Goal: Entertainment & Leisure: Browse casually

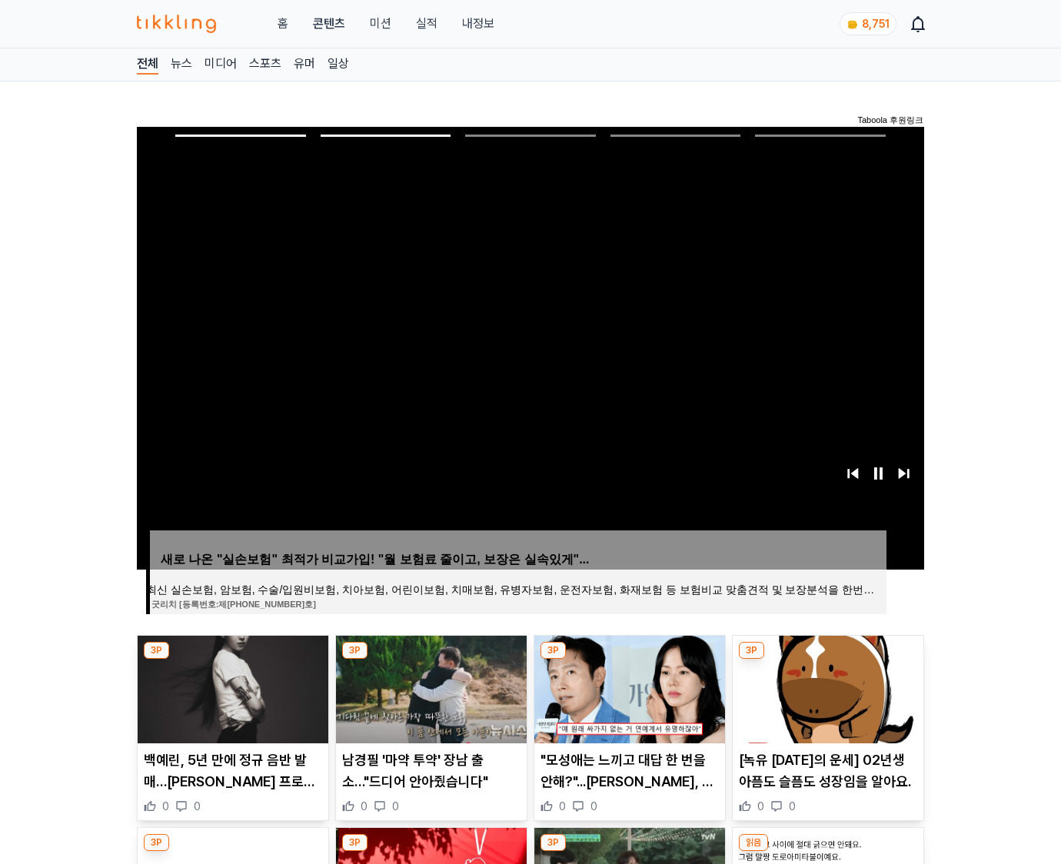
click at [826, 687] on img at bounding box center [828, 690] width 191 height 108
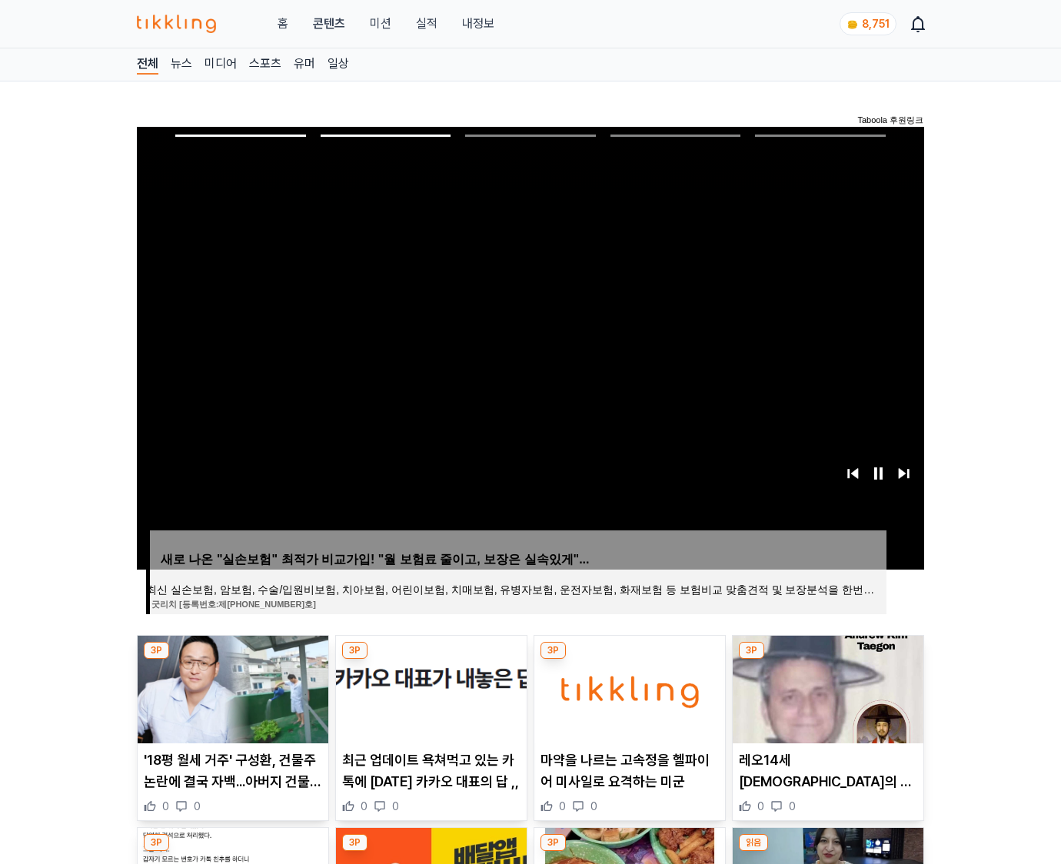
click at [826, 687] on img at bounding box center [828, 690] width 191 height 108
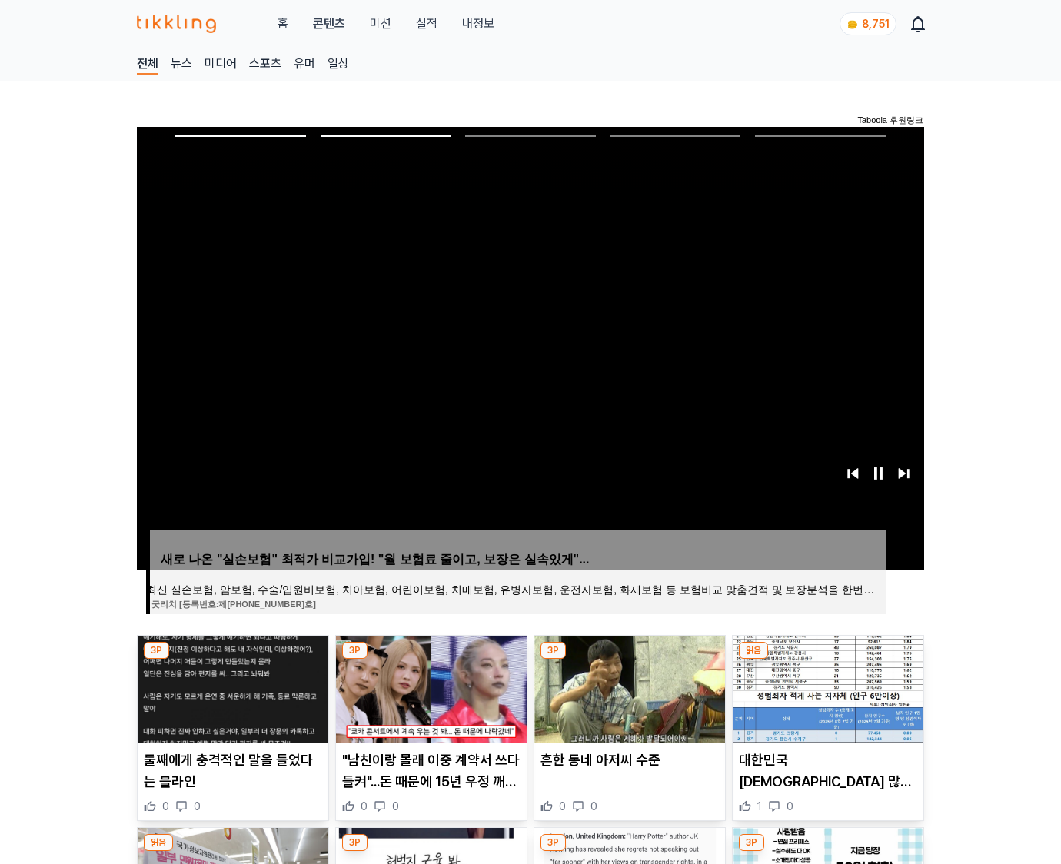
click at [826, 687] on img at bounding box center [828, 690] width 191 height 108
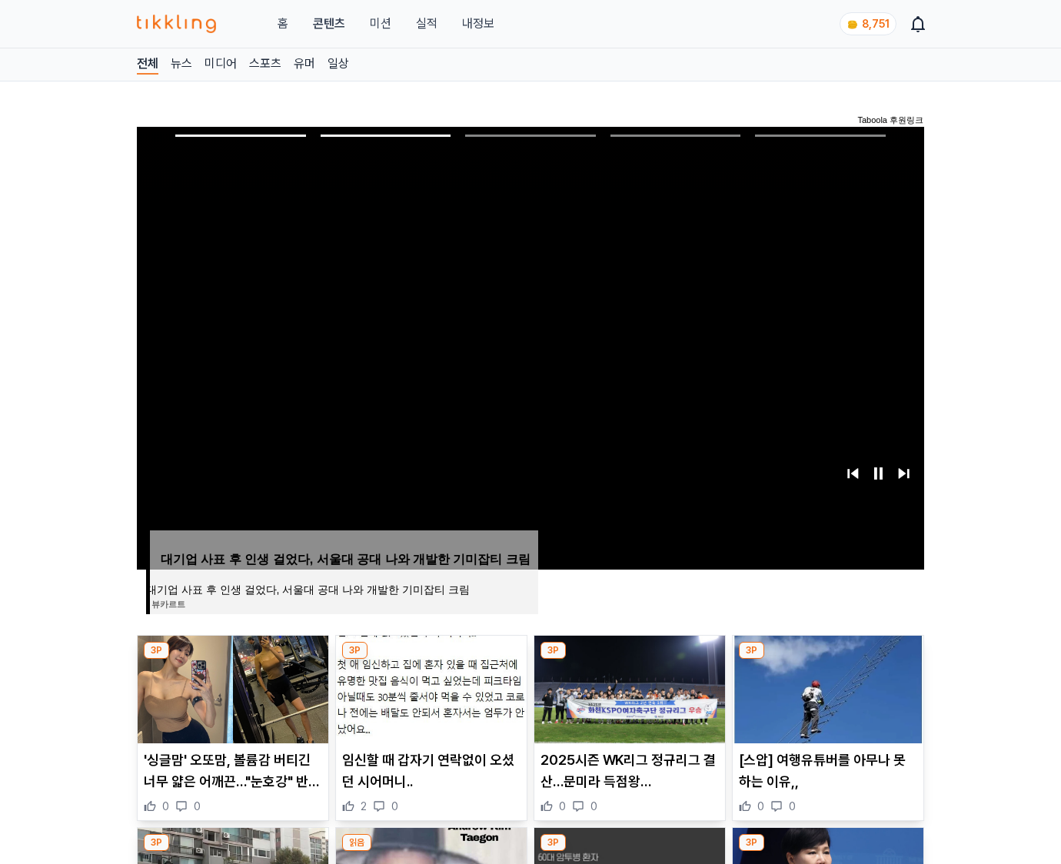
click at [826, 687] on img at bounding box center [828, 690] width 191 height 108
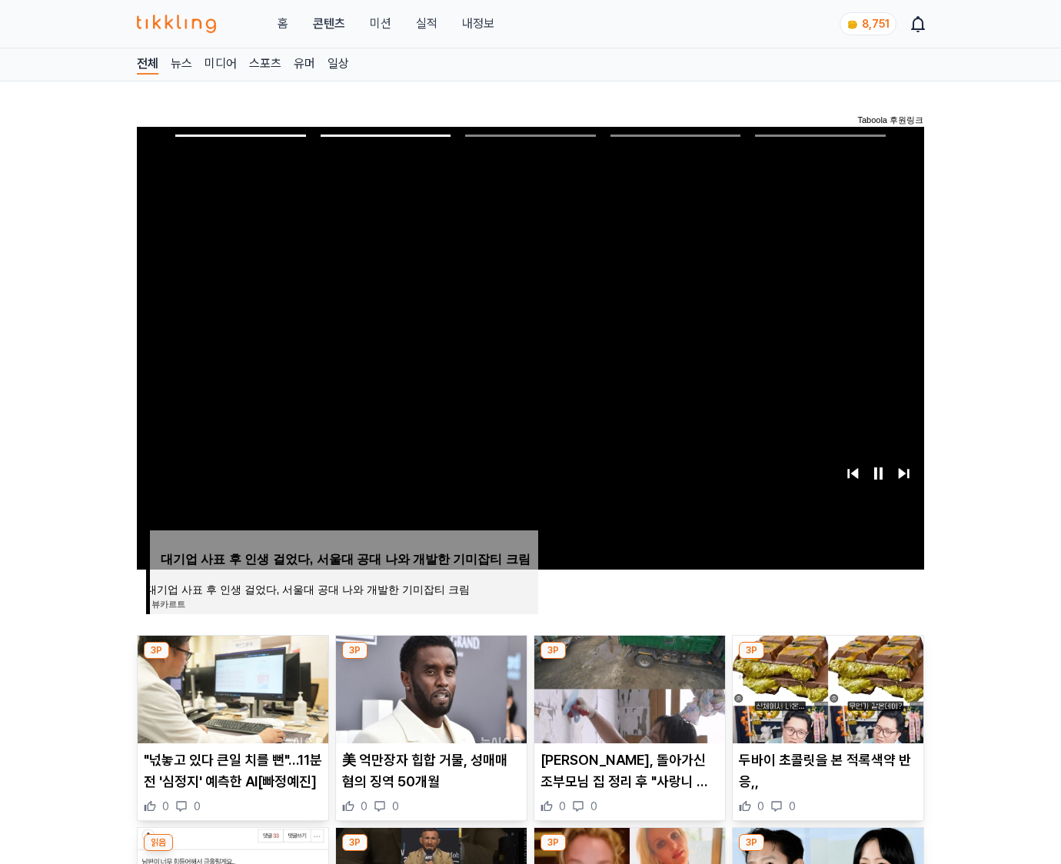
click at [826, 687] on img at bounding box center [828, 690] width 191 height 108
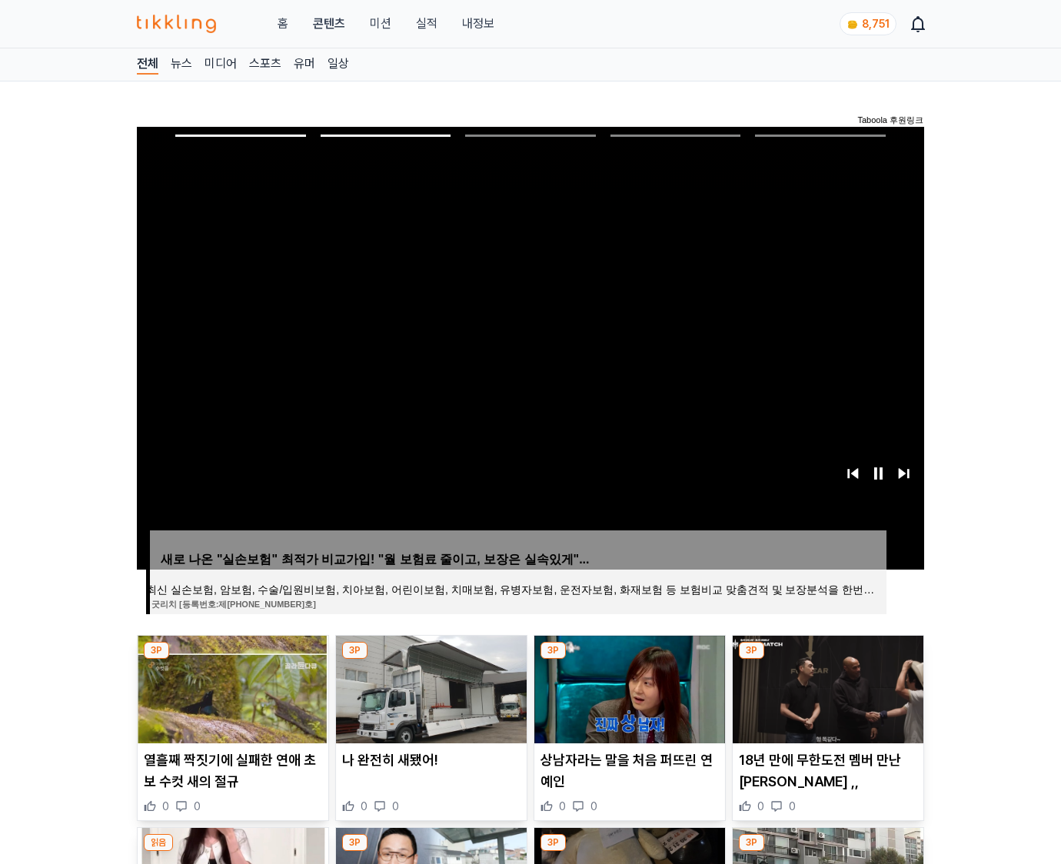
click at [826, 687] on img at bounding box center [828, 690] width 191 height 108
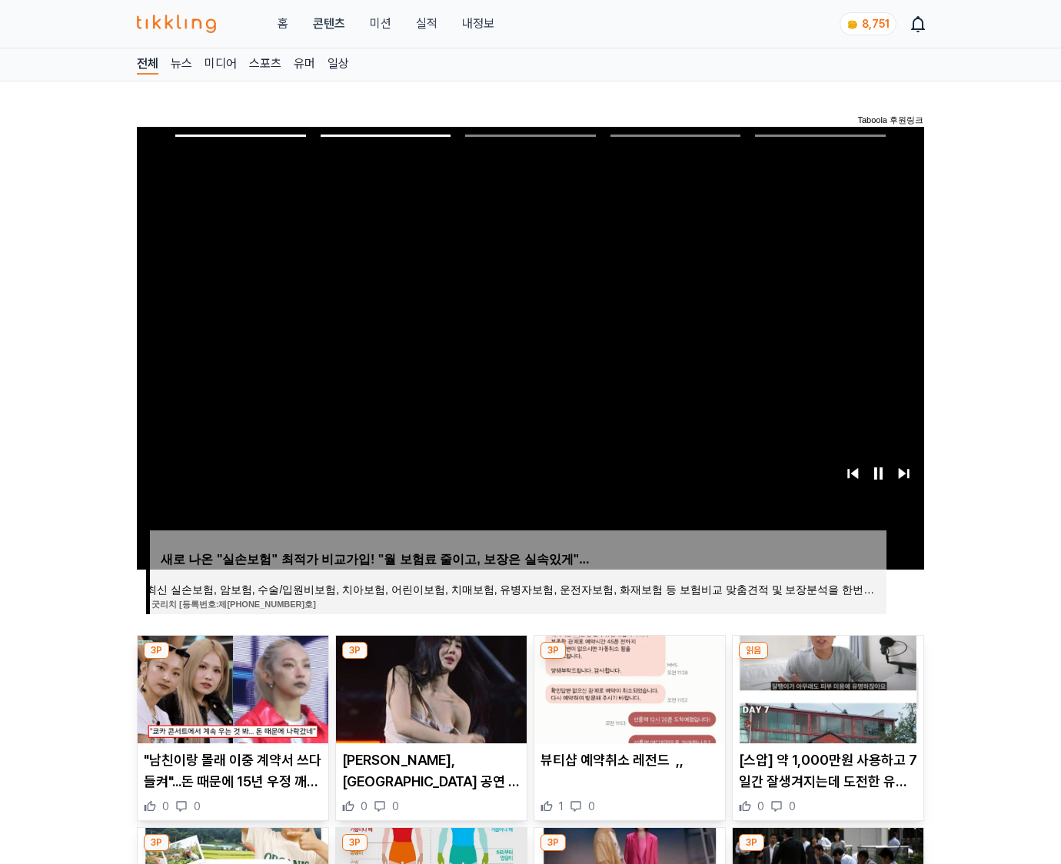
click at [826, 687] on img at bounding box center [828, 690] width 191 height 108
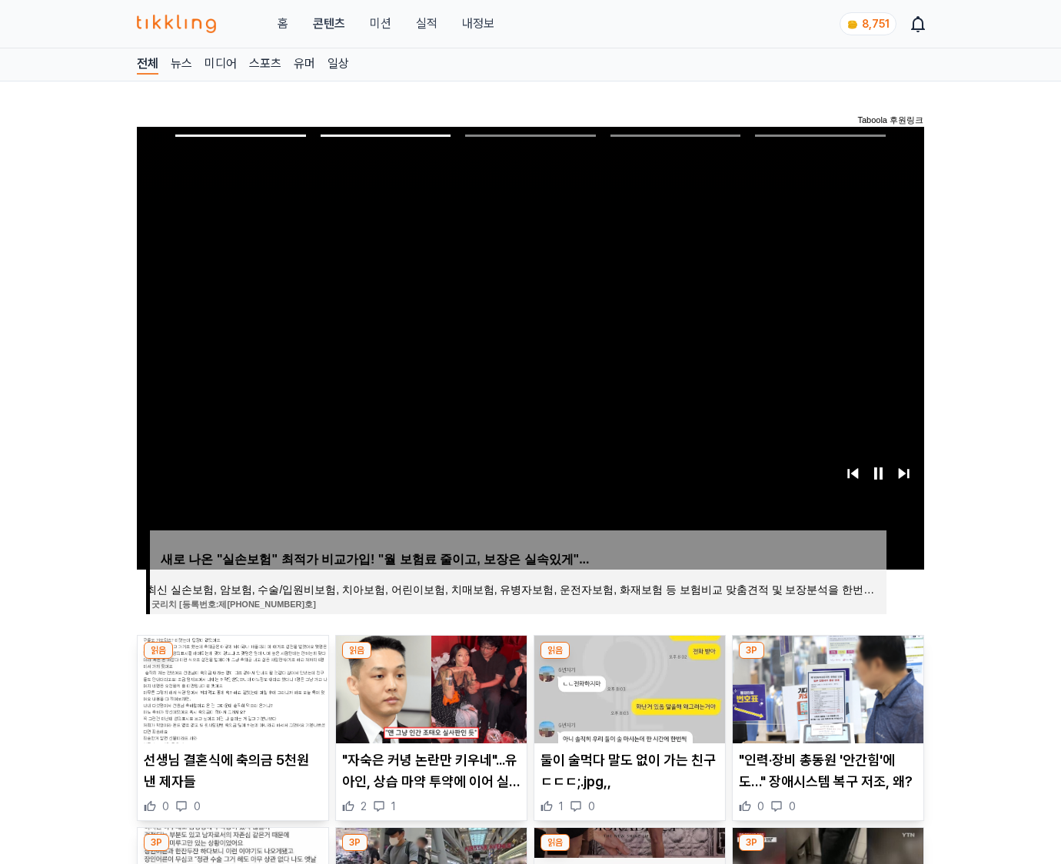
click at [826, 687] on img at bounding box center [828, 690] width 191 height 108
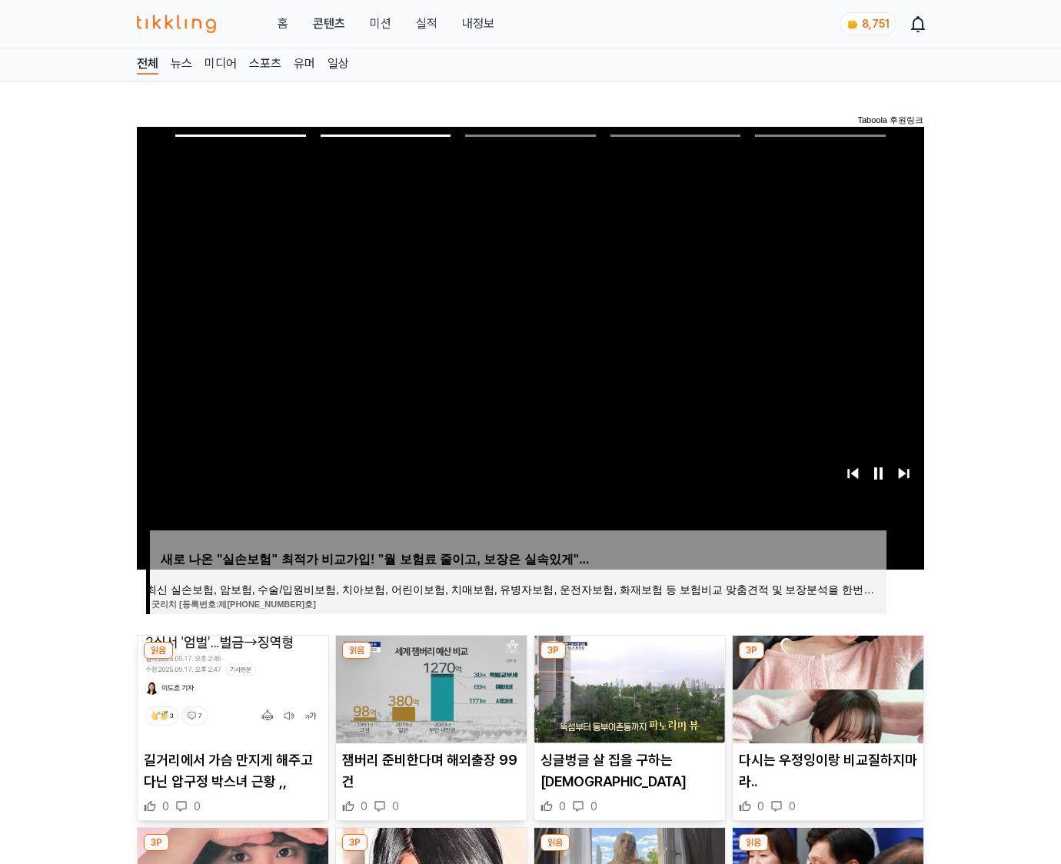
click at [826, 687] on img at bounding box center [828, 690] width 191 height 108
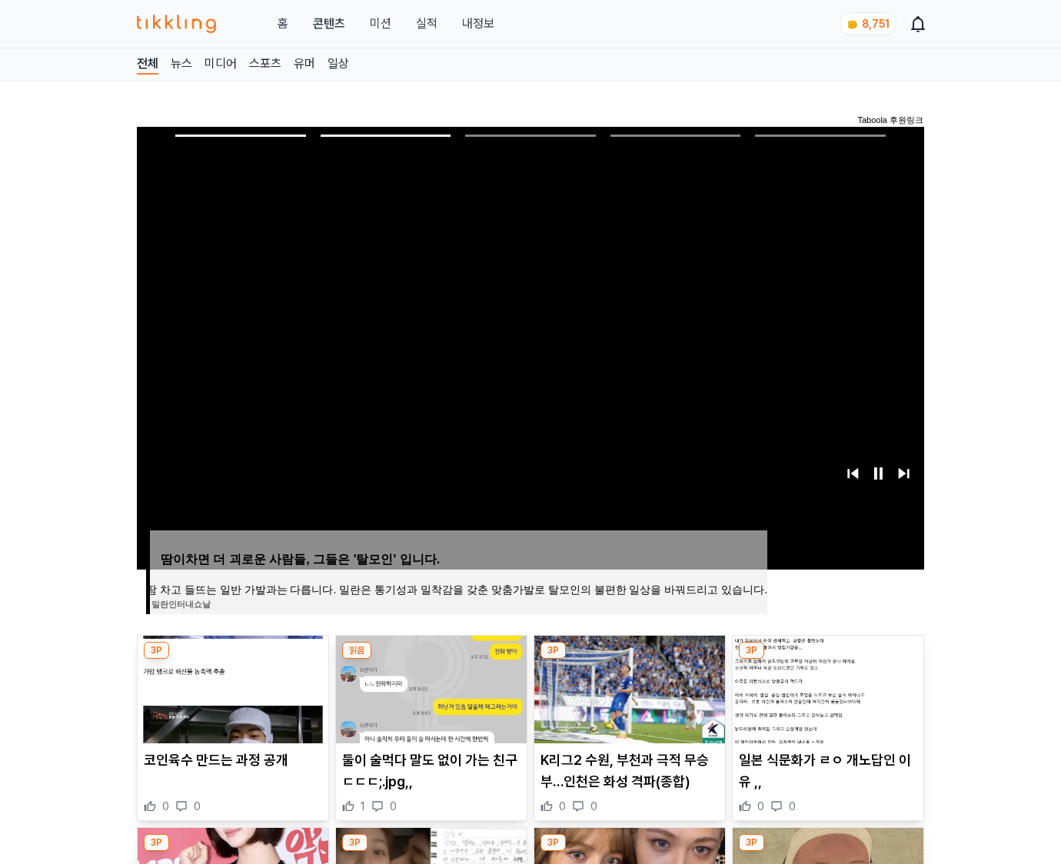
click at [826, 687] on img at bounding box center [828, 690] width 191 height 108
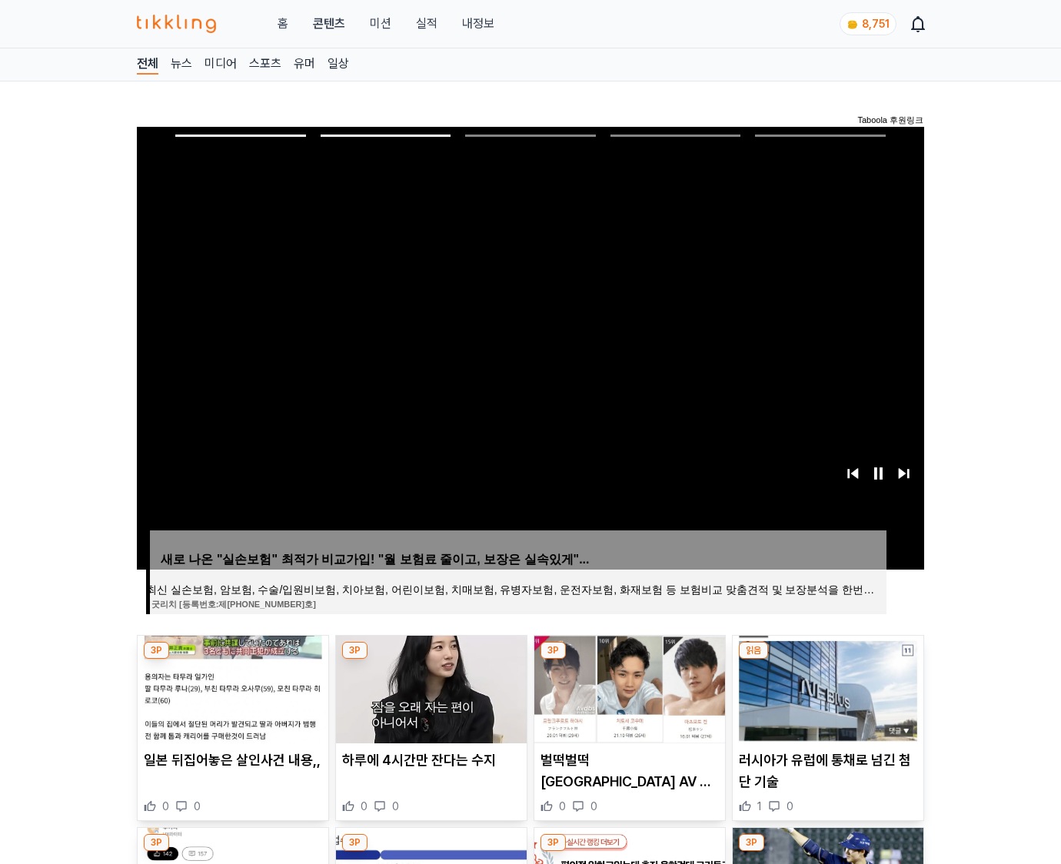
click at [826, 687] on img at bounding box center [828, 690] width 191 height 108
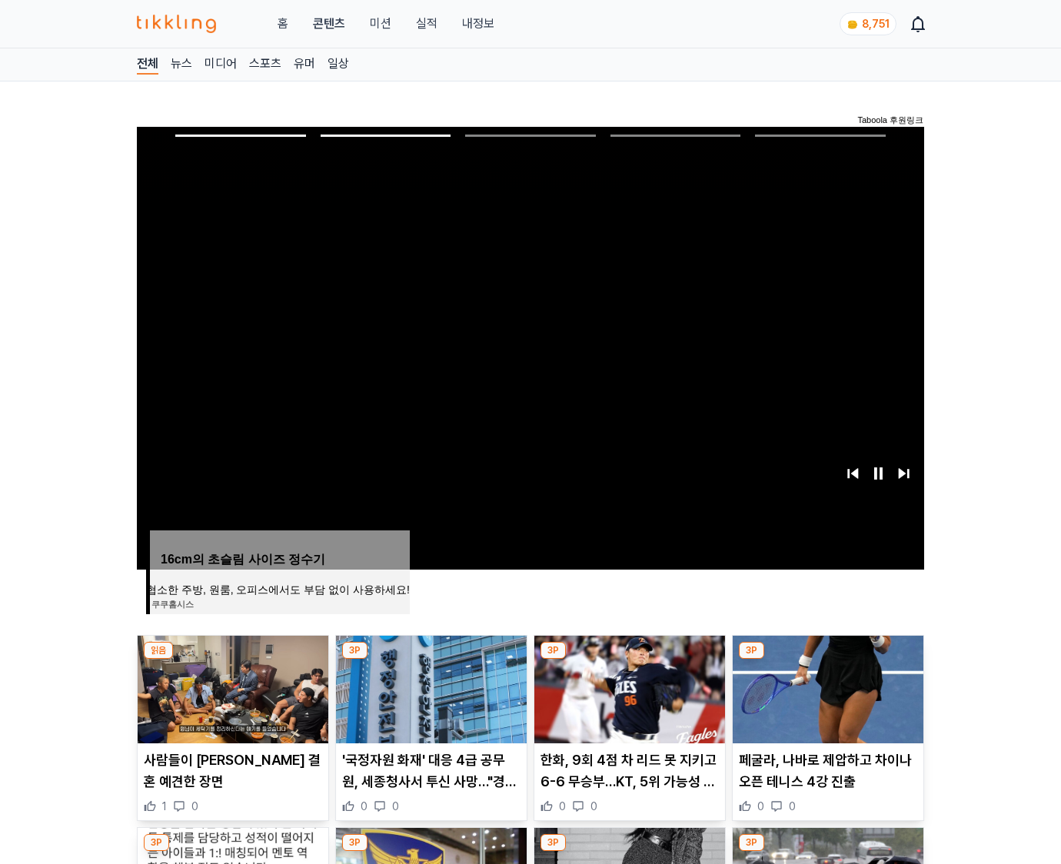
click at [826, 687] on img at bounding box center [828, 690] width 191 height 108
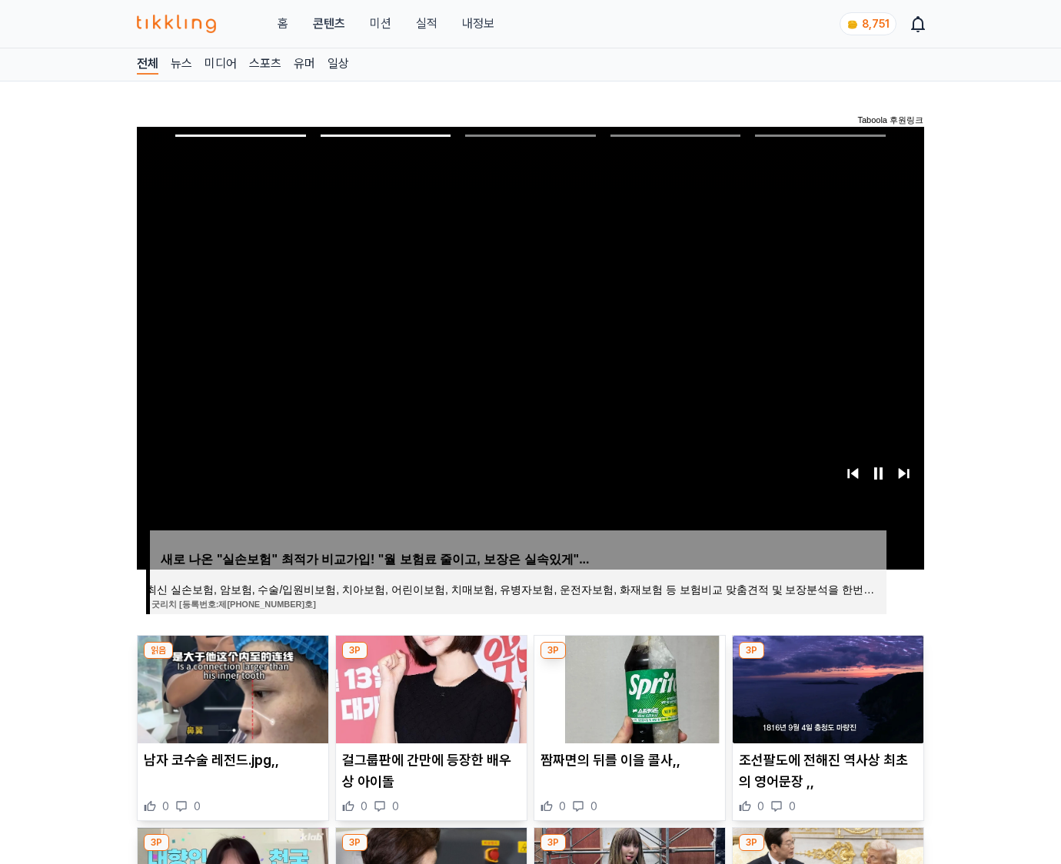
click at [826, 687] on img at bounding box center [828, 690] width 191 height 108
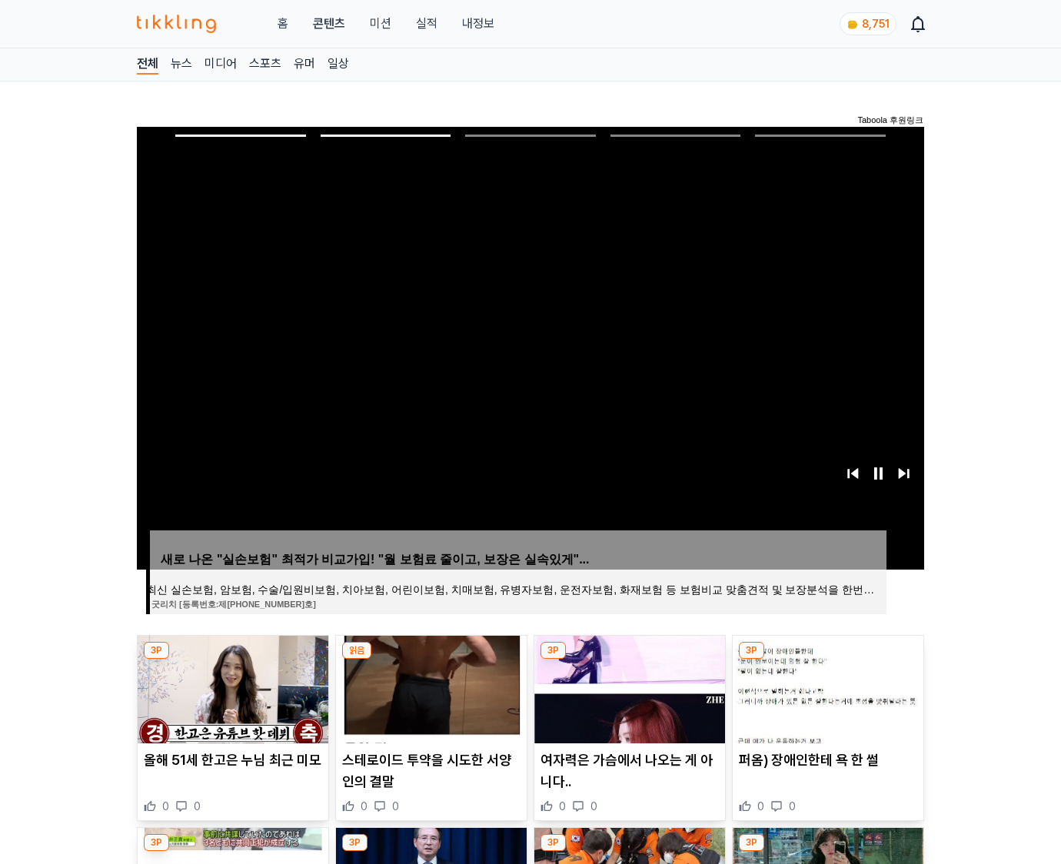
click at [826, 687] on img at bounding box center [828, 690] width 191 height 108
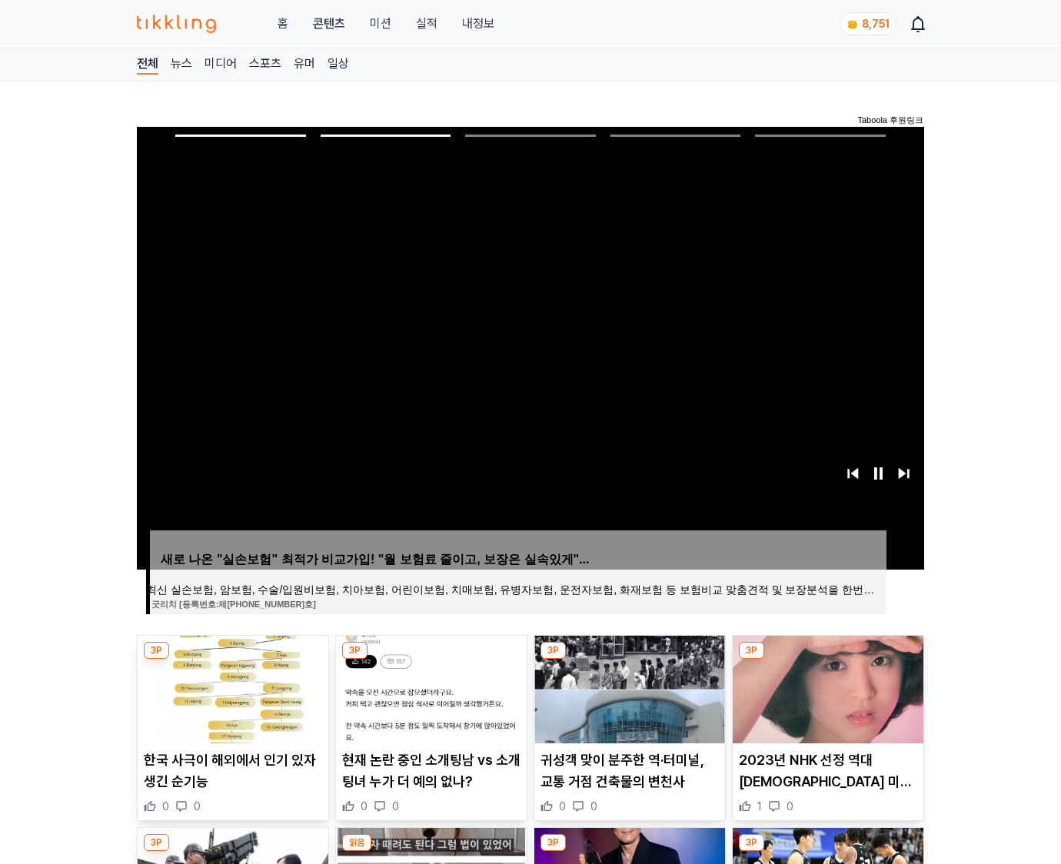
click at [826, 687] on img at bounding box center [828, 690] width 191 height 108
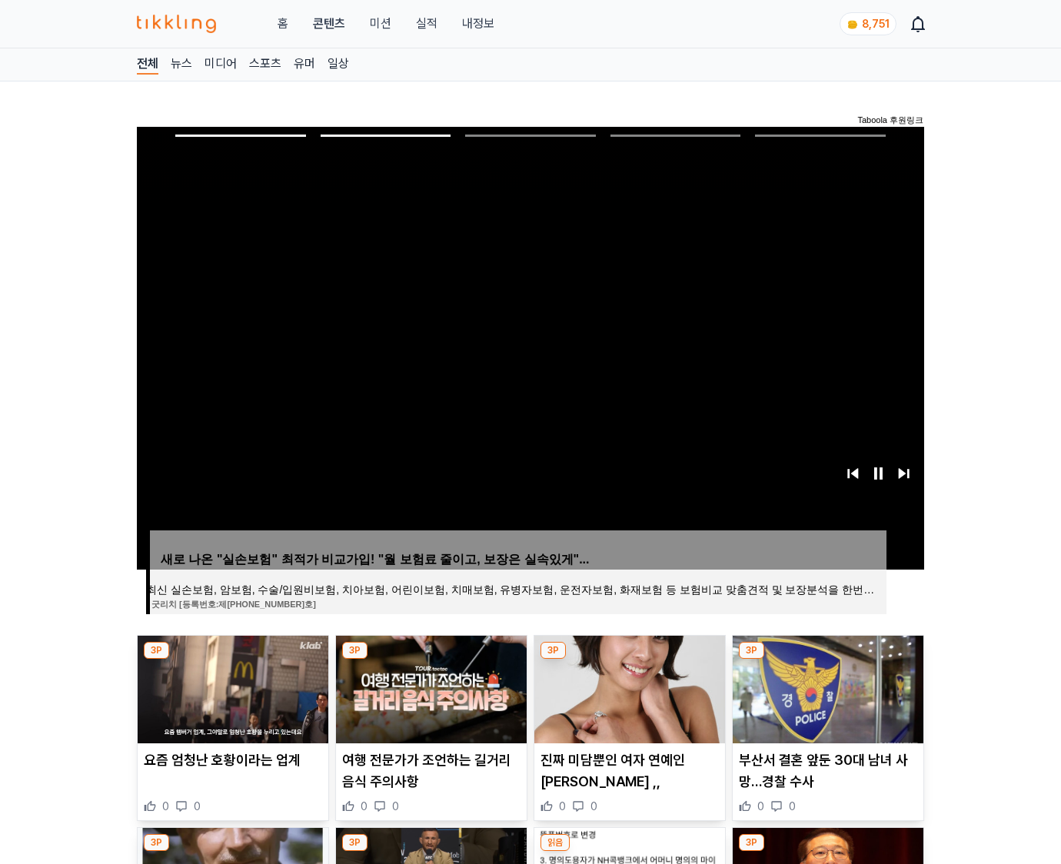
click at [826, 687] on img at bounding box center [828, 690] width 191 height 108
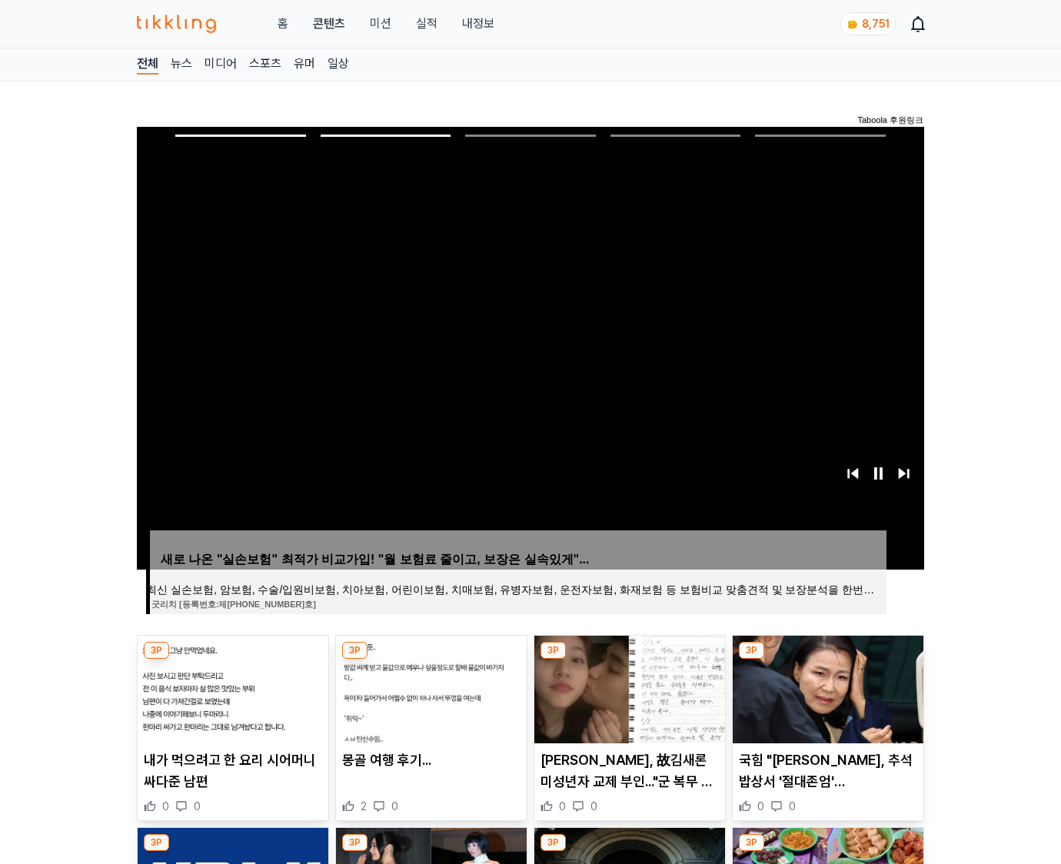
click at [826, 687] on img at bounding box center [828, 690] width 191 height 108
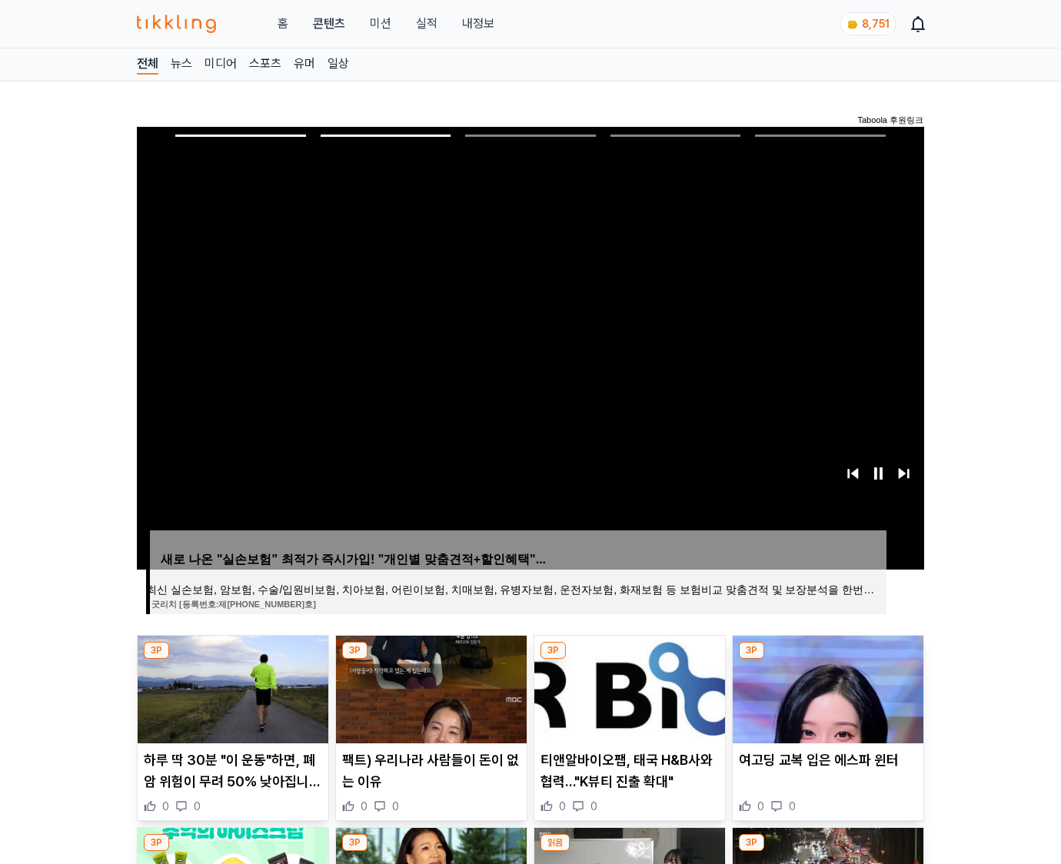
click at [826, 687] on img at bounding box center [828, 690] width 191 height 108
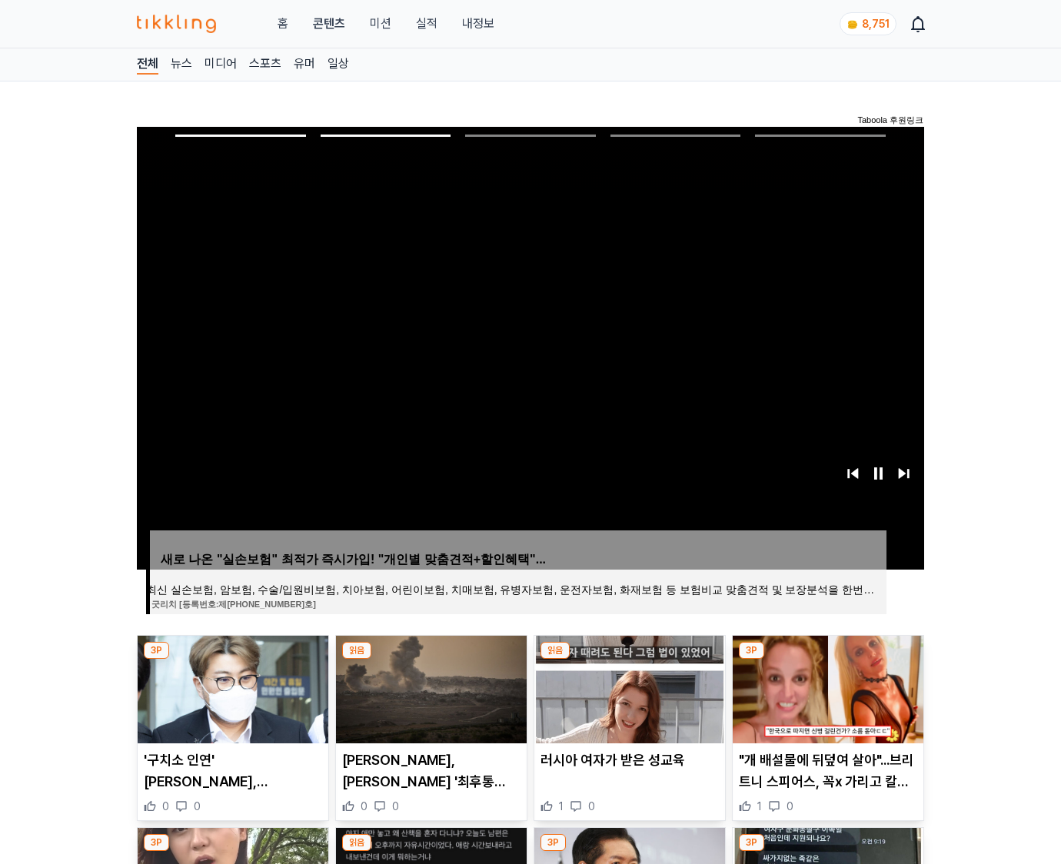
click at [826, 687] on img at bounding box center [828, 690] width 191 height 108
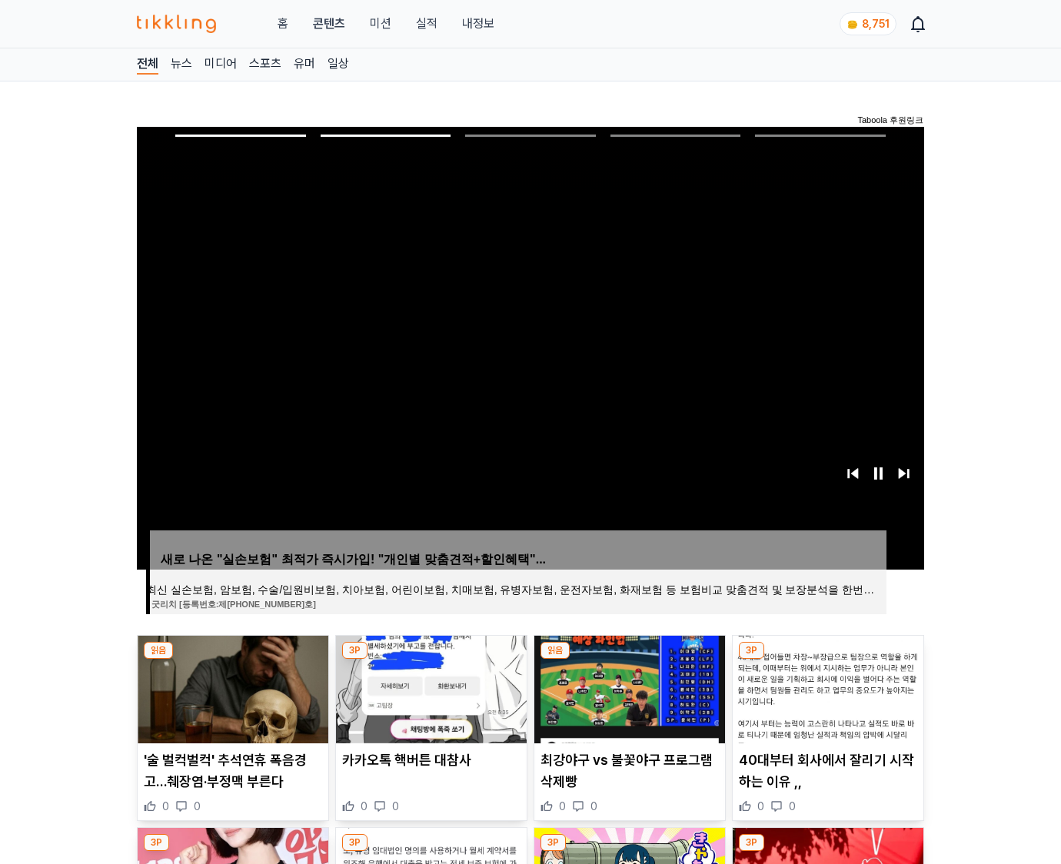
click at [826, 687] on img at bounding box center [828, 690] width 191 height 108
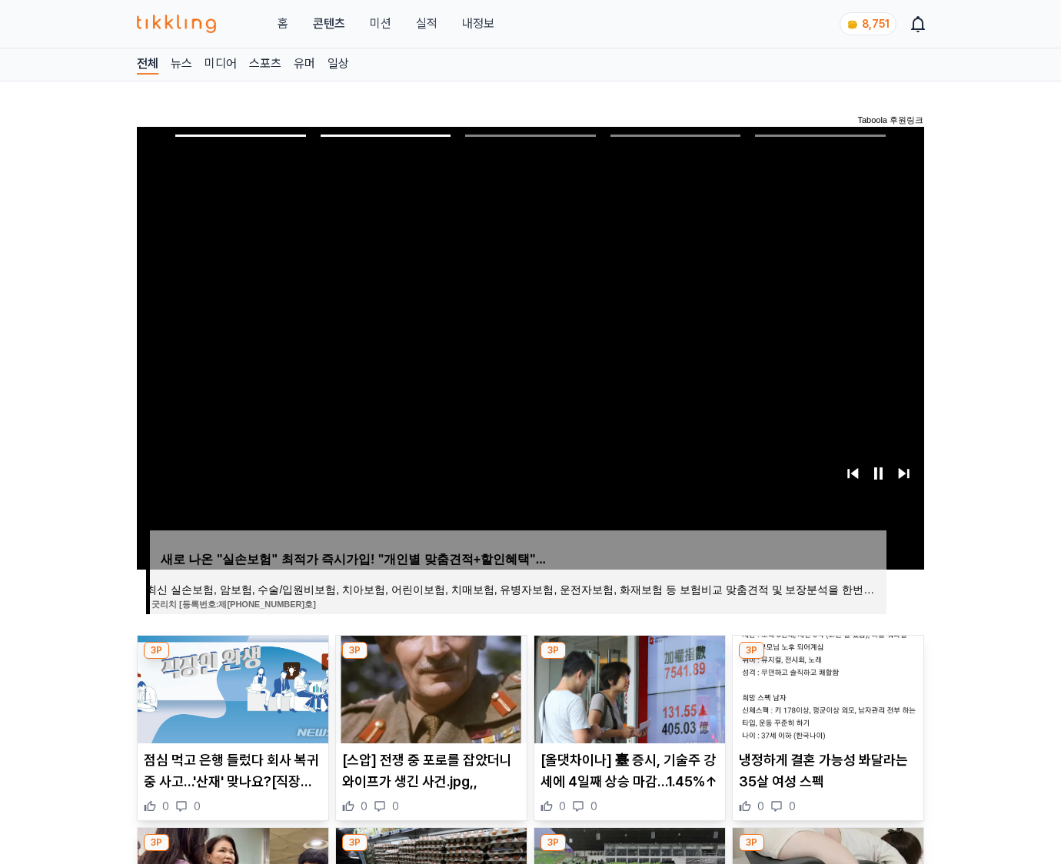
click at [826, 687] on img at bounding box center [828, 690] width 191 height 108
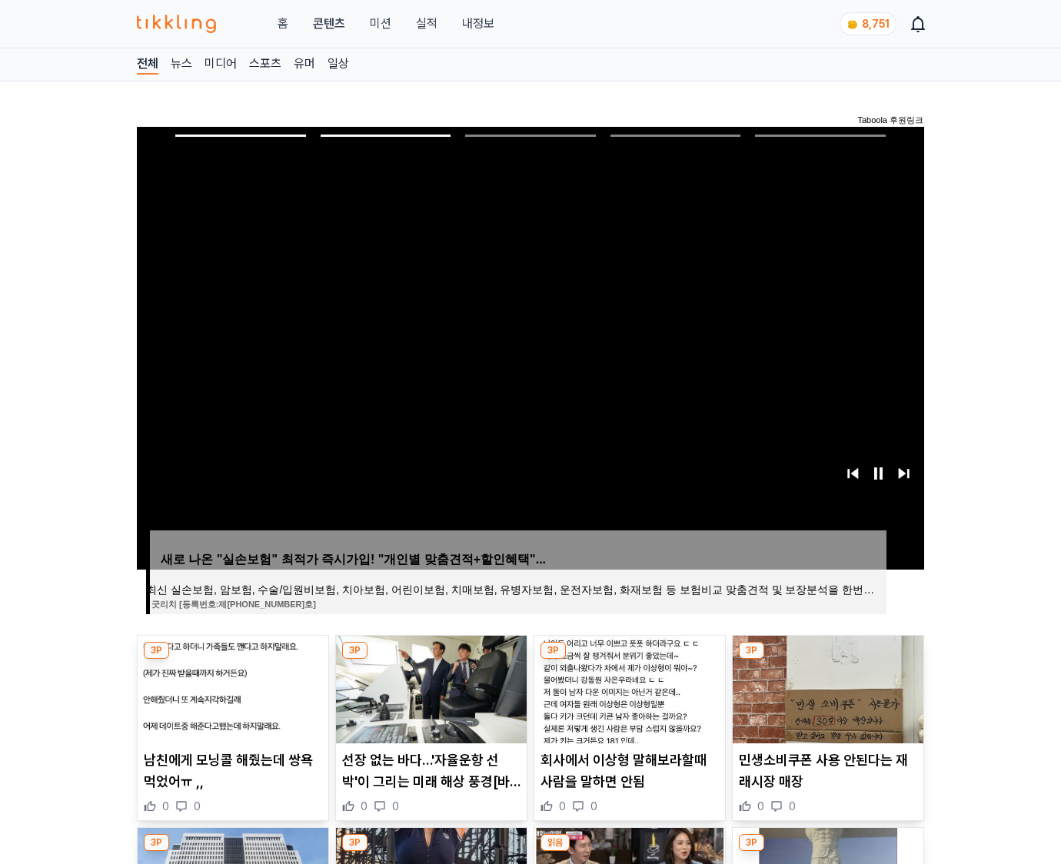
click at [826, 687] on img at bounding box center [828, 690] width 191 height 108
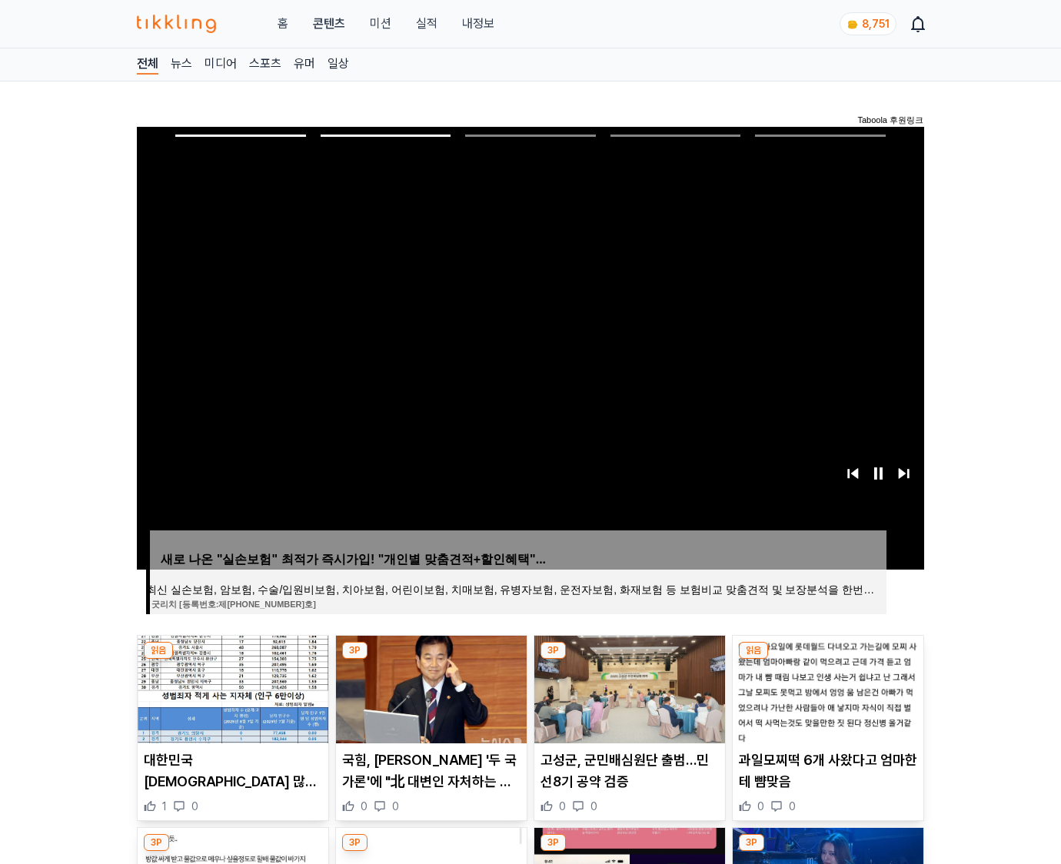
click at [826, 687] on img at bounding box center [828, 690] width 191 height 108
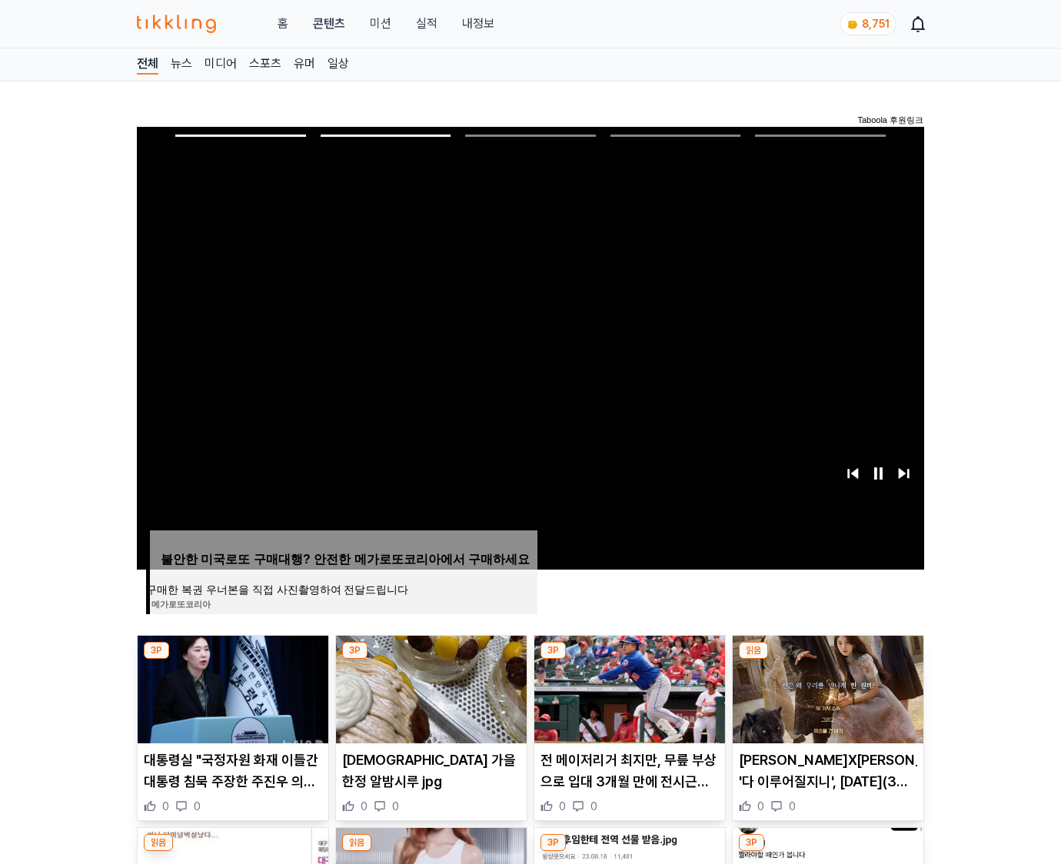
click at [826, 687] on img at bounding box center [828, 690] width 191 height 108
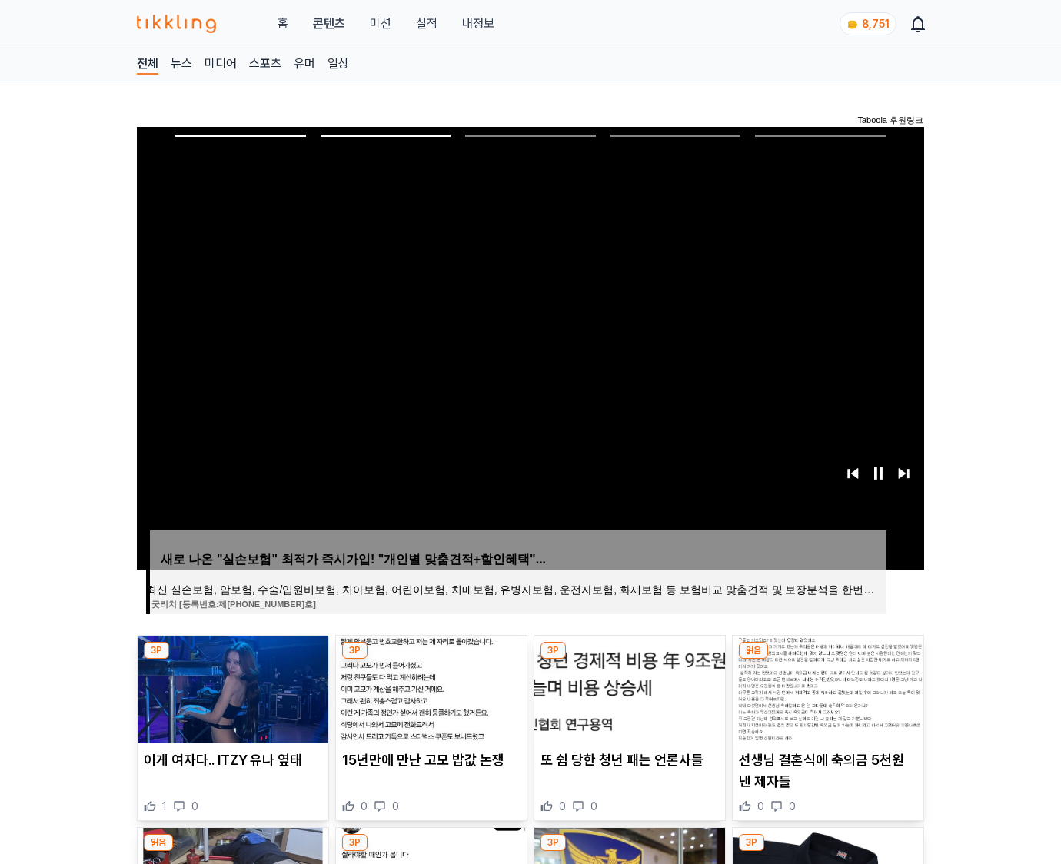
click at [826, 687] on img at bounding box center [828, 690] width 191 height 108
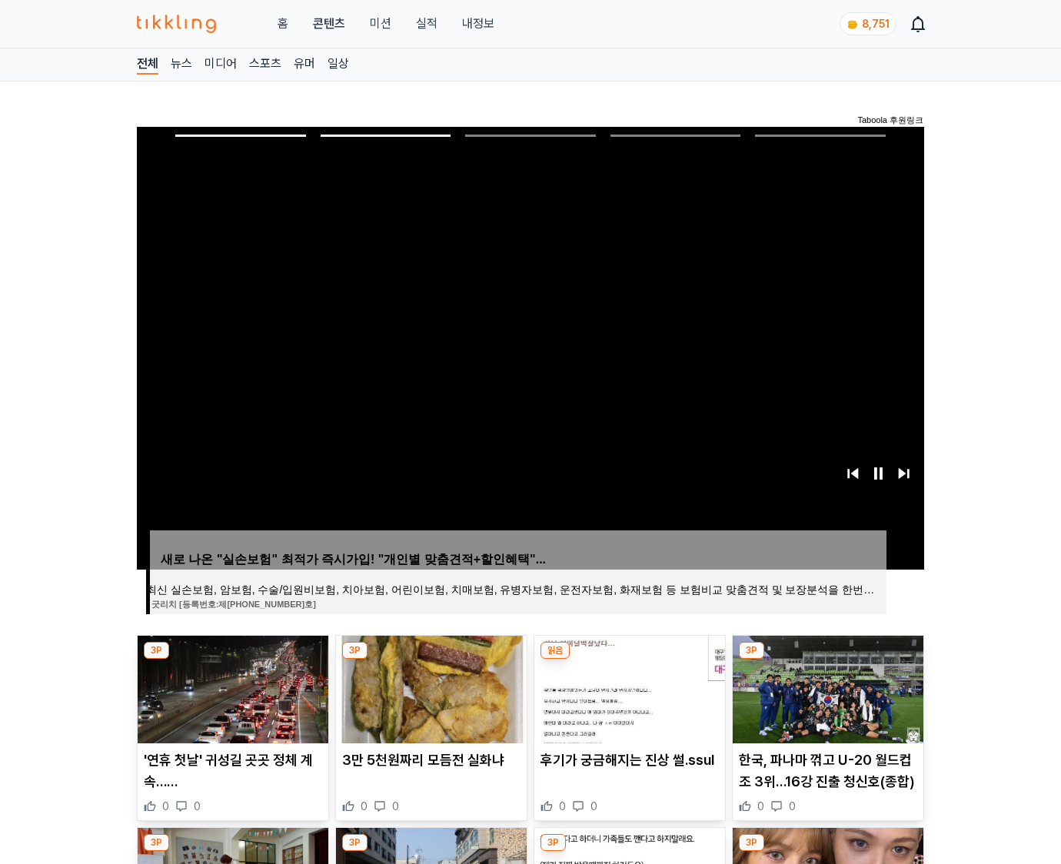
click at [826, 687] on img at bounding box center [828, 690] width 191 height 108
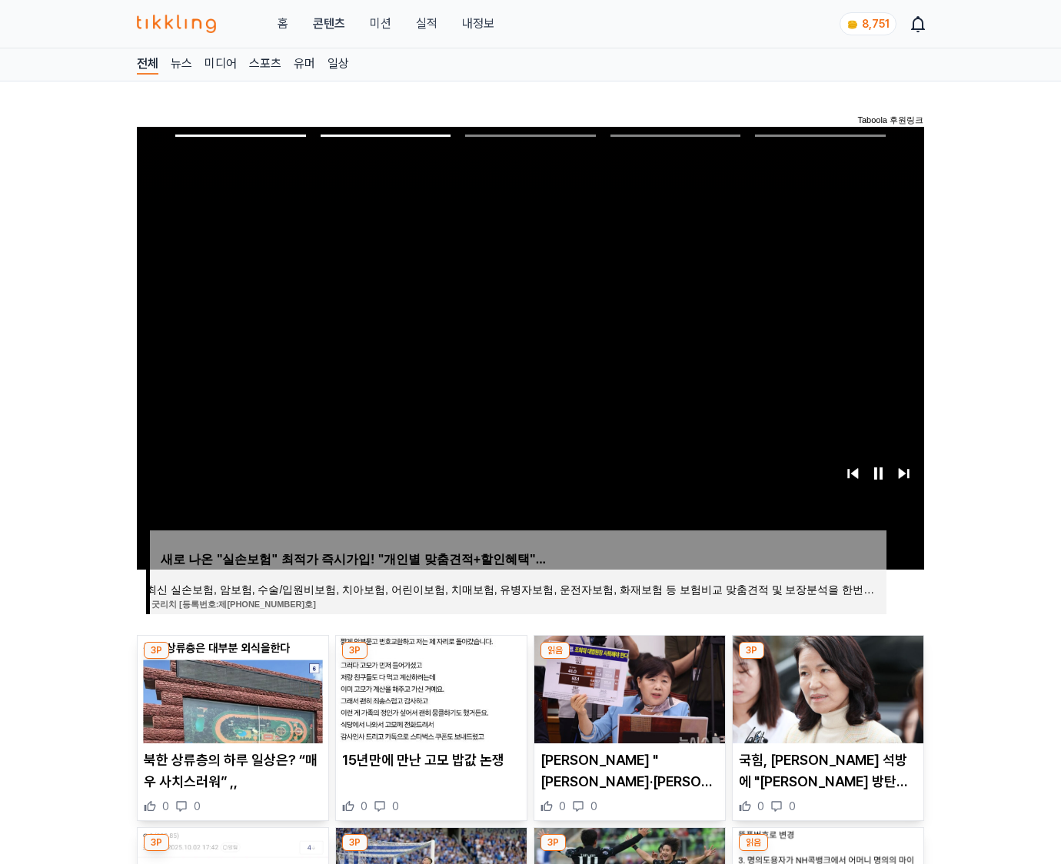
click at [826, 687] on img at bounding box center [828, 690] width 191 height 108
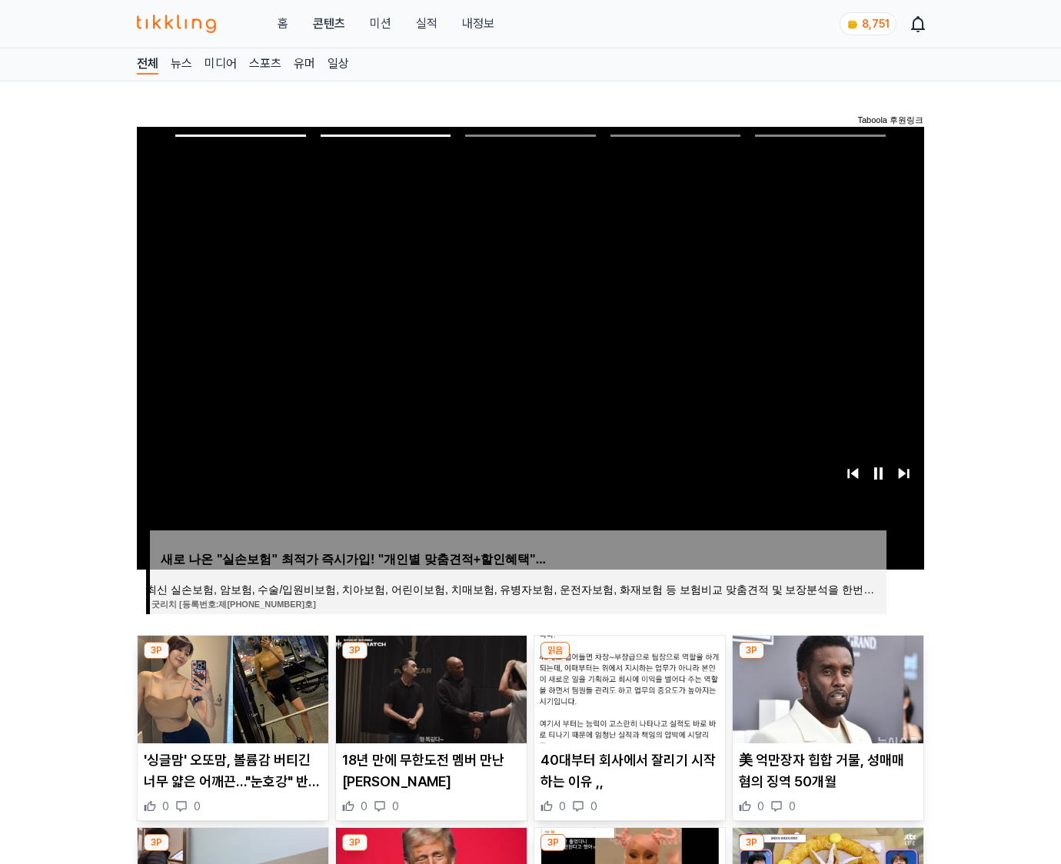
click at [826, 687] on img at bounding box center [828, 690] width 191 height 108
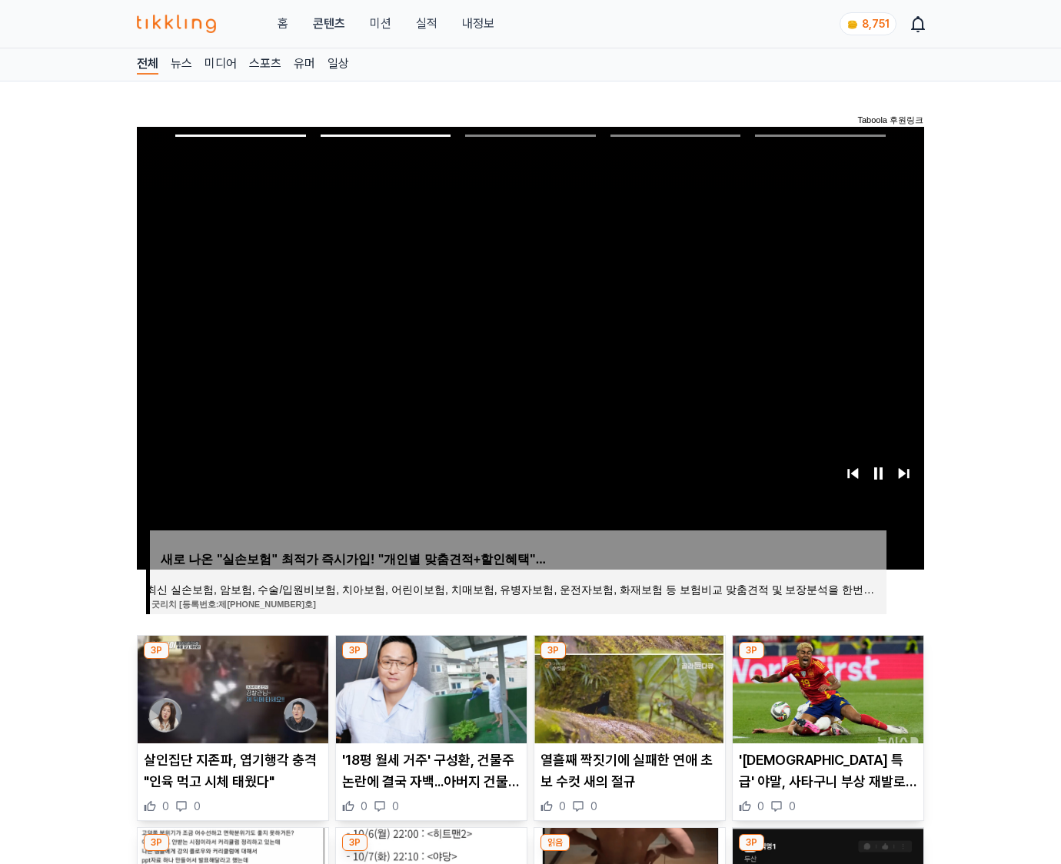
click at [826, 687] on img at bounding box center [828, 690] width 191 height 108
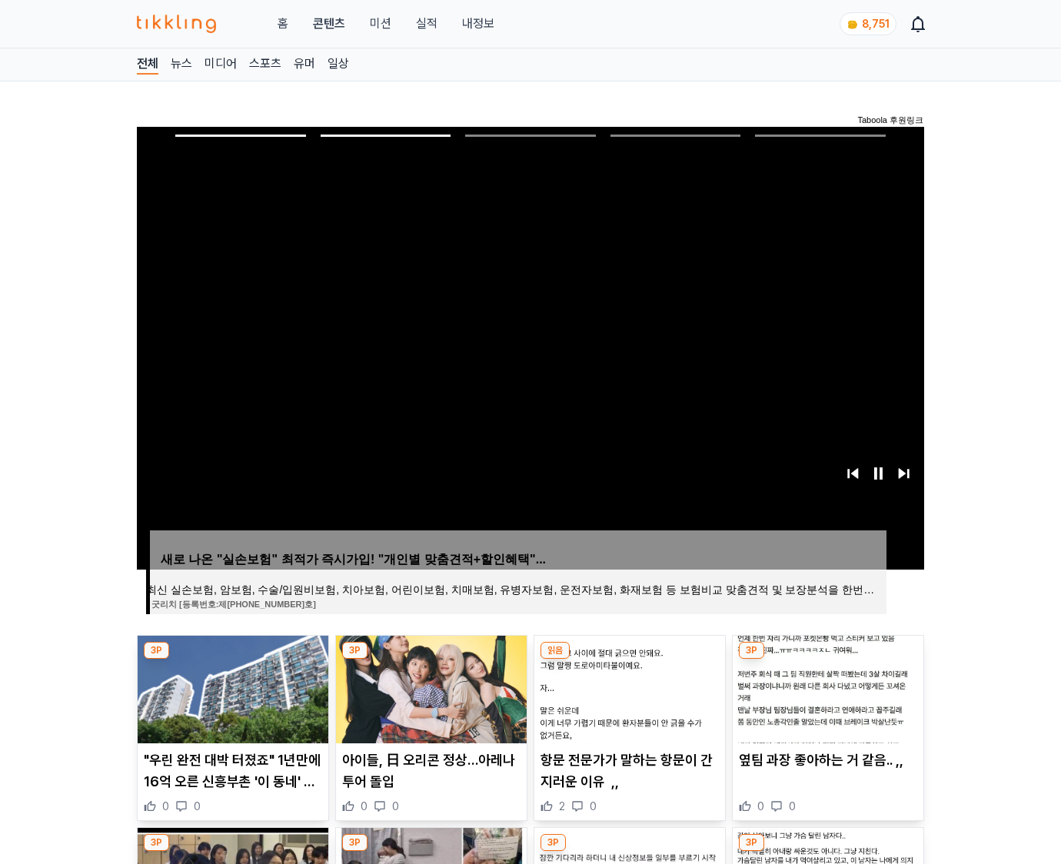
click at [826, 687] on img at bounding box center [828, 690] width 191 height 108
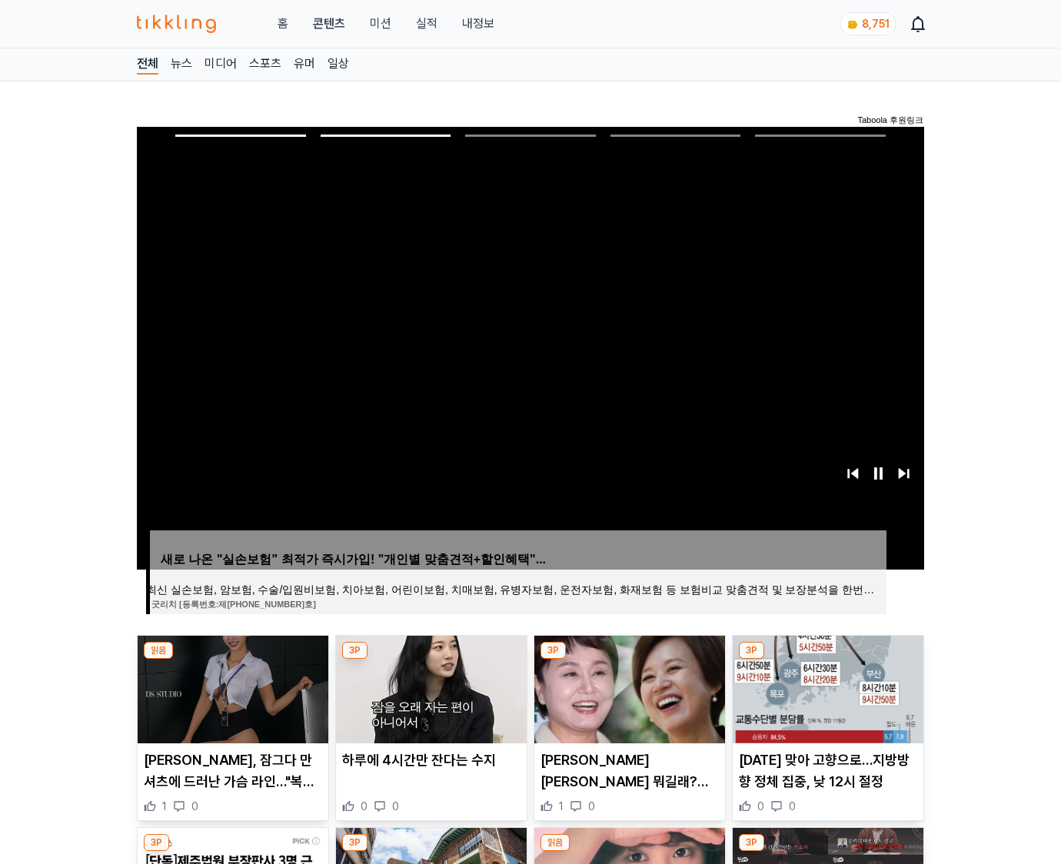
click at [826, 687] on img at bounding box center [828, 690] width 191 height 108
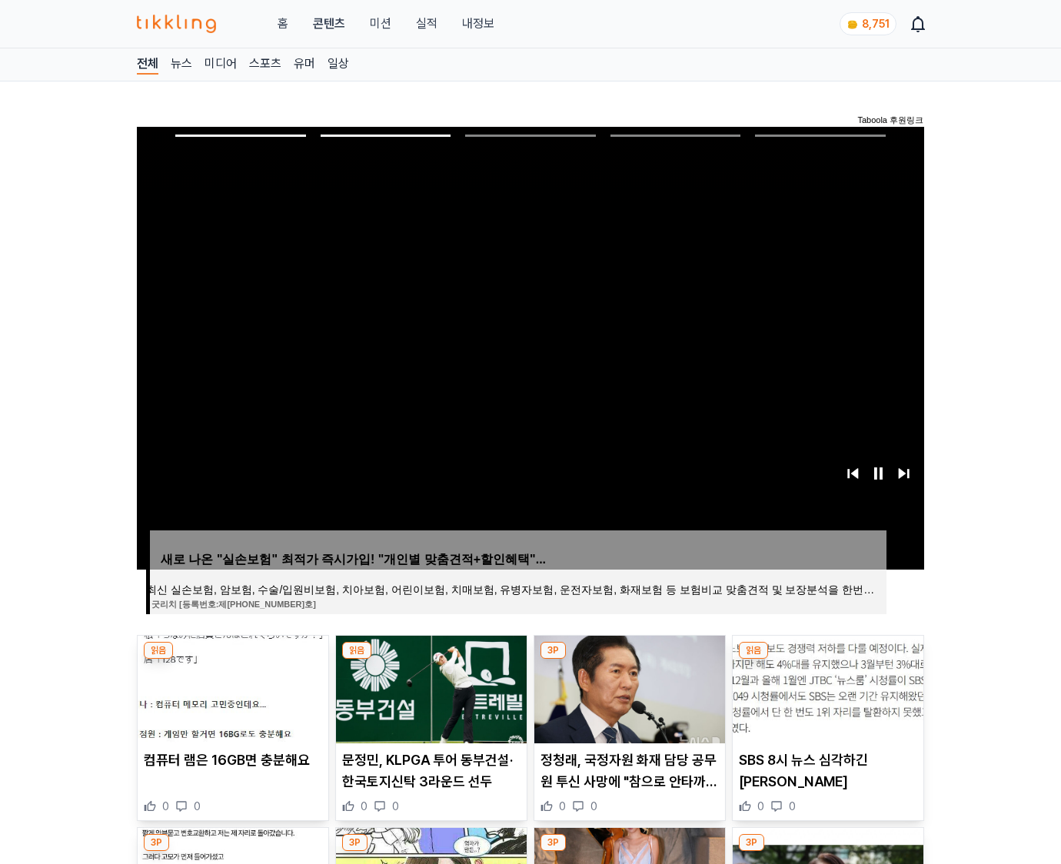
click at [826, 687] on img at bounding box center [828, 690] width 191 height 108
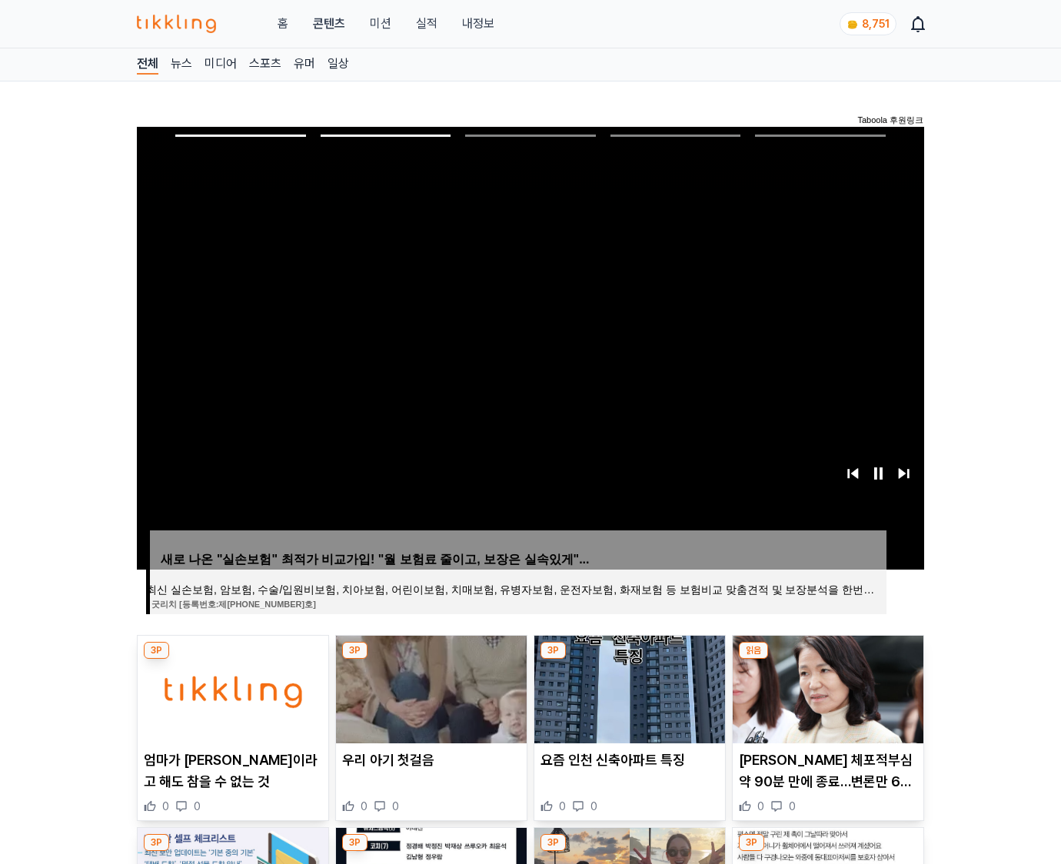
click at [826, 687] on img at bounding box center [828, 690] width 191 height 108
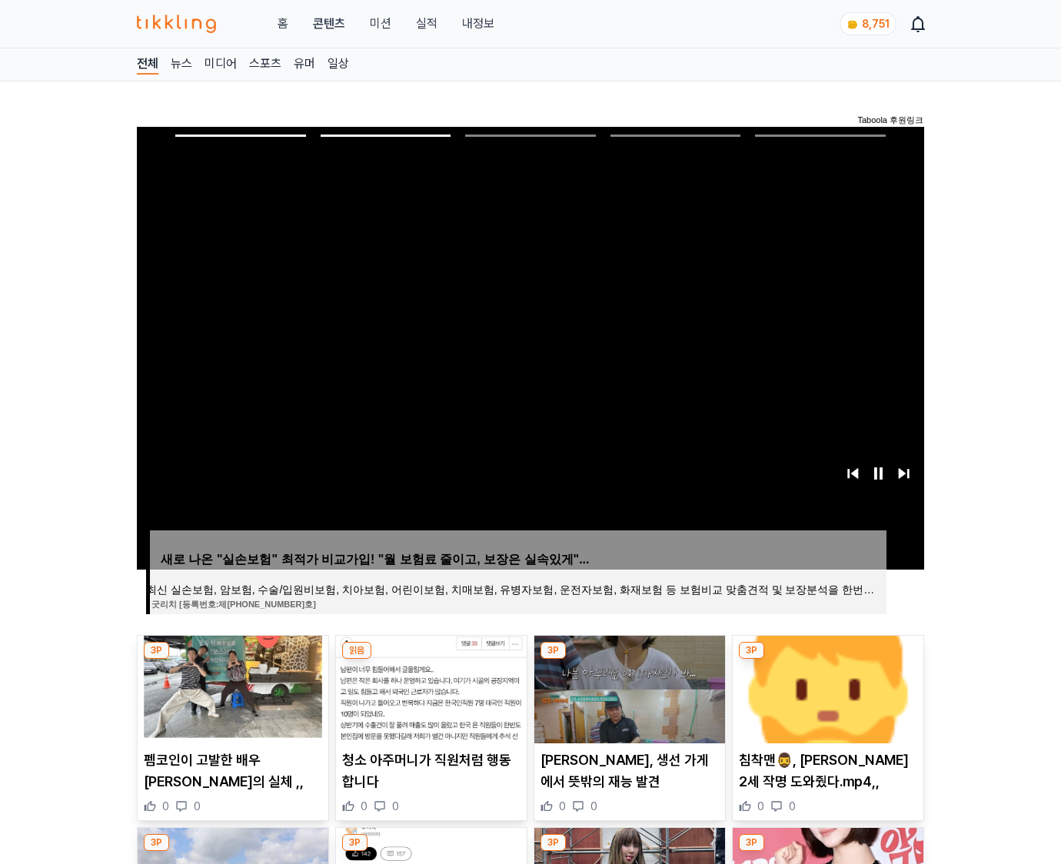
click at [826, 687] on img at bounding box center [828, 690] width 191 height 108
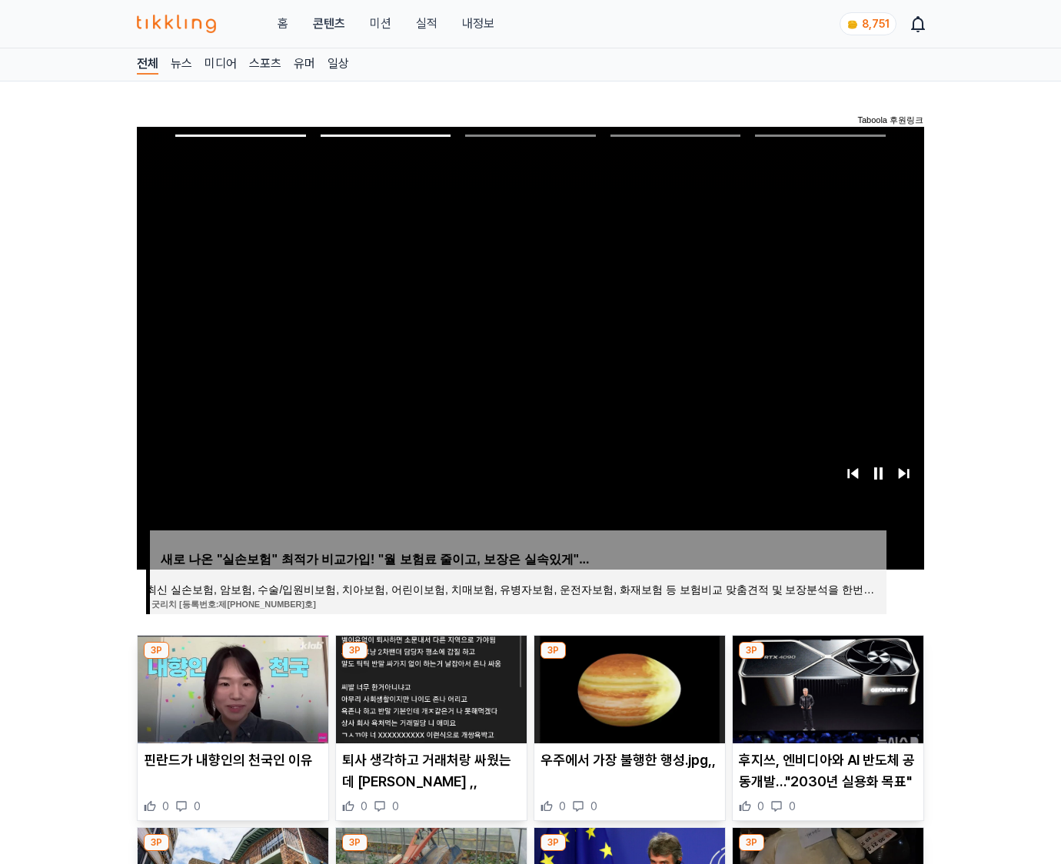
click at [826, 687] on img at bounding box center [828, 690] width 191 height 108
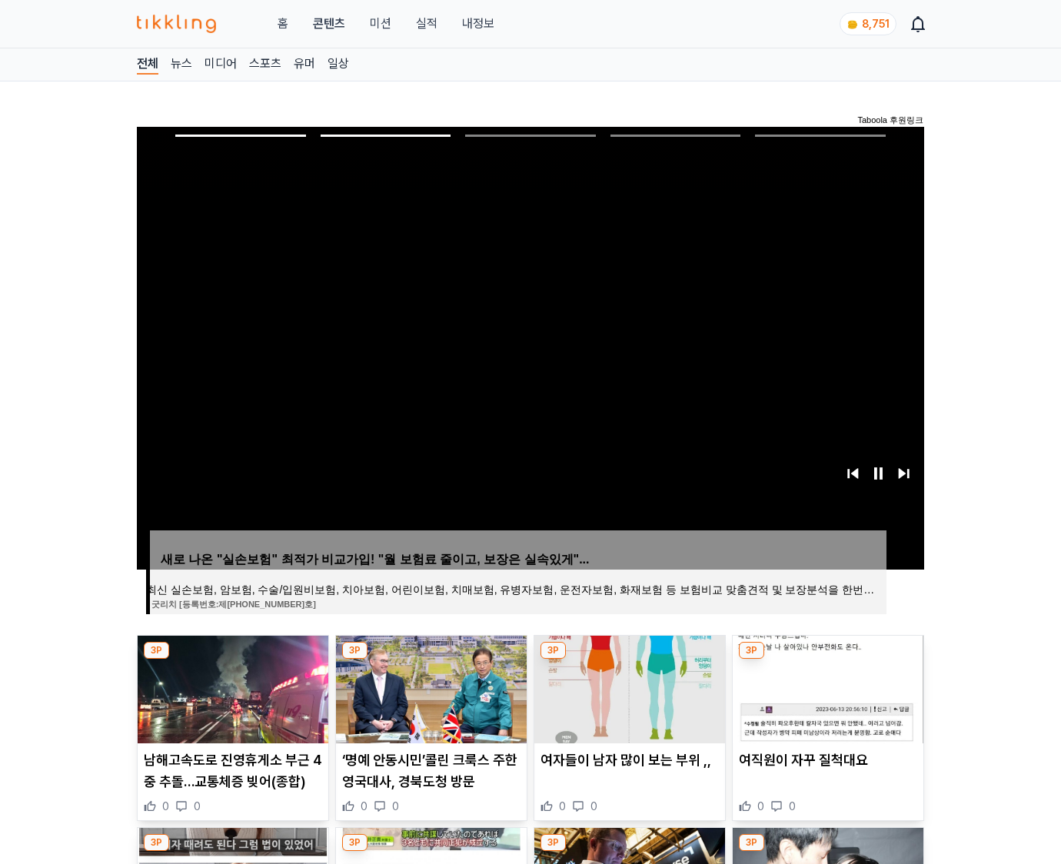
click at [826, 687] on img at bounding box center [828, 690] width 191 height 108
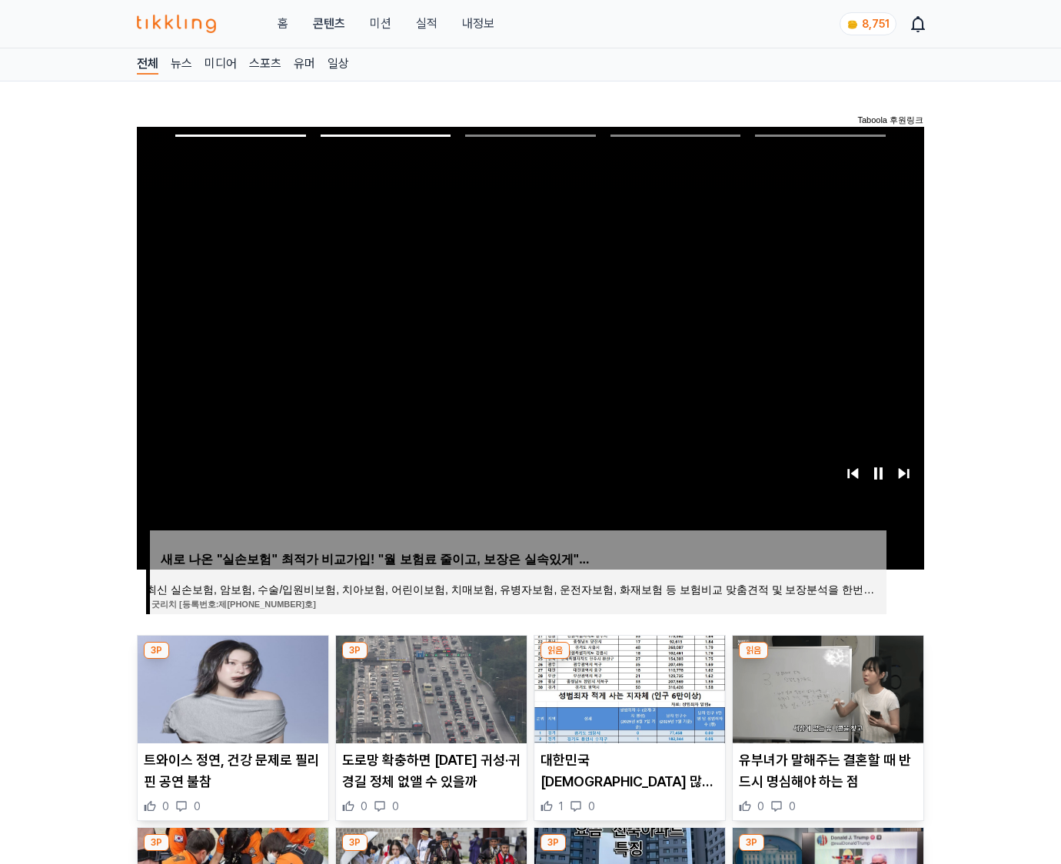
click at [826, 687] on img at bounding box center [828, 690] width 191 height 108
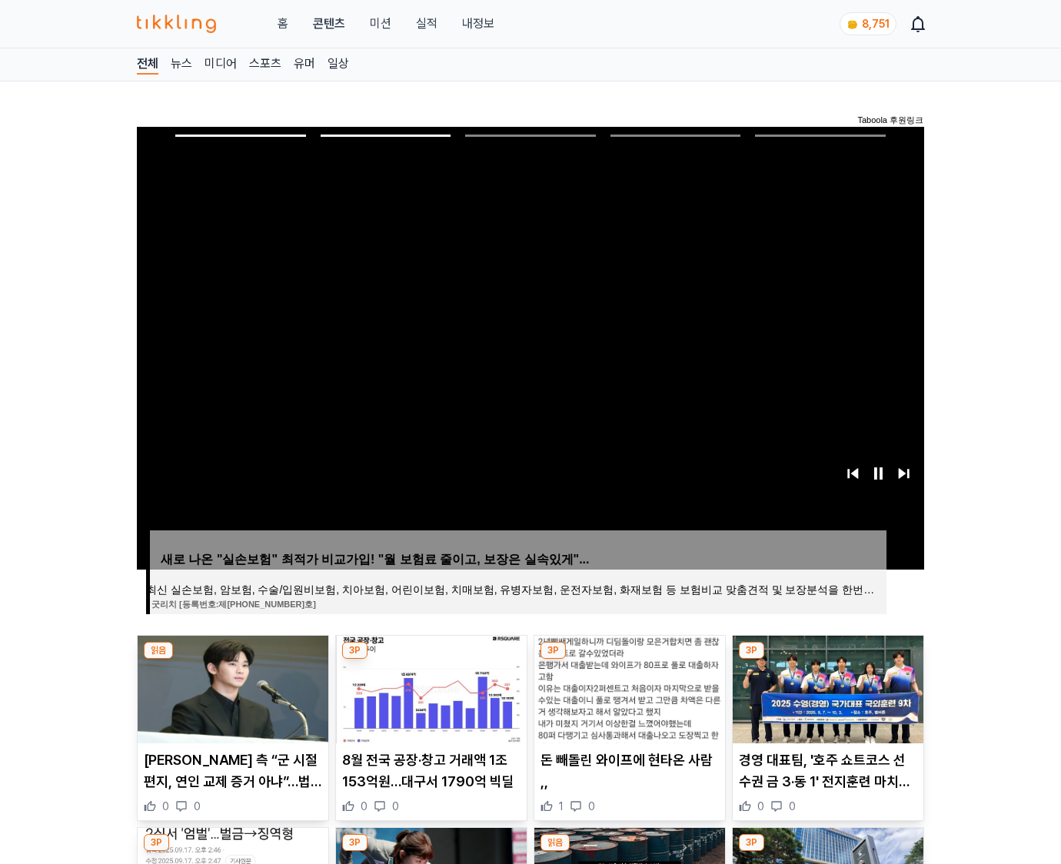
click at [826, 687] on img at bounding box center [828, 690] width 191 height 108
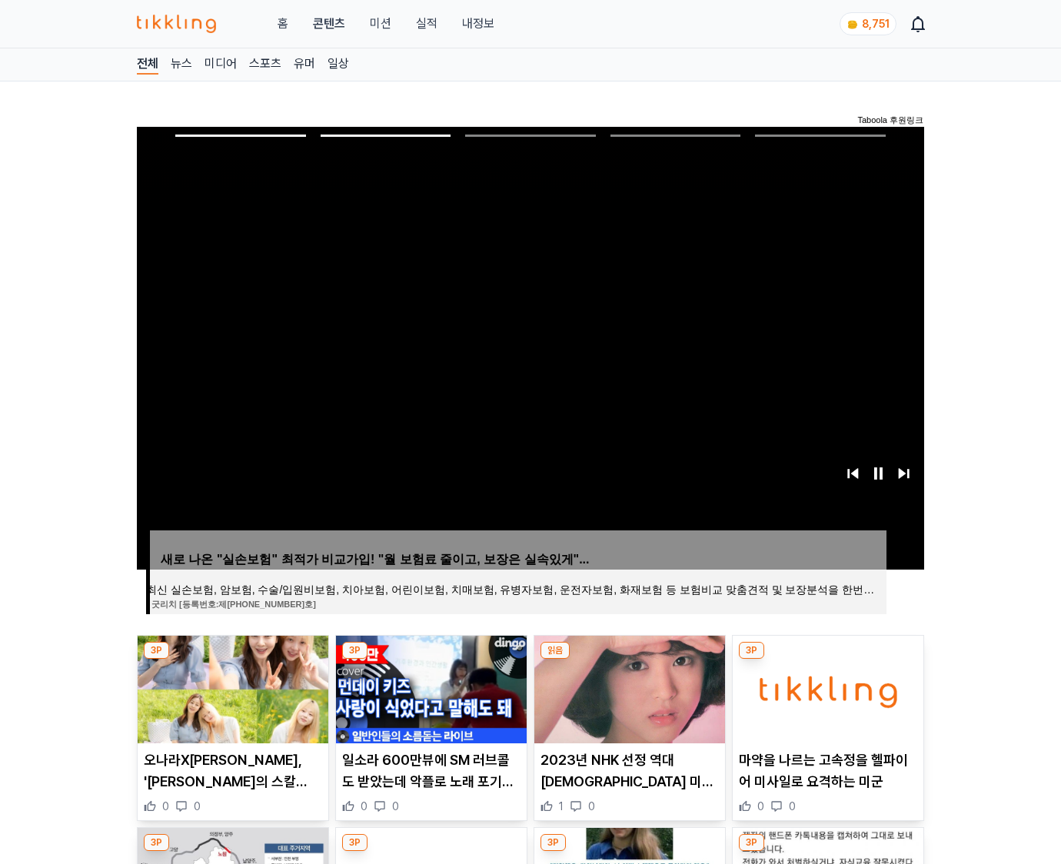
click at [826, 687] on img at bounding box center [828, 690] width 191 height 108
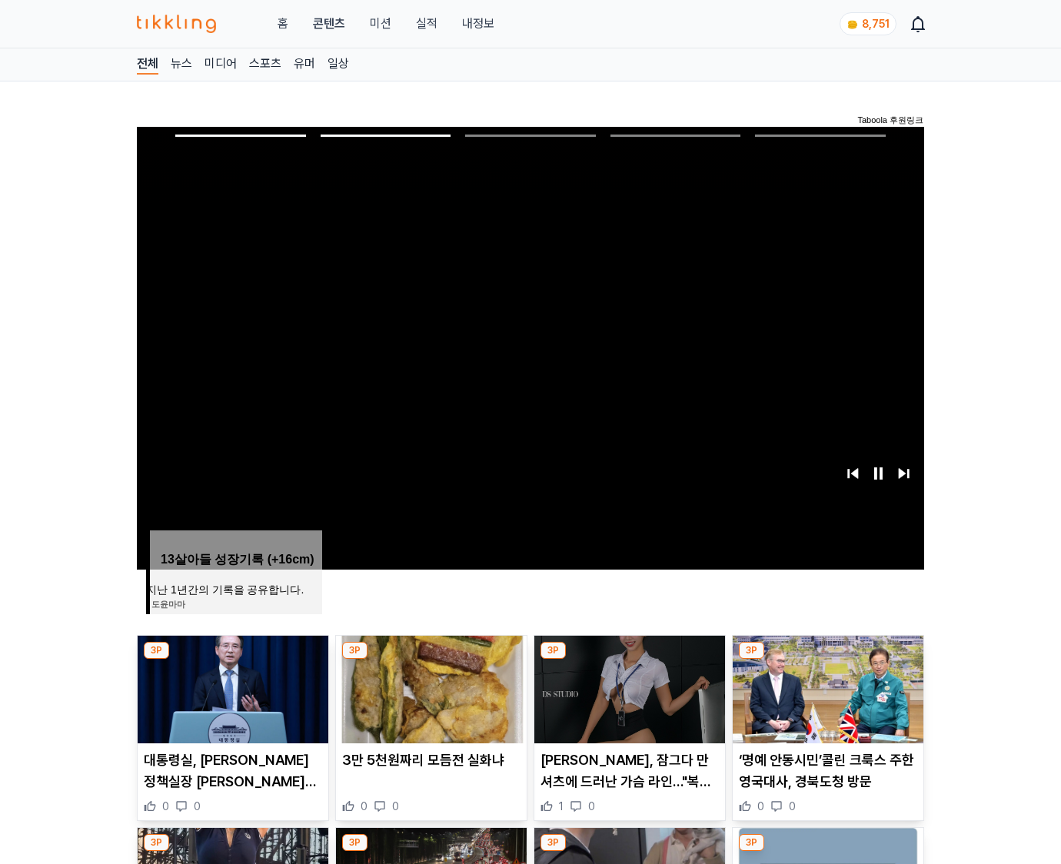
click at [826, 687] on img at bounding box center [828, 690] width 191 height 108
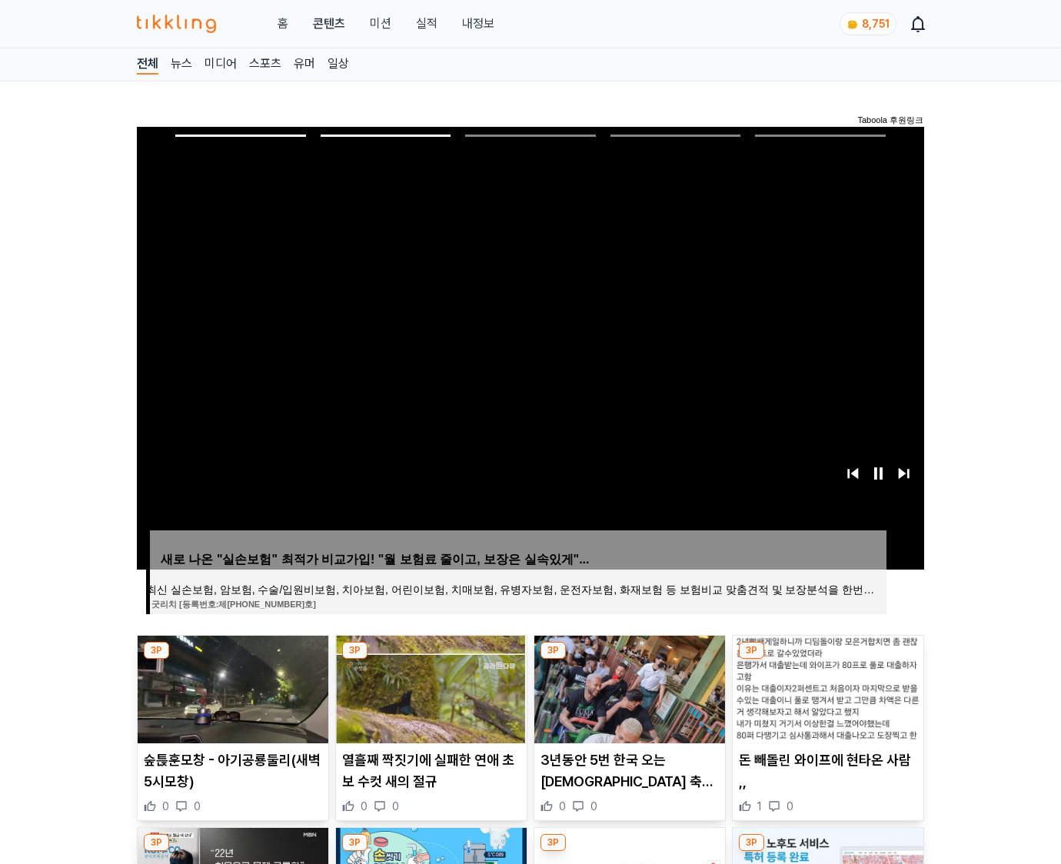
click at [826, 687] on img at bounding box center [828, 690] width 191 height 108
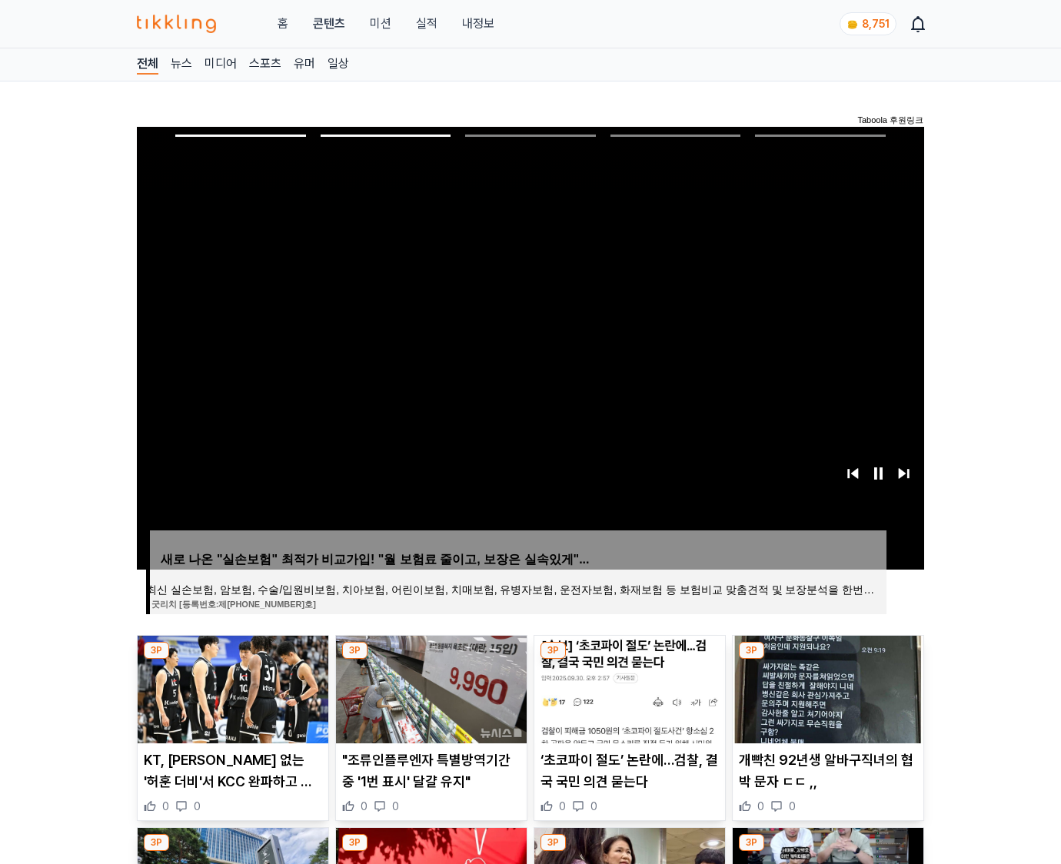
click at [826, 687] on img at bounding box center [828, 690] width 191 height 108
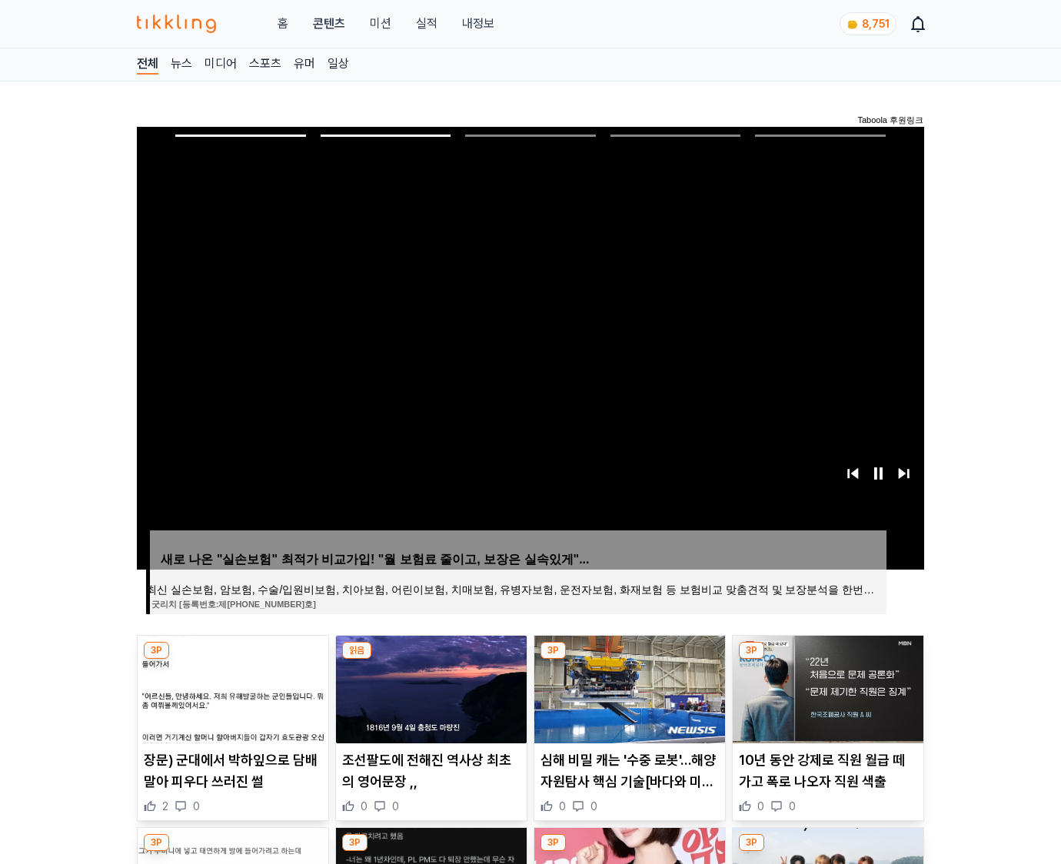
click at [826, 687] on img at bounding box center [828, 690] width 191 height 108
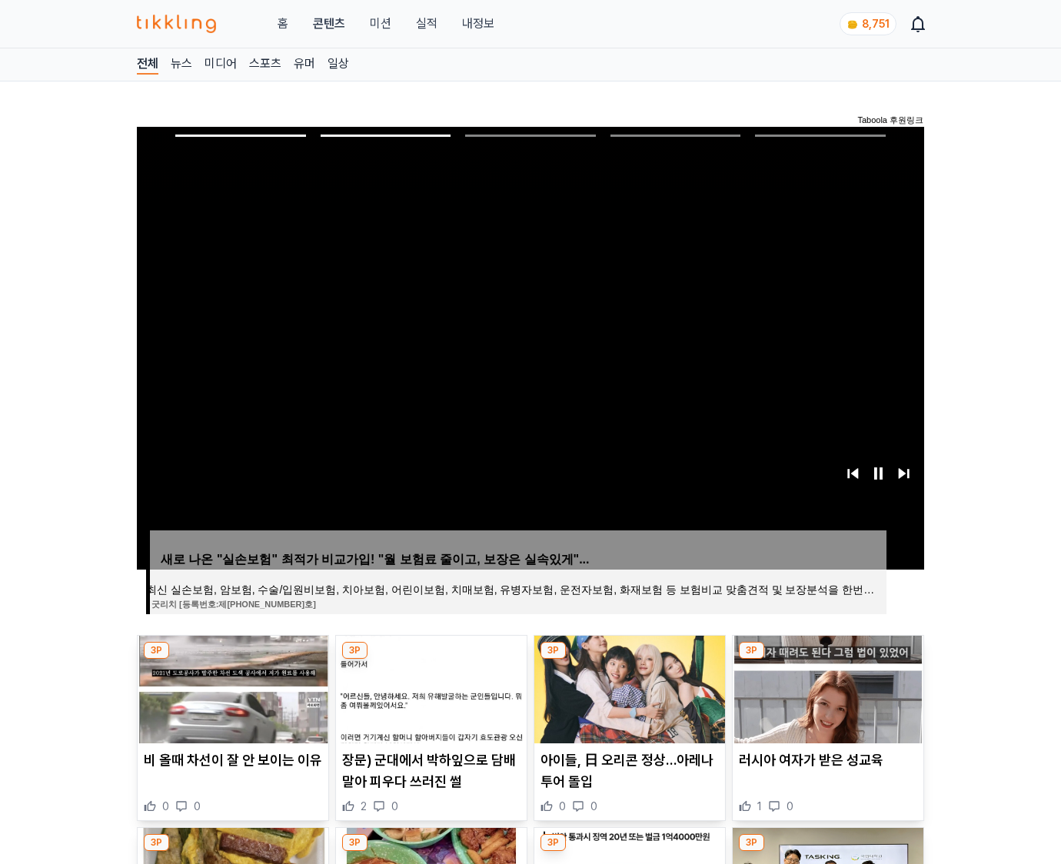
click at [826, 687] on img at bounding box center [828, 690] width 191 height 108
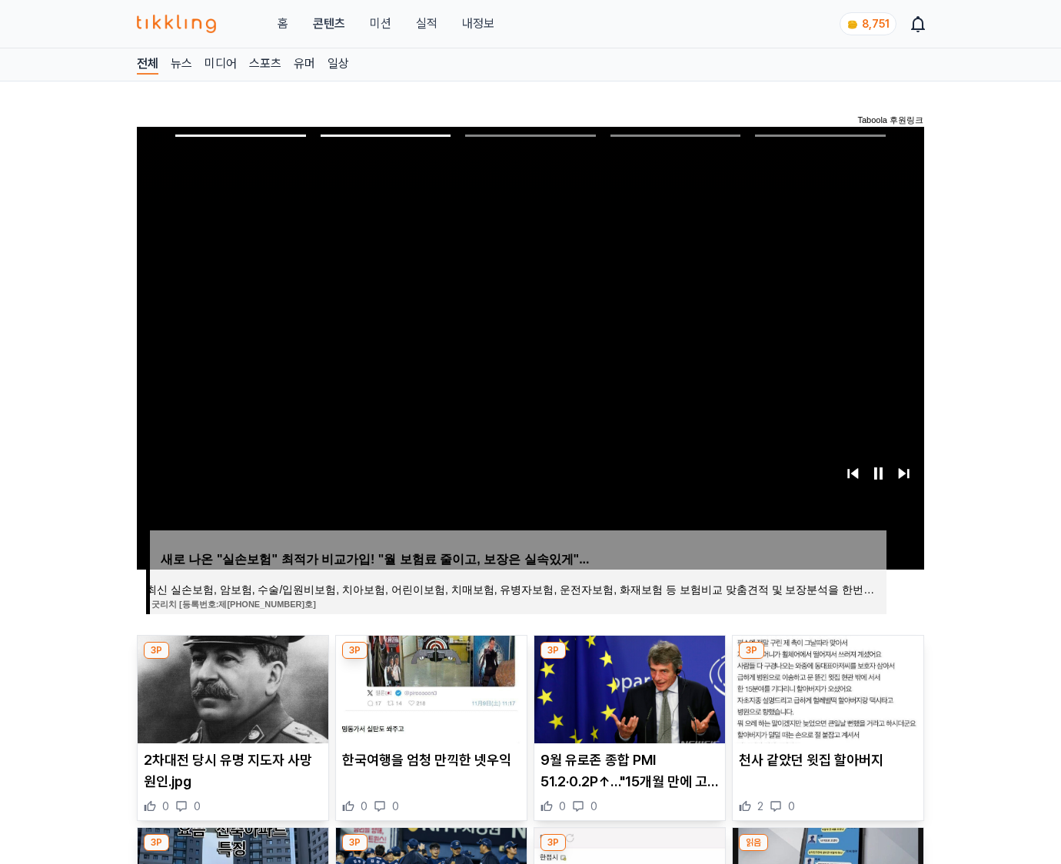
click at [826, 687] on img at bounding box center [828, 690] width 191 height 108
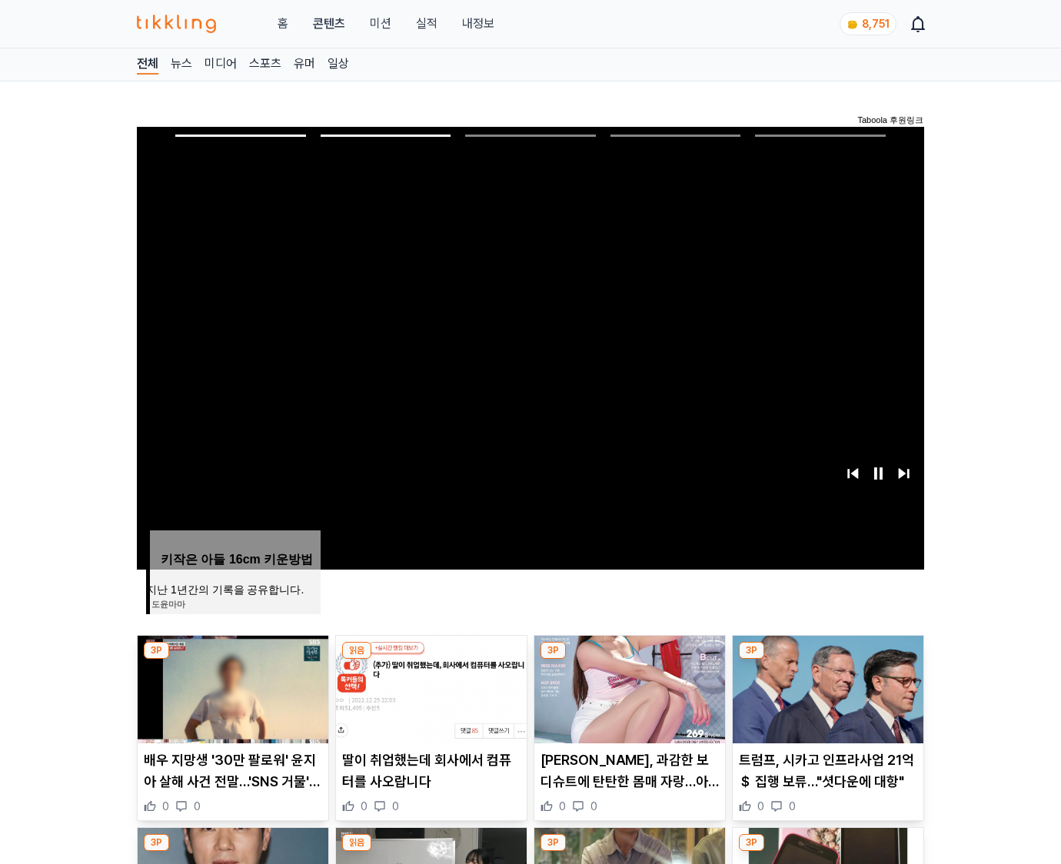
click at [826, 687] on img at bounding box center [828, 690] width 191 height 108
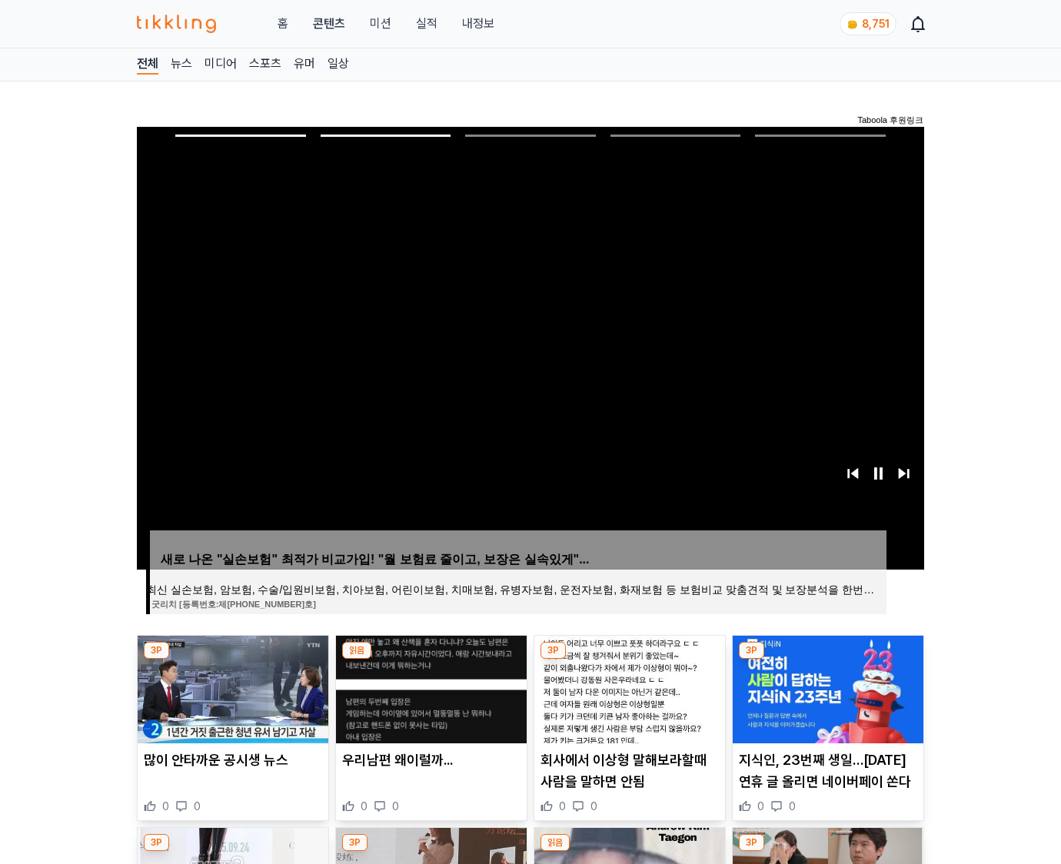
click at [826, 687] on img at bounding box center [828, 690] width 191 height 108
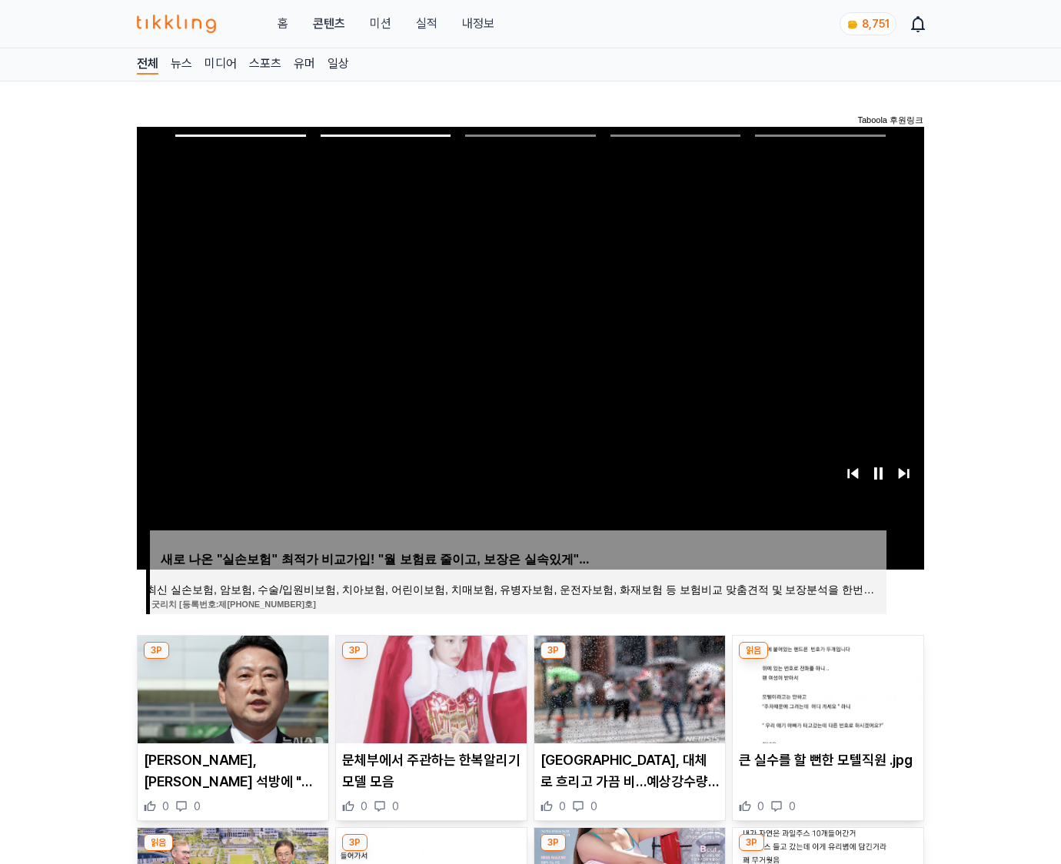
click at [826, 687] on img at bounding box center [828, 690] width 191 height 108
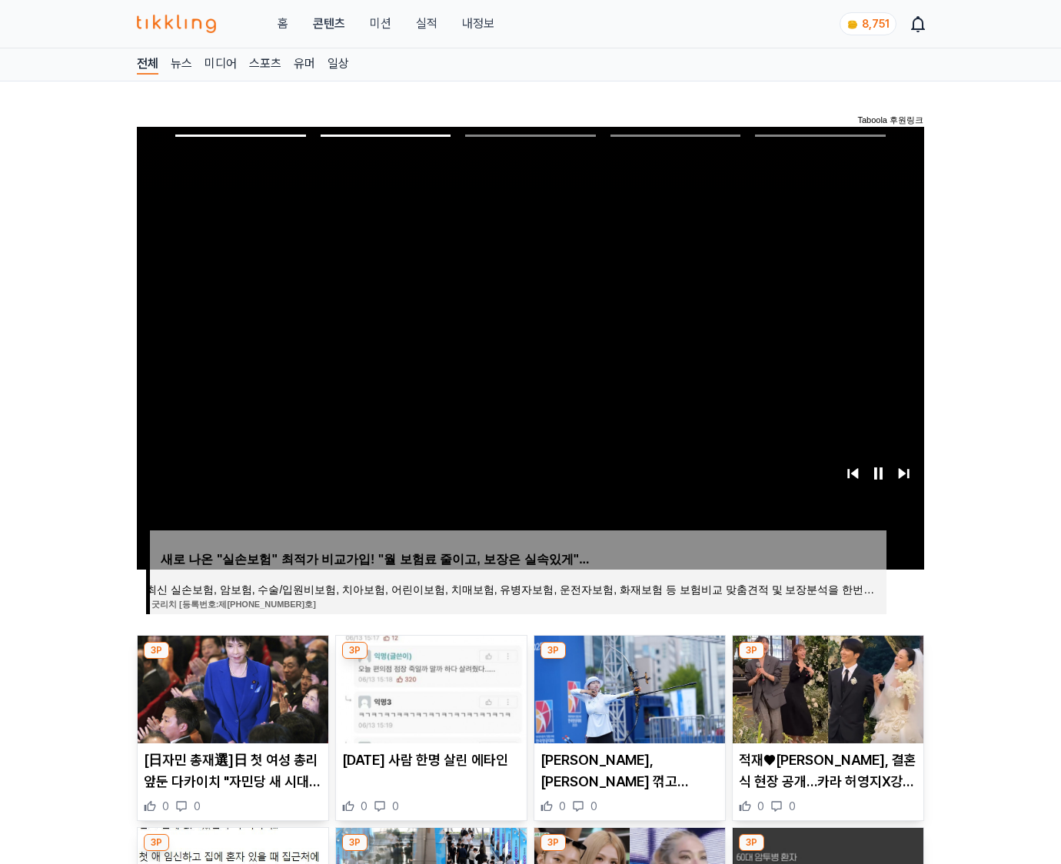
click at [826, 687] on img at bounding box center [828, 690] width 191 height 108
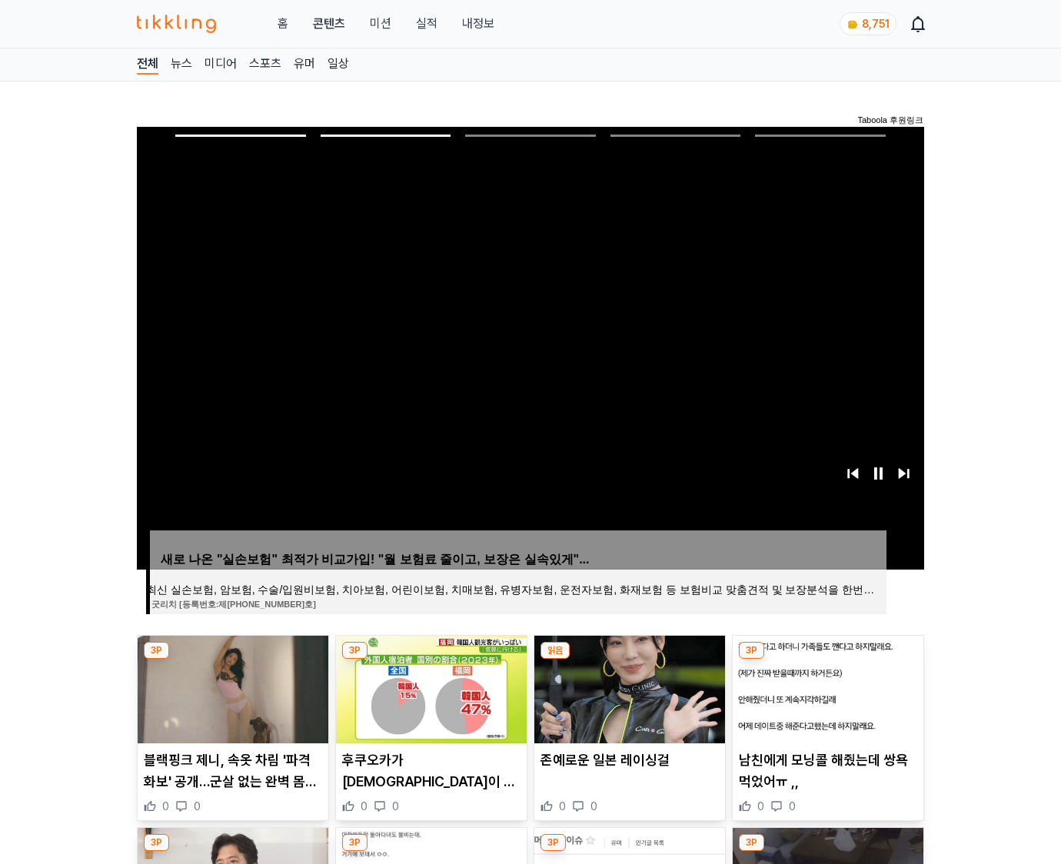
click at [826, 687] on img at bounding box center [828, 690] width 191 height 108
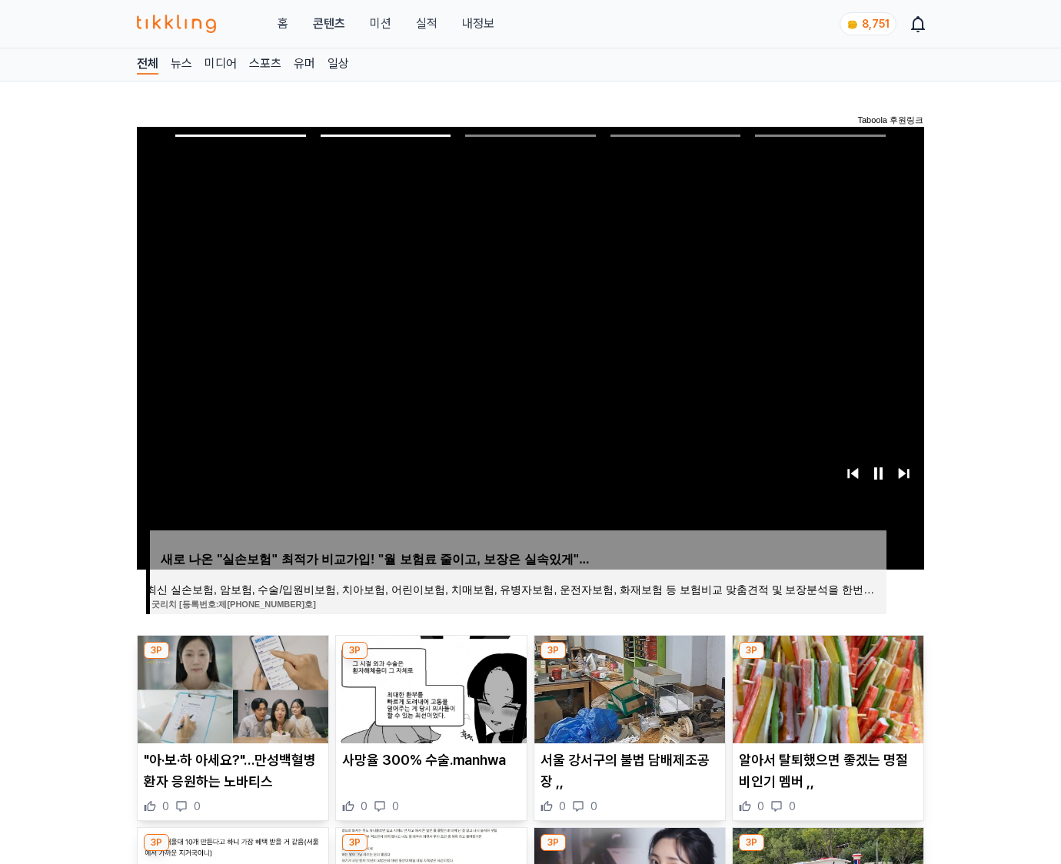
click at [826, 687] on img at bounding box center [828, 690] width 191 height 108
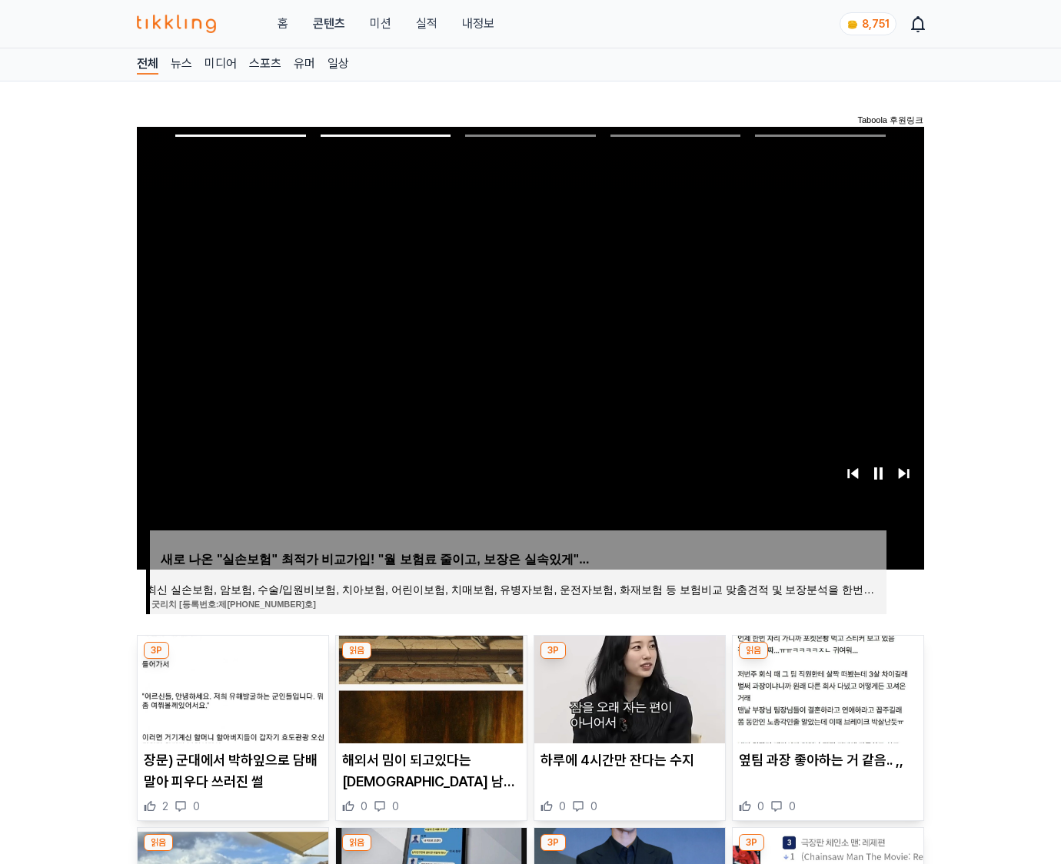
click at [826, 687] on img at bounding box center [828, 690] width 191 height 108
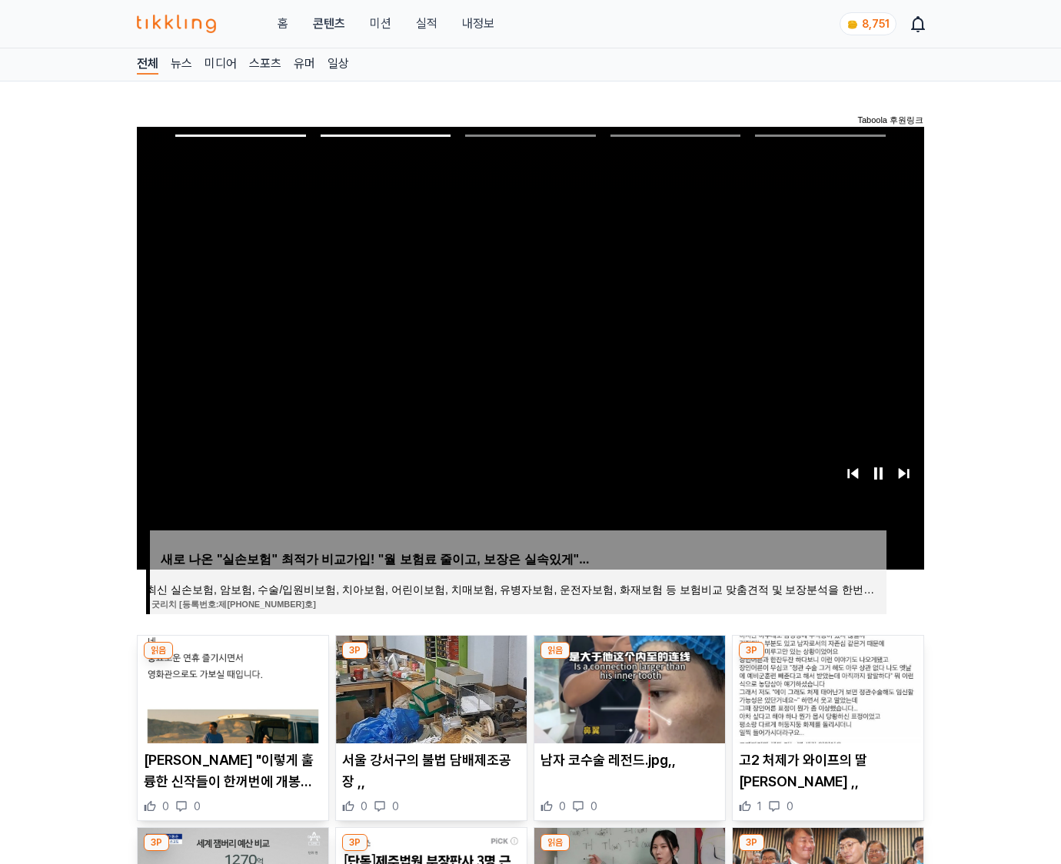
click at [826, 687] on img at bounding box center [828, 690] width 191 height 108
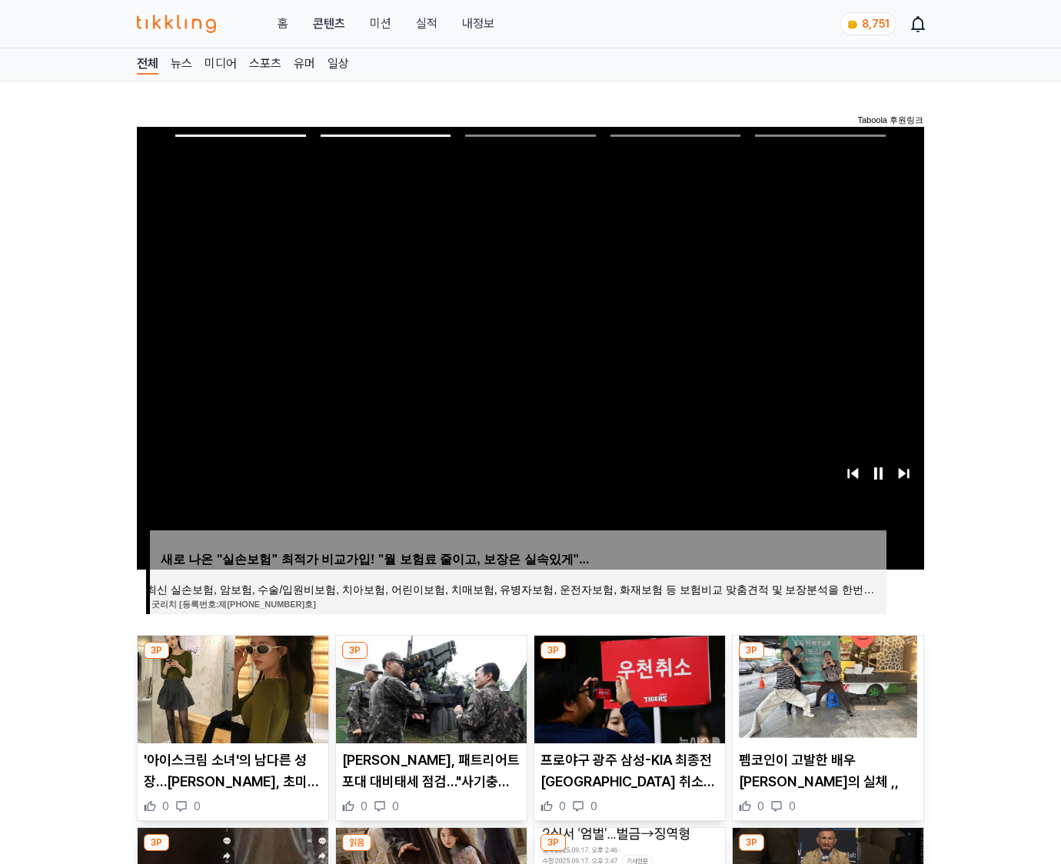
click at [826, 687] on img at bounding box center [828, 690] width 191 height 108
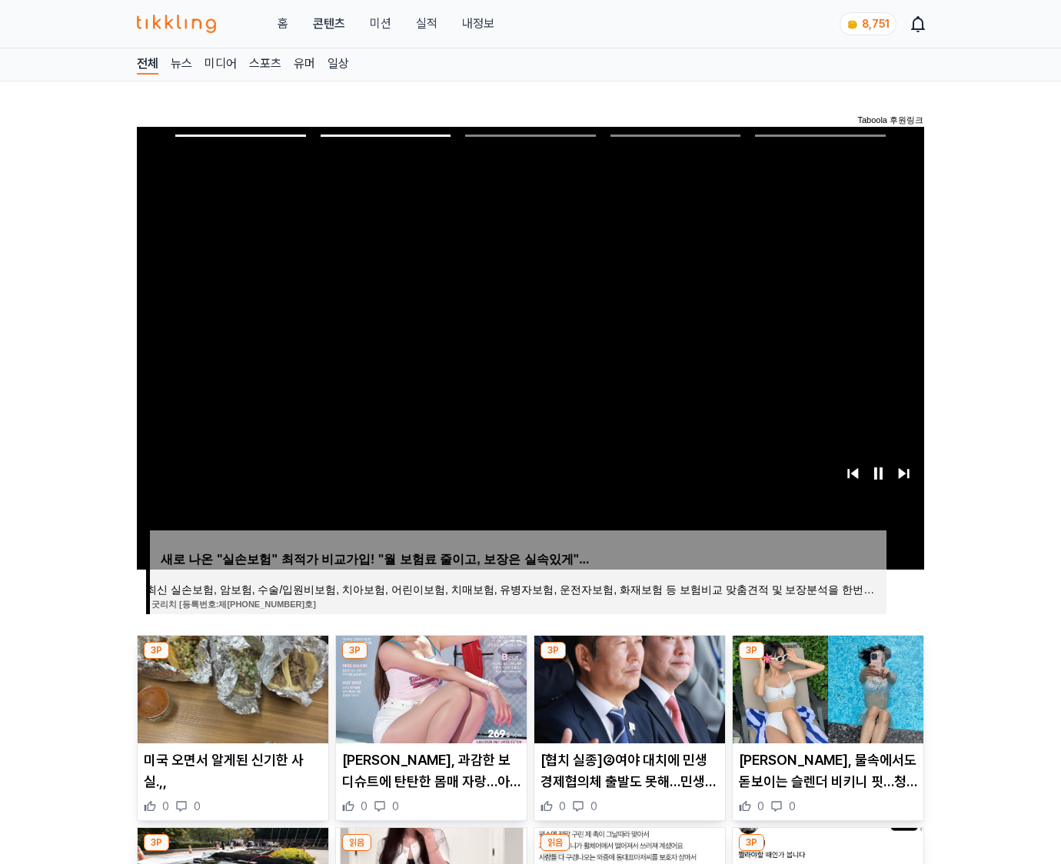
click at [826, 687] on img at bounding box center [828, 690] width 191 height 108
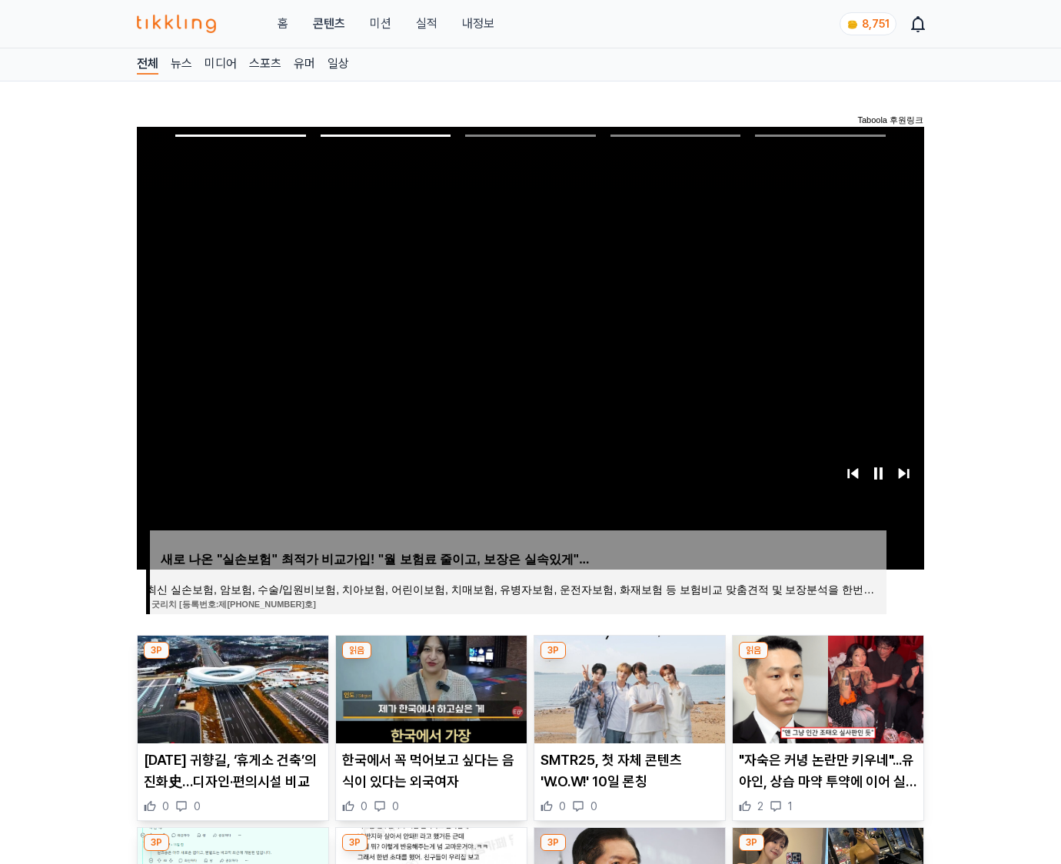
click at [826, 687] on img at bounding box center [828, 690] width 191 height 108
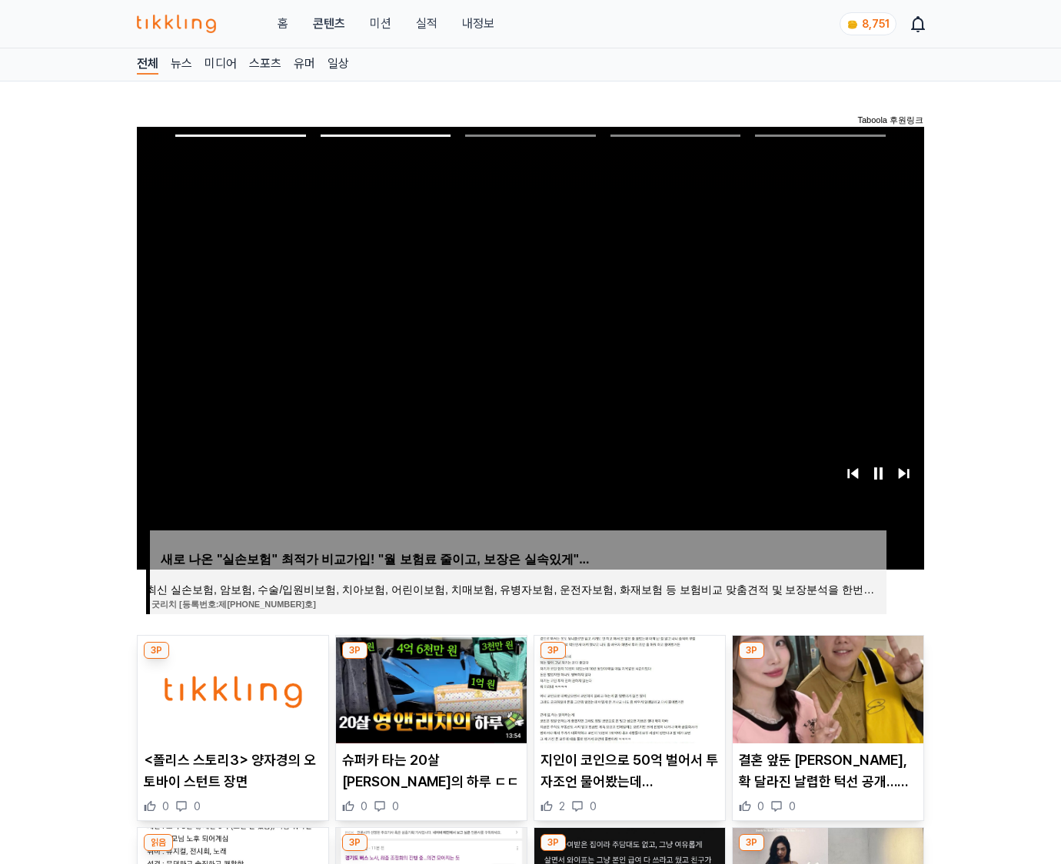
click at [826, 687] on img at bounding box center [828, 690] width 191 height 108
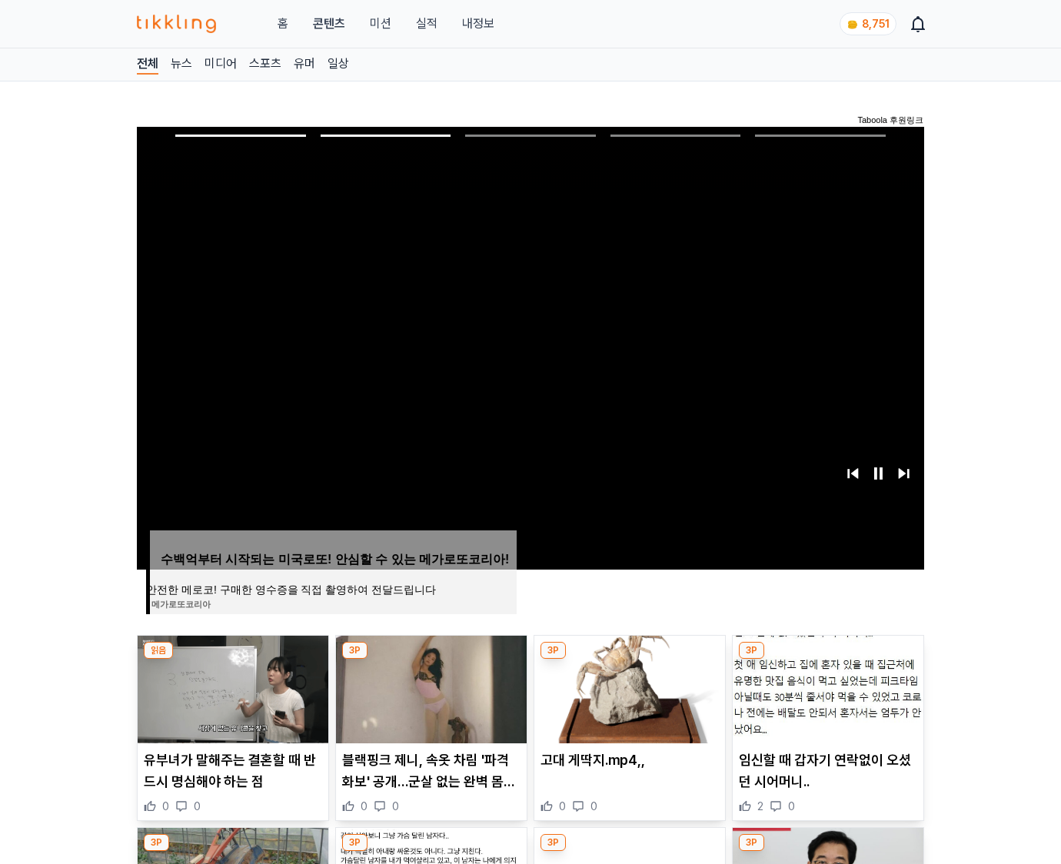
click at [826, 687] on img at bounding box center [828, 690] width 191 height 108
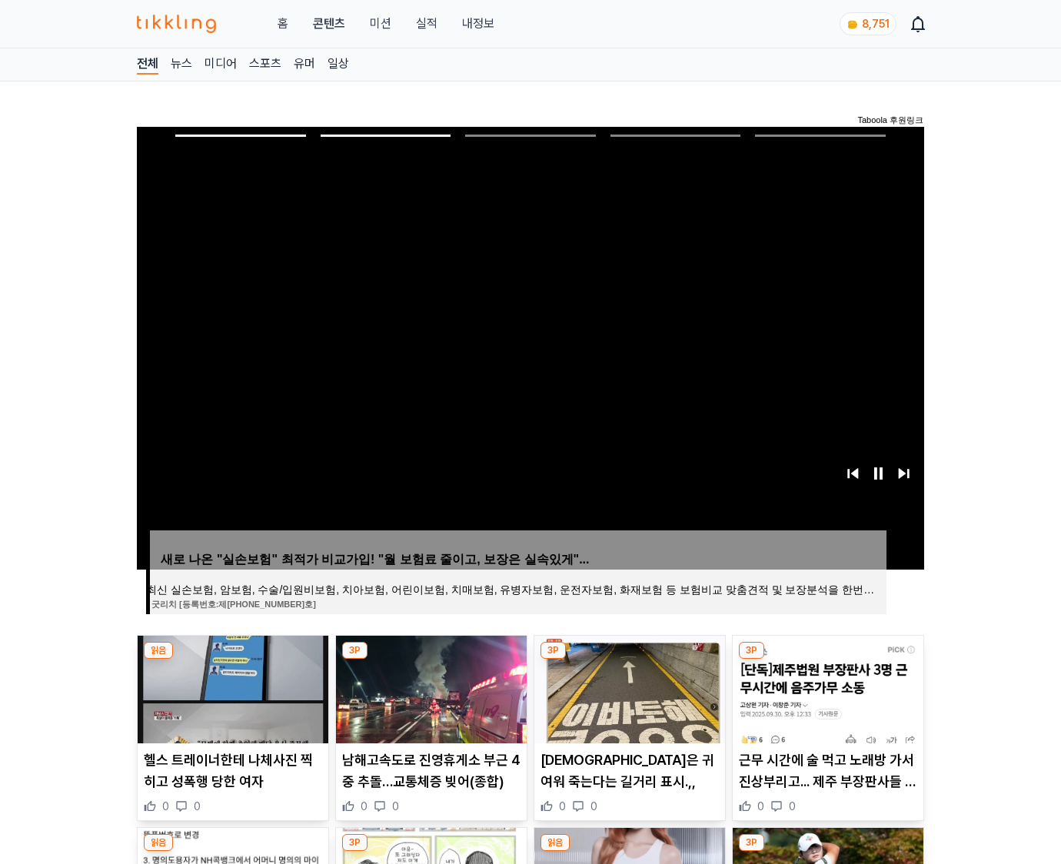
click at [826, 687] on img at bounding box center [828, 690] width 191 height 108
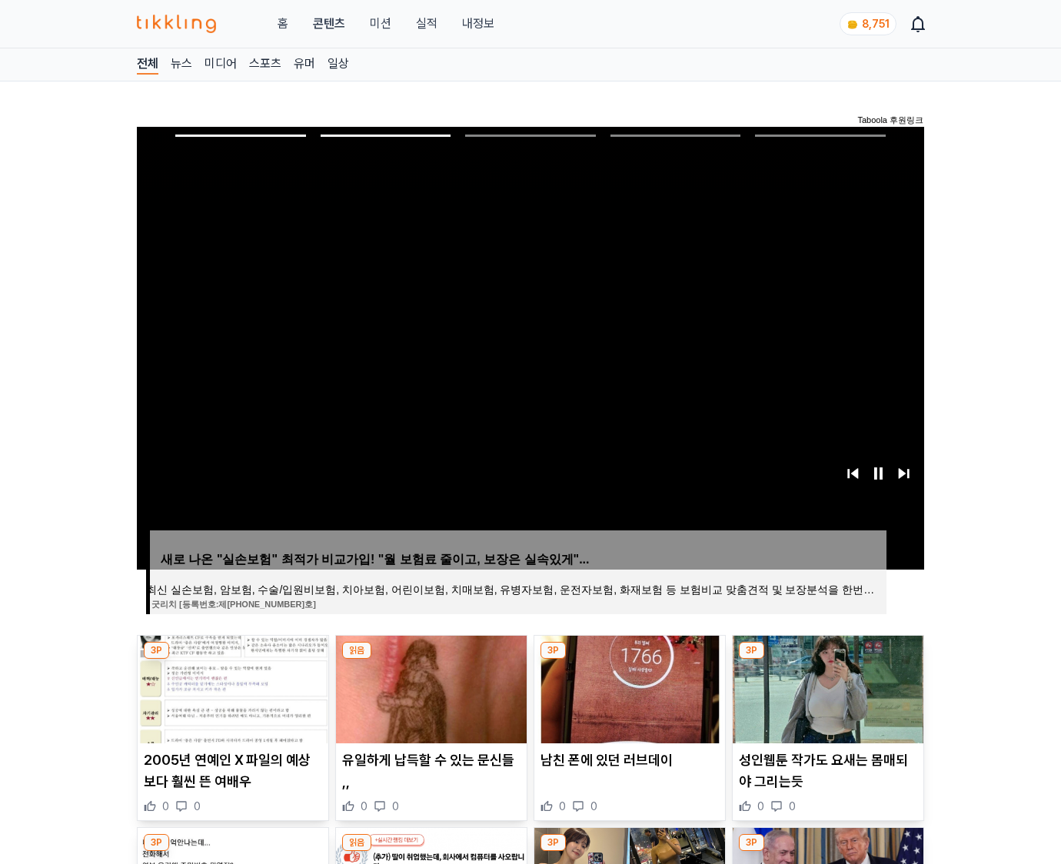
click at [826, 687] on img at bounding box center [828, 690] width 191 height 108
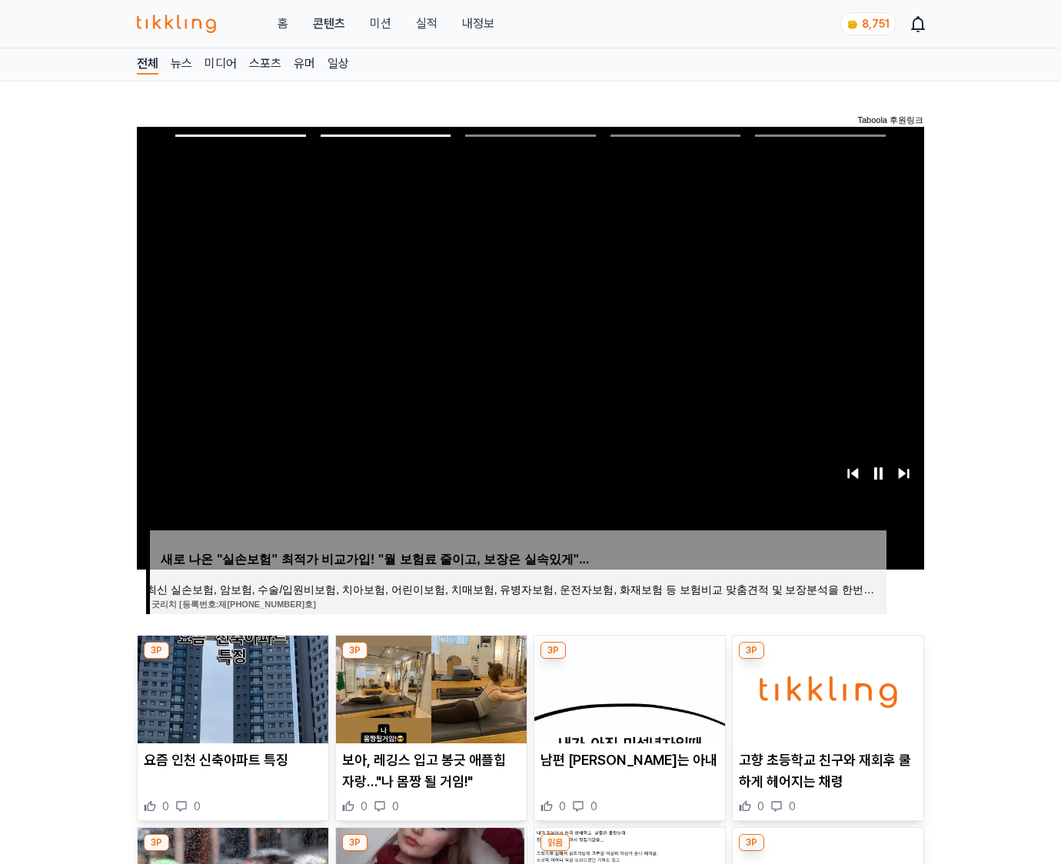
click at [826, 687] on img at bounding box center [828, 690] width 191 height 108
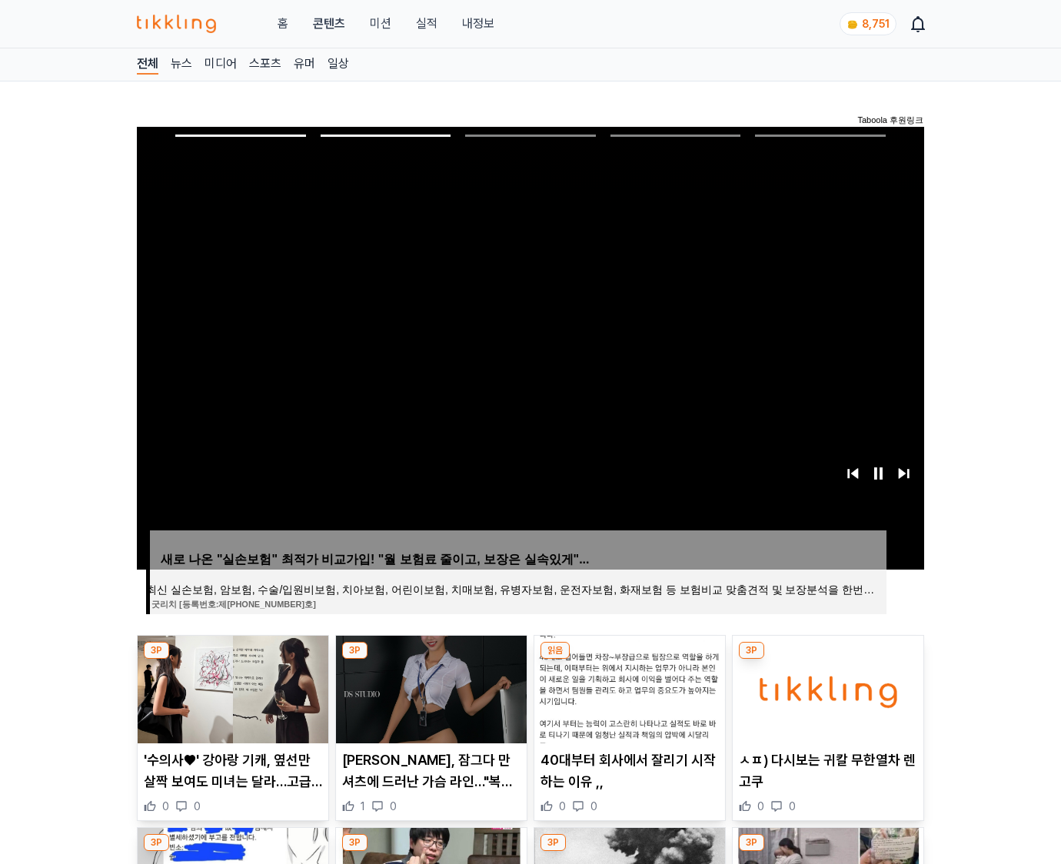
click at [826, 687] on img at bounding box center [828, 690] width 191 height 108
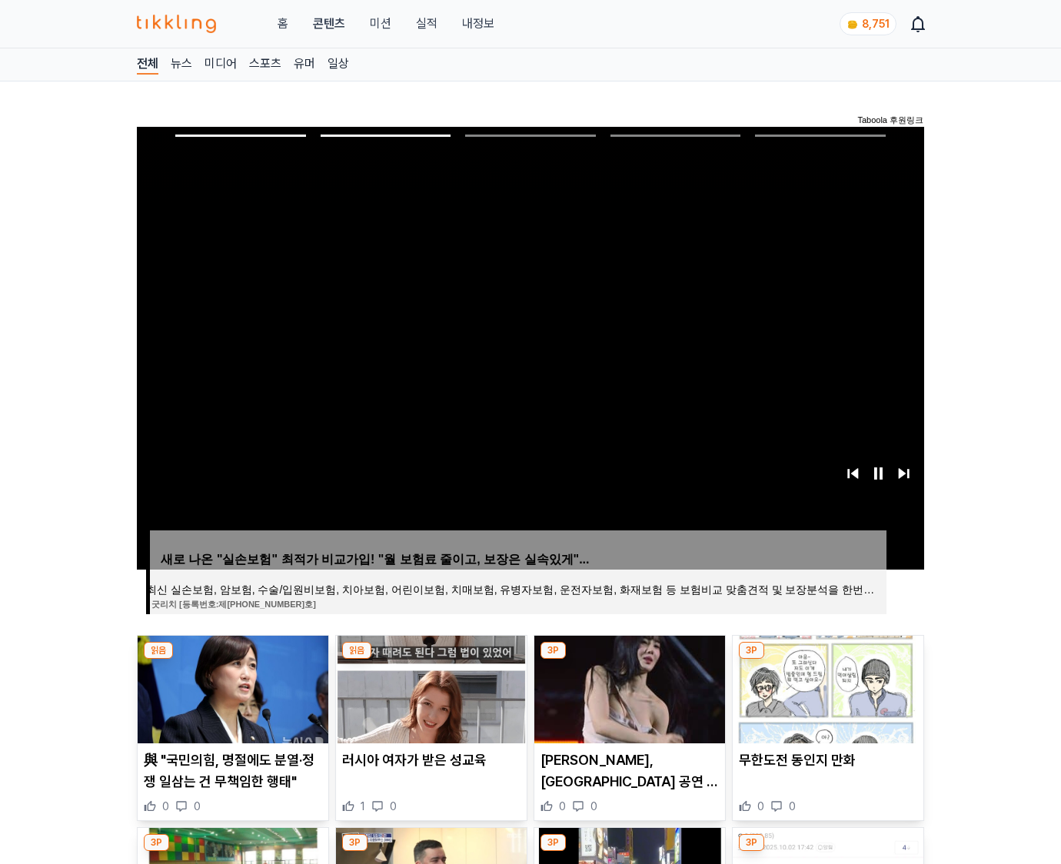
click at [826, 687] on img at bounding box center [828, 690] width 191 height 108
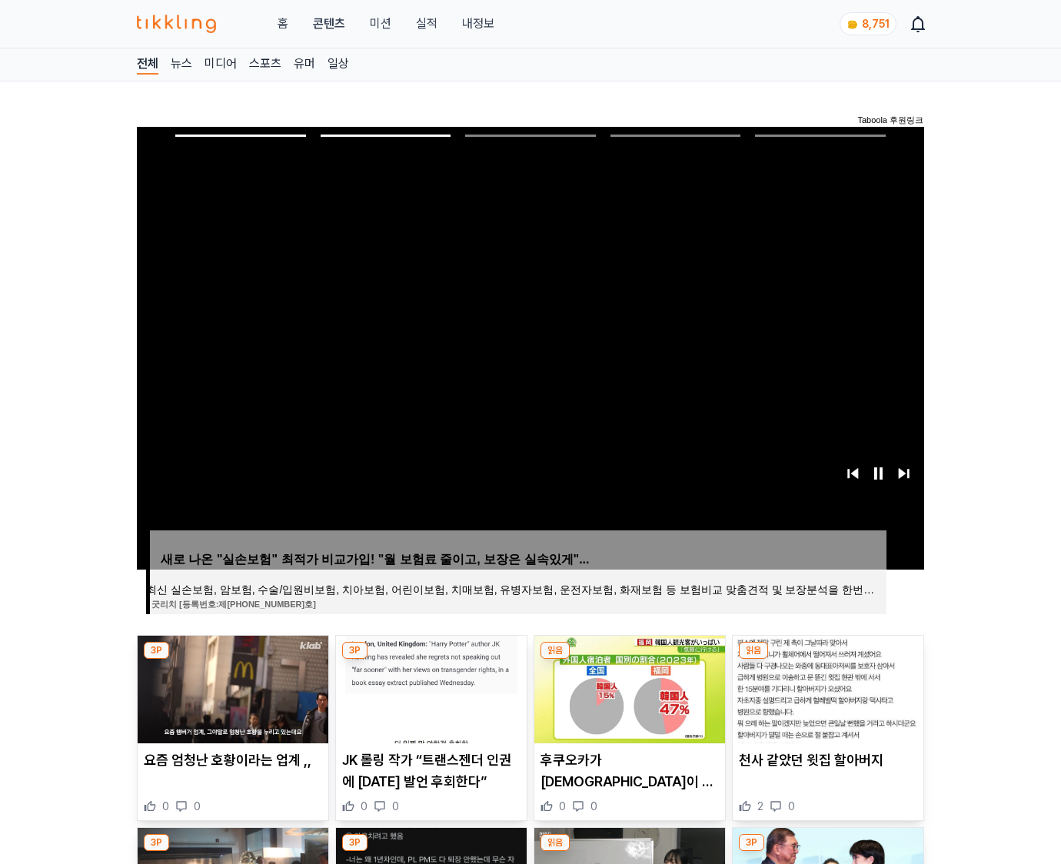
click at [826, 687] on img at bounding box center [828, 690] width 191 height 108
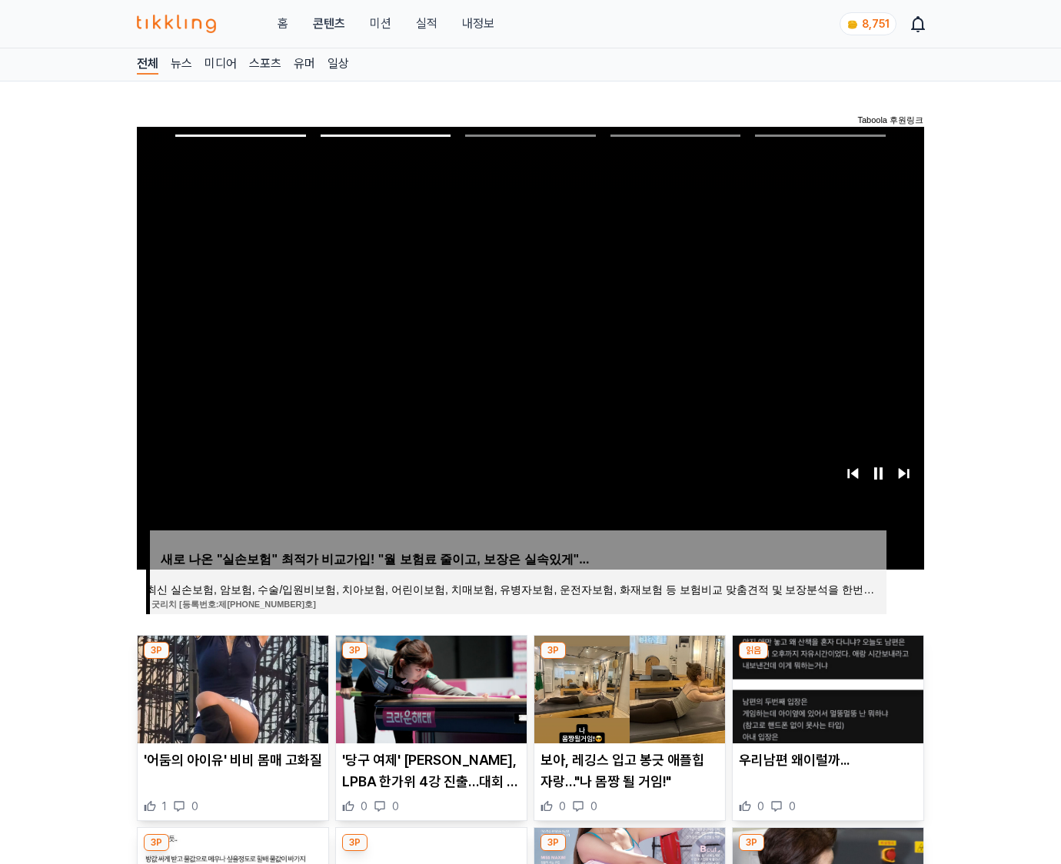
click at [826, 687] on img at bounding box center [828, 690] width 191 height 108
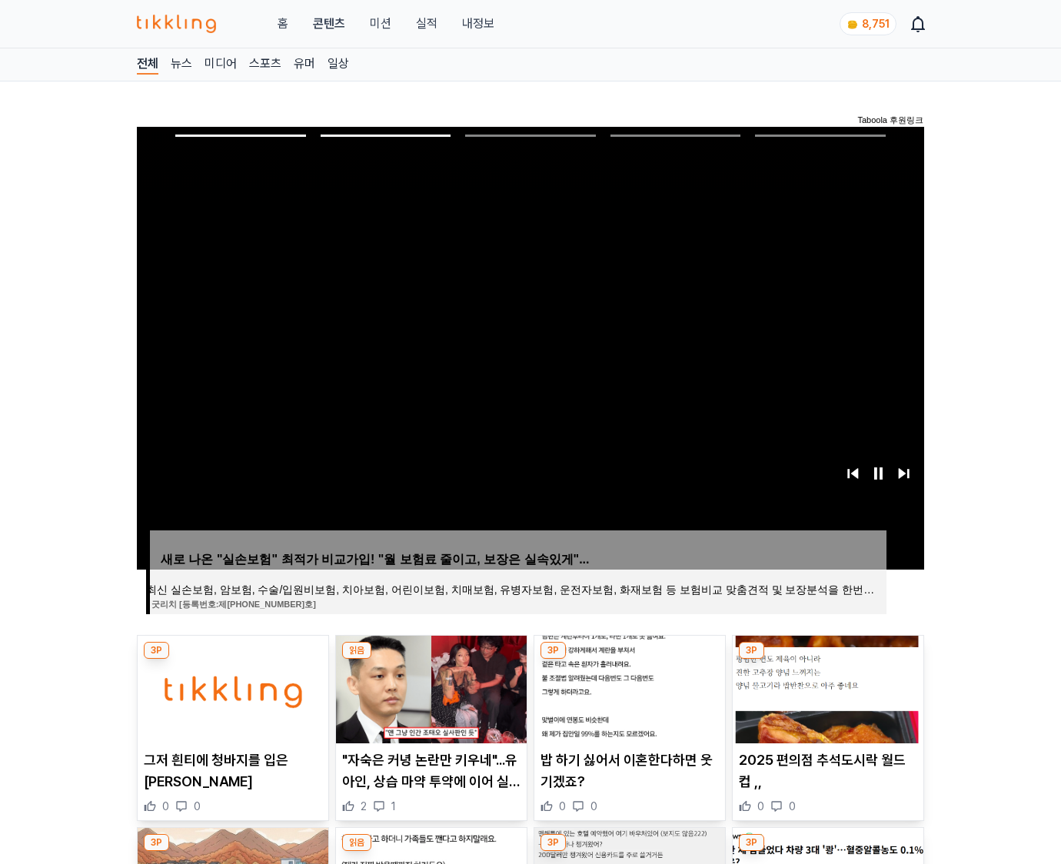
click at [826, 687] on img at bounding box center [828, 690] width 191 height 108
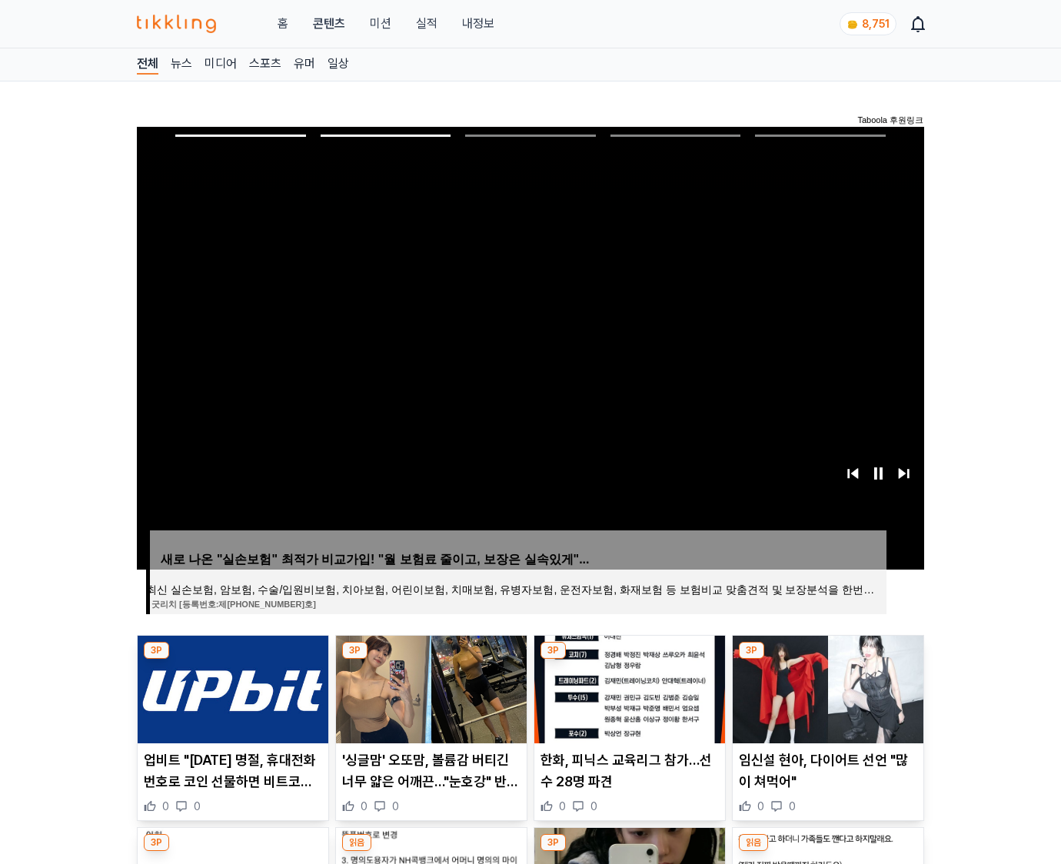
click at [826, 687] on img at bounding box center [828, 690] width 191 height 108
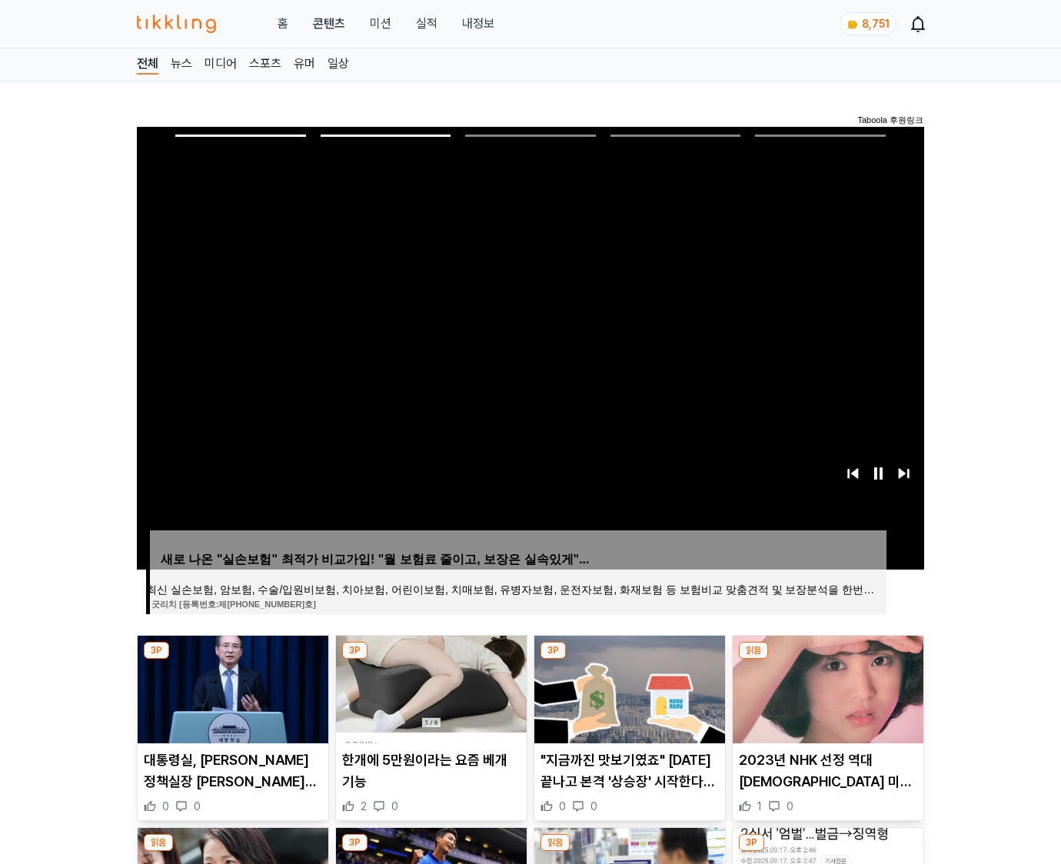
click at [826, 687] on img at bounding box center [828, 690] width 191 height 108
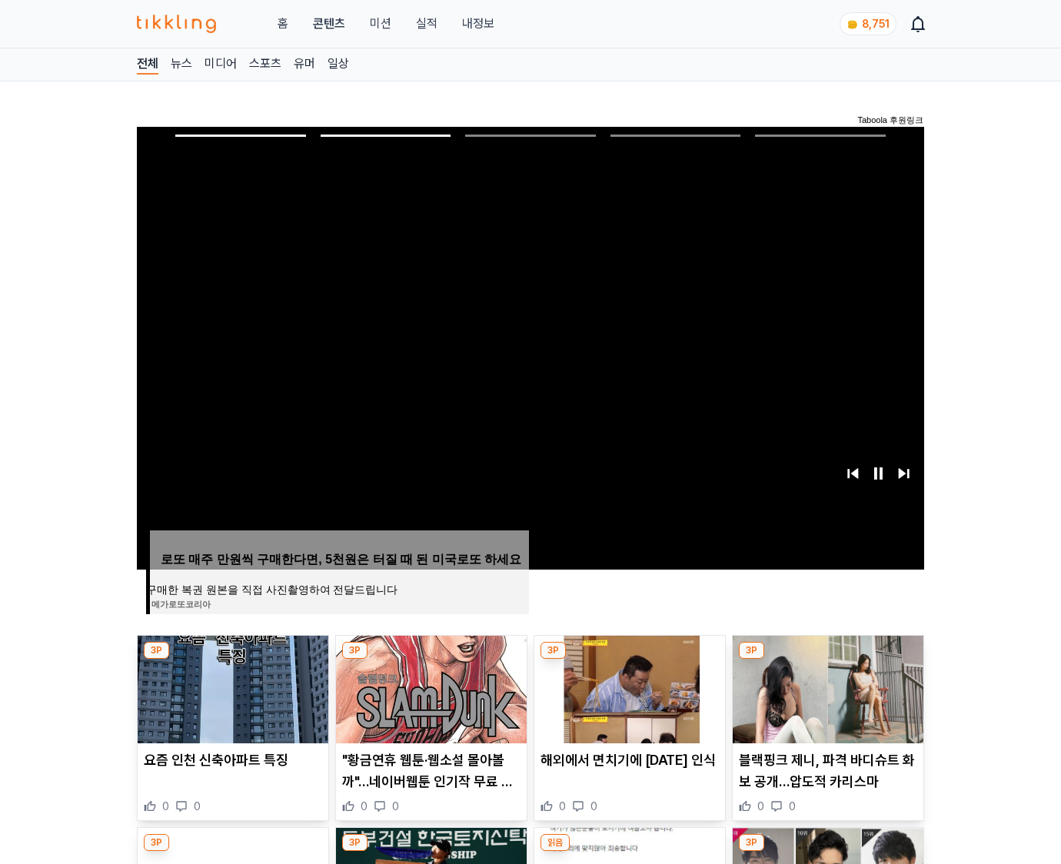
click at [826, 687] on img at bounding box center [828, 690] width 191 height 108
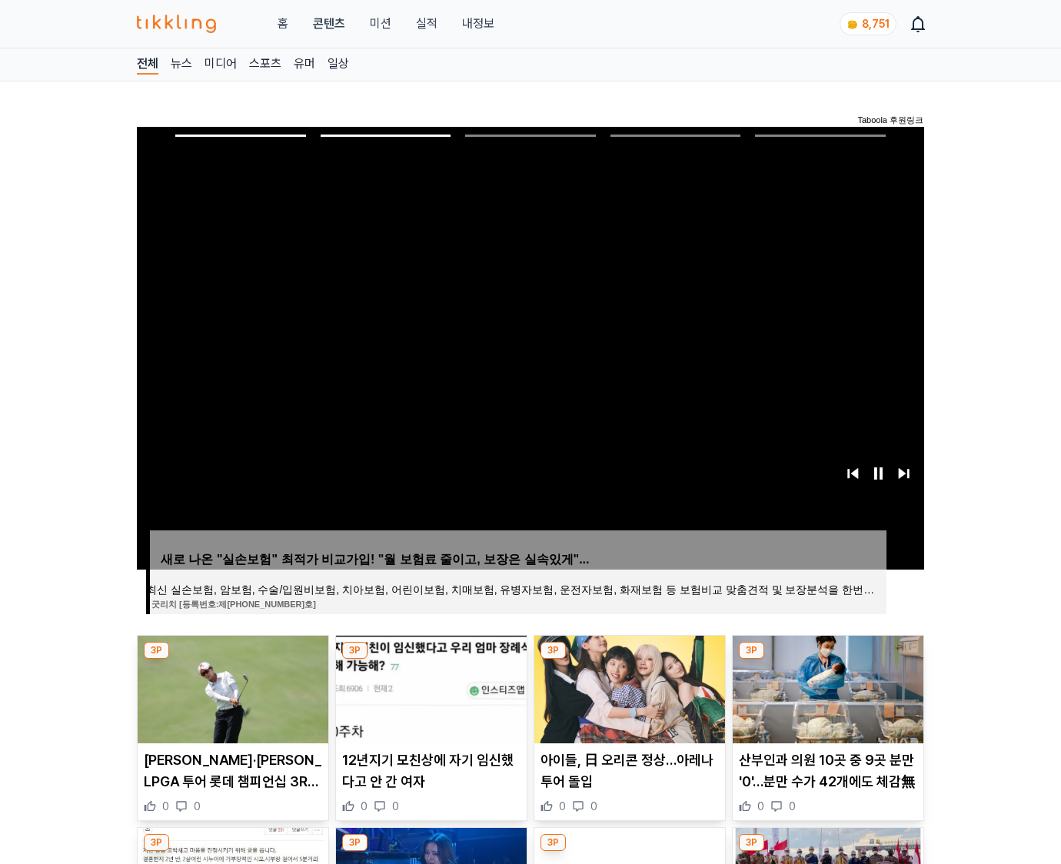
click at [826, 687] on img at bounding box center [828, 690] width 191 height 108
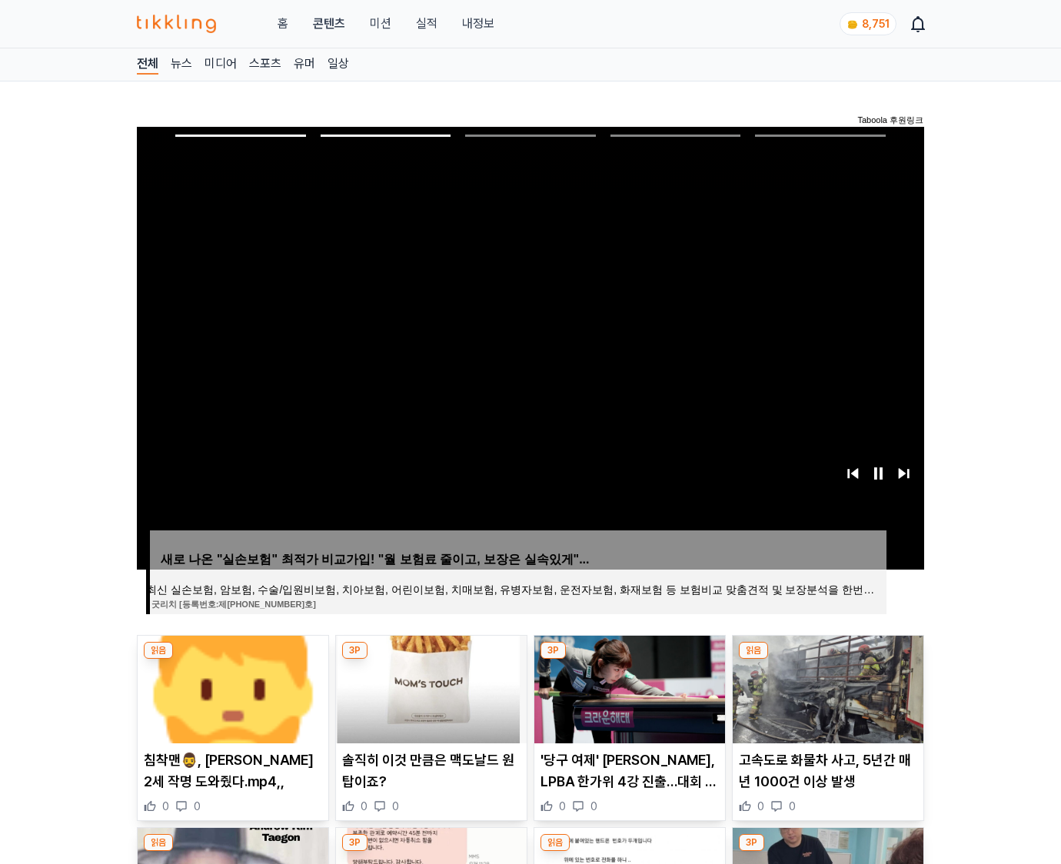
click at [826, 687] on img at bounding box center [828, 690] width 191 height 108
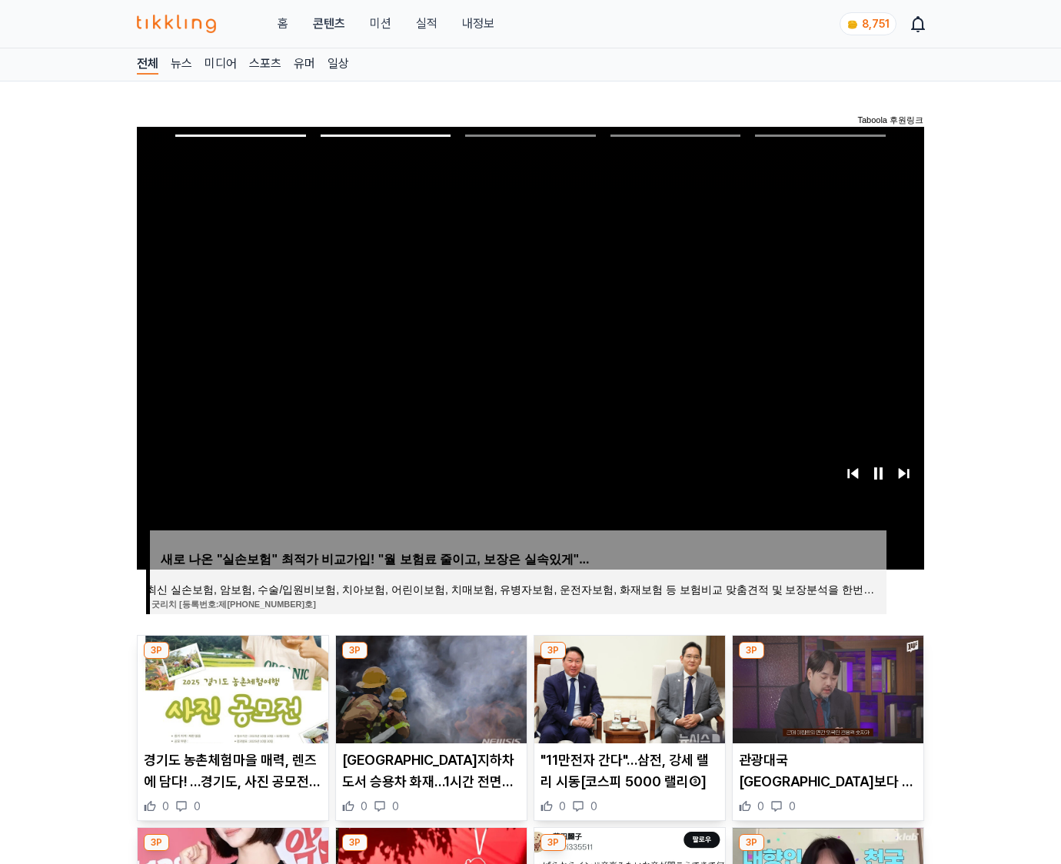
click at [826, 687] on img at bounding box center [828, 690] width 191 height 108
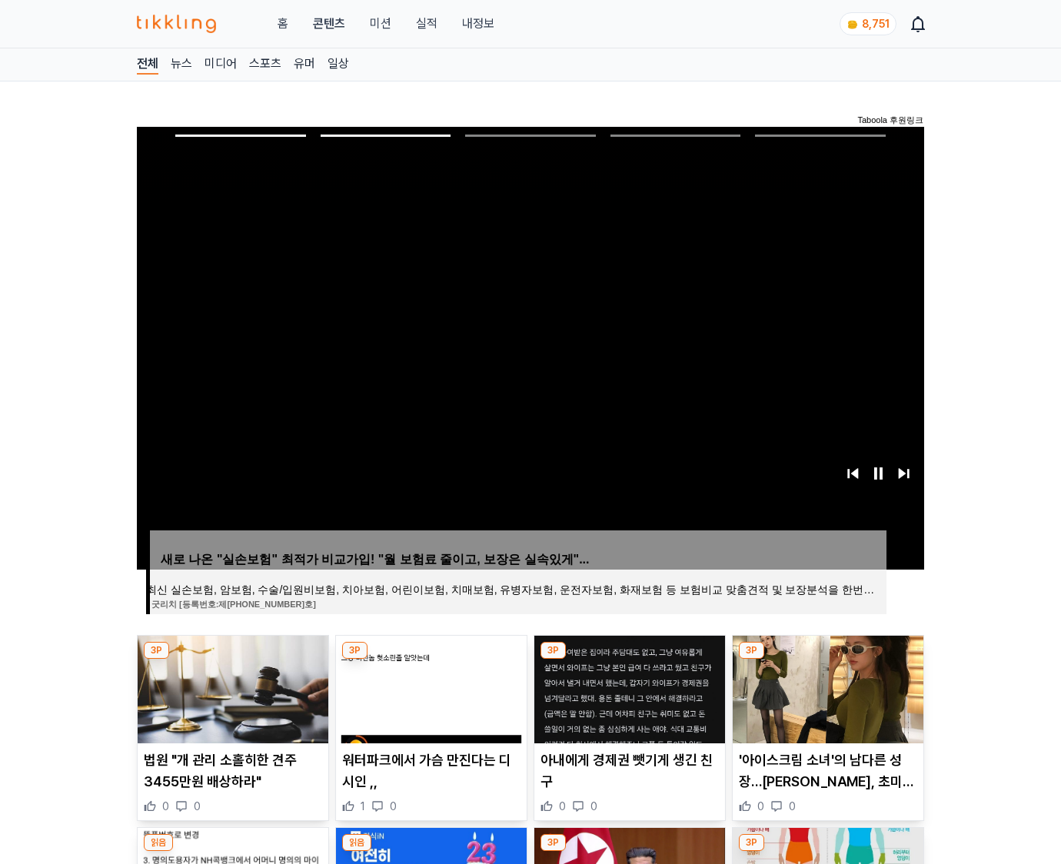
click at [826, 687] on img at bounding box center [828, 690] width 191 height 108
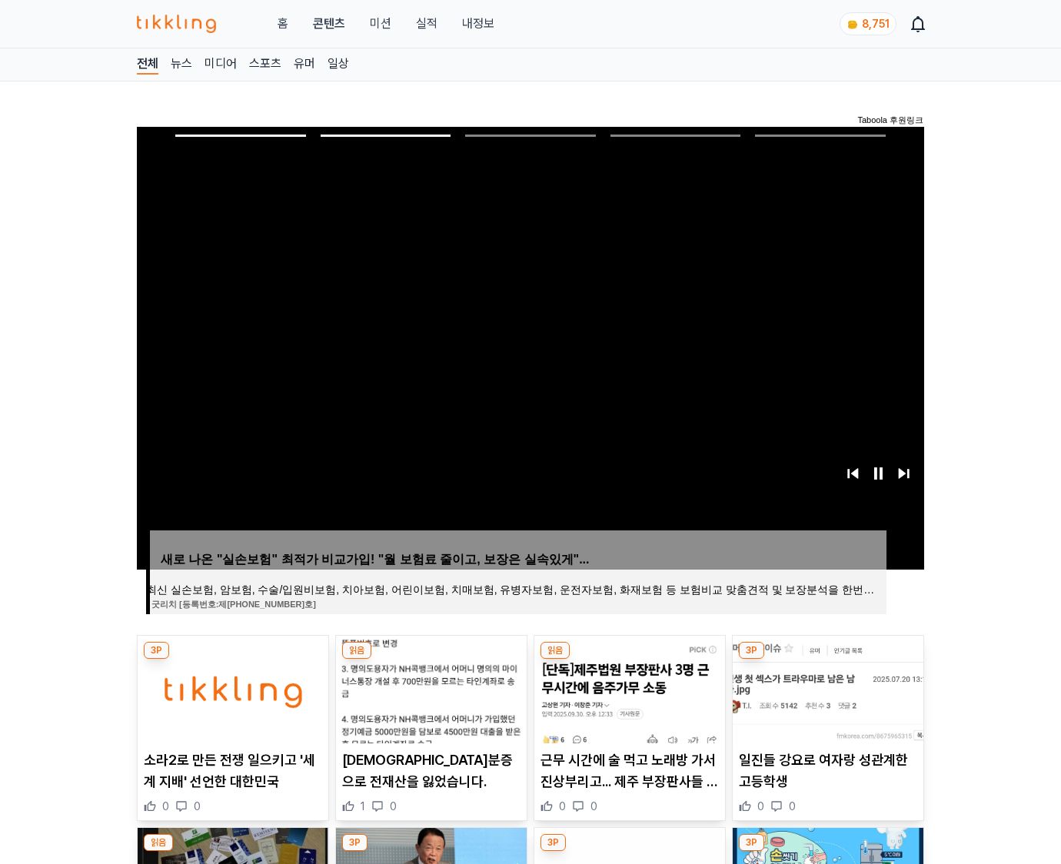
click at [826, 687] on img at bounding box center [828, 690] width 191 height 108
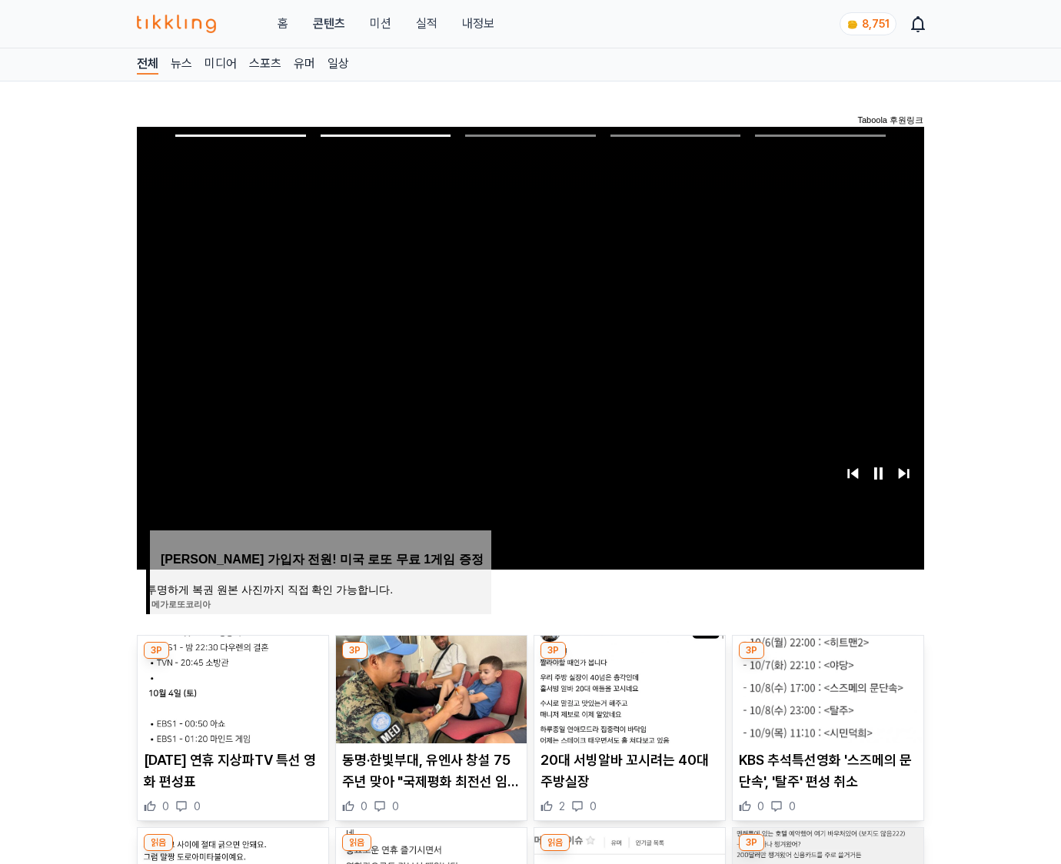
click at [826, 687] on img at bounding box center [828, 690] width 191 height 108
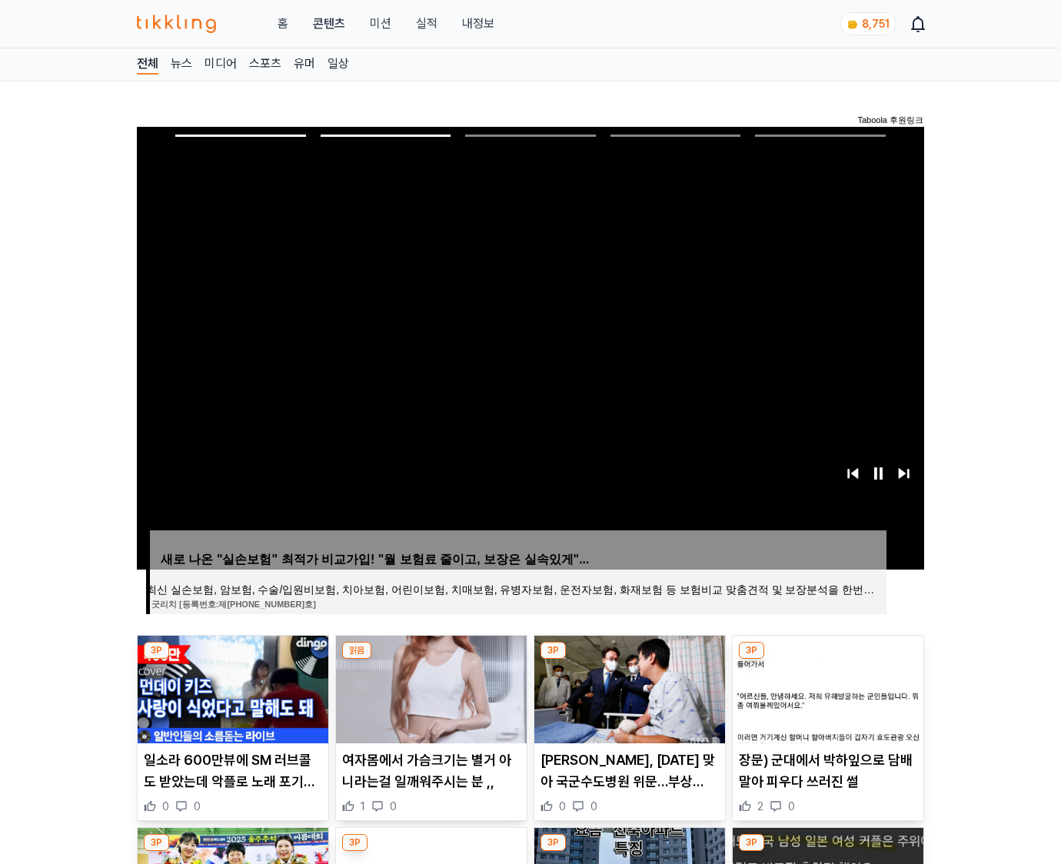
click at [826, 687] on img at bounding box center [828, 690] width 191 height 108
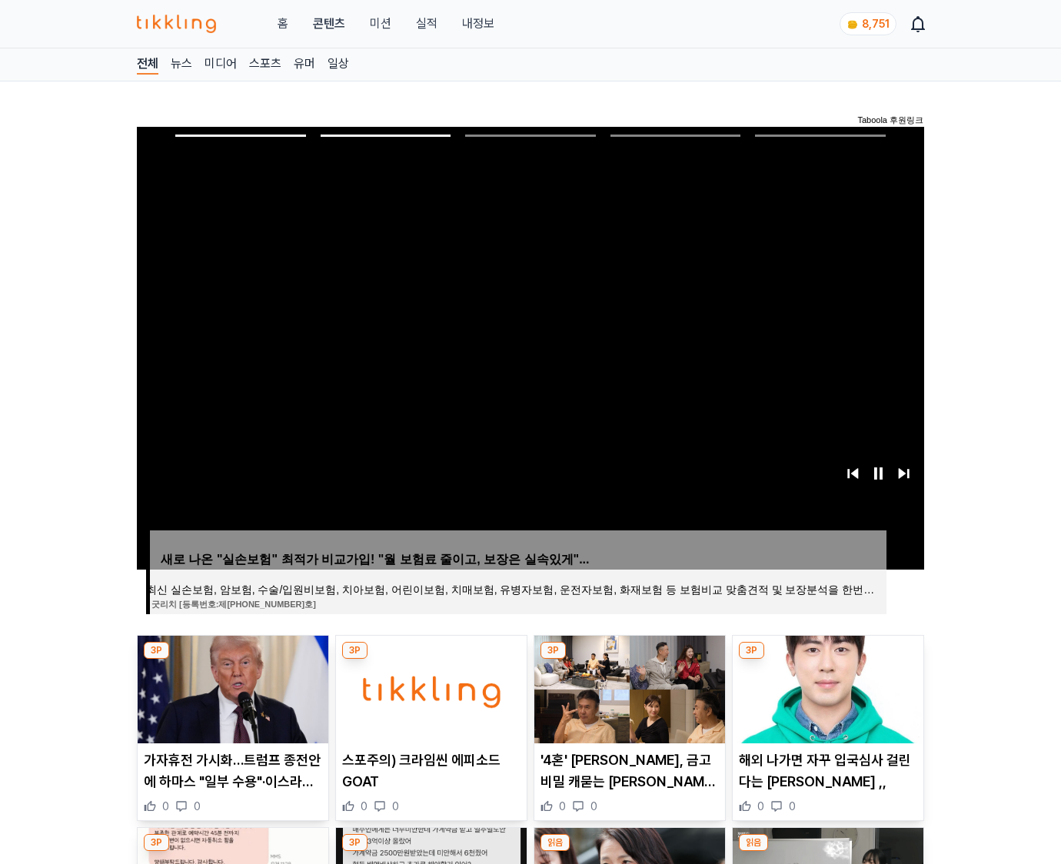
click at [826, 687] on img at bounding box center [828, 690] width 191 height 108
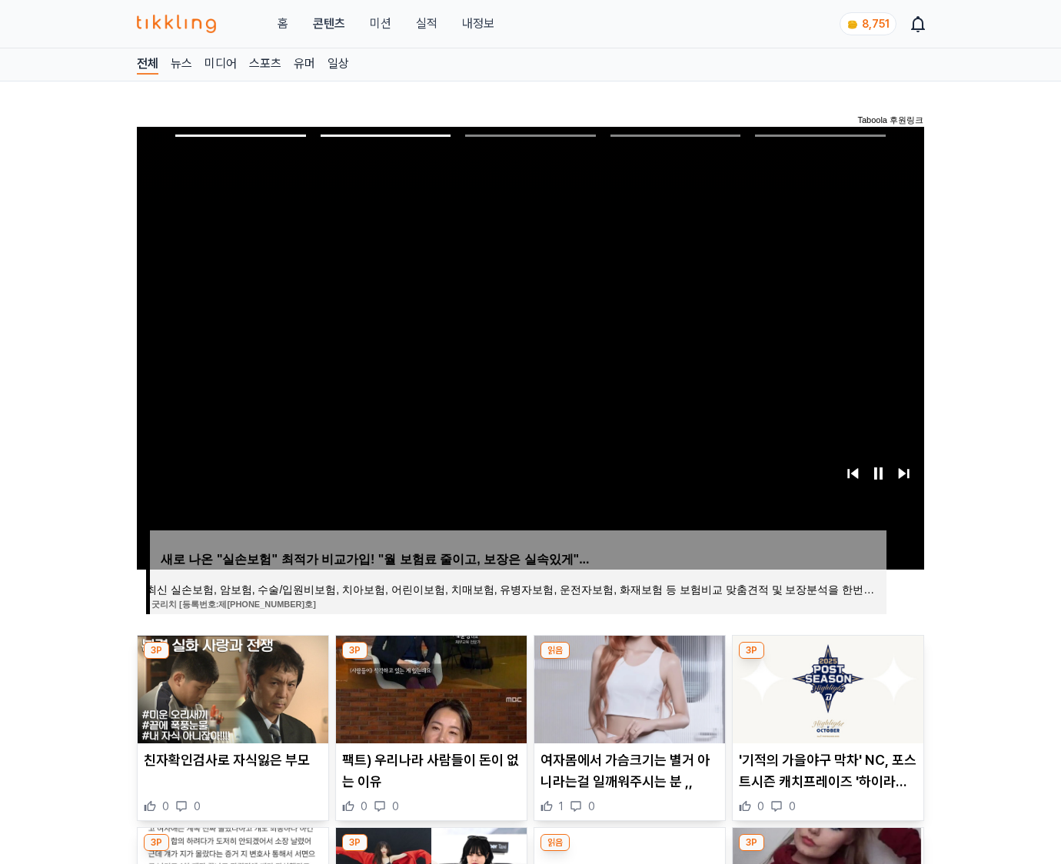
click at [826, 687] on img at bounding box center [828, 690] width 191 height 108
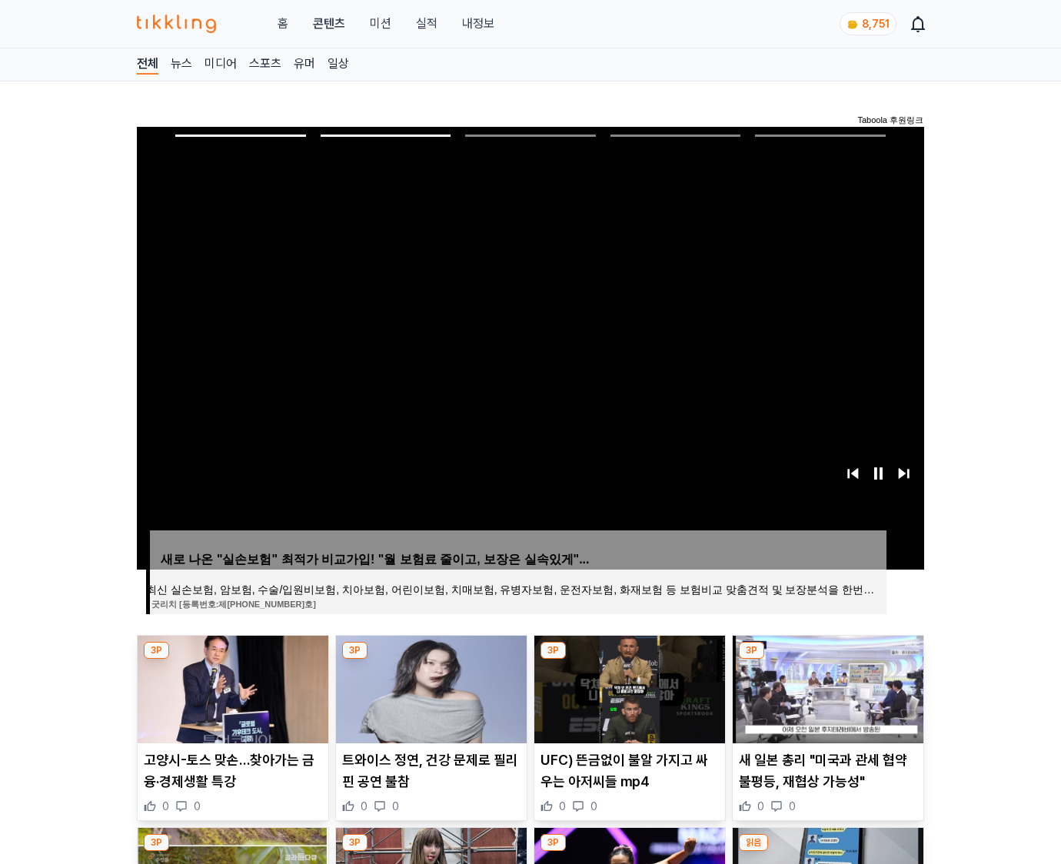
click at [826, 687] on img at bounding box center [828, 690] width 191 height 108
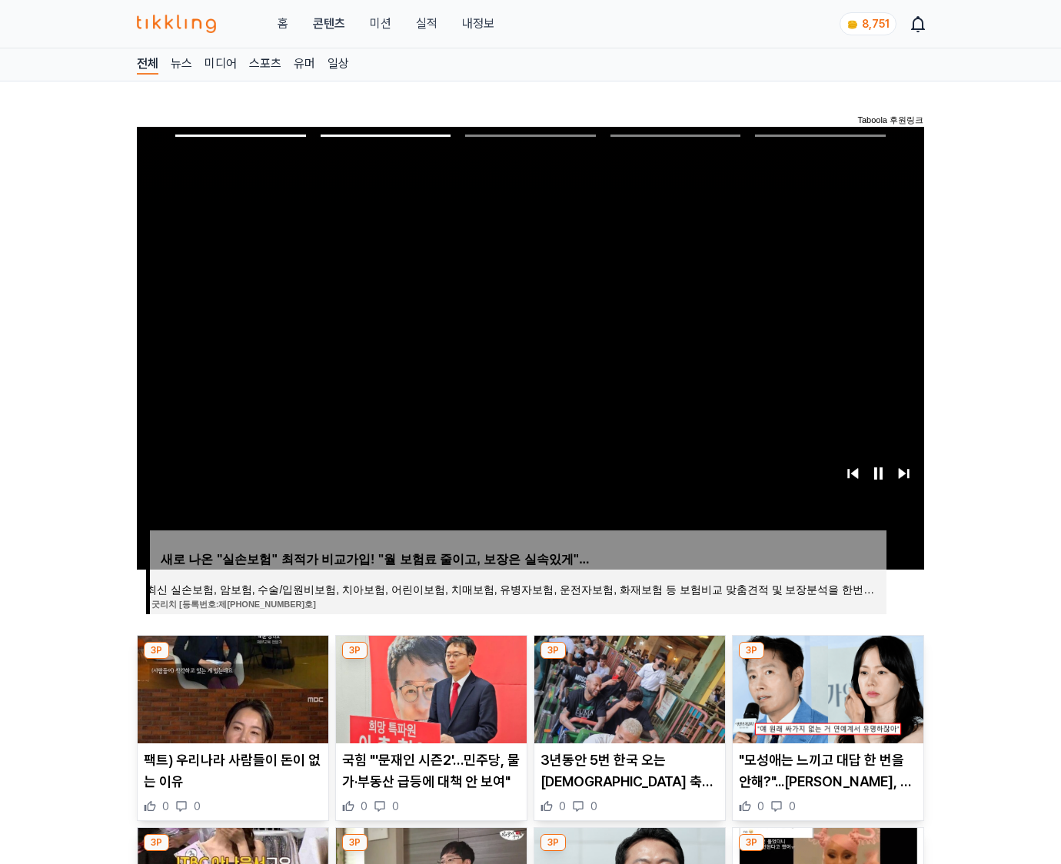
click at [826, 687] on img at bounding box center [828, 690] width 191 height 108
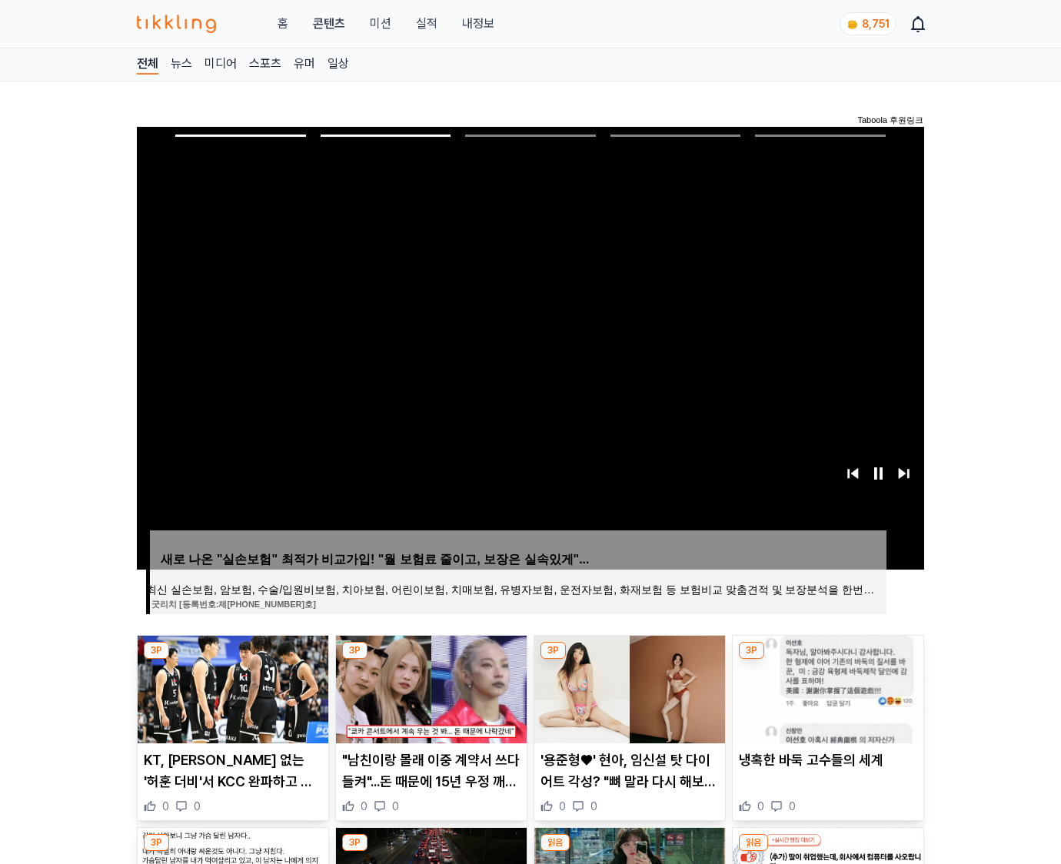
click at [826, 687] on img at bounding box center [828, 690] width 191 height 108
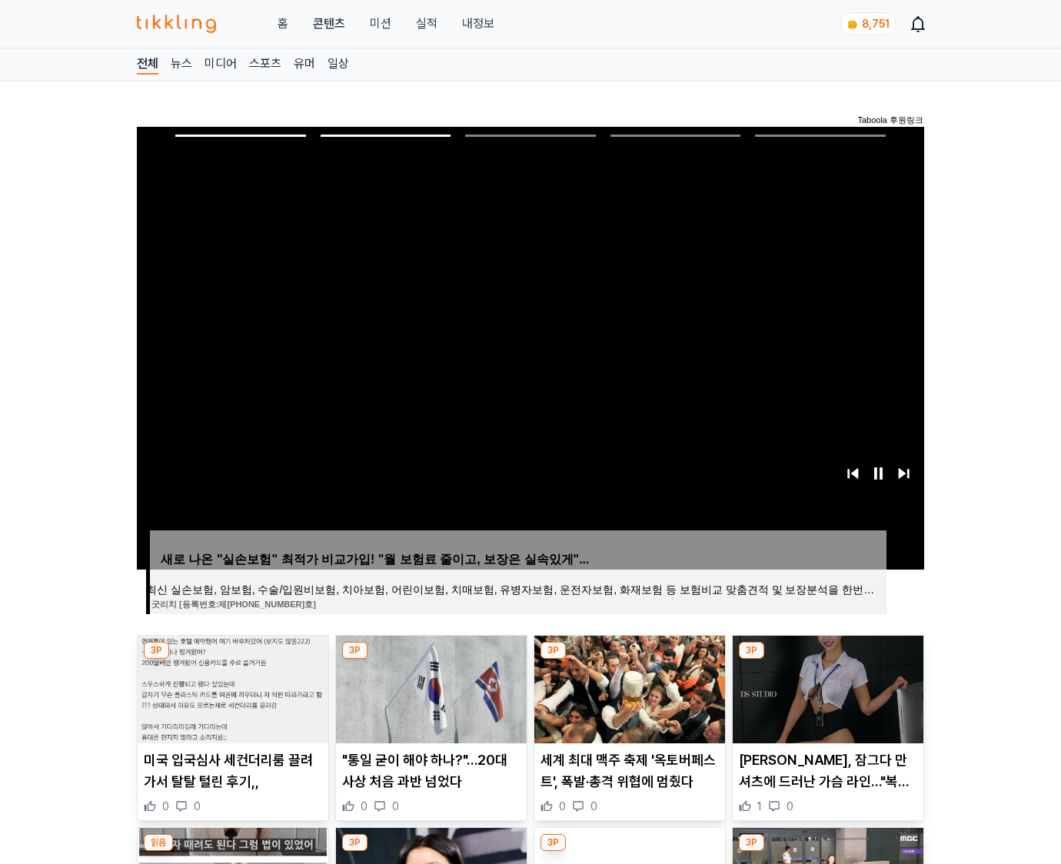
click at [826, 687] on img at bounding box center [828, 690] width 191 height 108
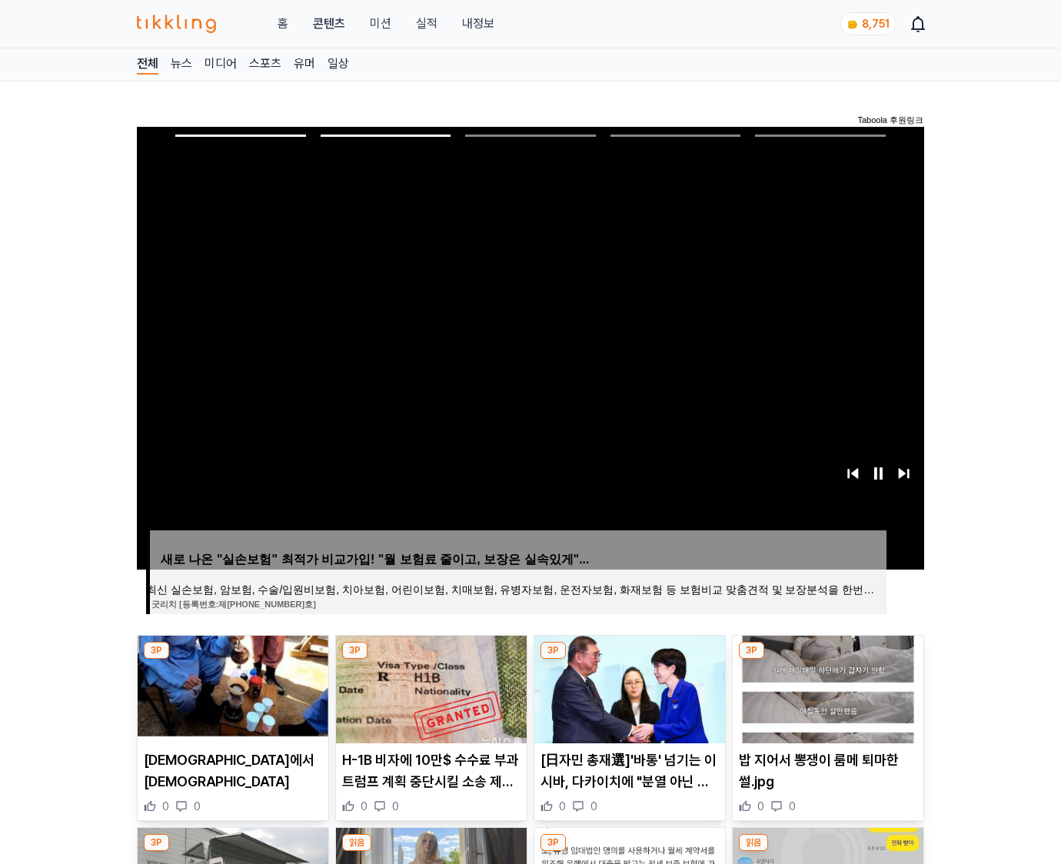
click at [826, 687] on img at bounding box center [828, 690] width 191 height 108
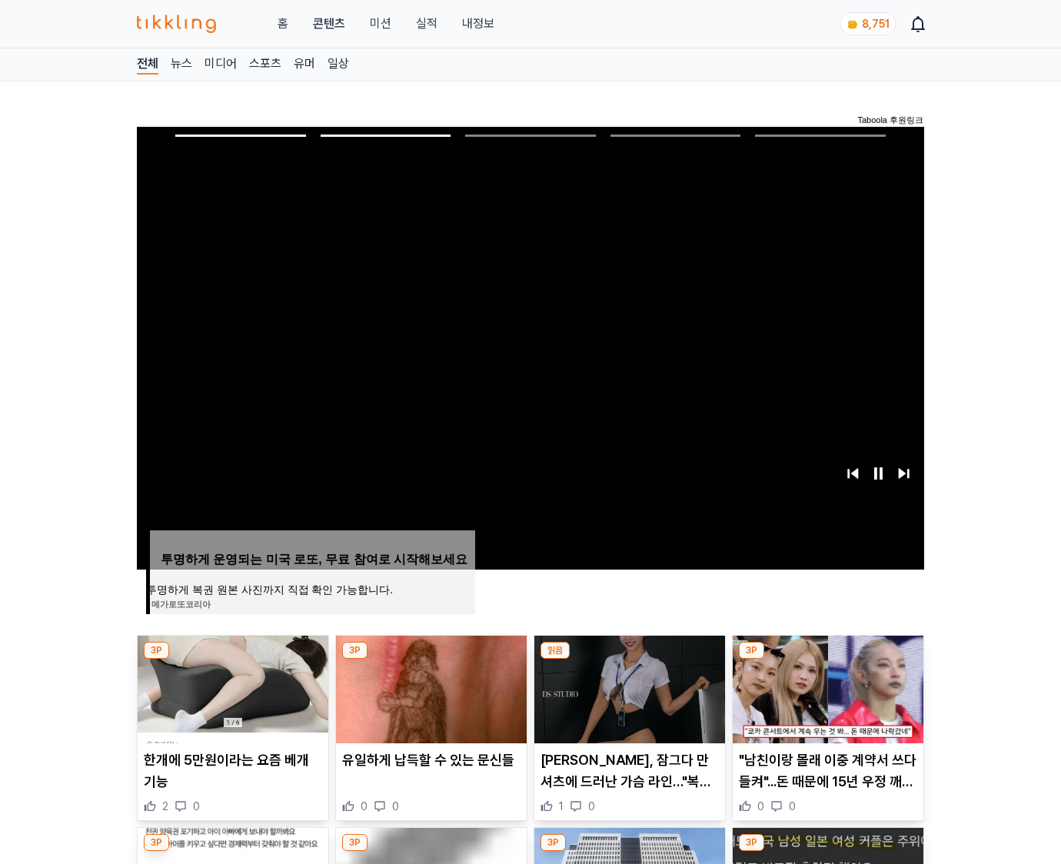
click at [826, 687] on img at bounding box center [828, 690] width 191 height 108
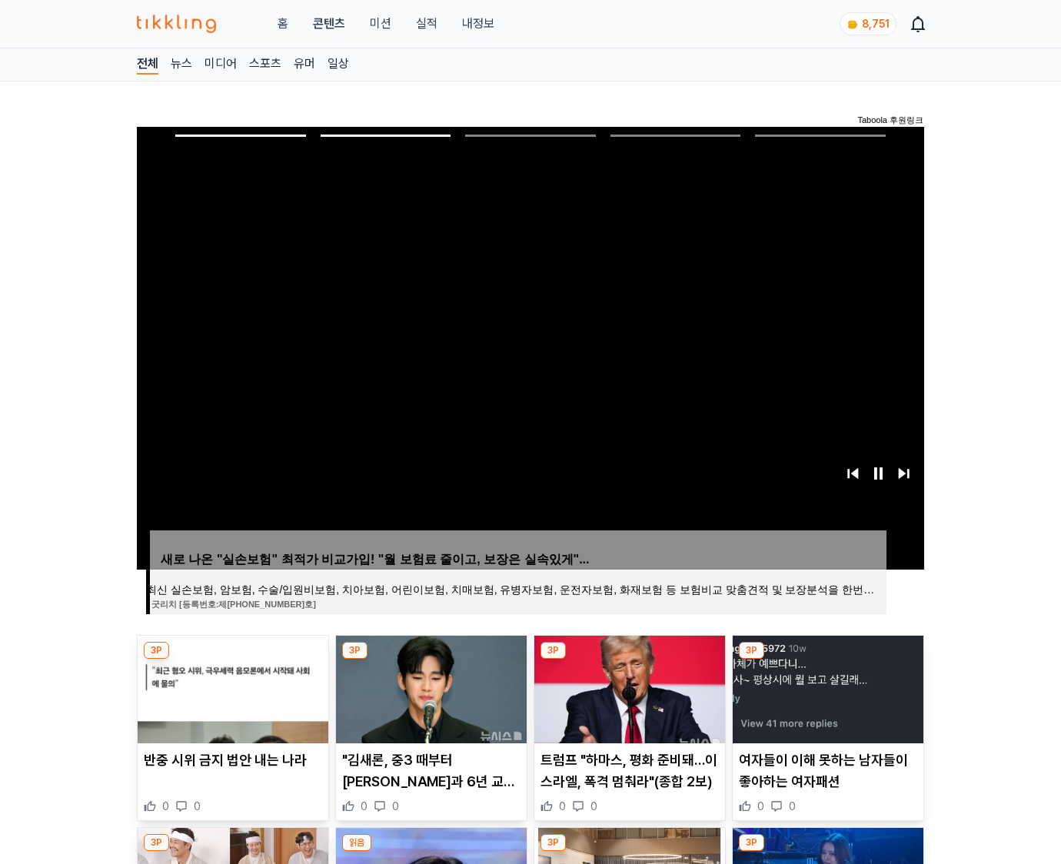
click at [826, 687] on img at bounding box center [828, 690] width 191 height 108
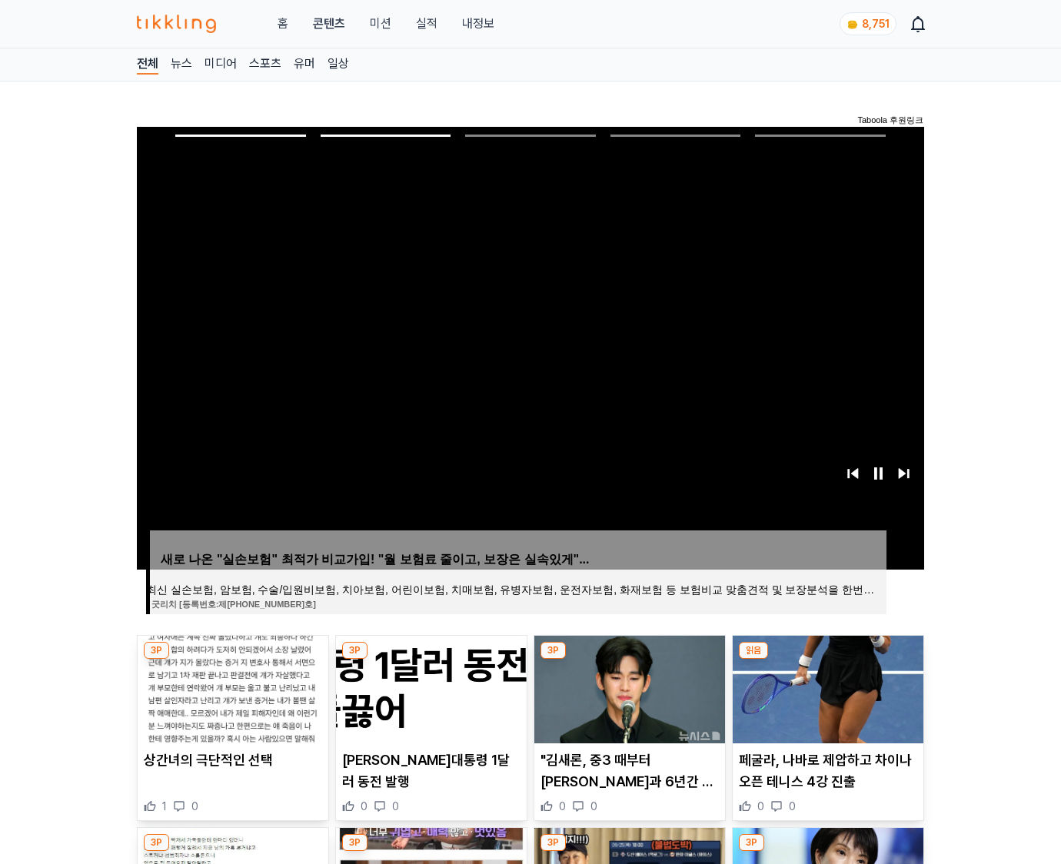
click at [826, 687] on img at bounding box center [828, 690] width 191 height 108
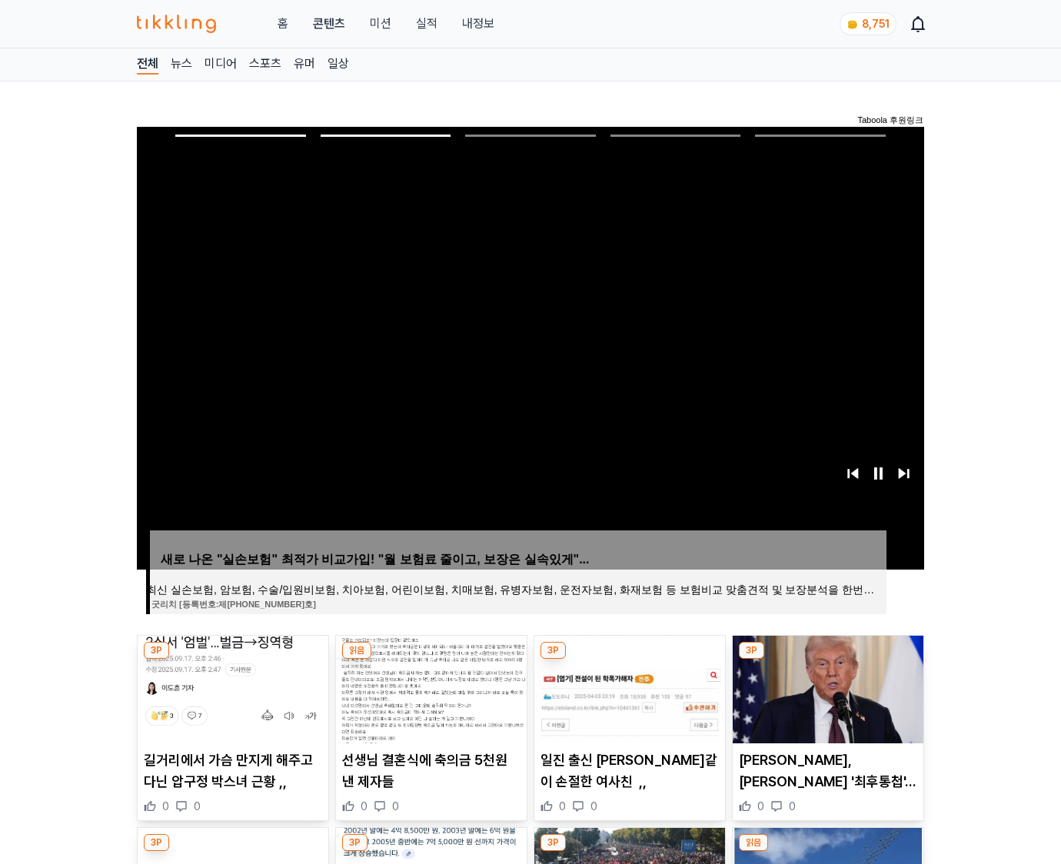
click at [826, 687] on img at bounding box center [828, 690] width 191 height 108
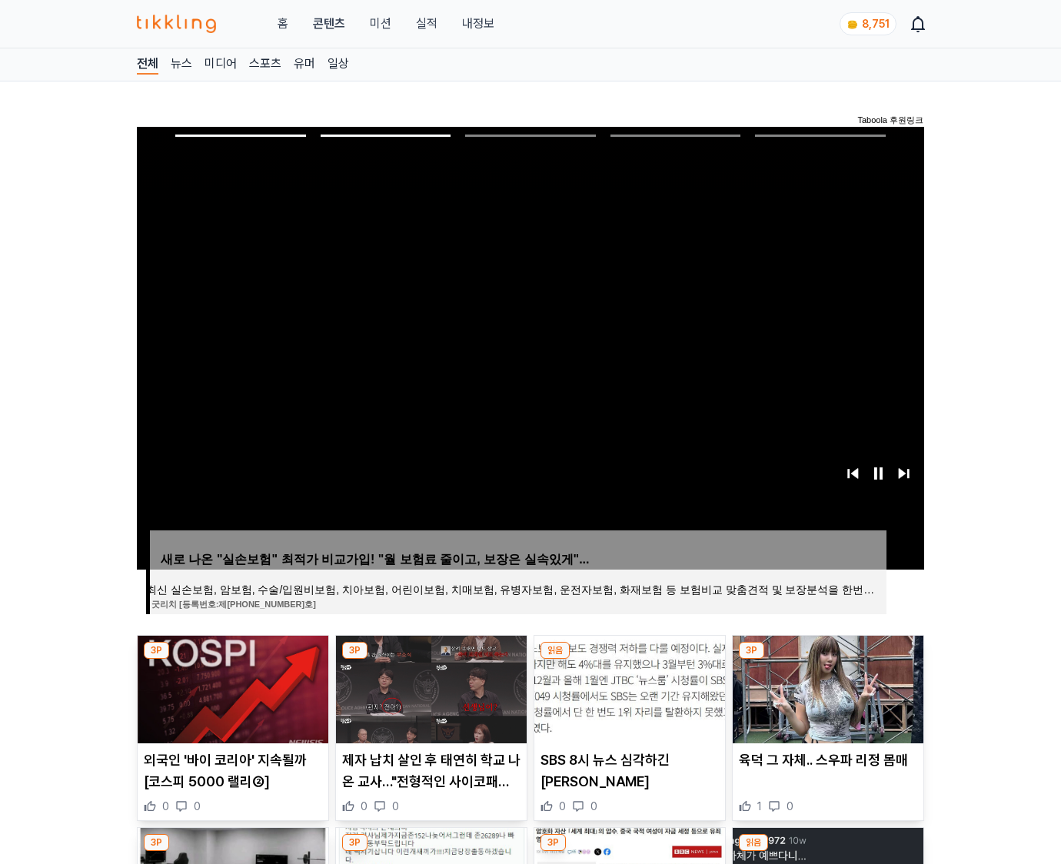
click at [826, 687] on img at bounding box center [828, 690] width 191 height 108
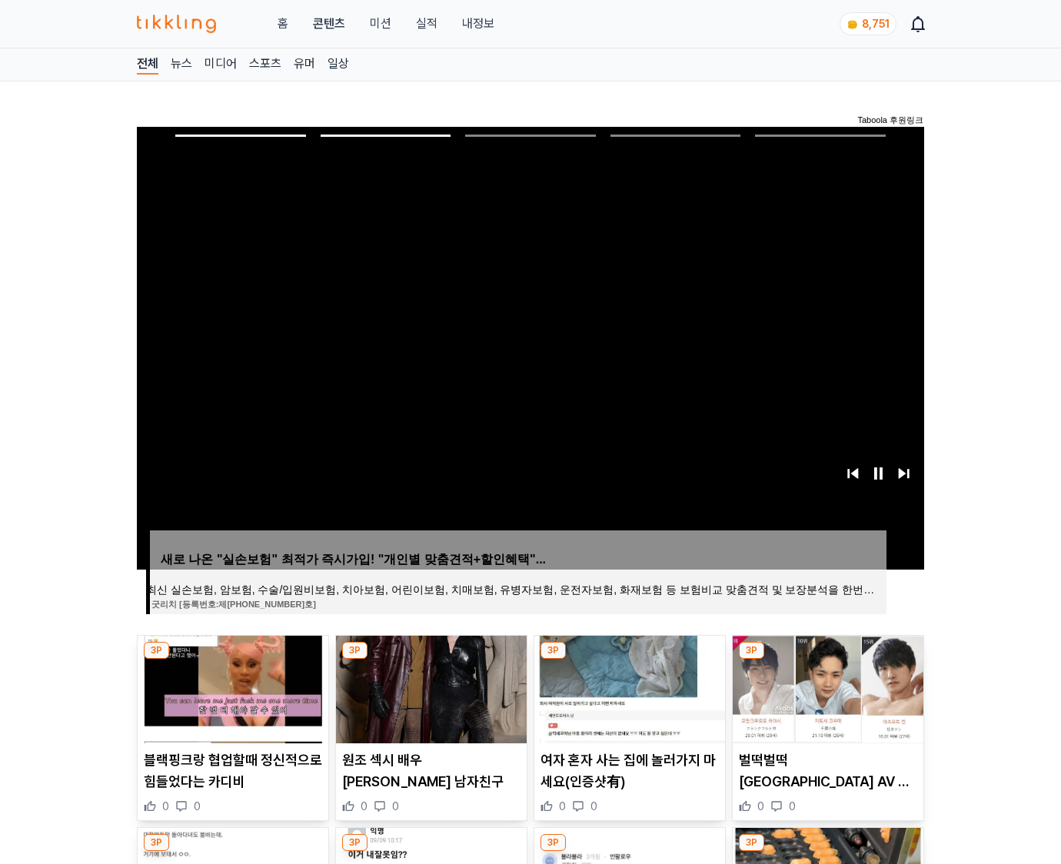
click at [826, 687] on img at bounding box center [828, 690] width 191 height 108
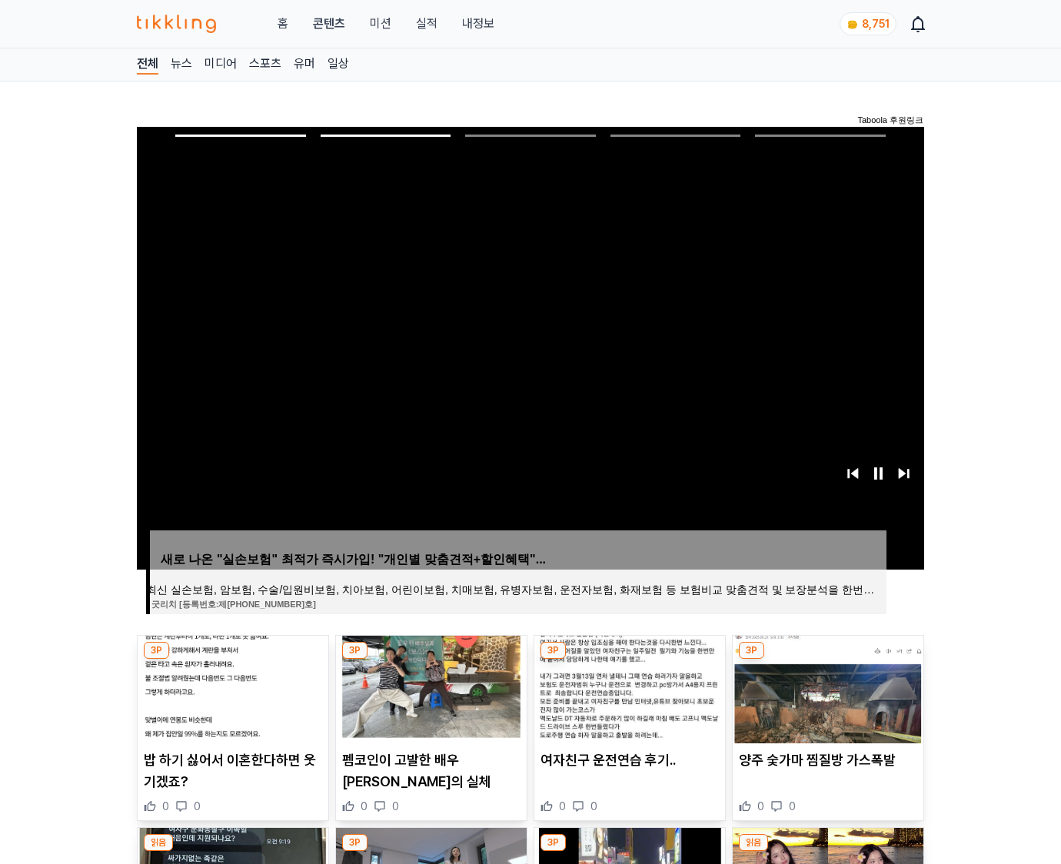
click at [826, 687] on img at bounding box center [828, 690] width 191 height 108
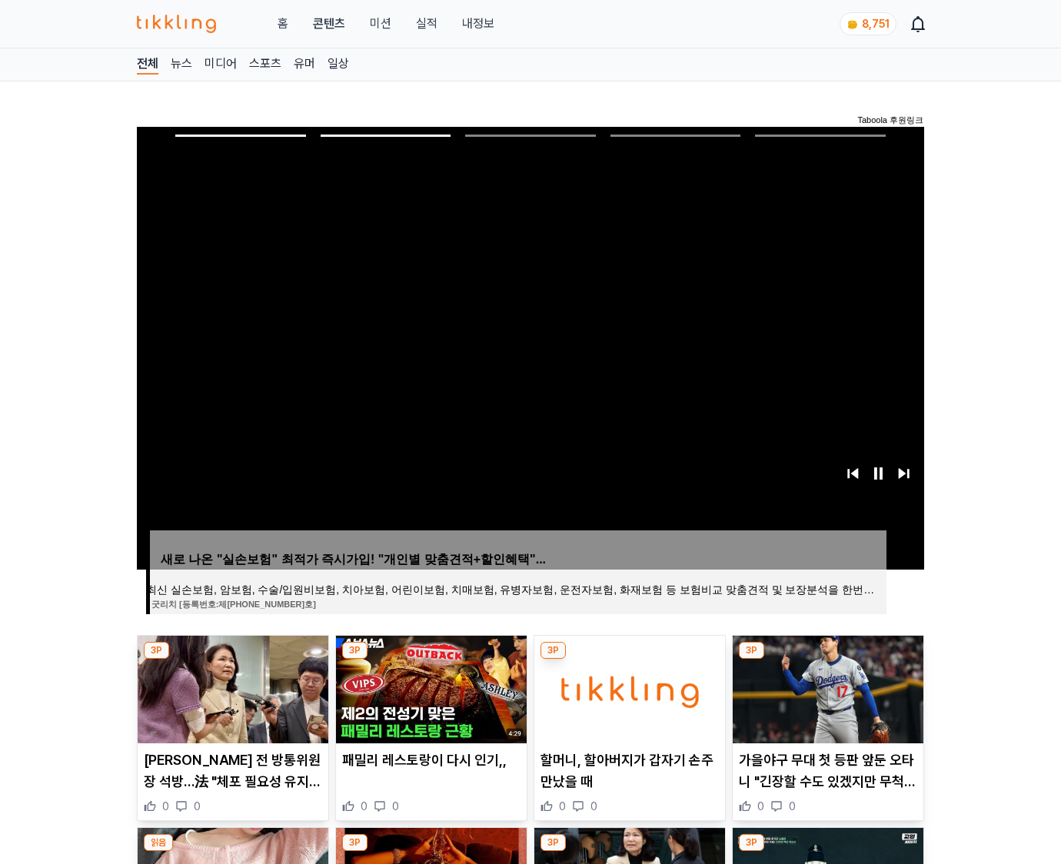
click at [826, 687] on img at bounding box center [828, 690] width 191 height 108
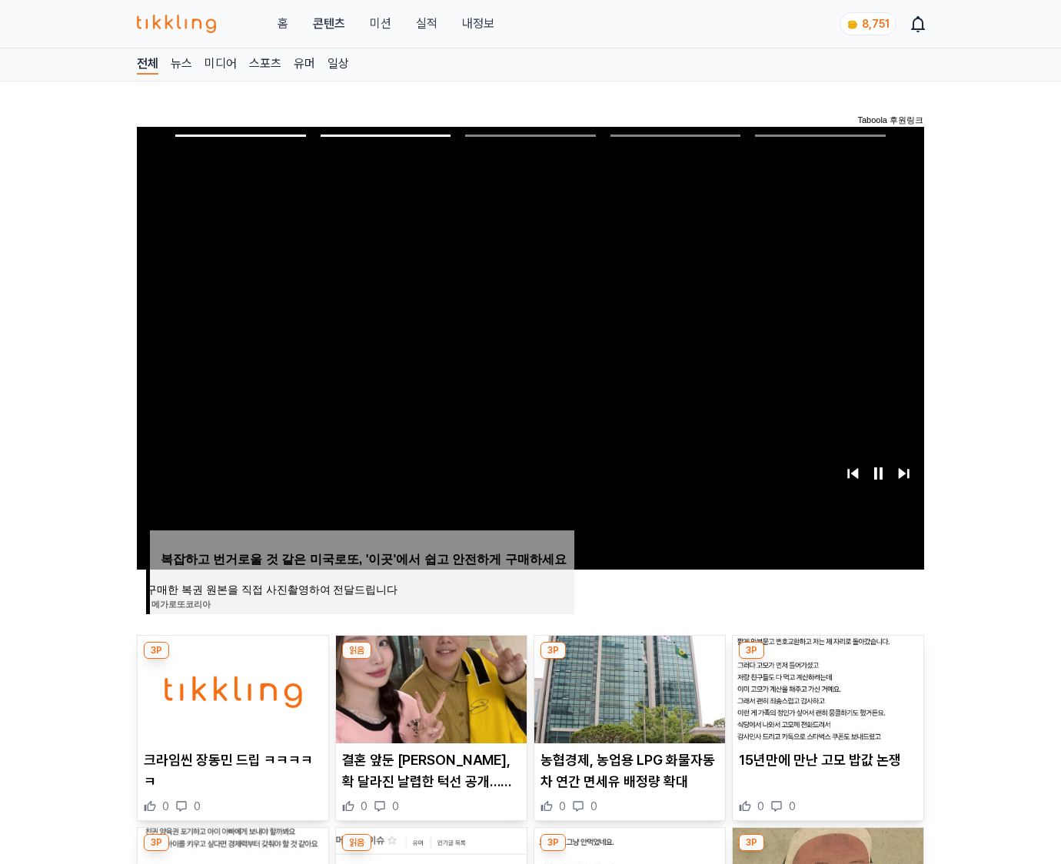
click at [826, 687] on img at bounding box center [828, 690] width 191 height 108
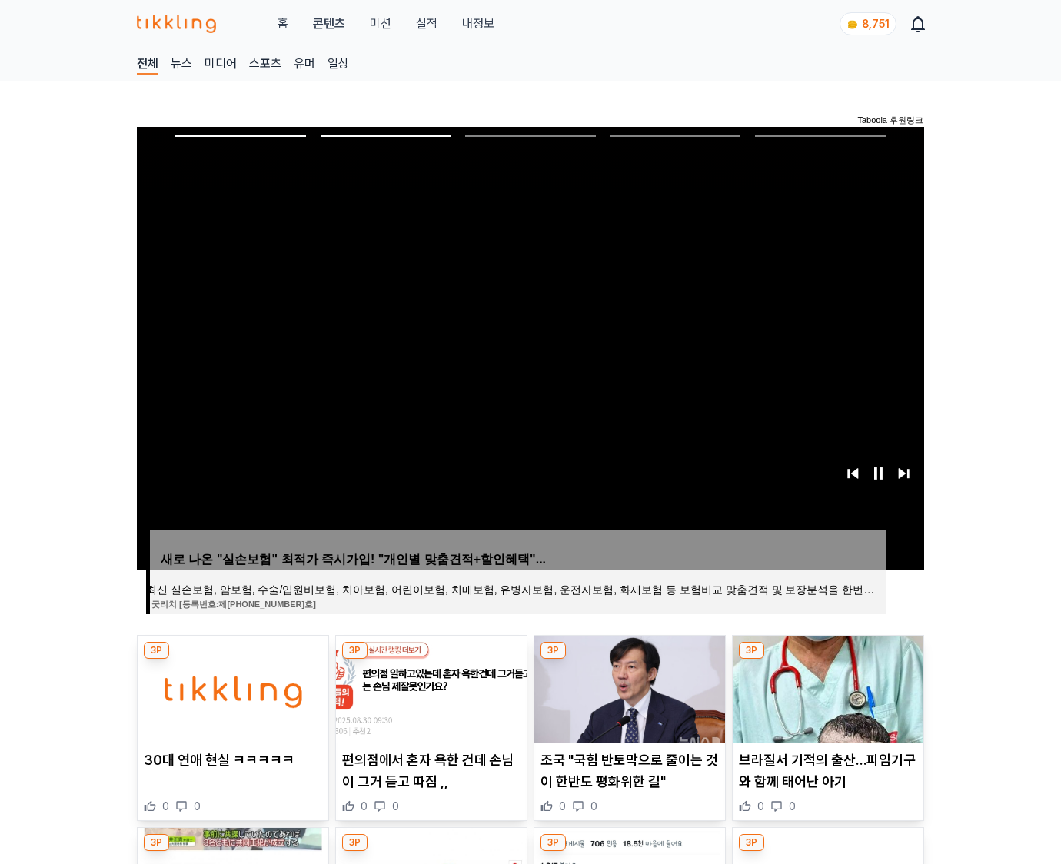
click at [826, 687] on img at bounding box center [828, 690] width 191 height 108
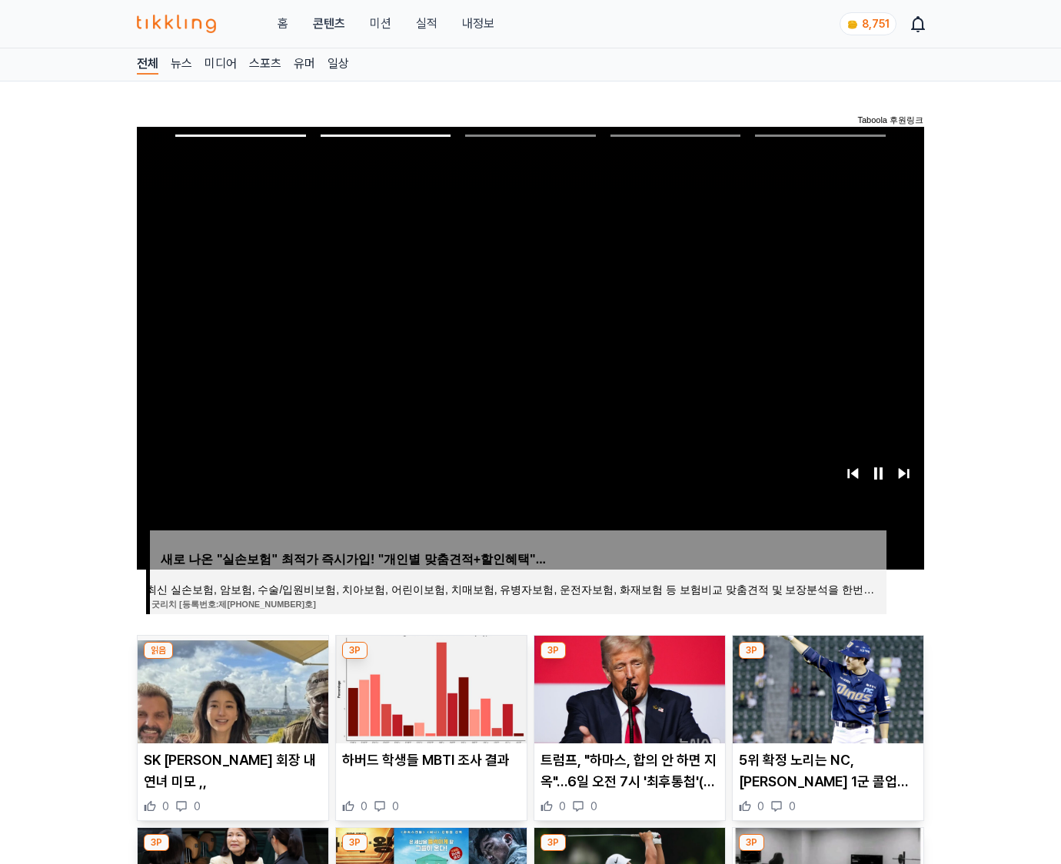
click at [826, 687] on img at bounding box center [828, 690] width 191 height 108
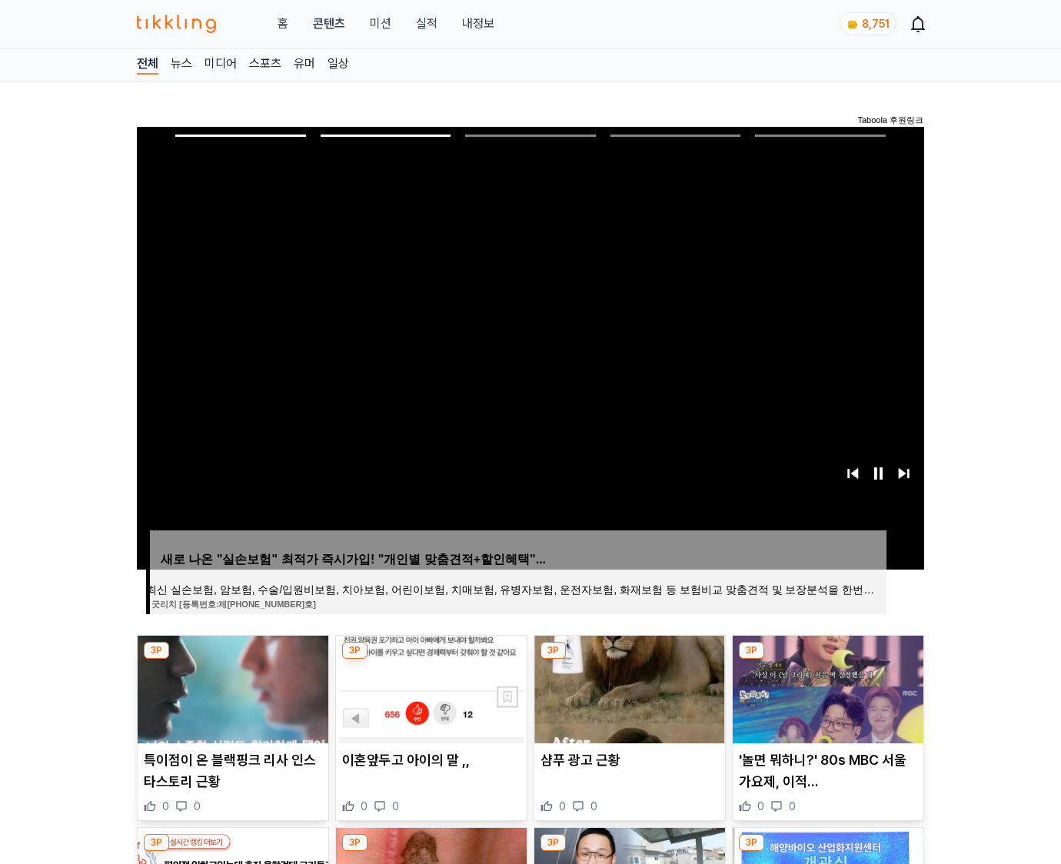
click at [826, 687] on img at bounding box center [828, 690] width 191 height 108
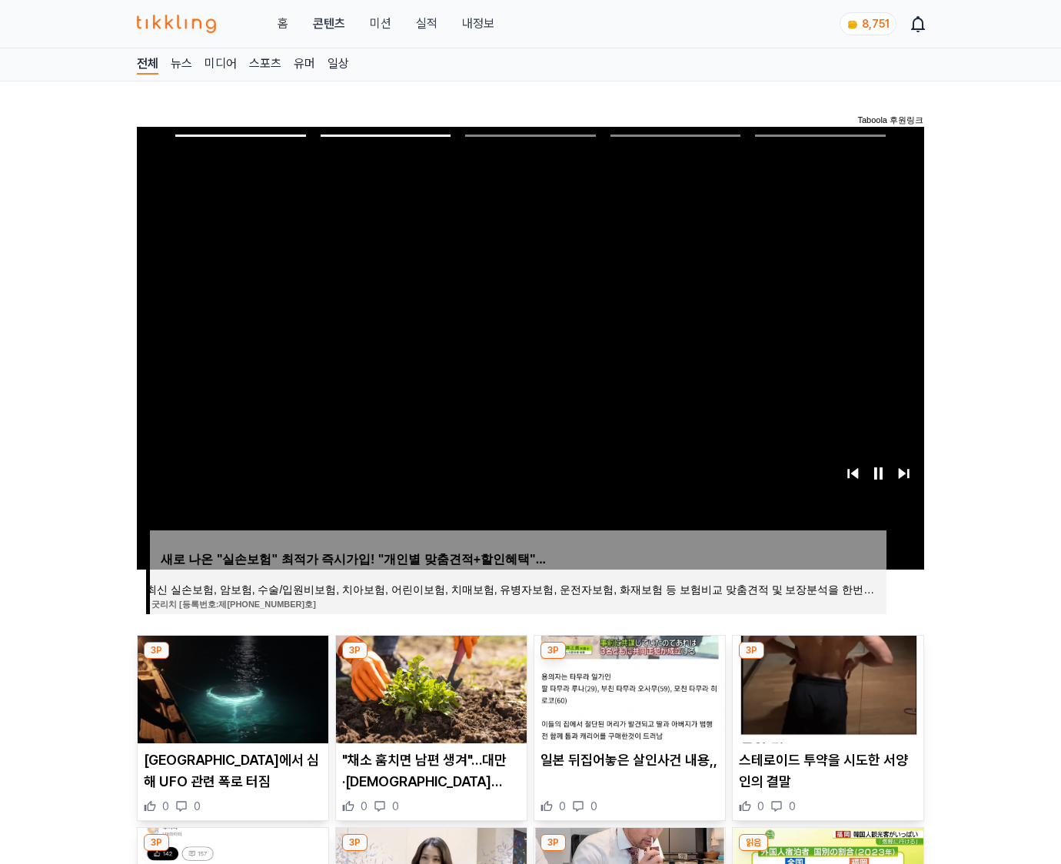
click at [826, 687] on img at bounding box center [828, 690] width 191 height 108
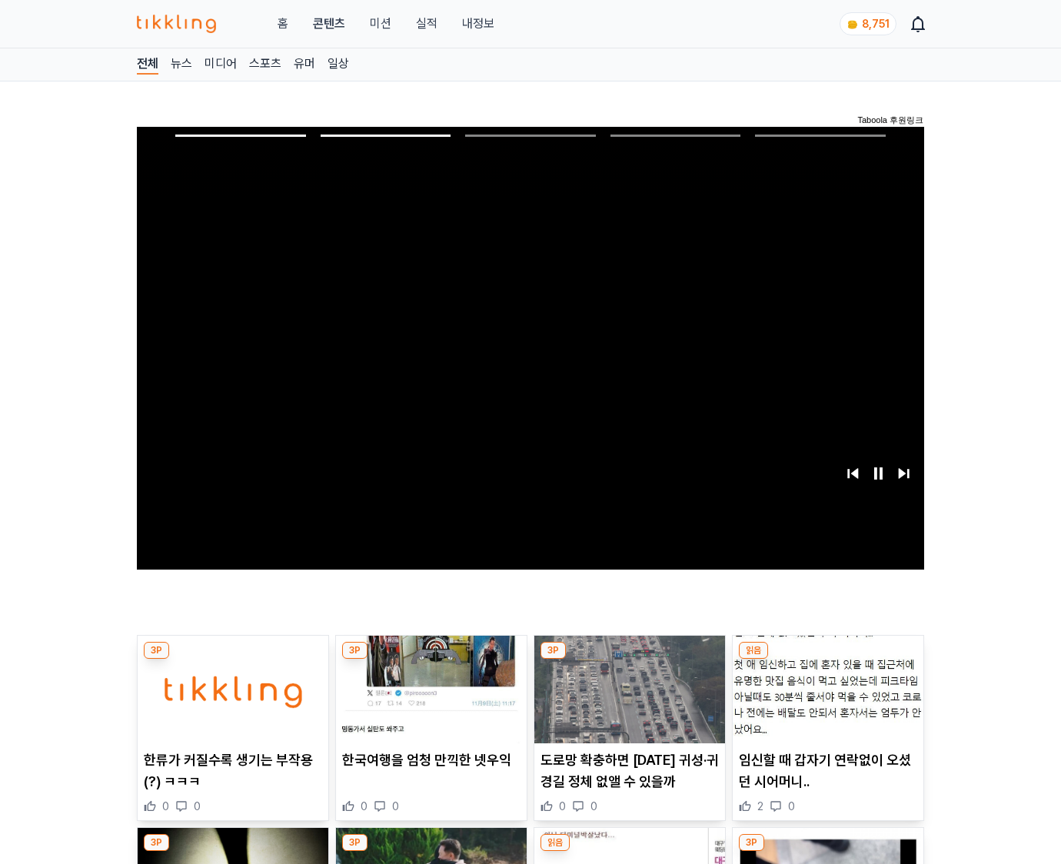
click at [826, 687] on img at bounding box center [828, 690] width 191 height 108
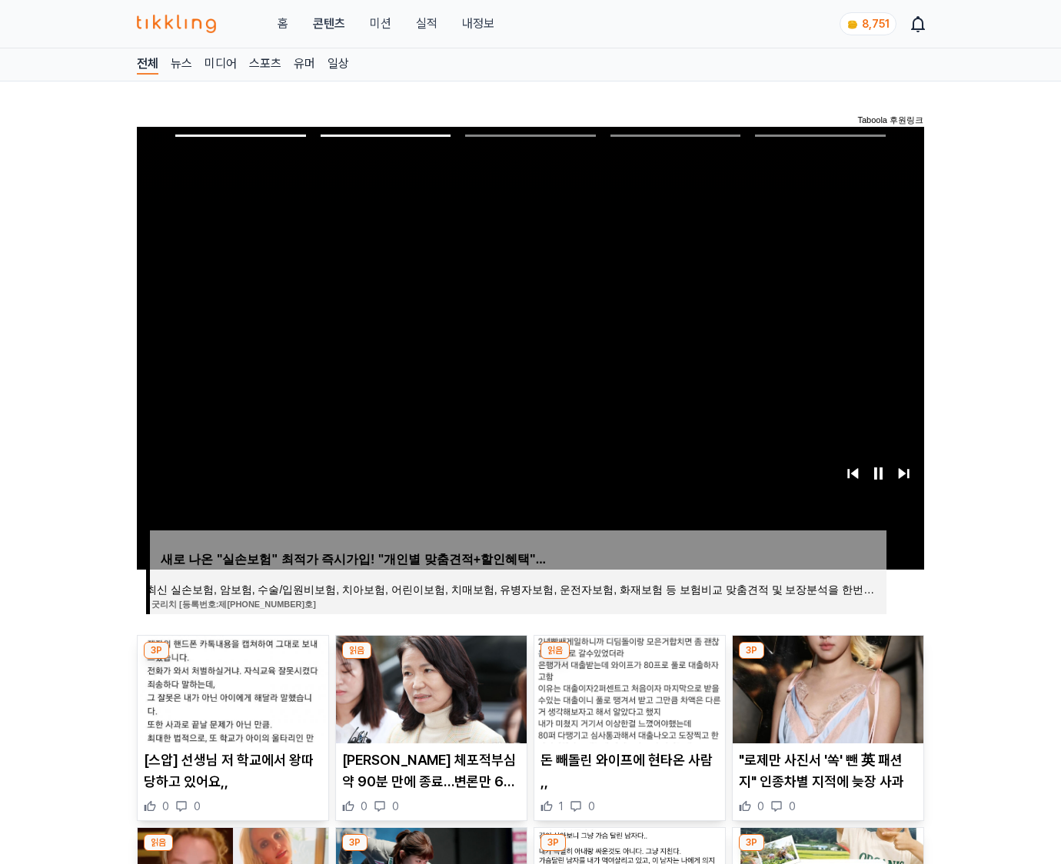
click at [826, 687] on img at bounding box center [828, 690] width 191 height 108
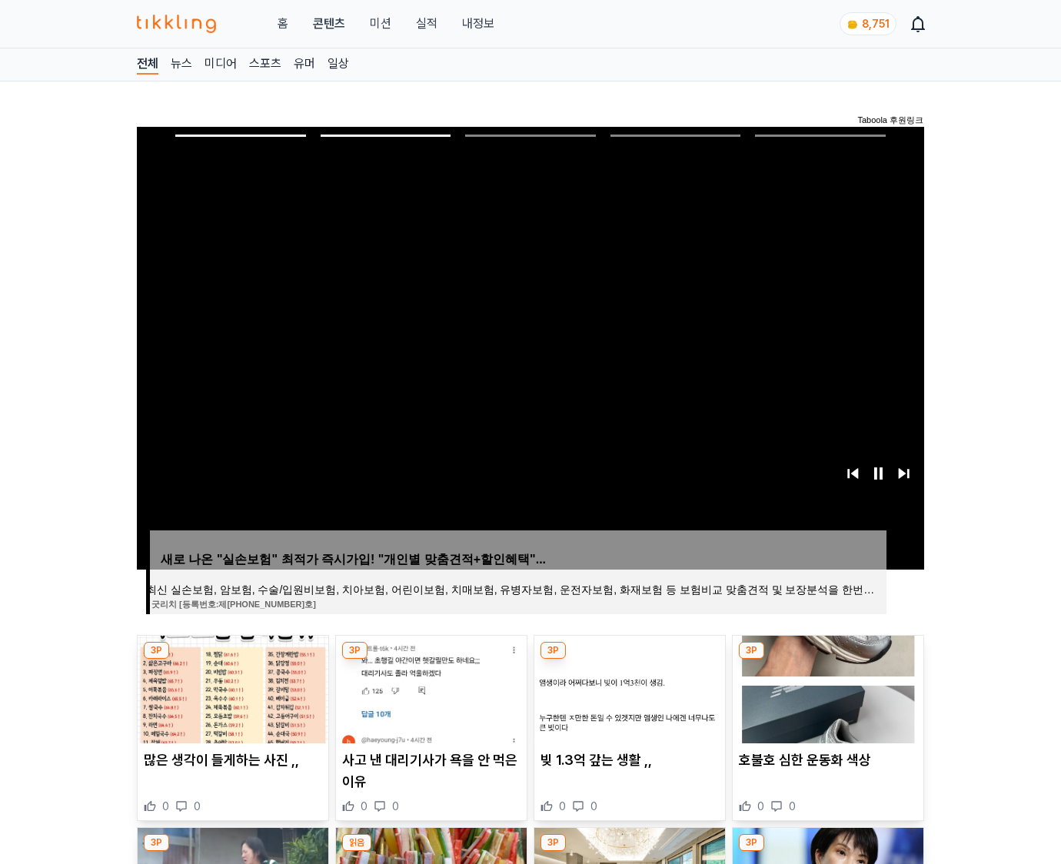
click at [826, 687] on img at bounding box center [828, 690] width 191 height 108
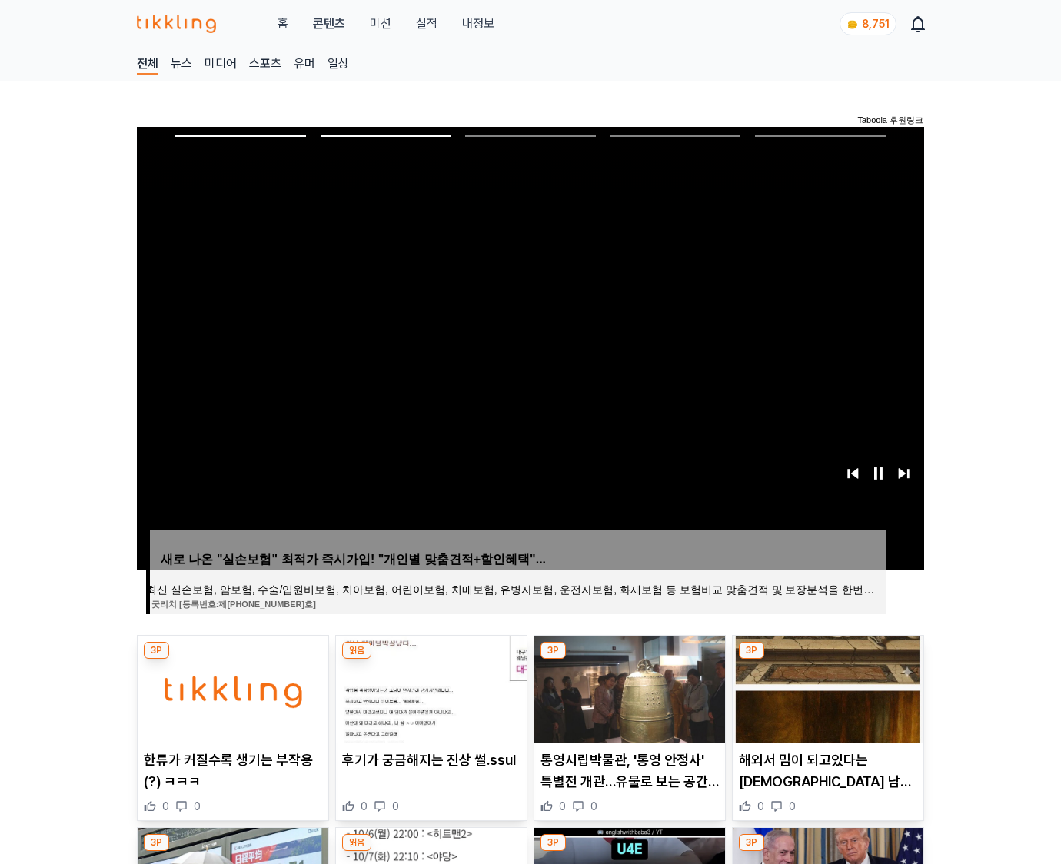
click at [826, 687] on img at bounding box center [828, 690] width 191 height 108
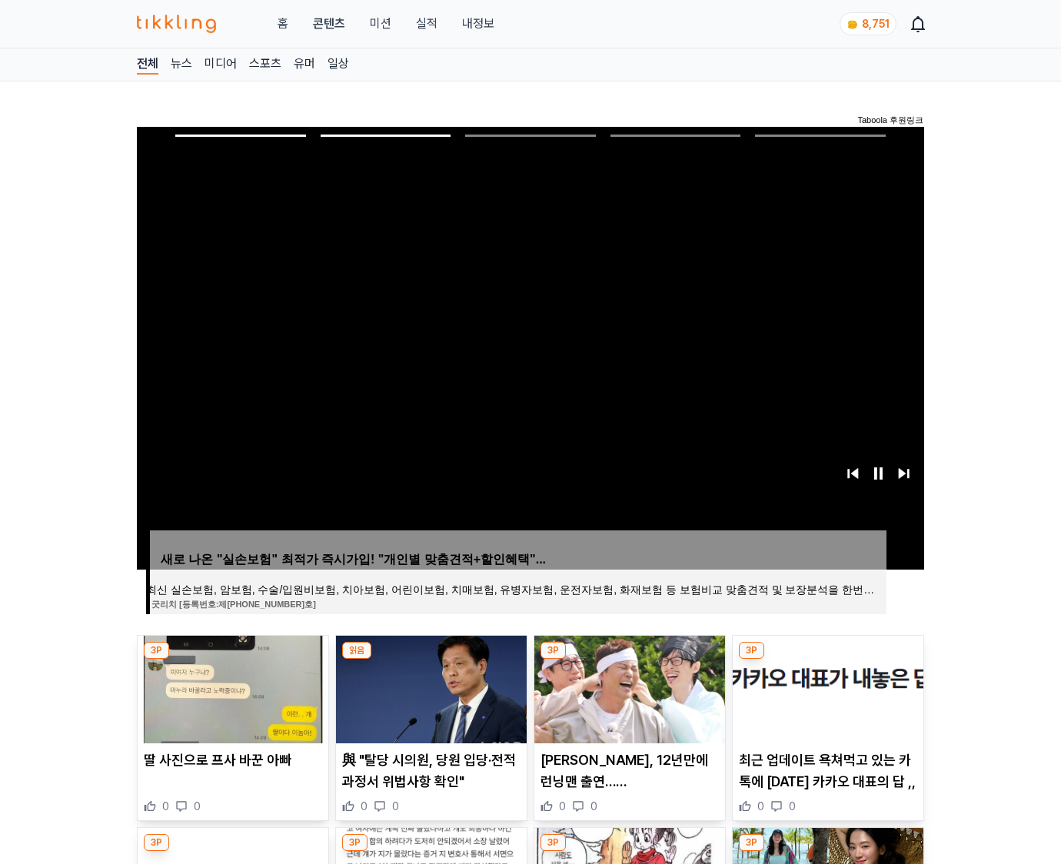
click at [826, 687] on img at bounding box center [828, 690] width 191 height 108
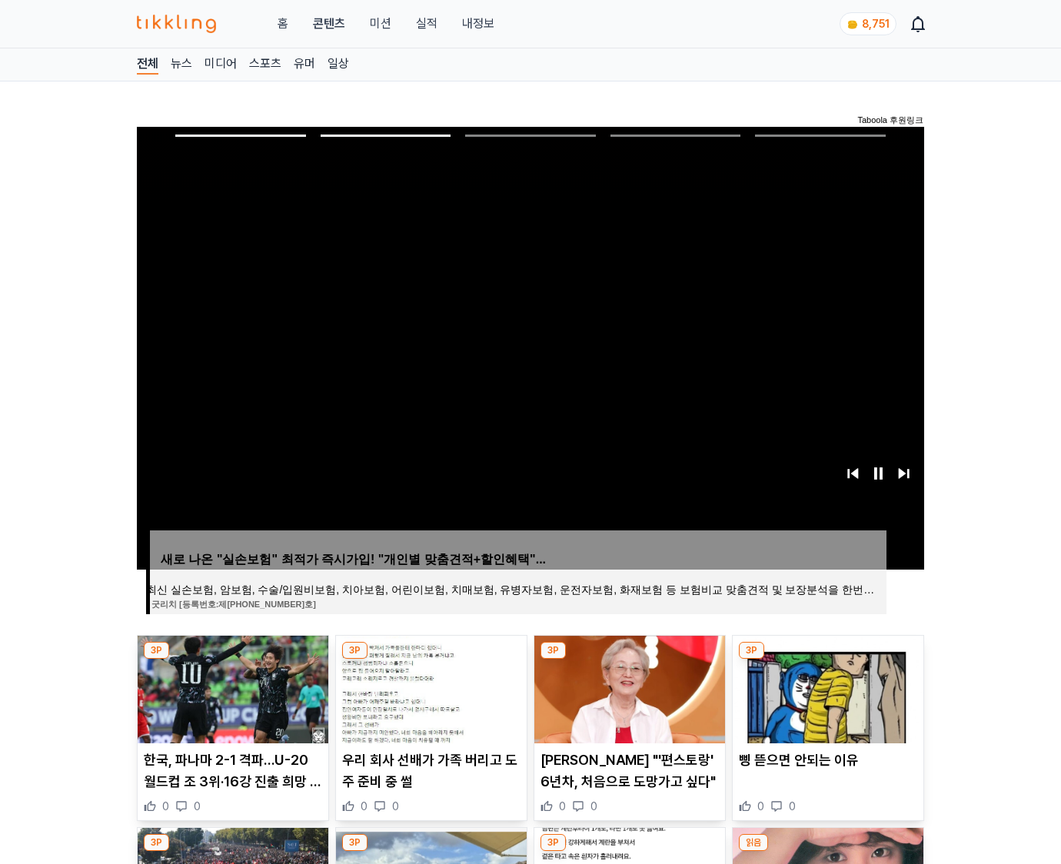
click at [826, 687] on img at bounding box center [828, 690] width 191 height 108
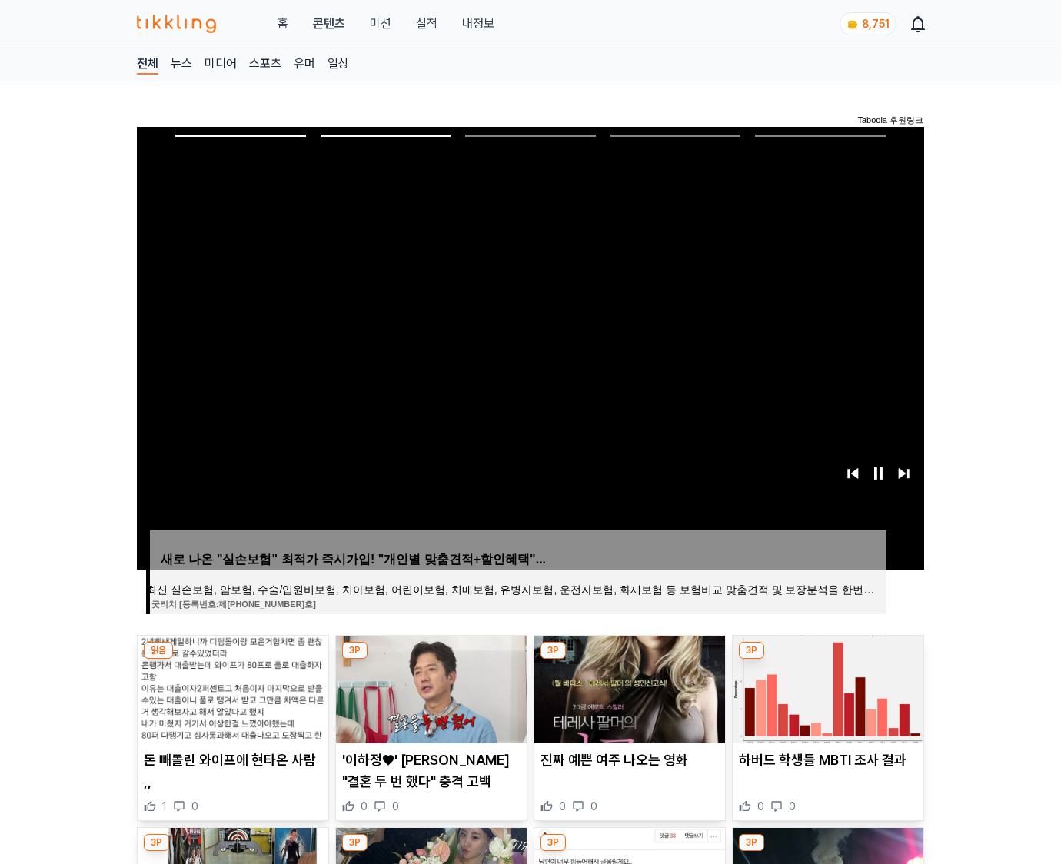
click at [826, 687] on img at bounding box center [828, 690] width 191 height 108
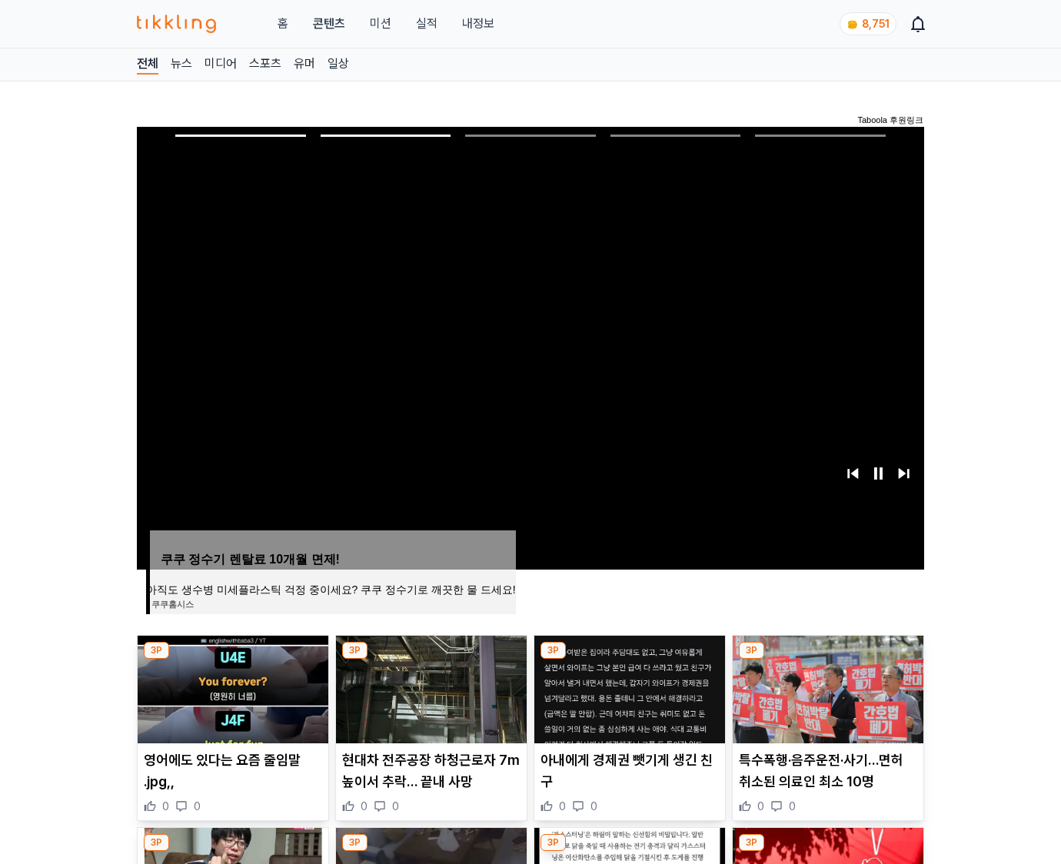
click at [826, 687] on img at bounding box center [828, 690] width 191 height 108
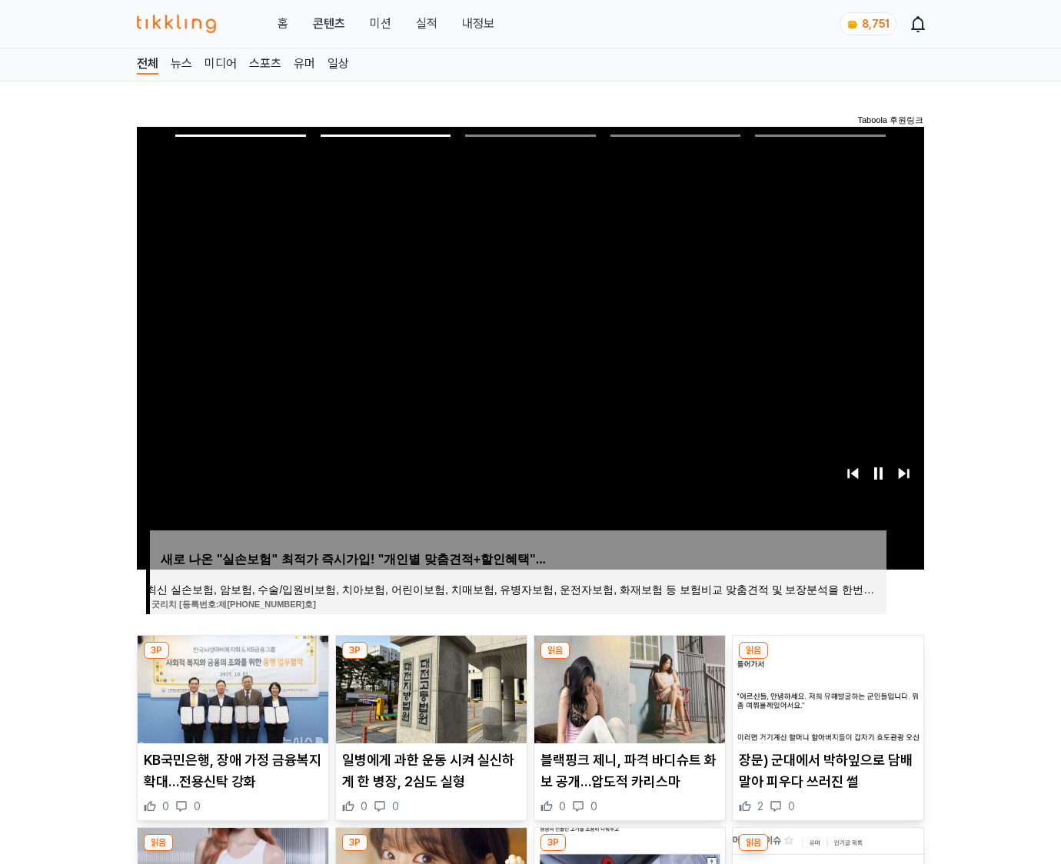
click at [826, 687] on img at bounding box center [828, 690] width 191 height 108
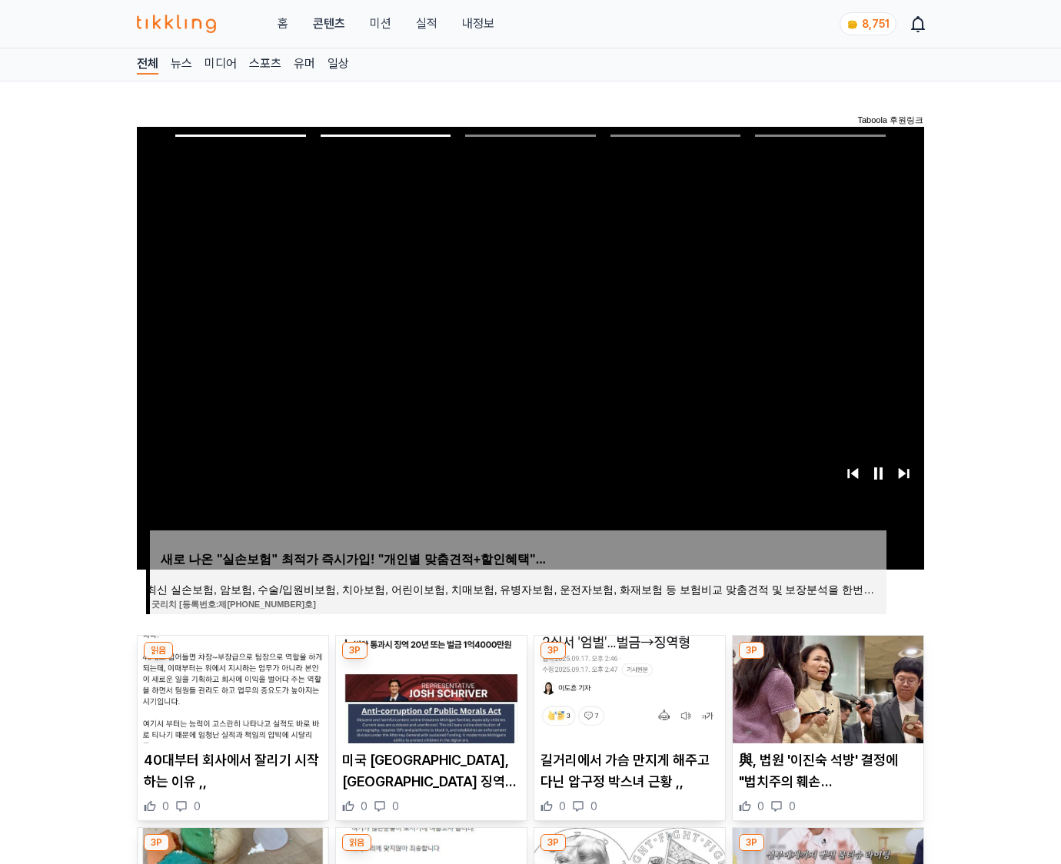
click at [826, 687] on img at bounding box center [828, 690] width 191 height 108
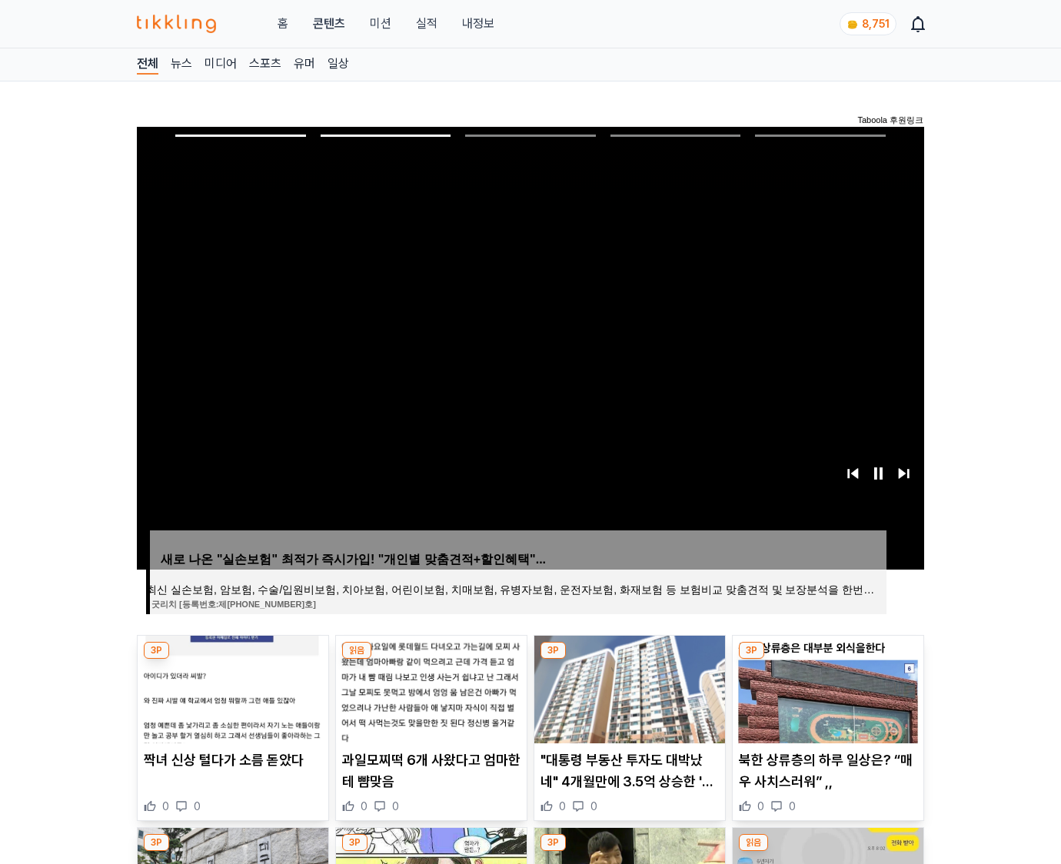
click at [826, 687] on img at bounding box center [828, 690] width 191 height 108
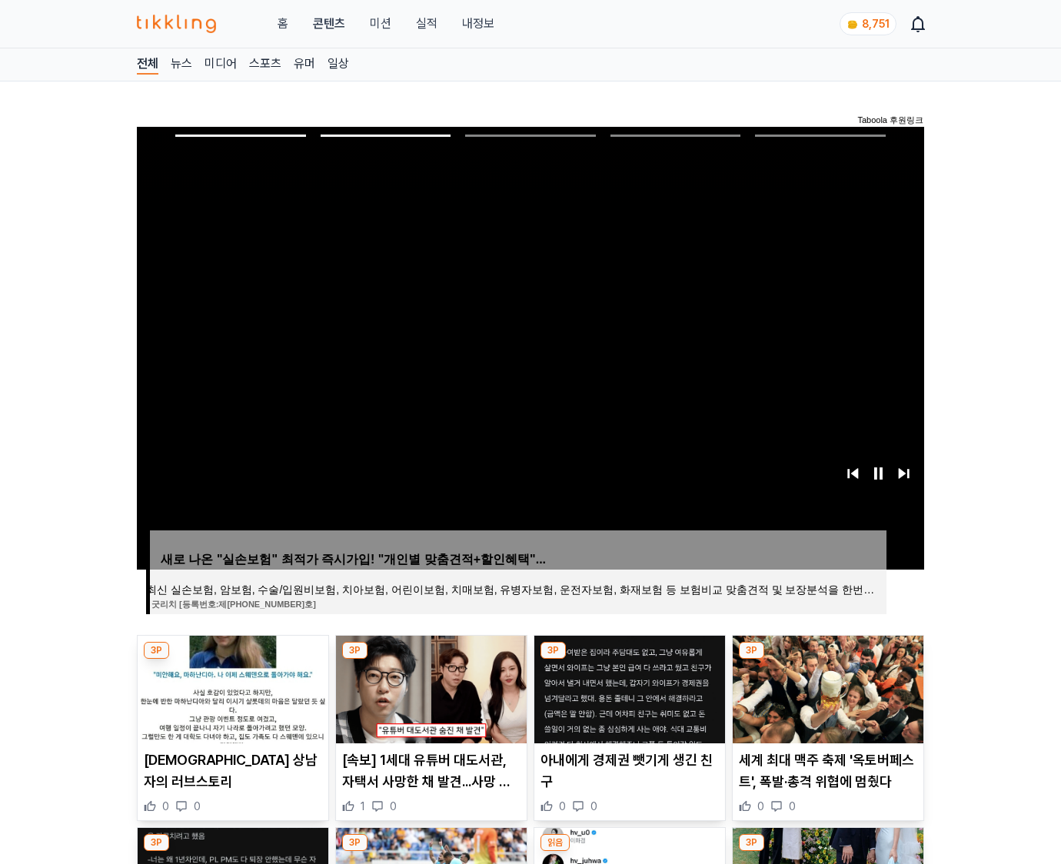
click at [826, 687] on img at bounding box center [828, 690] width 191 height 108
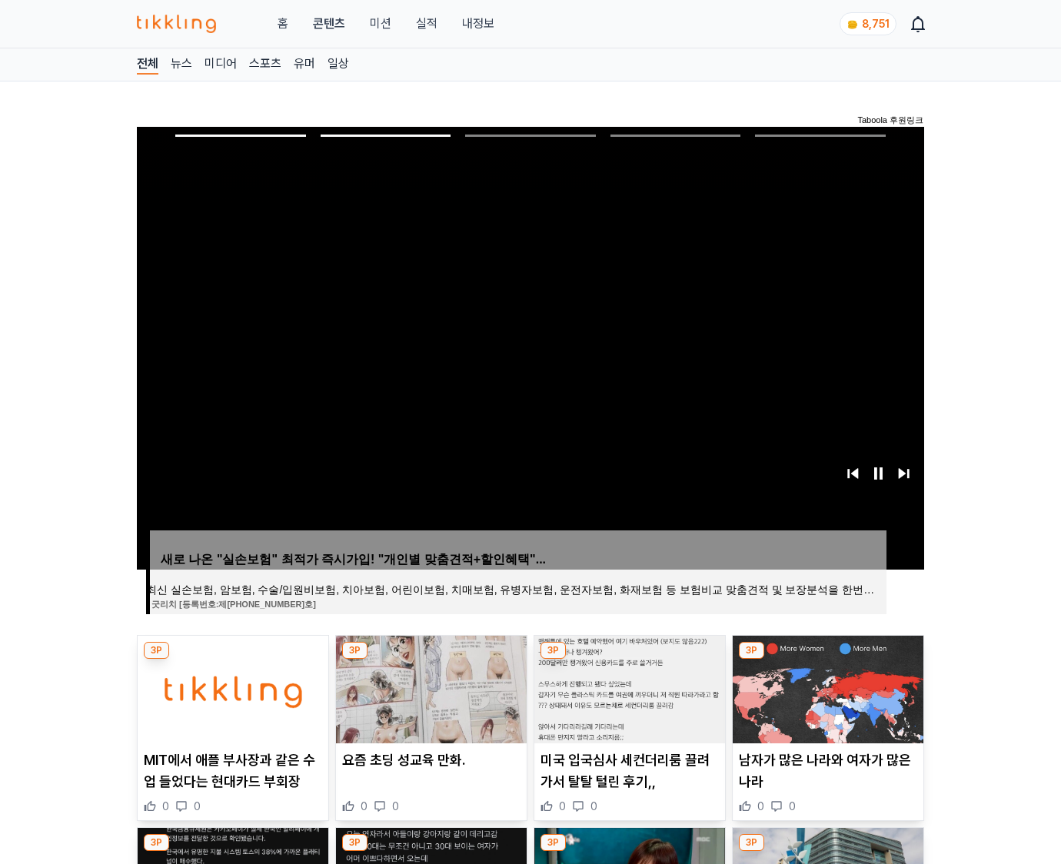
click at [826, 687] on img at bounding box center [828, 690] width 191 height 108
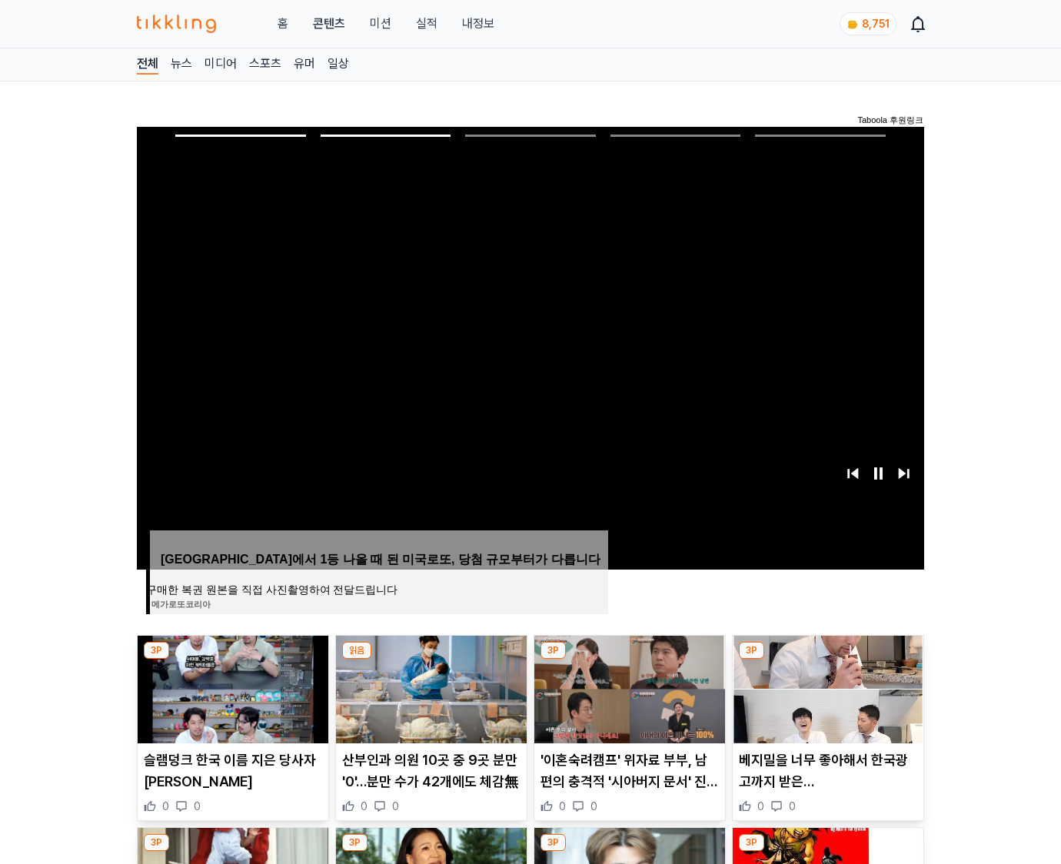
click at [826, 687] on img at bounding box center [828, 690] width 191 height 108
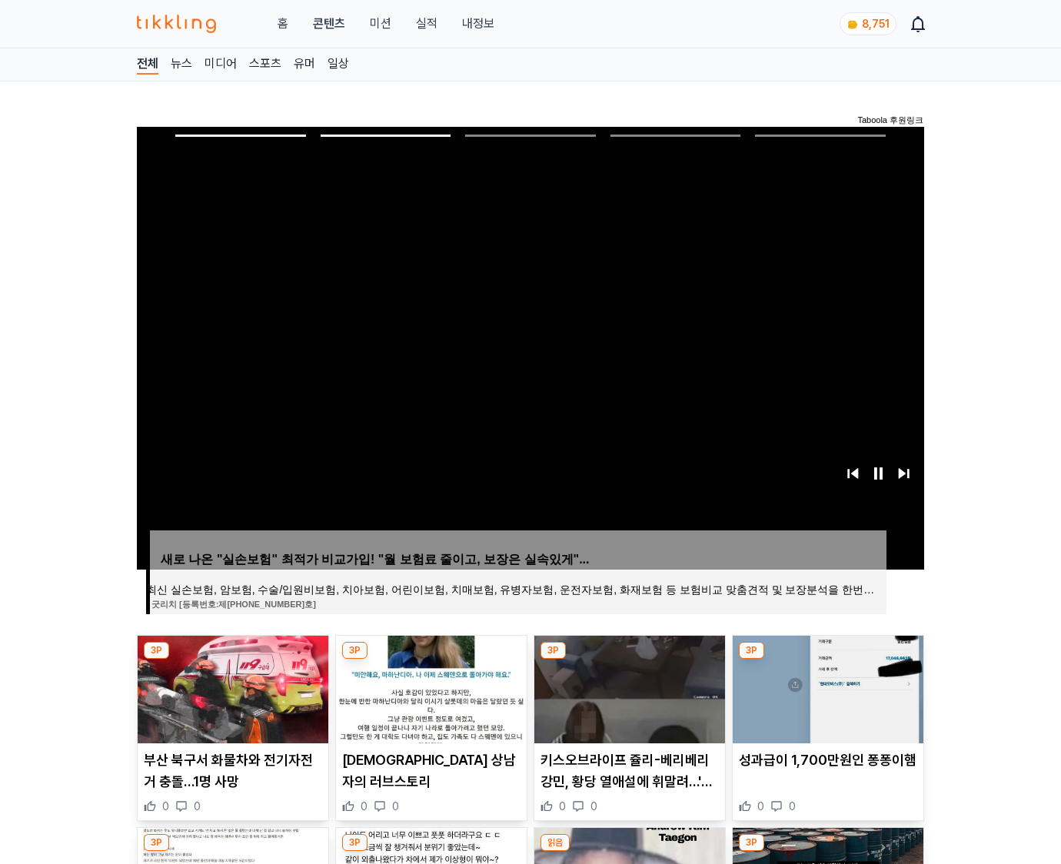
click at [826, 687] on img at bounding box center [828, 690] width 191 height 108
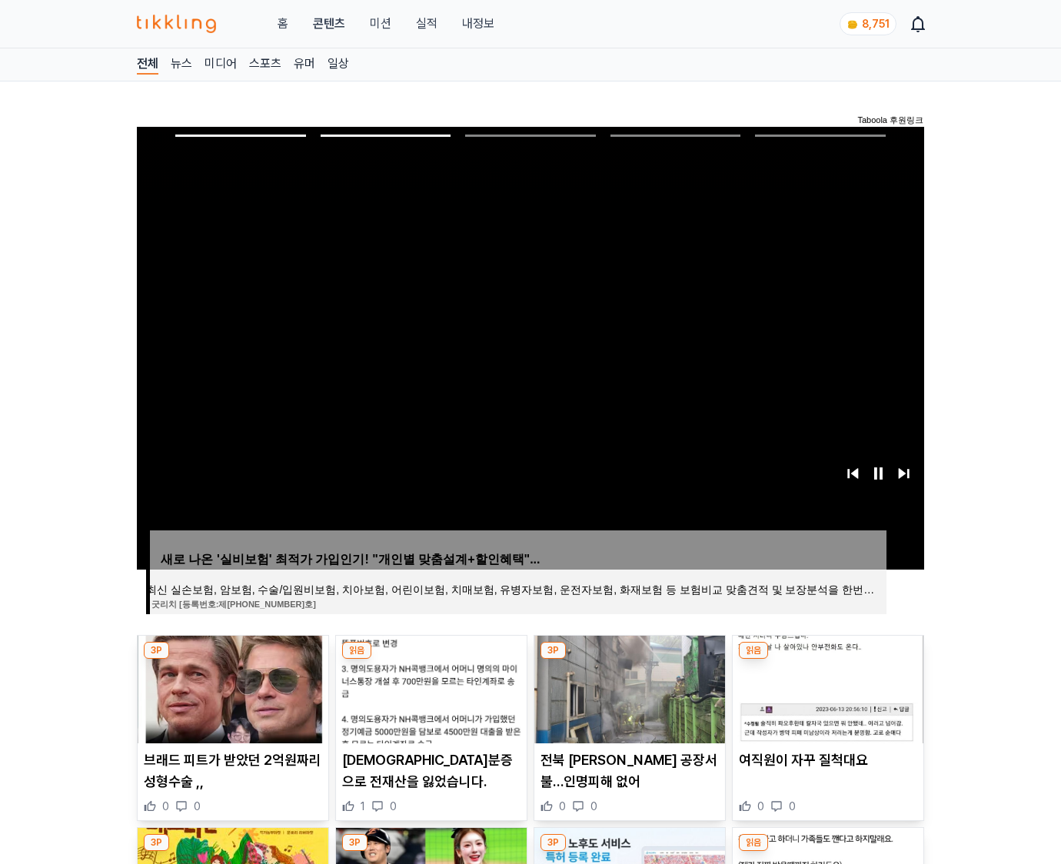
click at [826, 687] on img at bounding box center [828, 690] width 191 height 108
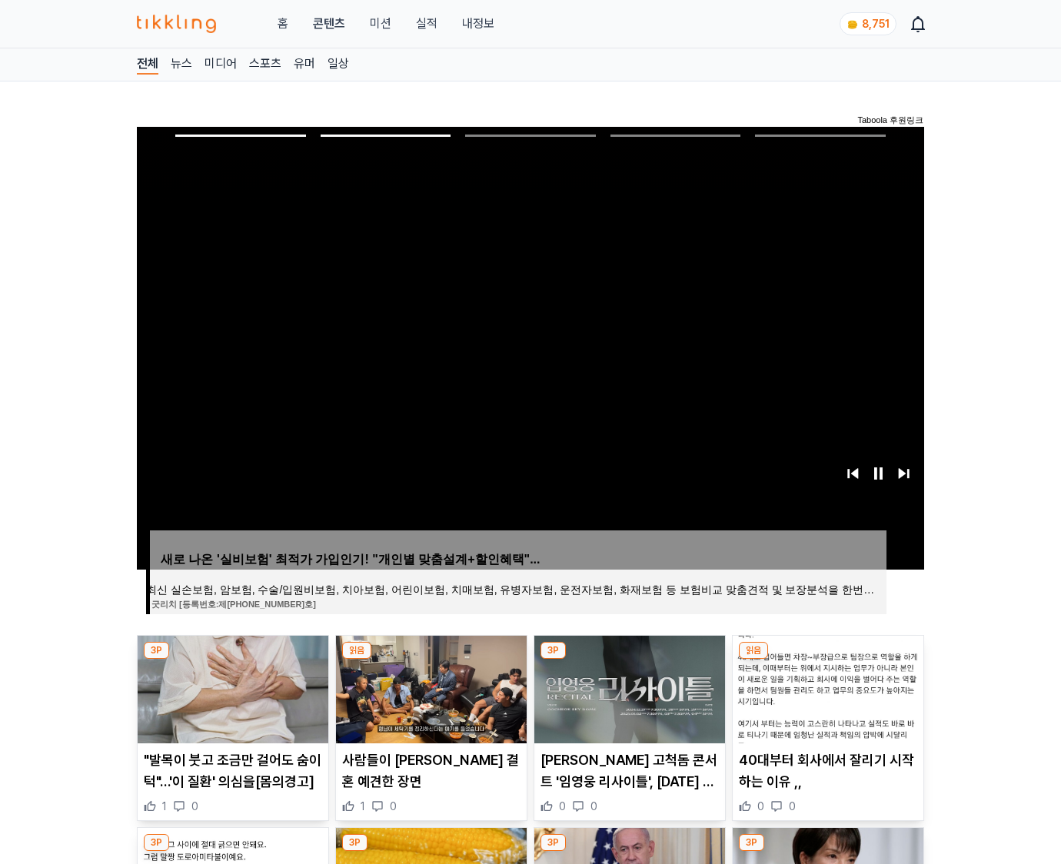
click at [826, 687] on img at bounding box center [828, 690] width 191 height 108
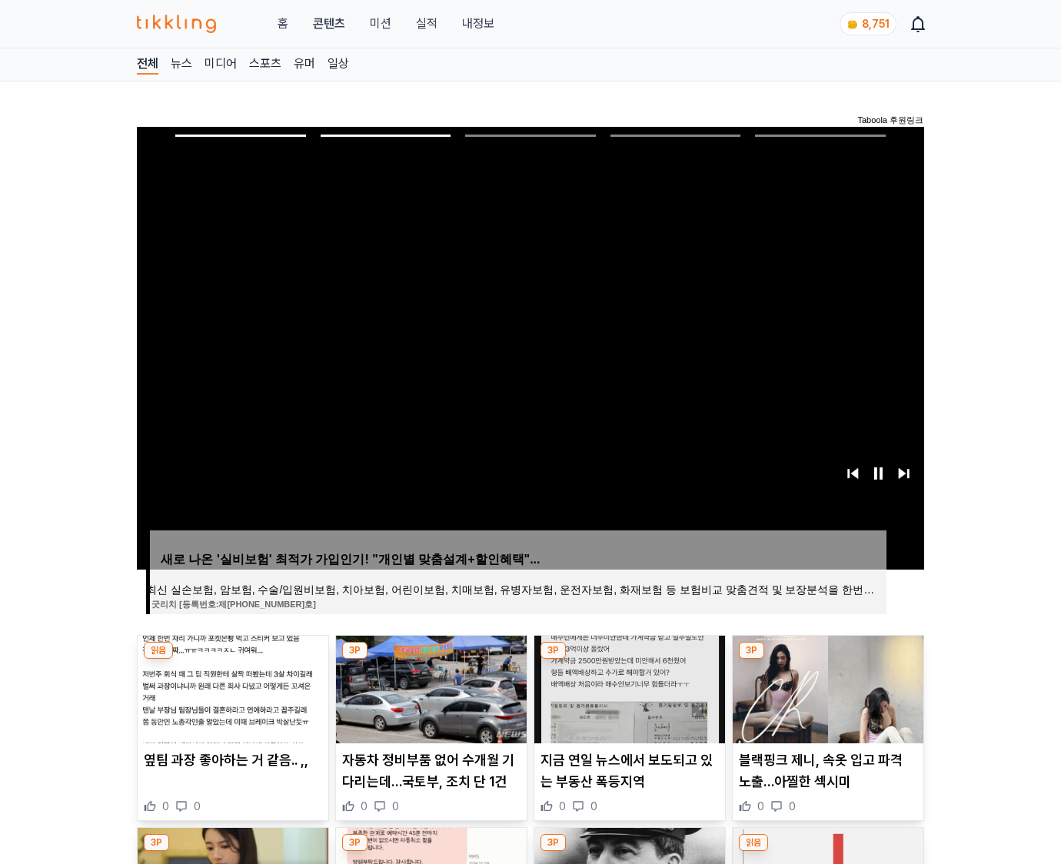
click at [826, 687] on img at bounding box center [828, 690] width 191 height 108
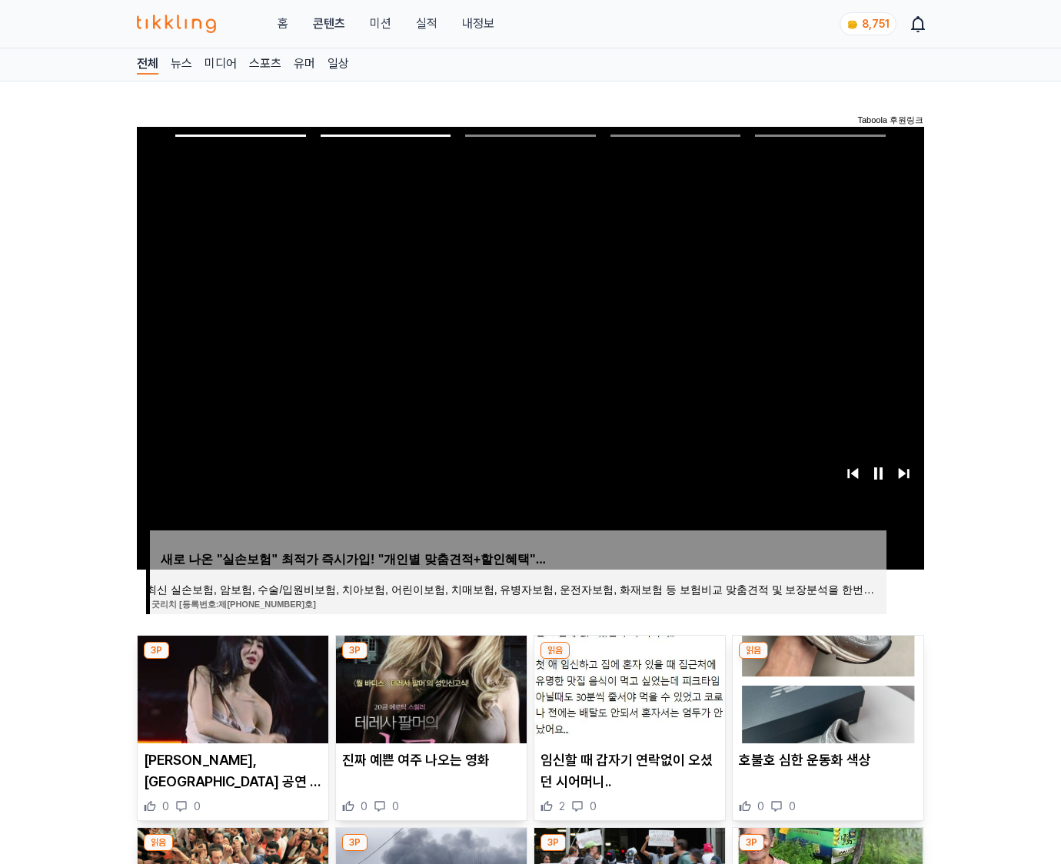
click at [826, 687] on img at bounding box center [828, 690] width 191 height 108
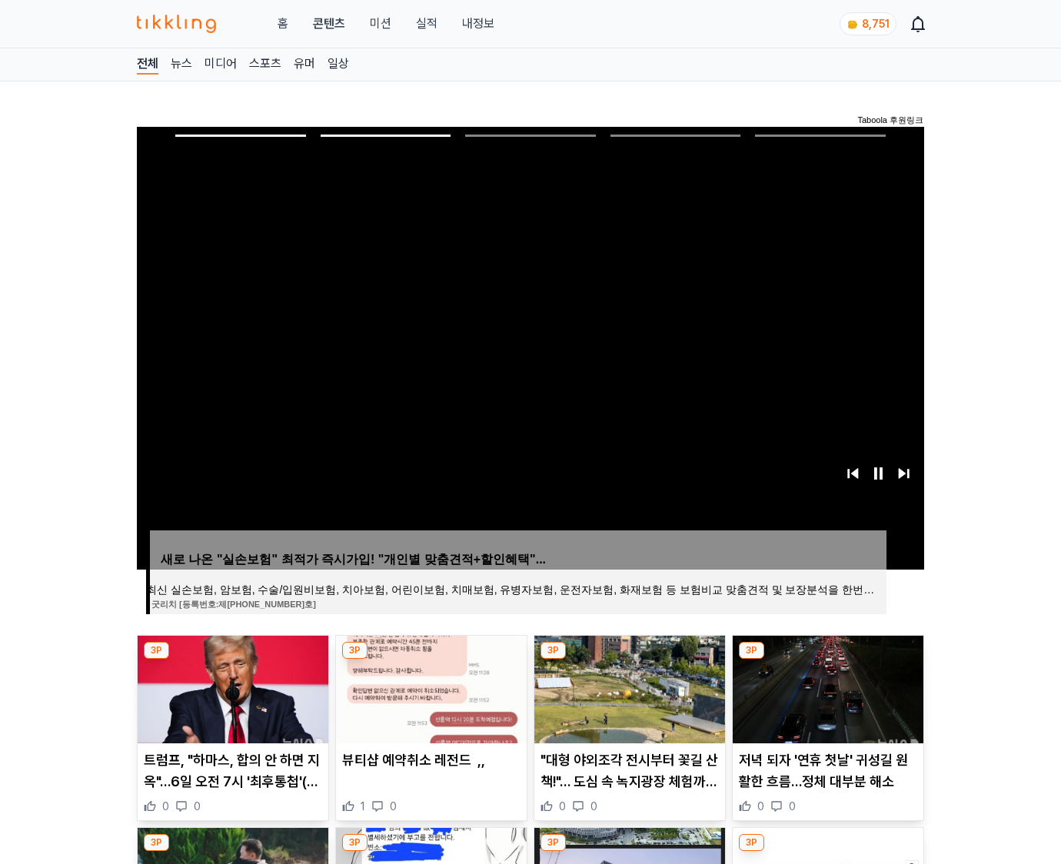
click at [826, 687] on img at bounding box center [828, 690] width 191 height 108
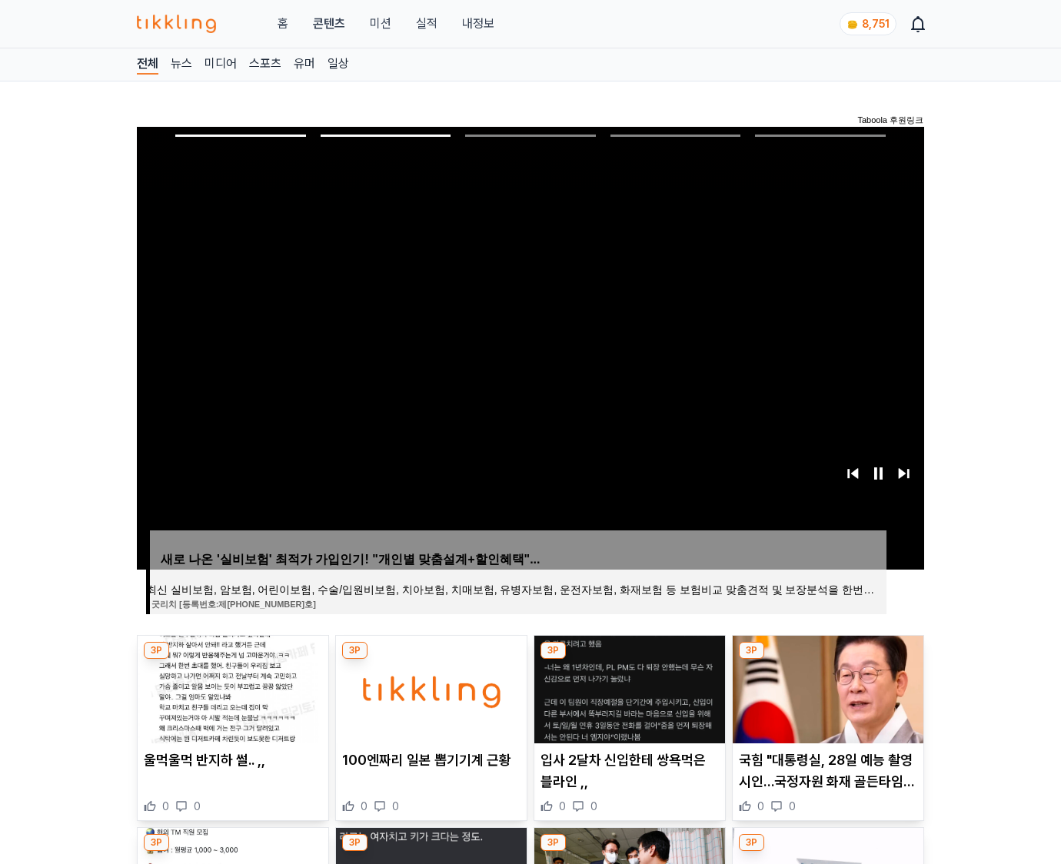
click at [826, 687] on img at bounding box center [828, 690] width 191 height 108
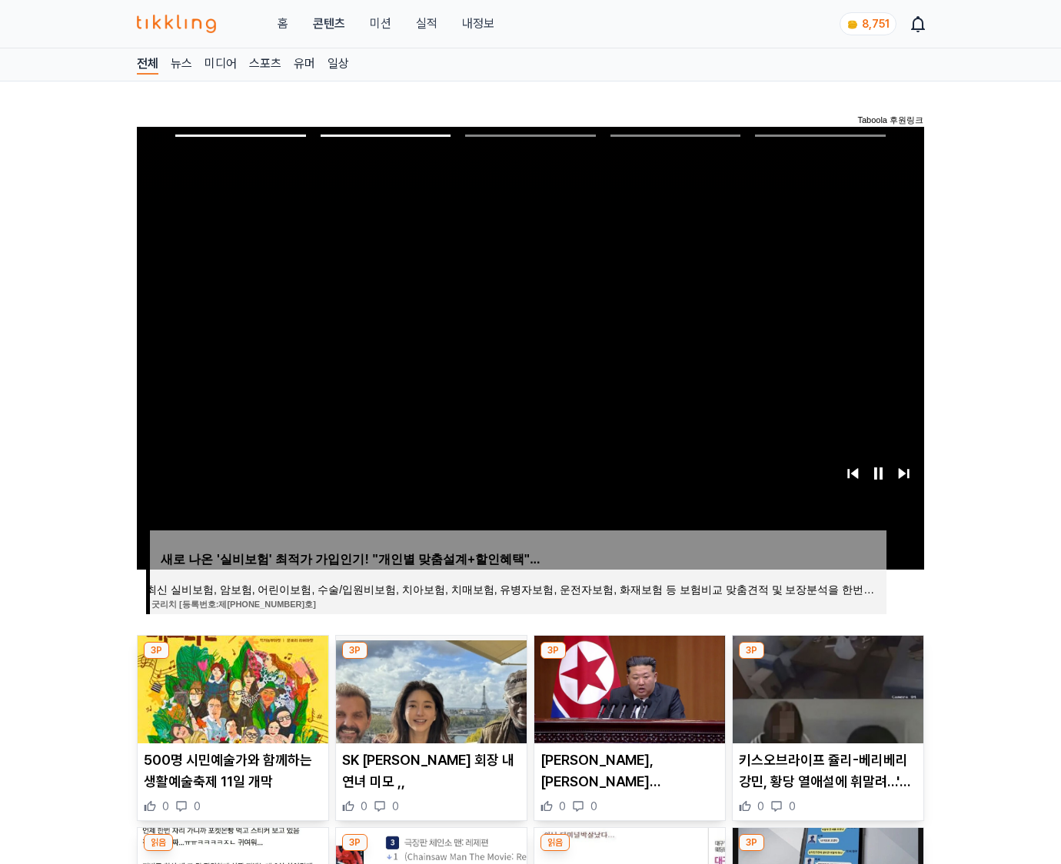
click at [826, 687] on img at bounding box center [828, 690] width 191 height 108
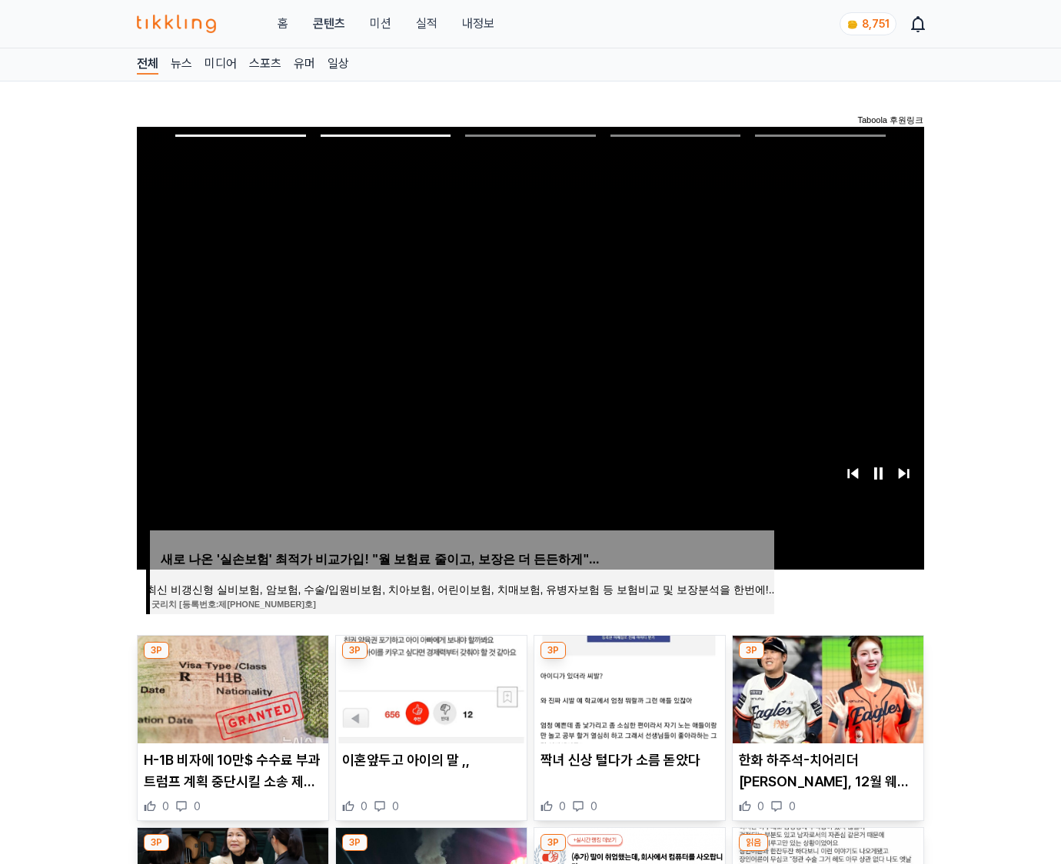
click at [826, 687] on img at bounding box center [828, 690] width 191 height 108
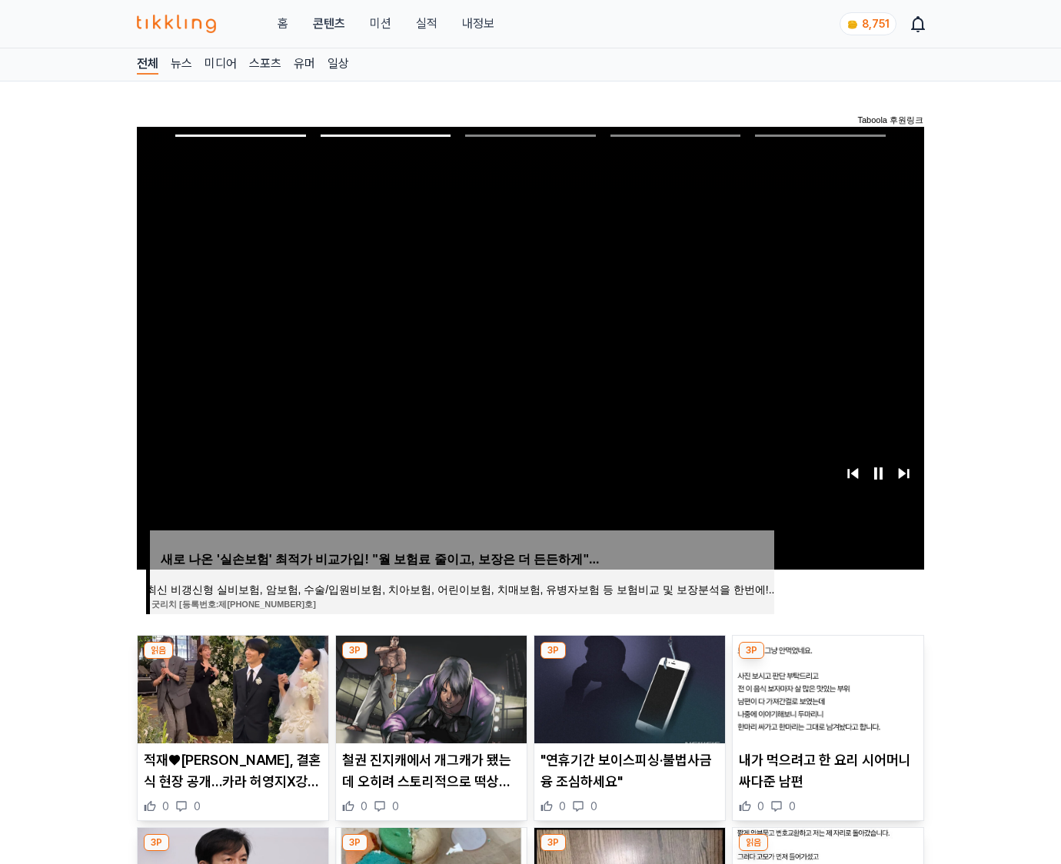
click at [826, 687] on img at bounding box center [828, 690] width 191 height 108
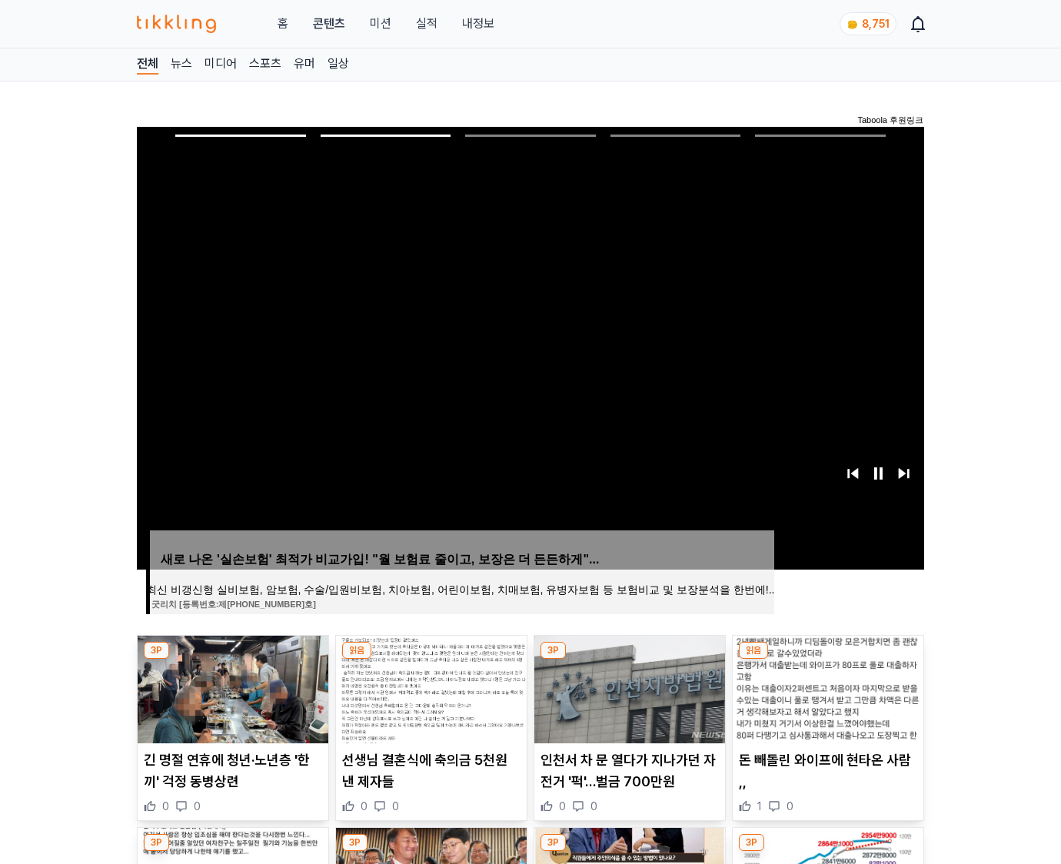
click at [826, 687] on img at bounding box center [828, 690] width 191 height 108
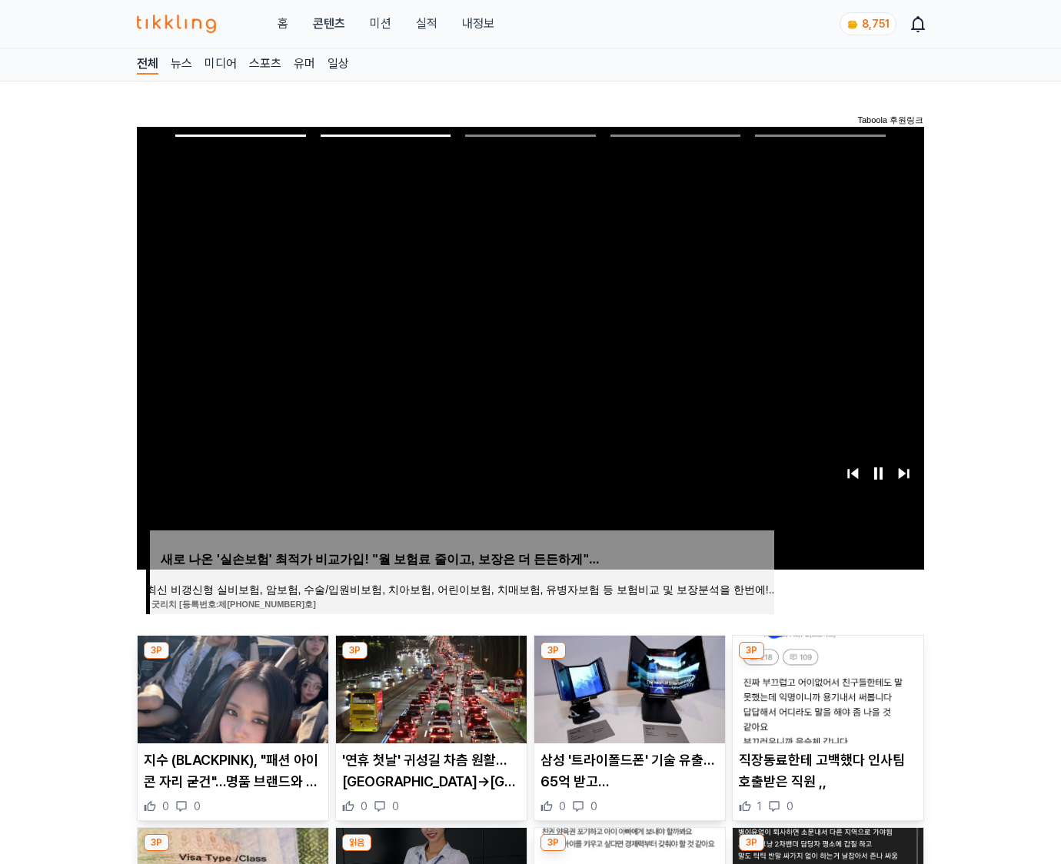
click at [826, 687] on img at bounding box center [828, 690] width 191 height 108
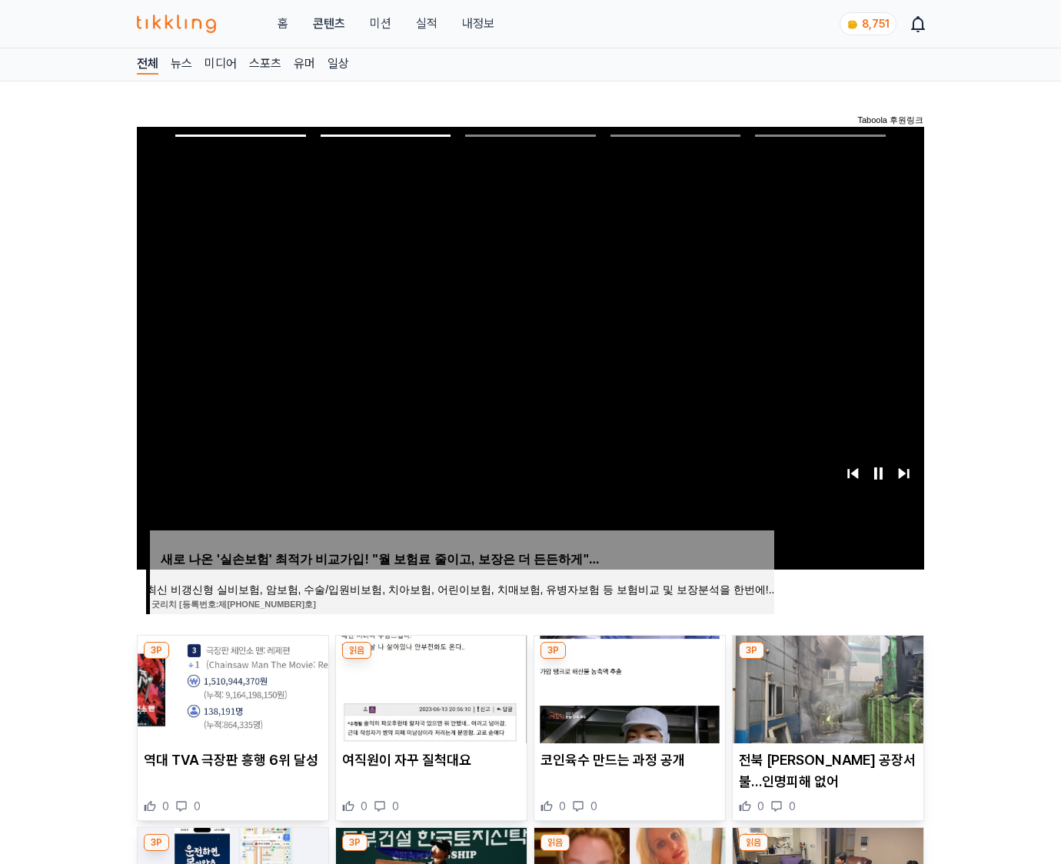
click at [826, 687] on img at bounding box center [828, 690] width 191 height 108
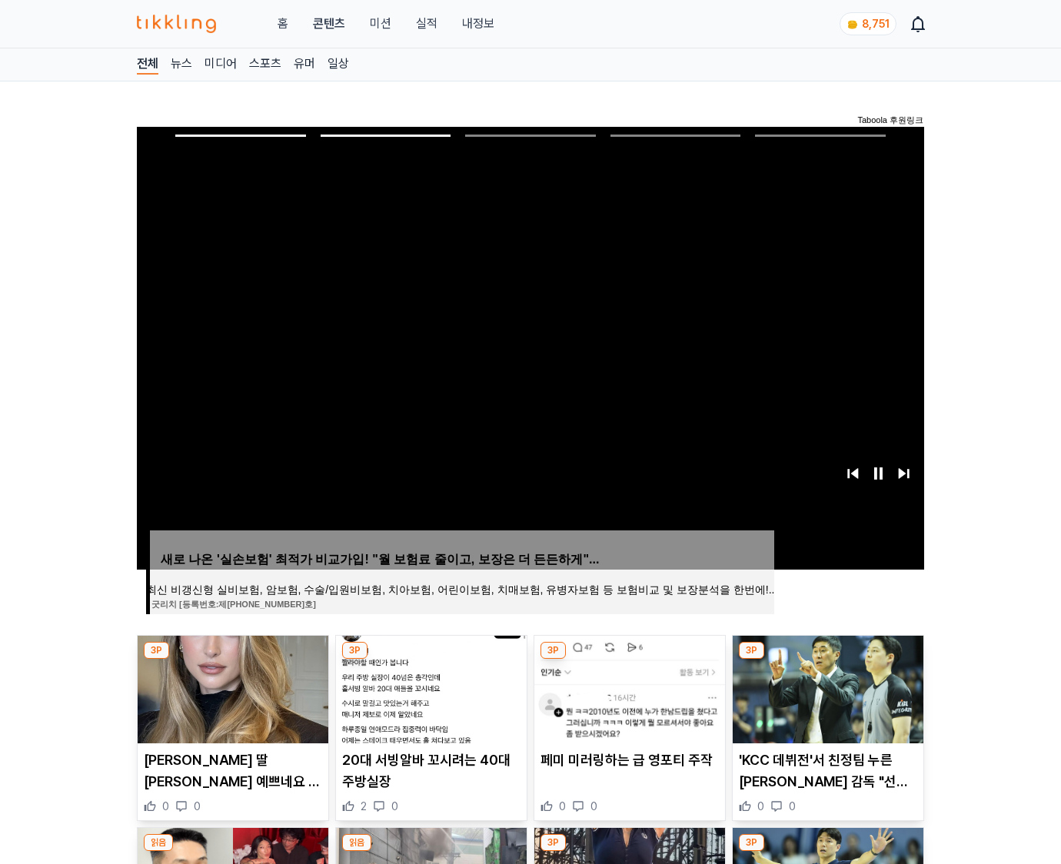
click at [826, 687] on img at bounding box center [828, 690] width 191 height 108
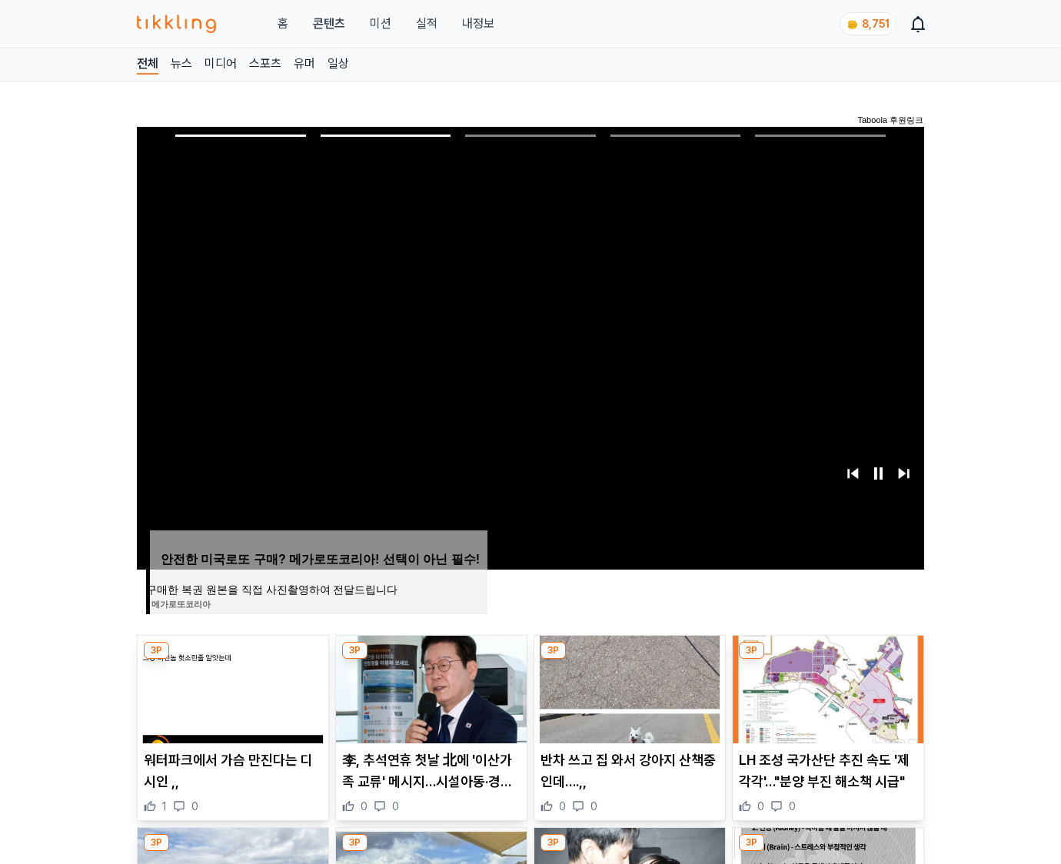
click at [826, 687] on img at bounding box center [828, 690] width 191 height 108
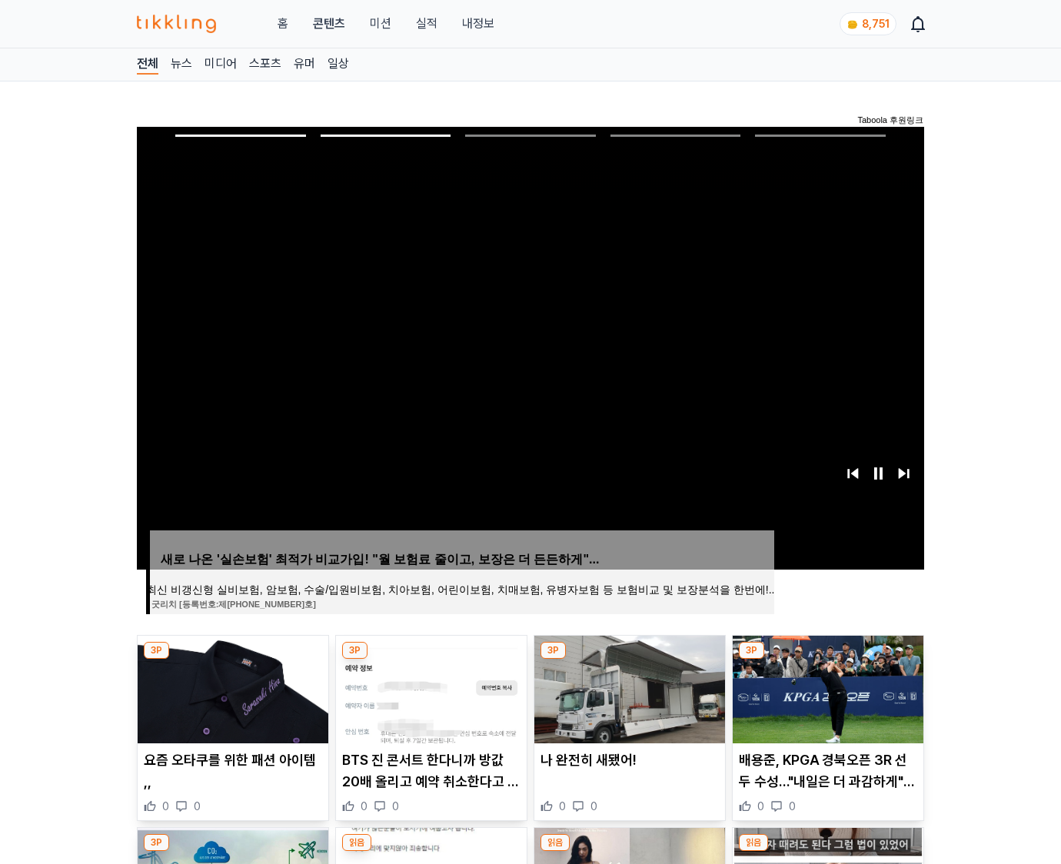
click at [826, 687] on img at bounding box center [828, 690] width 191 height 108
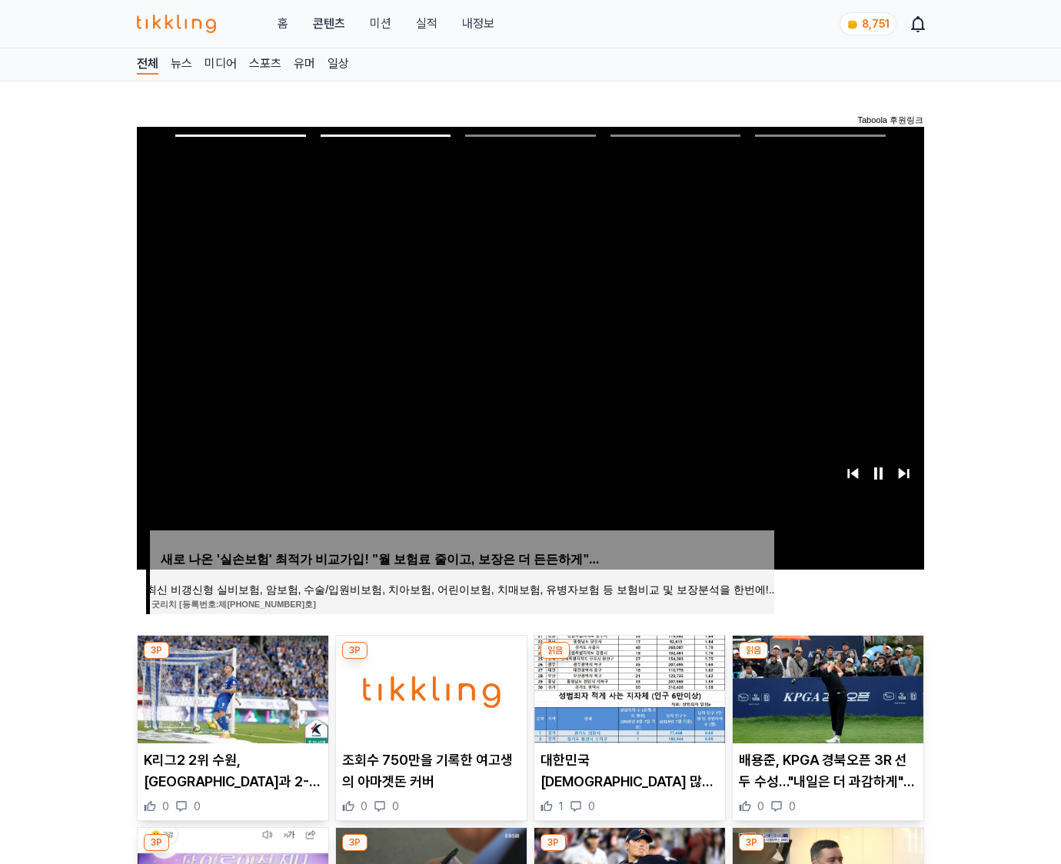
click at [826, 687] on img at bounding box center [828, 690] width 191 height 108
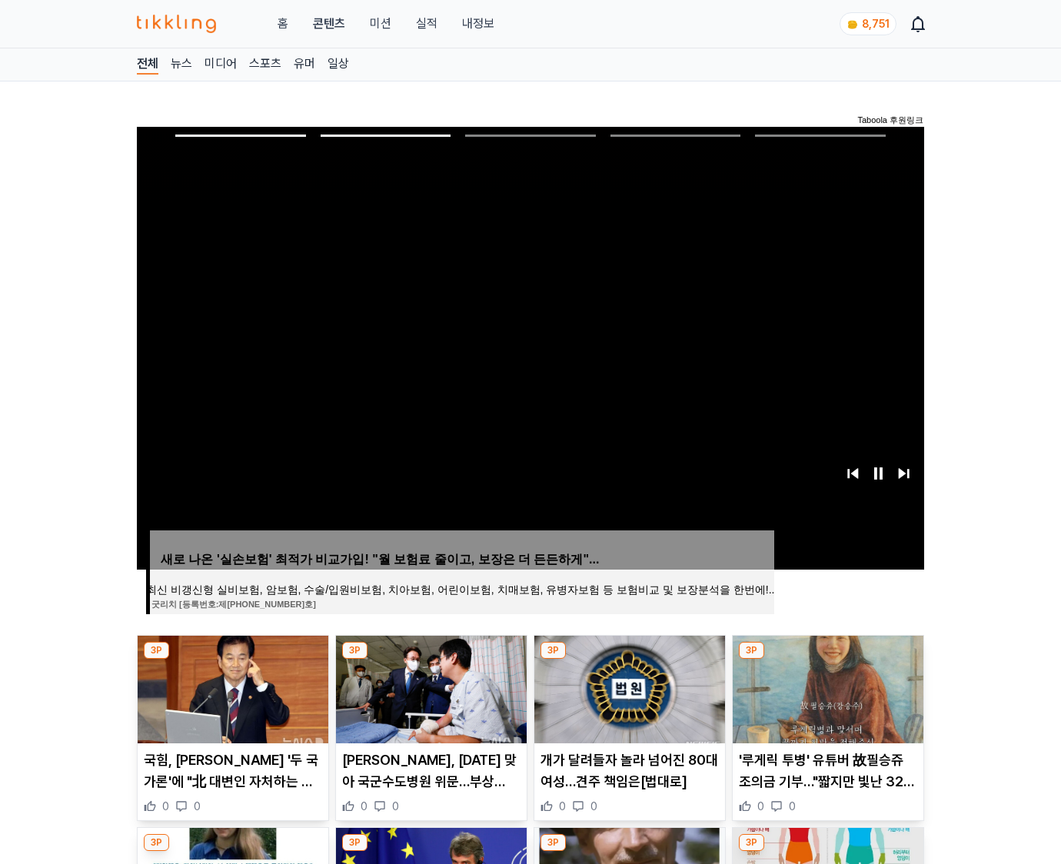
click at [826, 687] on img at bounding box center [828, 690] width 191 height 108
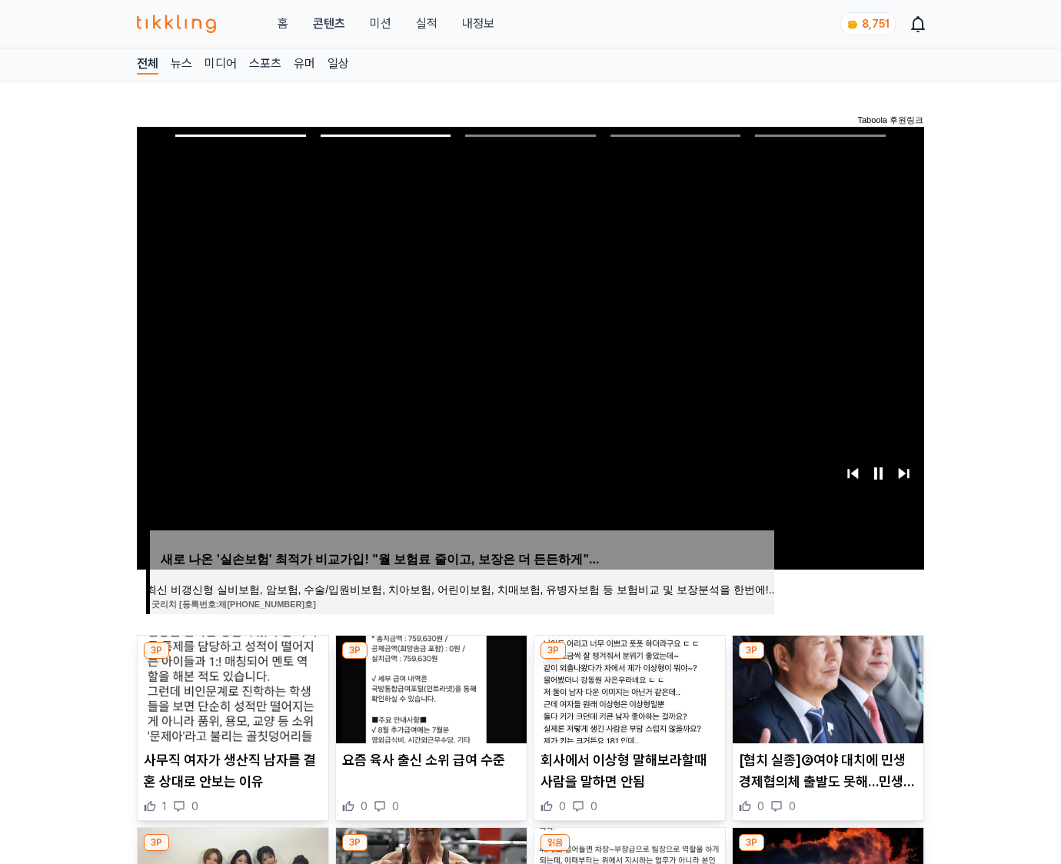
click at [826, 687] on img at bounding box center [828, 690] width 191 height 108
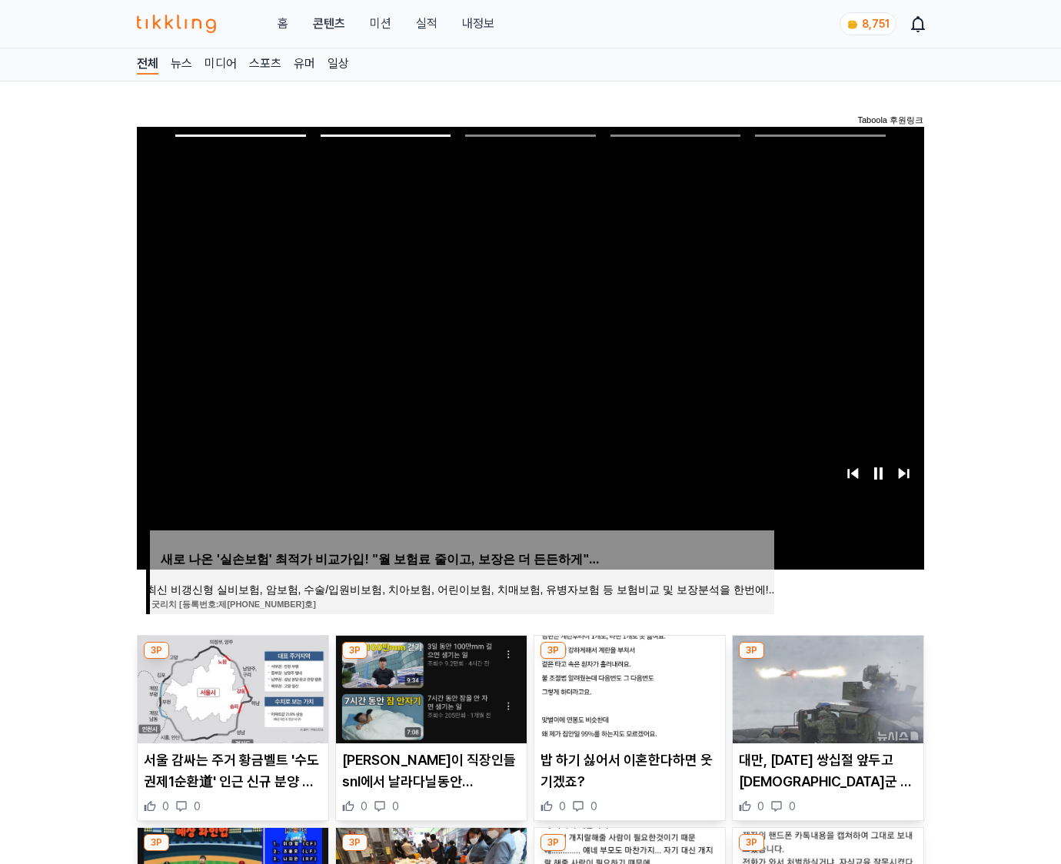
click at [826, 687] on img at bounding box center [828, 690] width 191 height 108
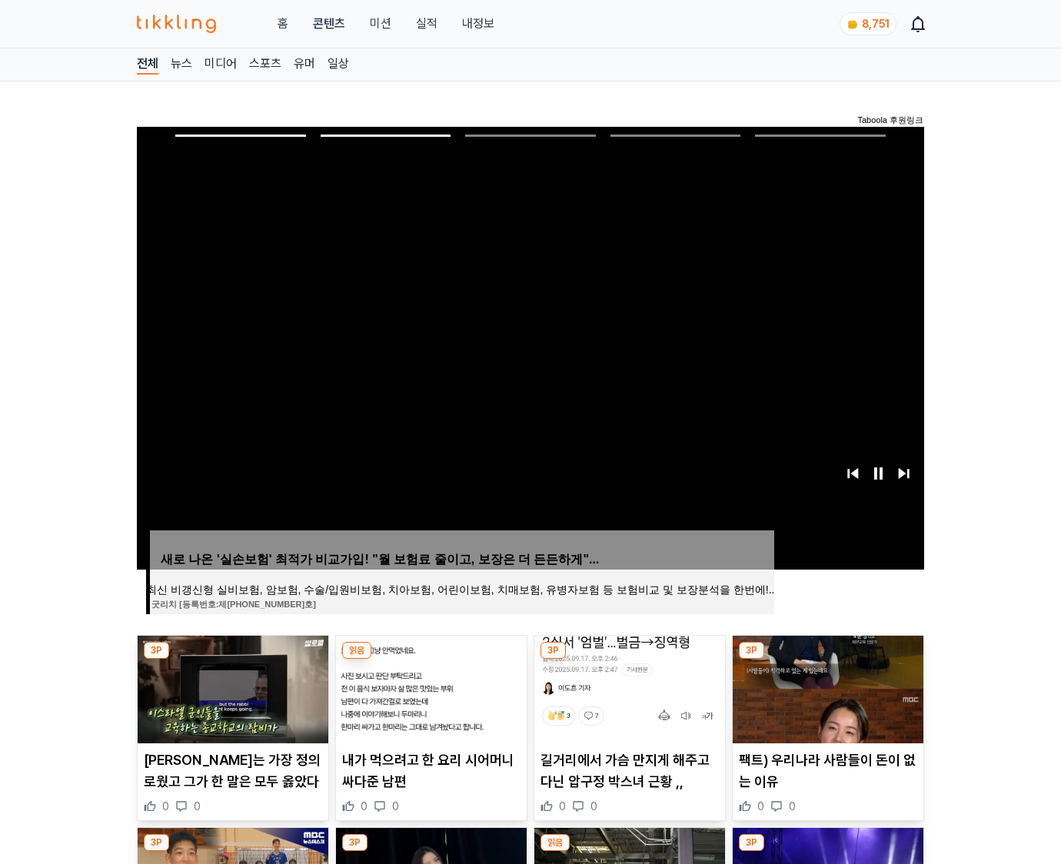
click at [826, 687] on img at bounding box center [828, 690] width 191 height 108
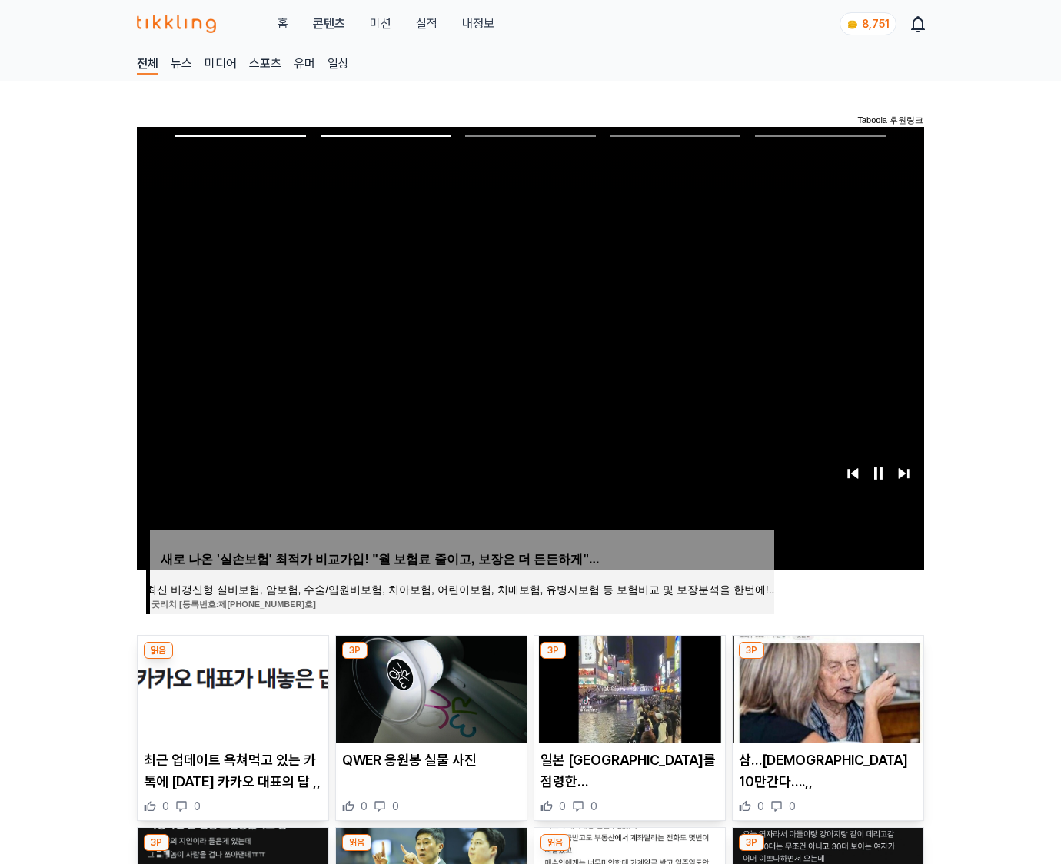
click at [826, 687] on img at bounding box center [828, 690] width 191 height 108
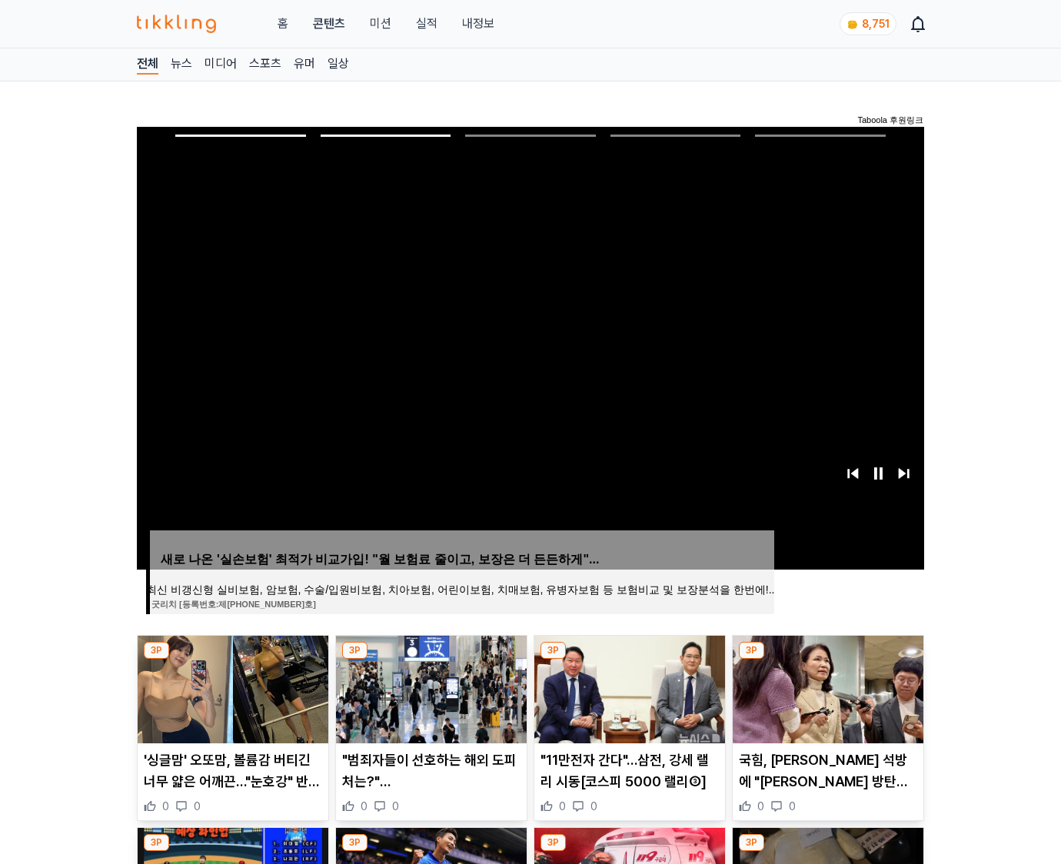
click at [826, 687] on img at bounding box center [828, 690] width 191 height 108
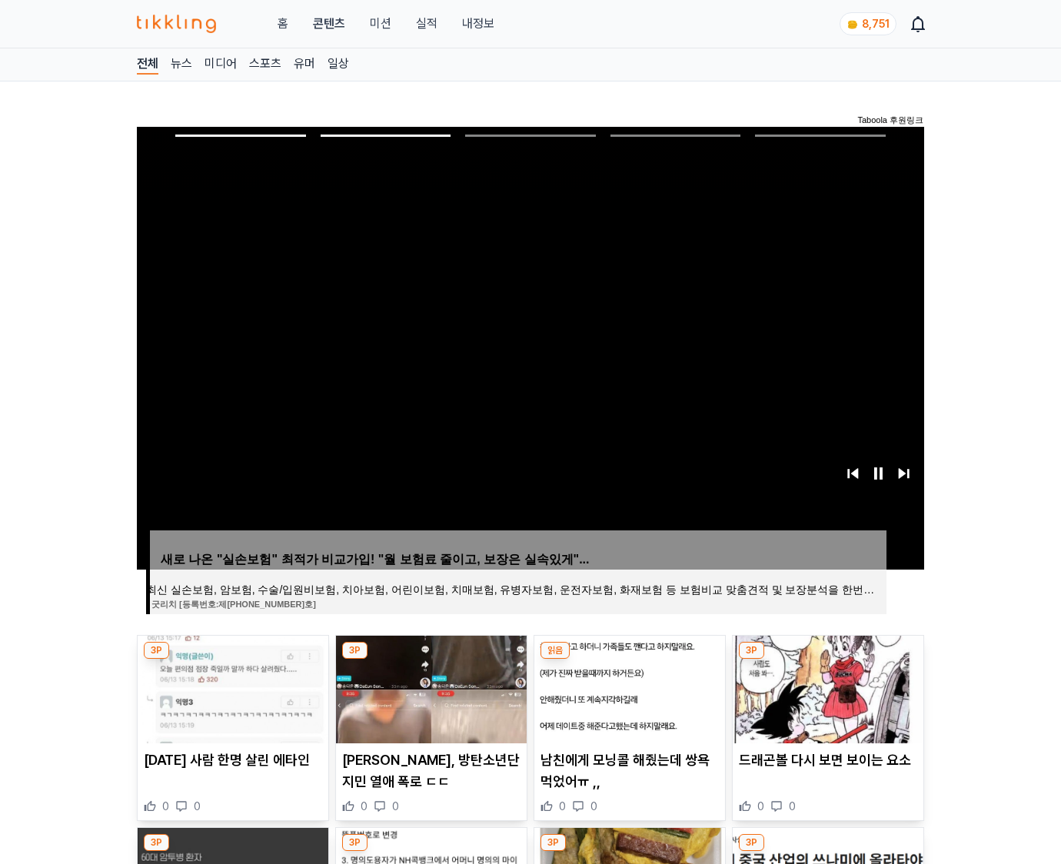
click at [826, 687] on img at bounding box center [828, 690] width 191 height 108
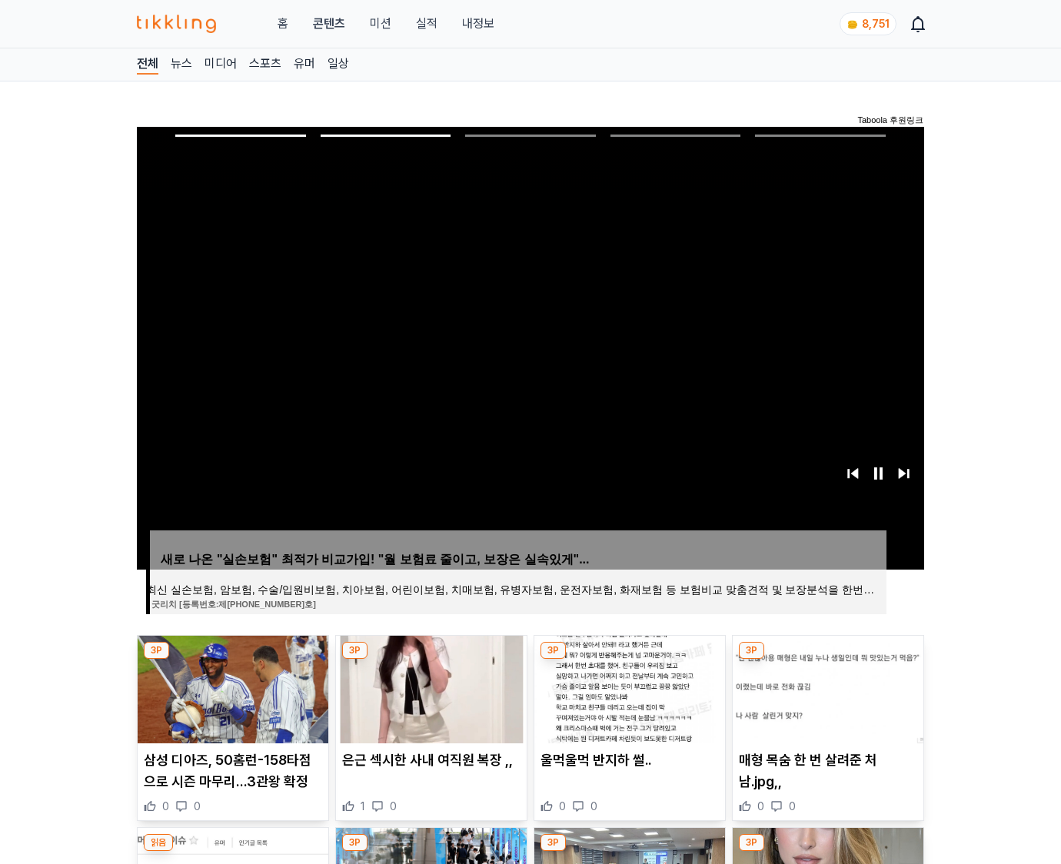
click at [826, 687] on img at bounding box center [828, 690] width 191 height 108
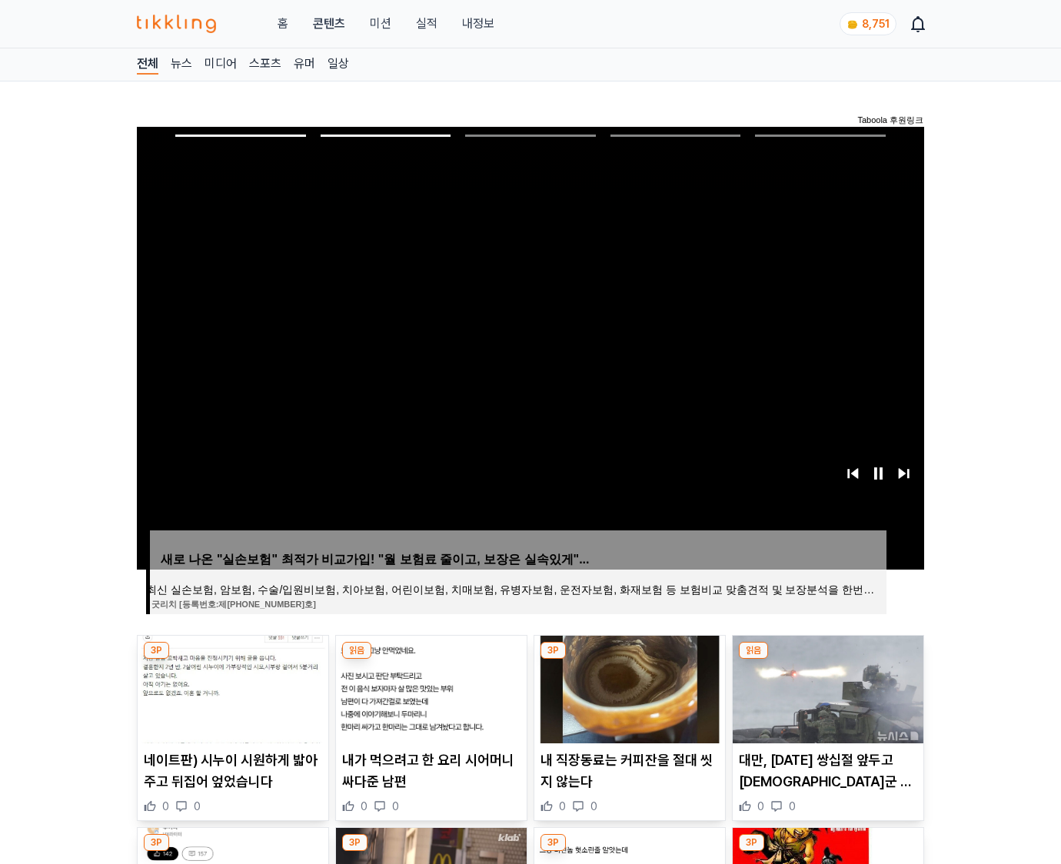
click at [826, 687] on img at bounding box center [828, 690] width 191 height 108
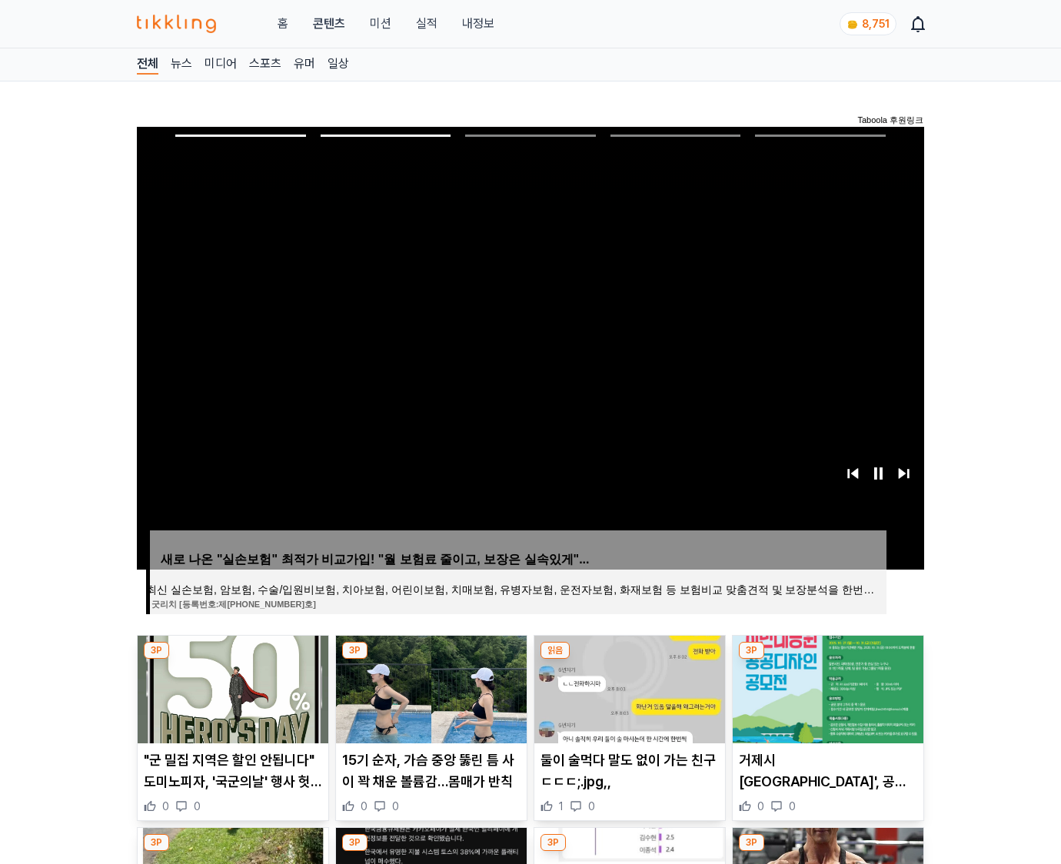
click at [826, 687] on img at bounding box center [828, 690] width 191 height 108
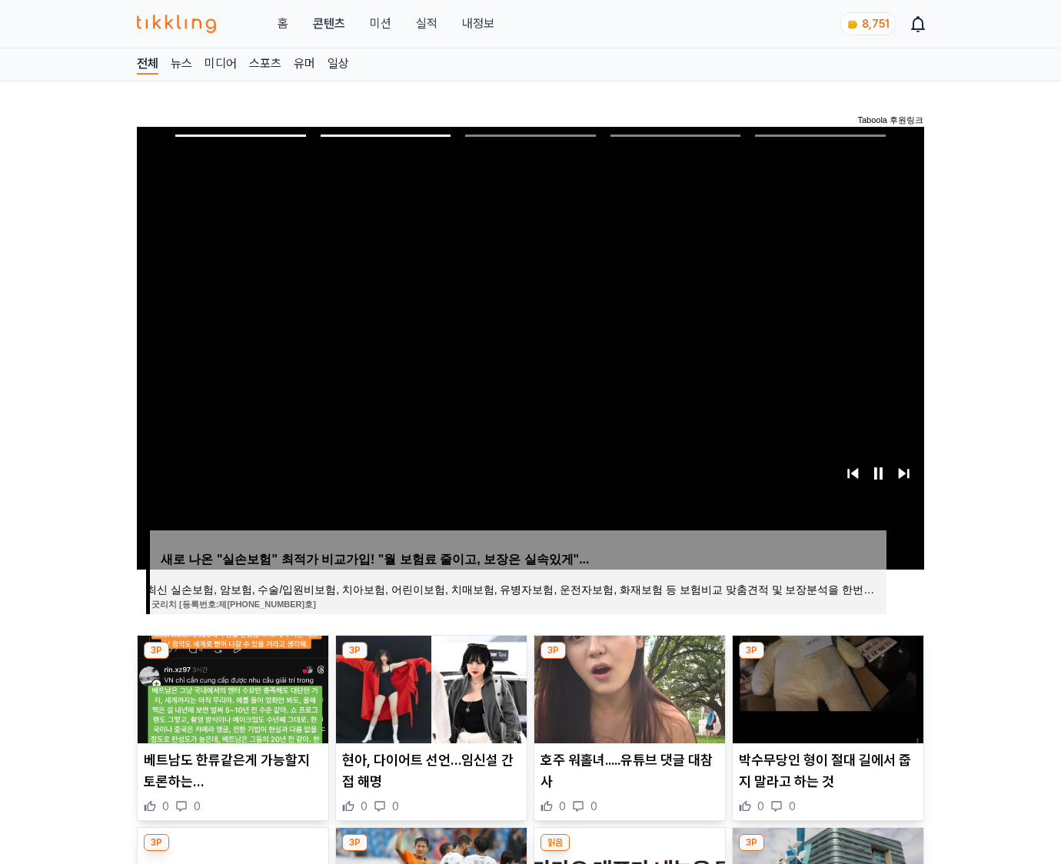
click at [826, 687] on img at bounding box center [828, 690] width 191 height 108
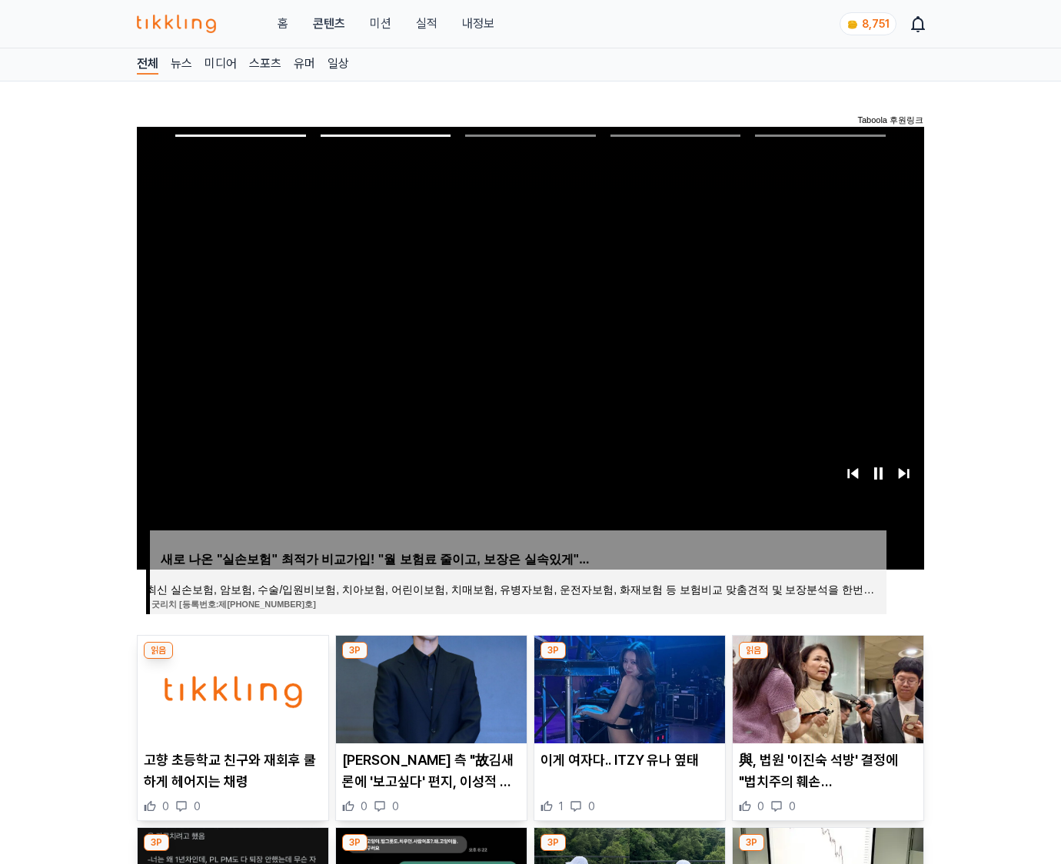
click at [826, 687] on img at bounding box center [828, 690] width 191 height 108
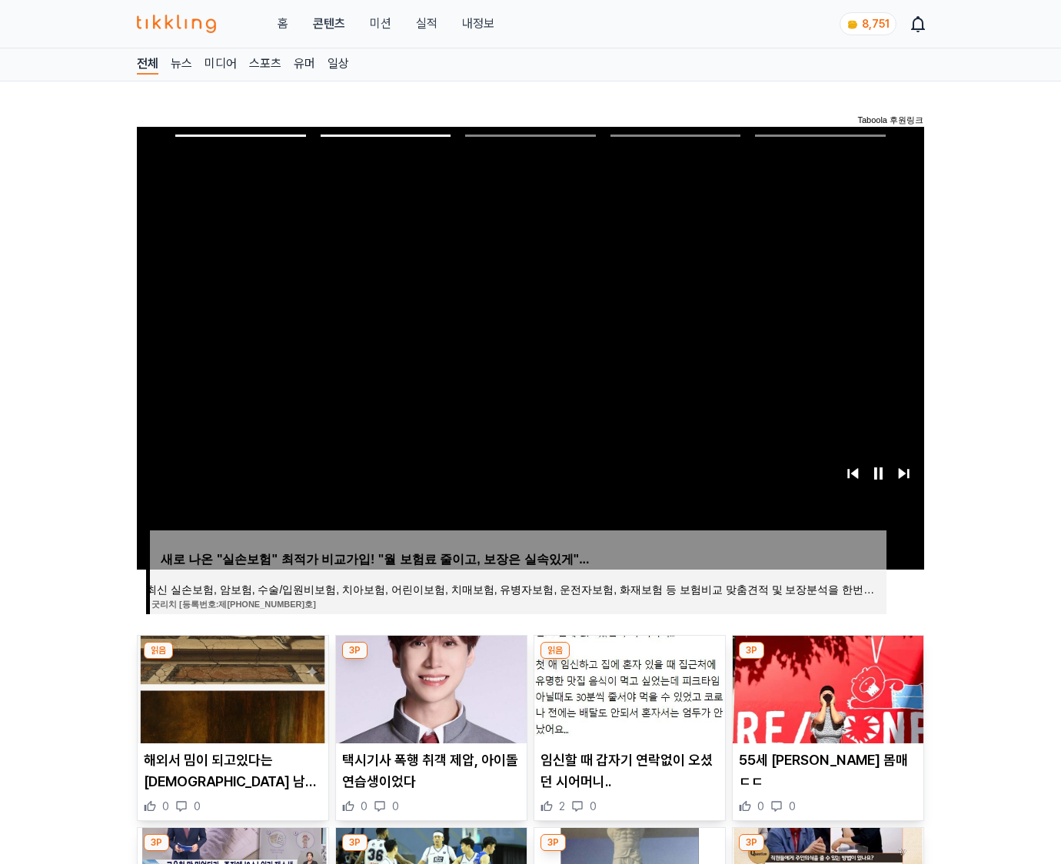
click at [826, 687] on img at bounding box center [828, 690] width 191 height 108
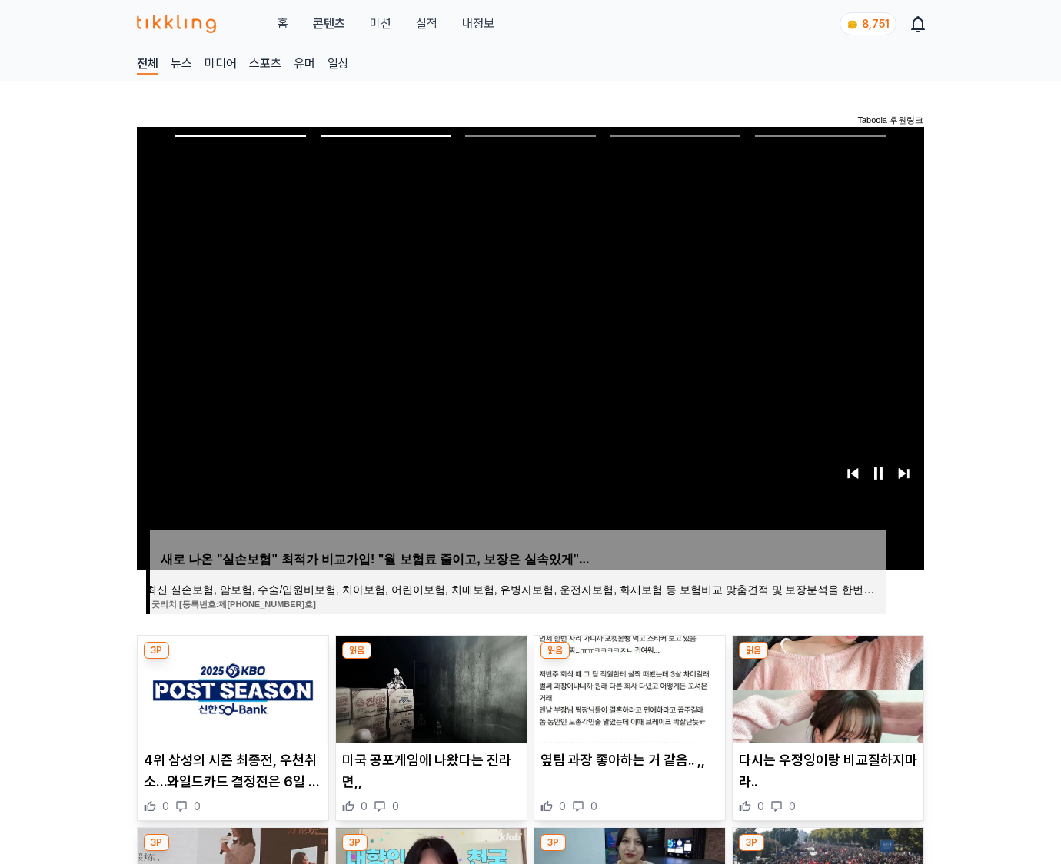
click at [826, 687] on img at bounding box center [828, 690] width 191 height 108
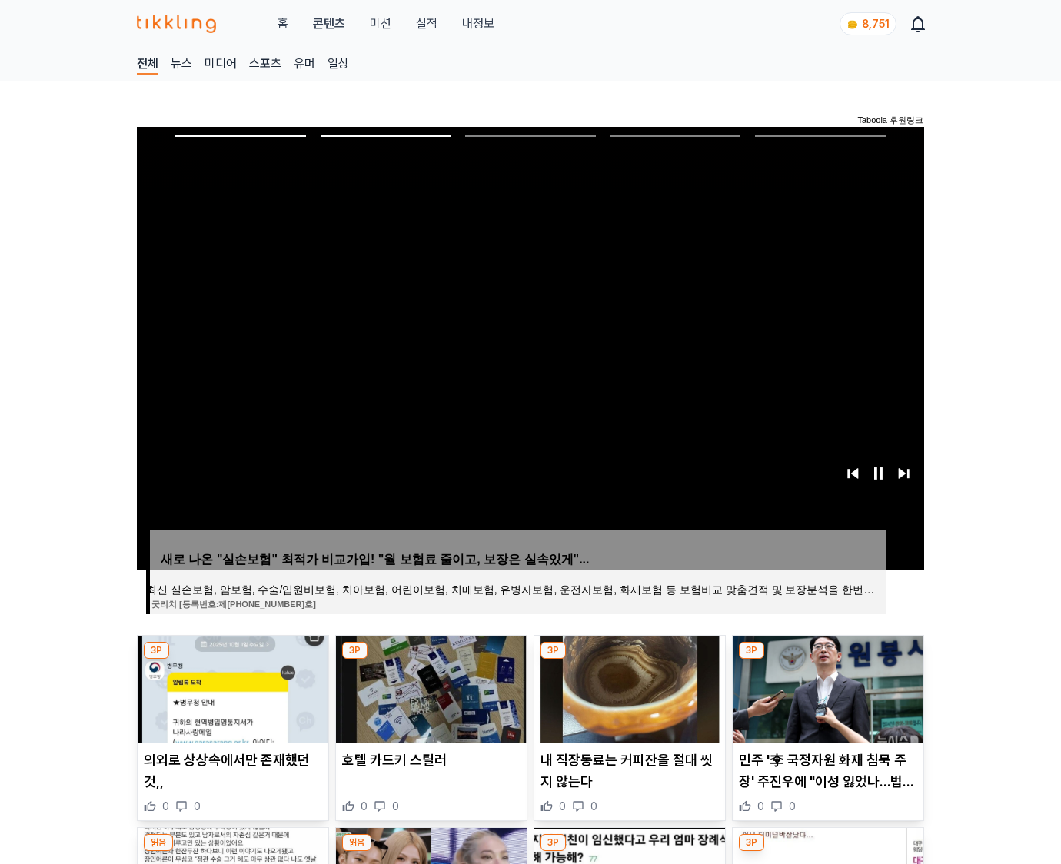
click at [826, 687] on img at bounding box center [828, 690] width 191 height 108
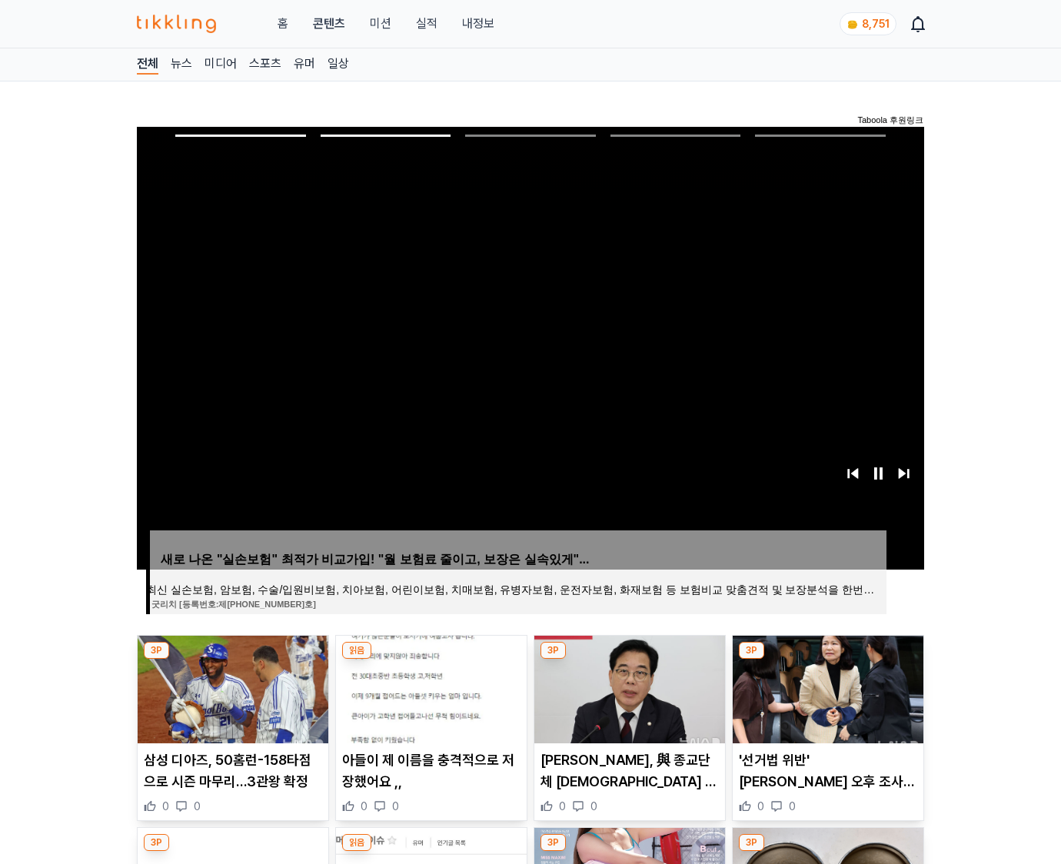
click at [826, 687] on img at bounding box center [828, 690] width 191 height 108
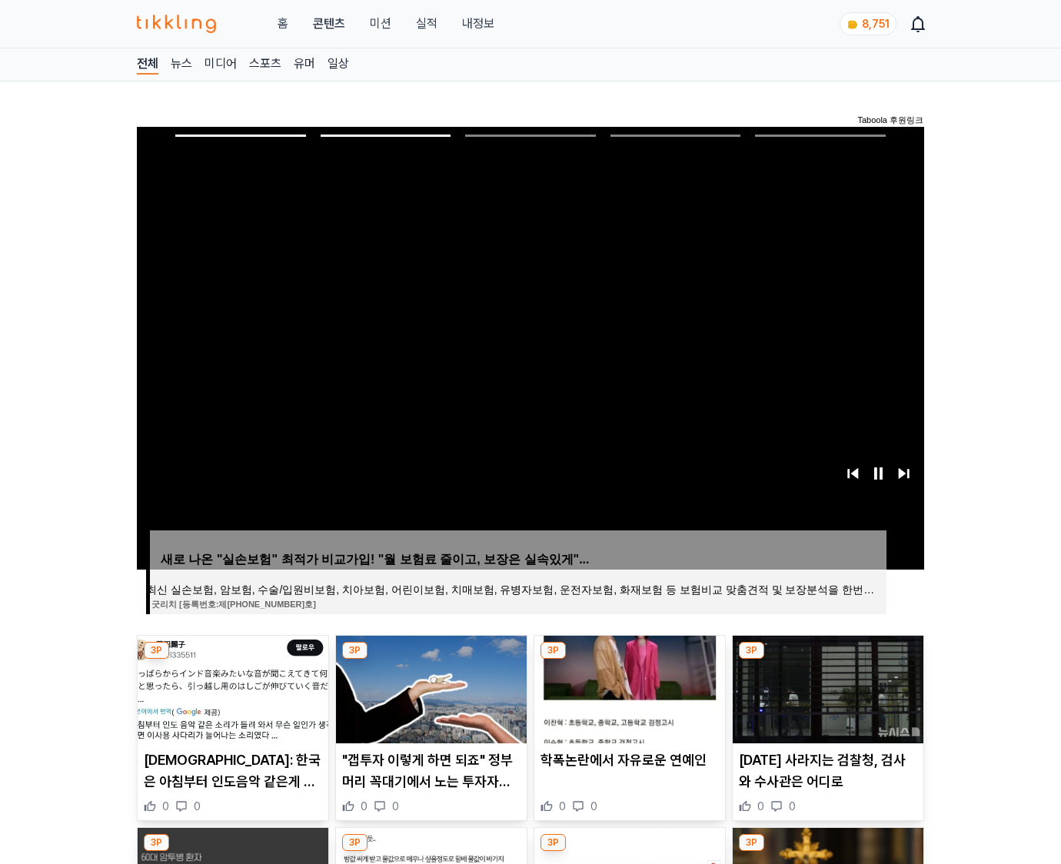
click at [826, 687] on img at bounding box center [828, 690] width 191 height 108
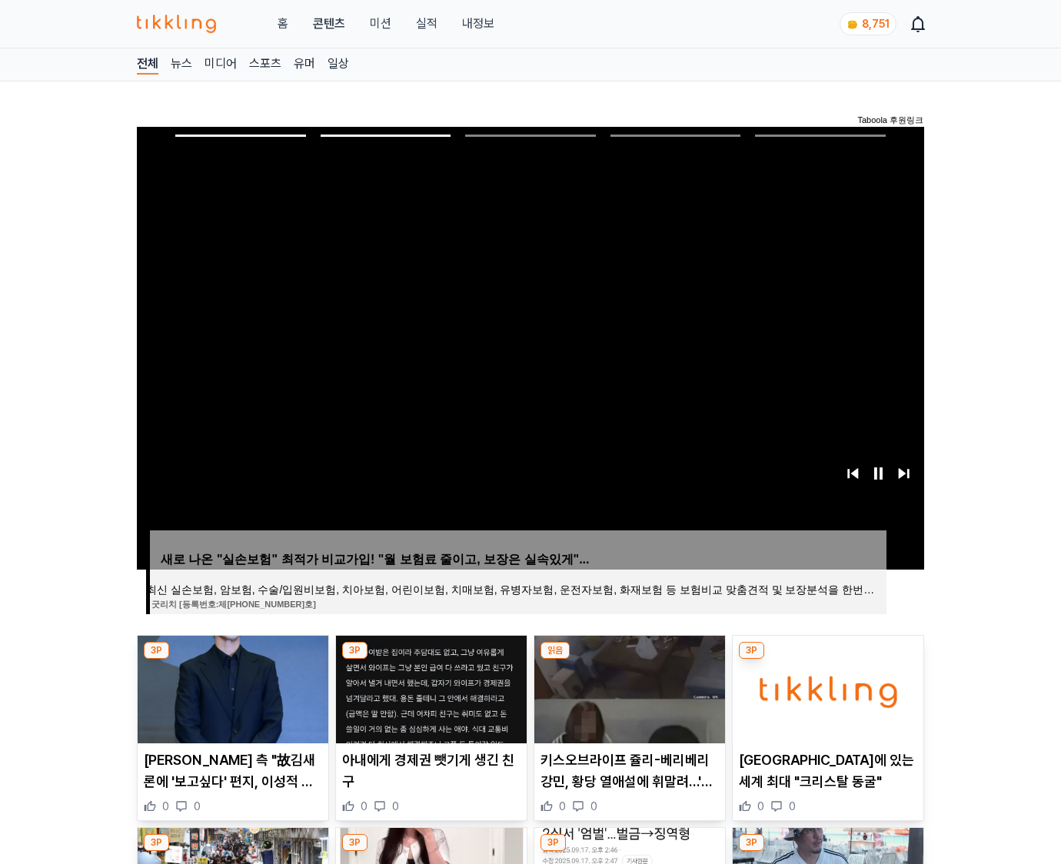
click at [826, 687] on img at bounding box center [828, 690] width 191 height 108
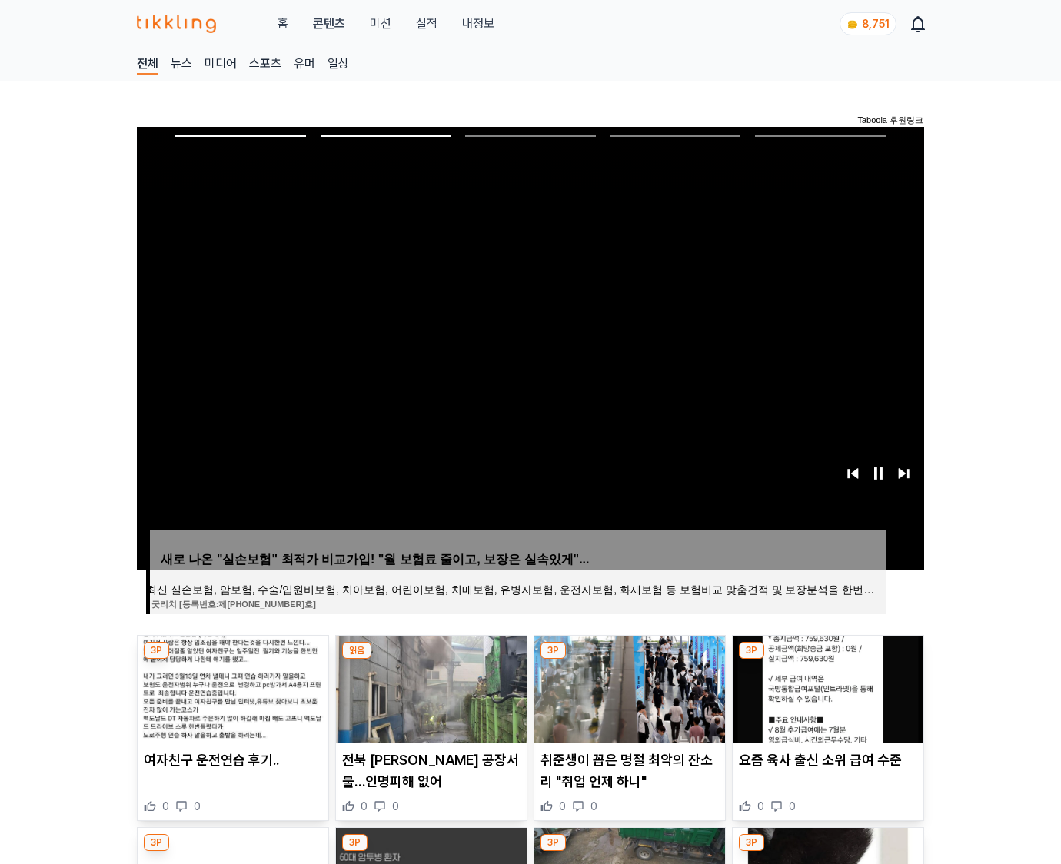
click at [826, 687] on img at bounding box center [828, 690] width 191 height 108
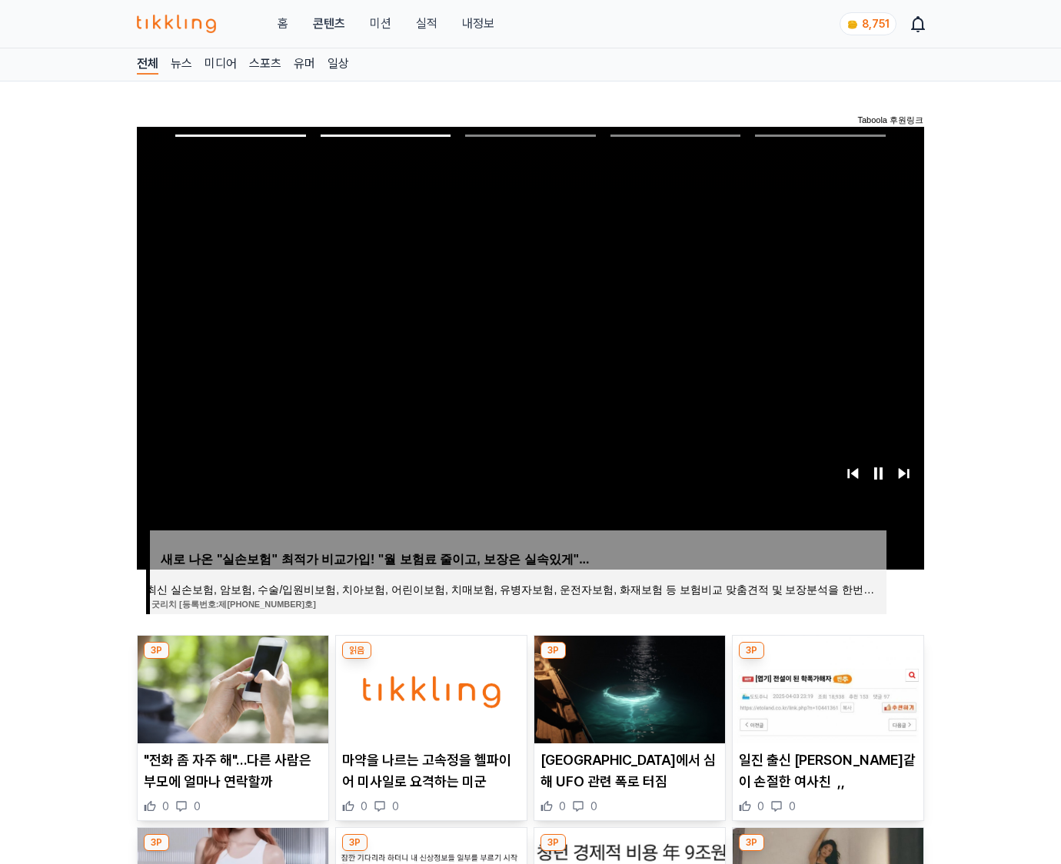
click at [826, 687] on img at bounding box center [828, 690] width 191 height 108
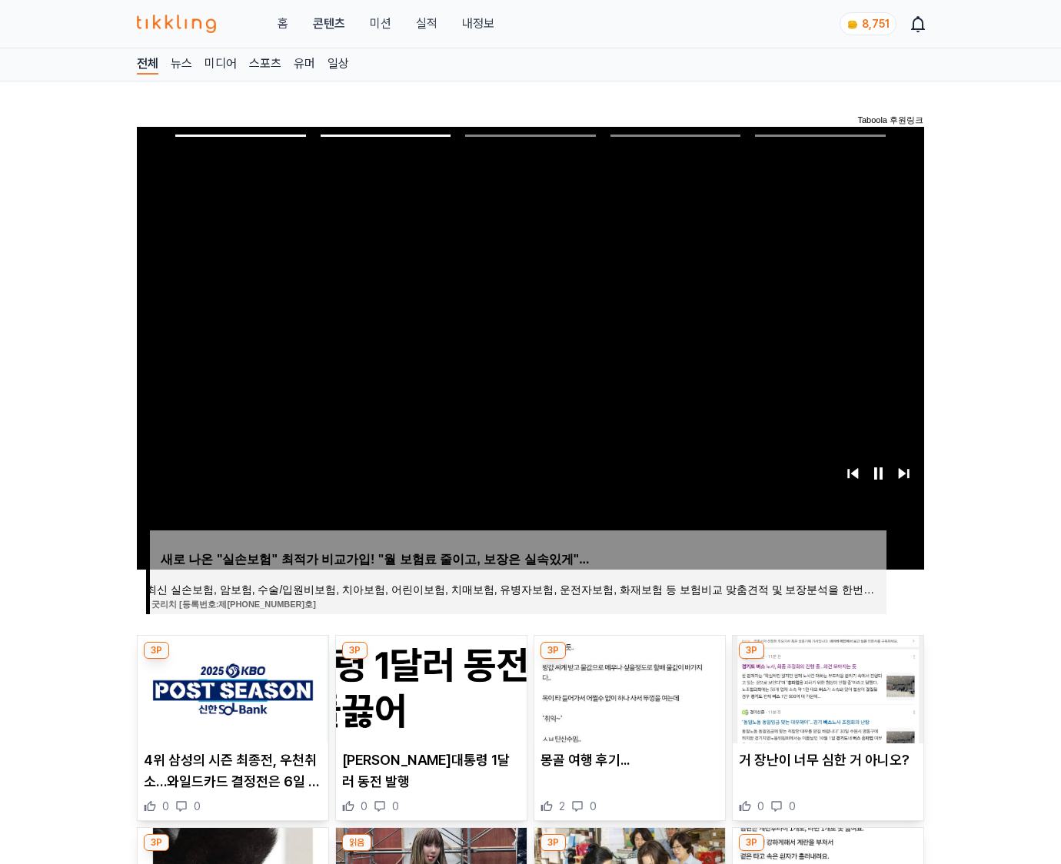
click at [826, 687] on img at bounding box center [828, 690] width 191 height 108
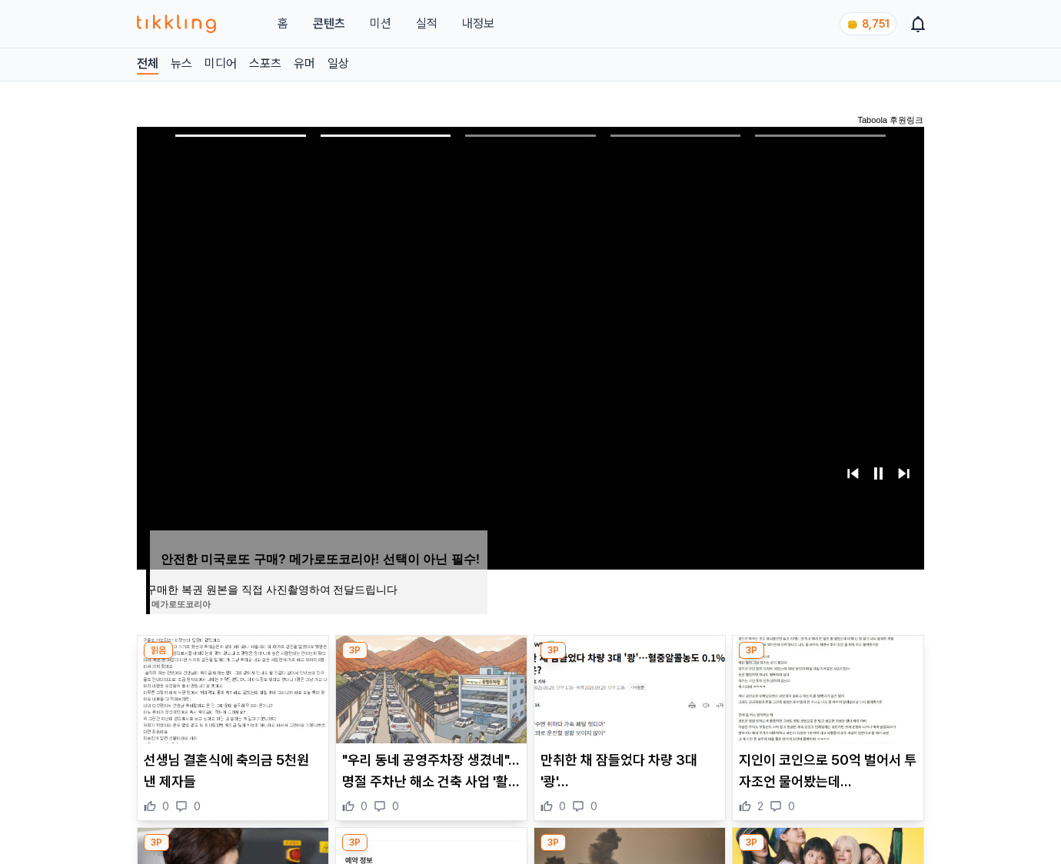
click at [826, 687] on img at bounding box center [828, 690] width 191 height 108
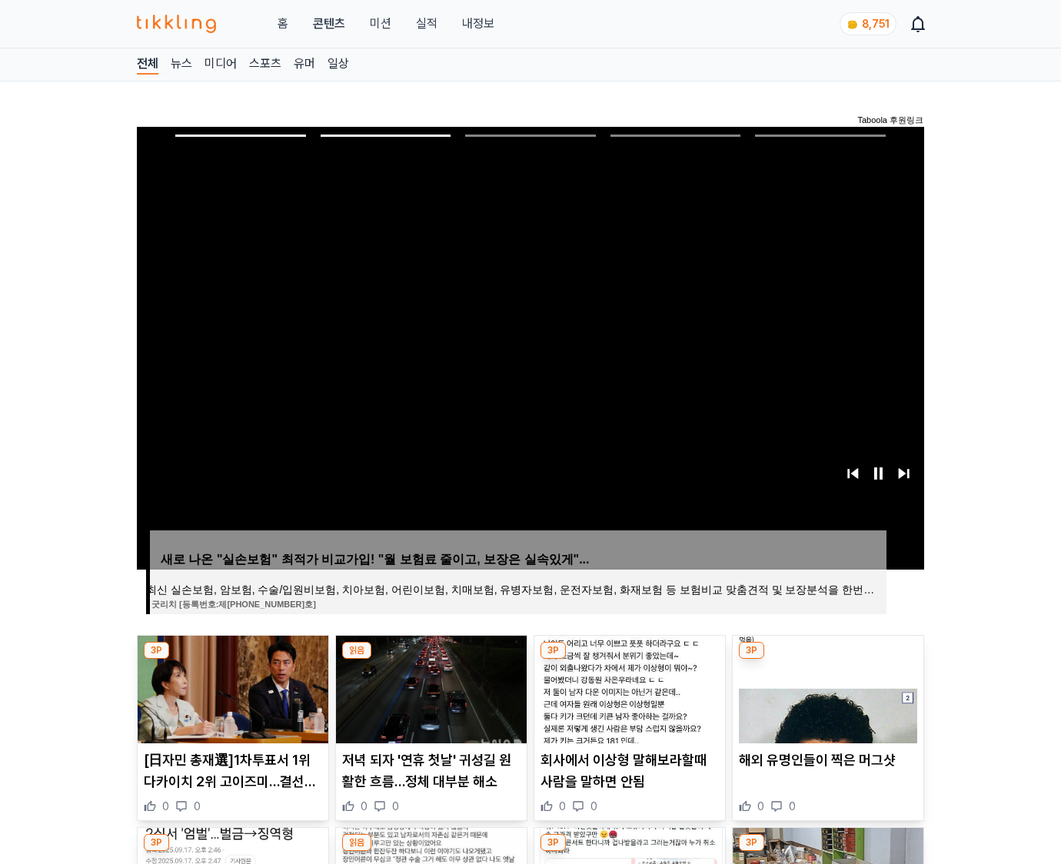
click at [826, 687] on img at bounding box center [828, 690] width 191 height 108
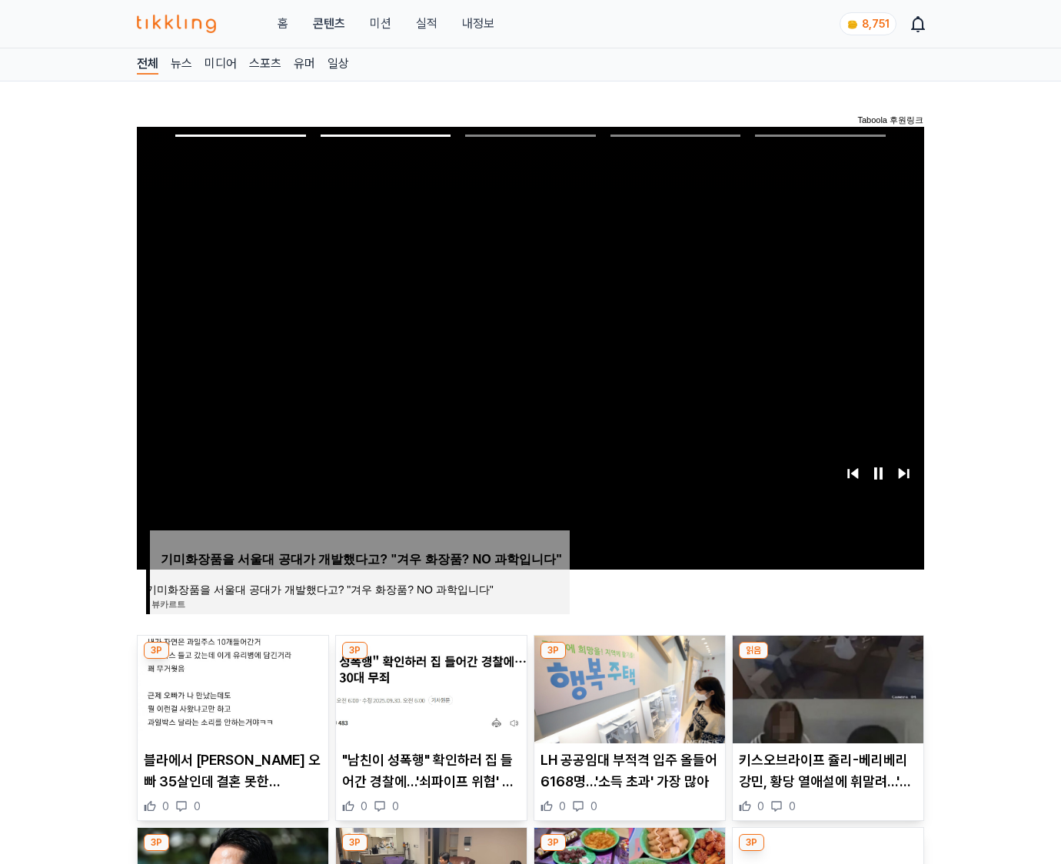
click at [826, 687] on img at bounding box center [828, 690] width 191 height 108
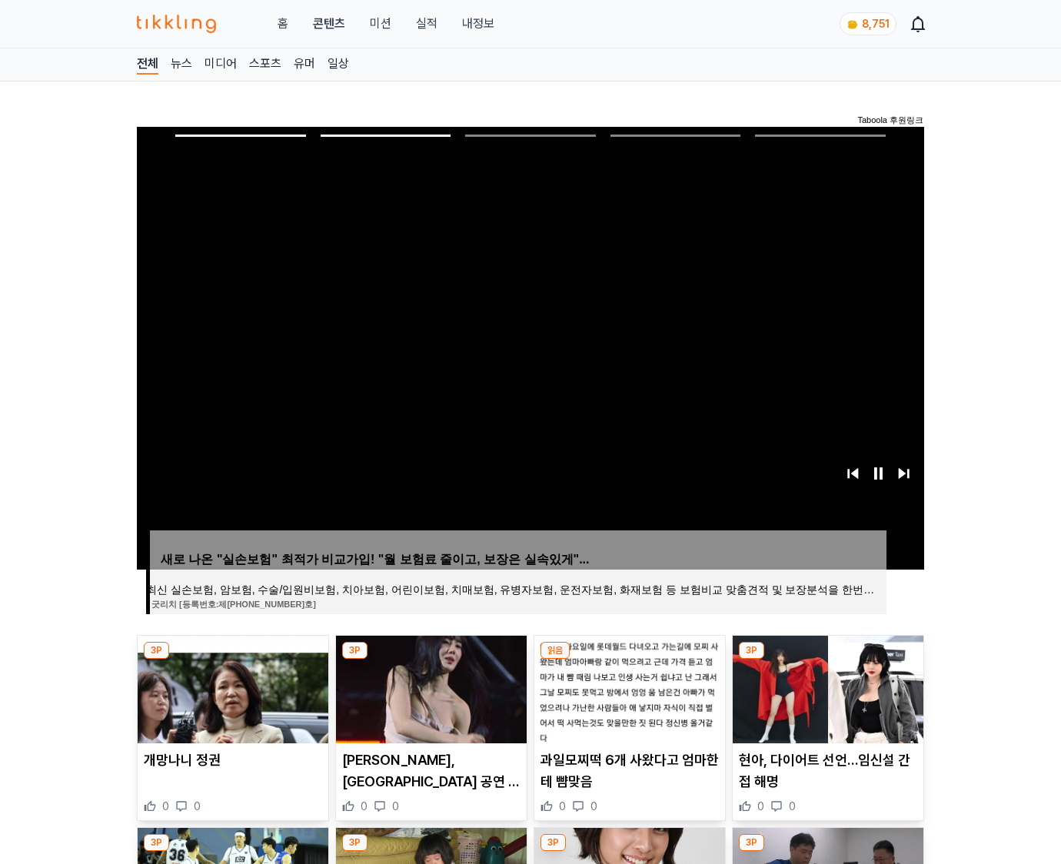
click at [826, 687] on img at bounding box center [828, 690] width 191 height 108
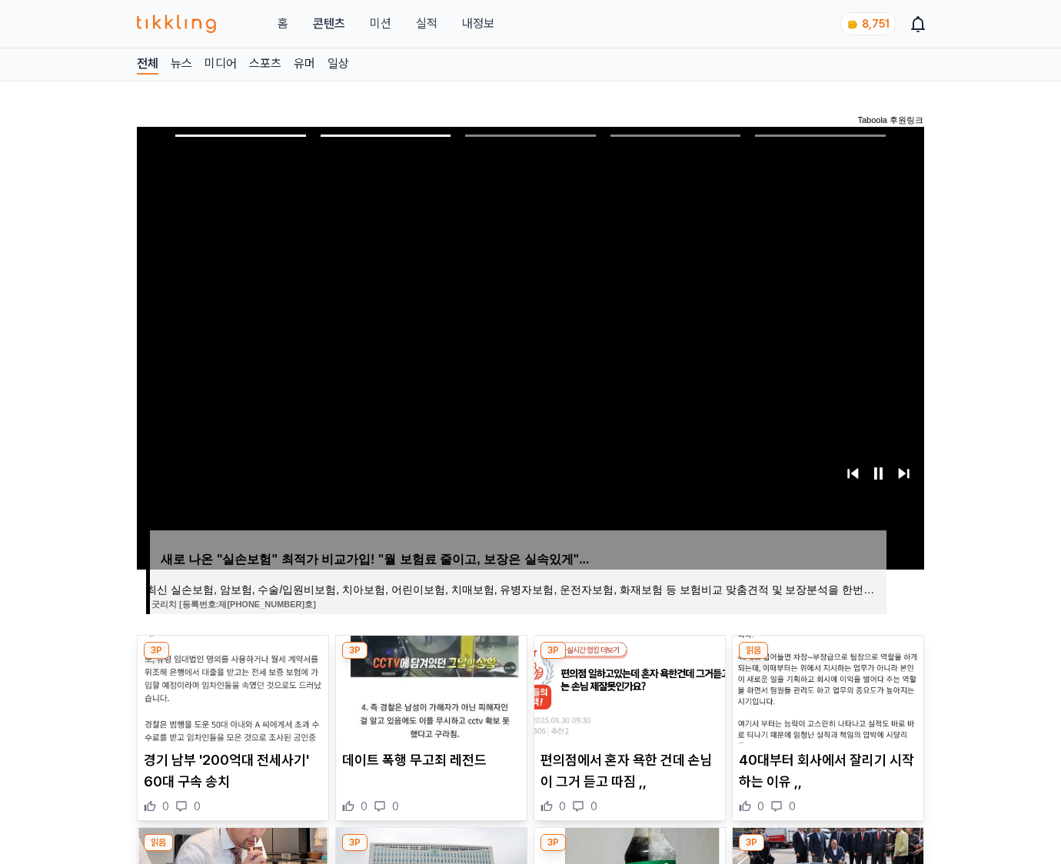
click at [826, 687] on img at bounding box center [828, 690] width 191 height 108
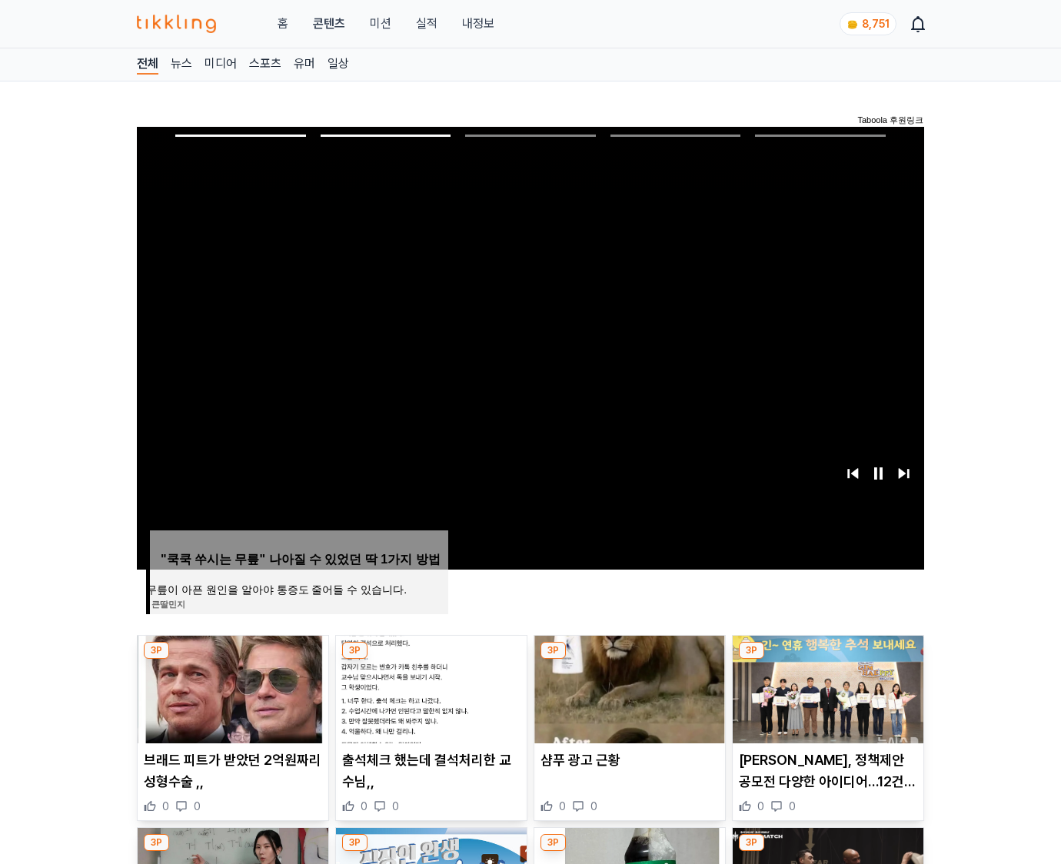
click at [826, 687] on img at bounding box center [828, 690] width 191 height 108
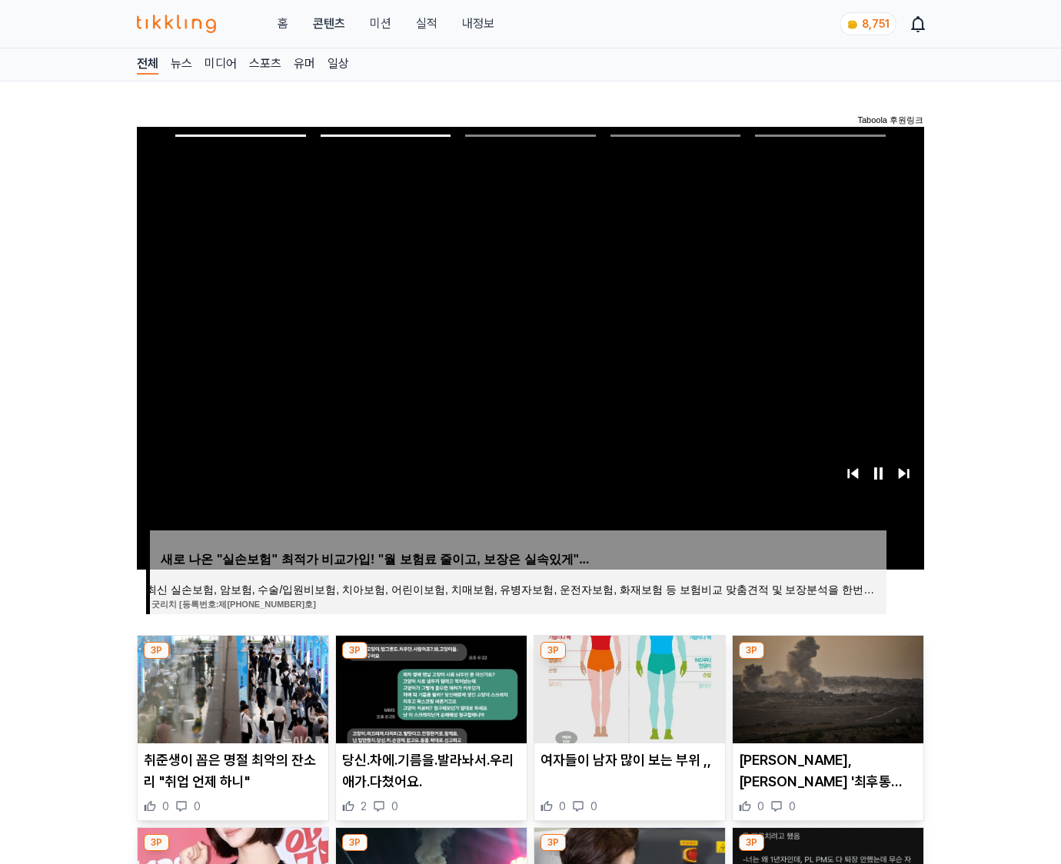
click at [826, 687] on img at bounding box center [828, 690] width 191 height 108
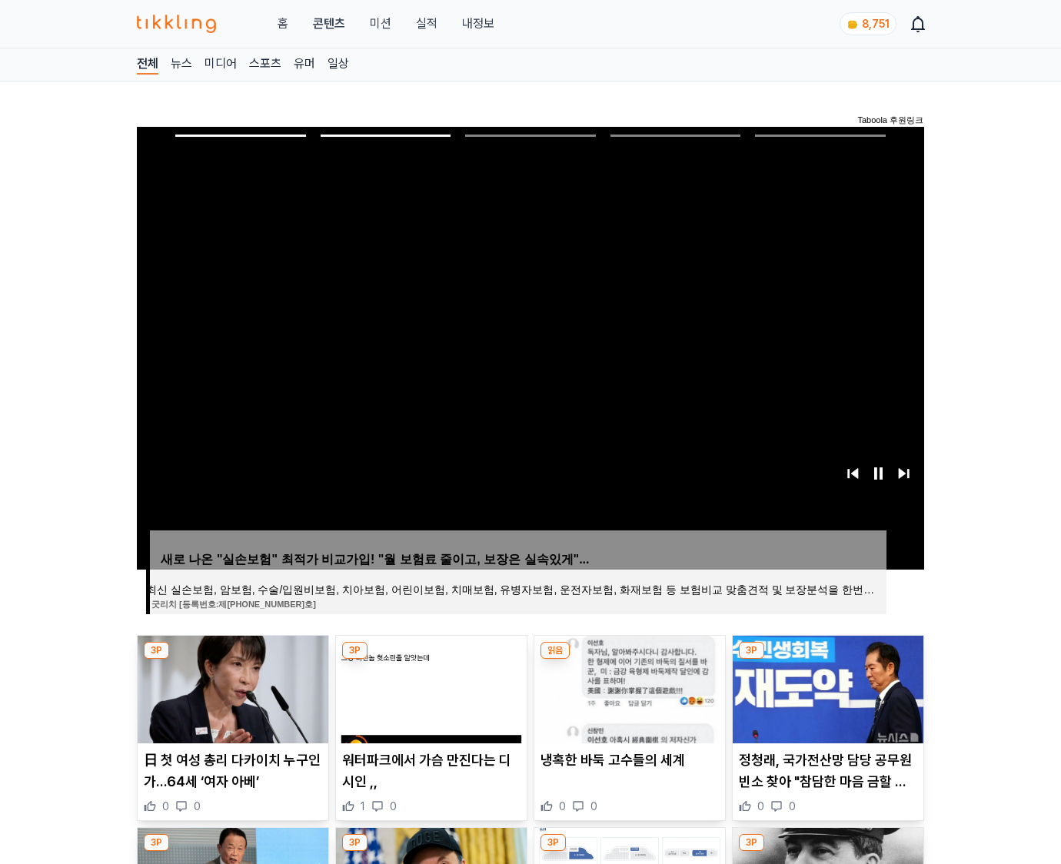
click at [826, 687] on img at bounding box center [828, 690] width 191 height 108
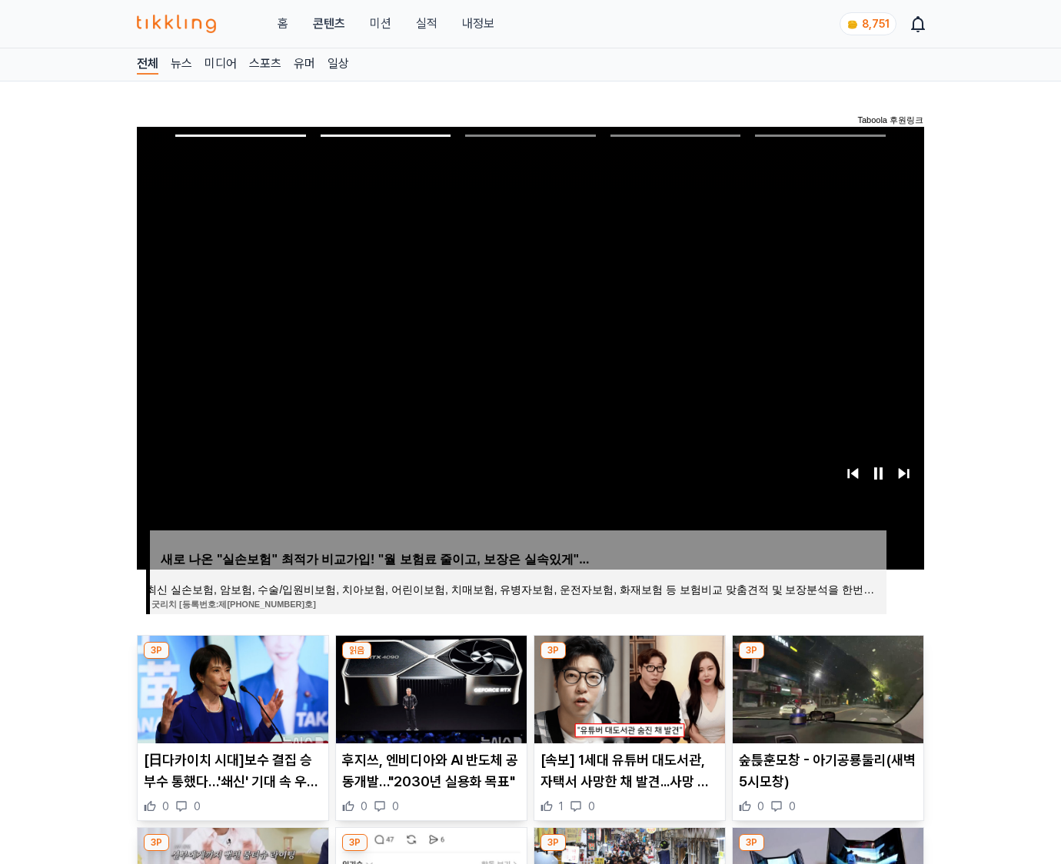
click at [826, 687] on img at bounding box center [828, 690] width 191 height 108
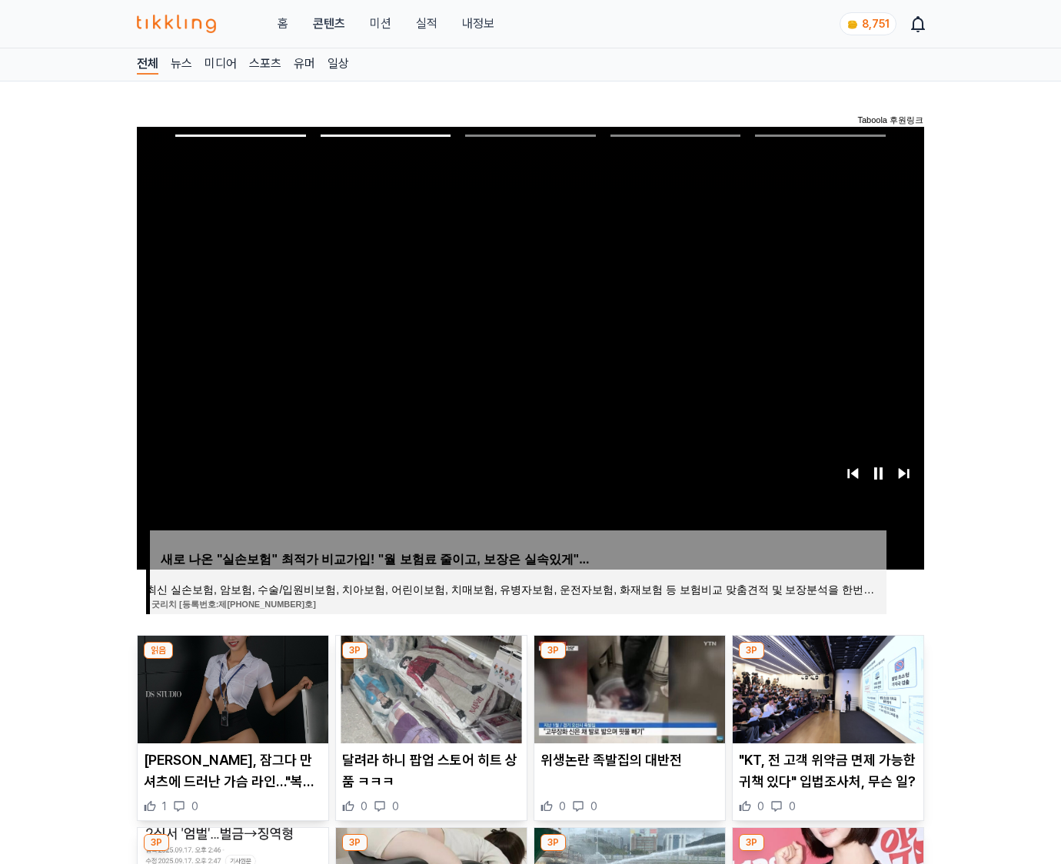
click at [826, 687] on img at bounding box center [828, 690] width 191 height 108
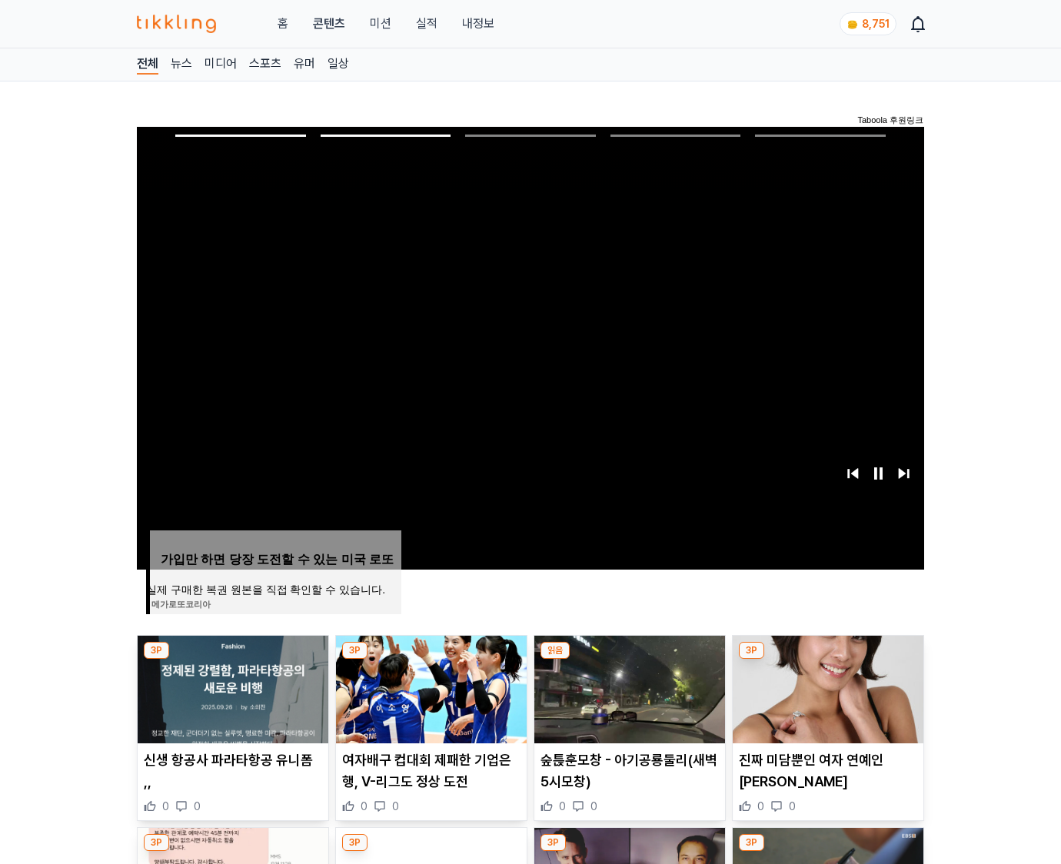
click at [826, 687] on img at bounding box center [828, 690] width 191 height 108
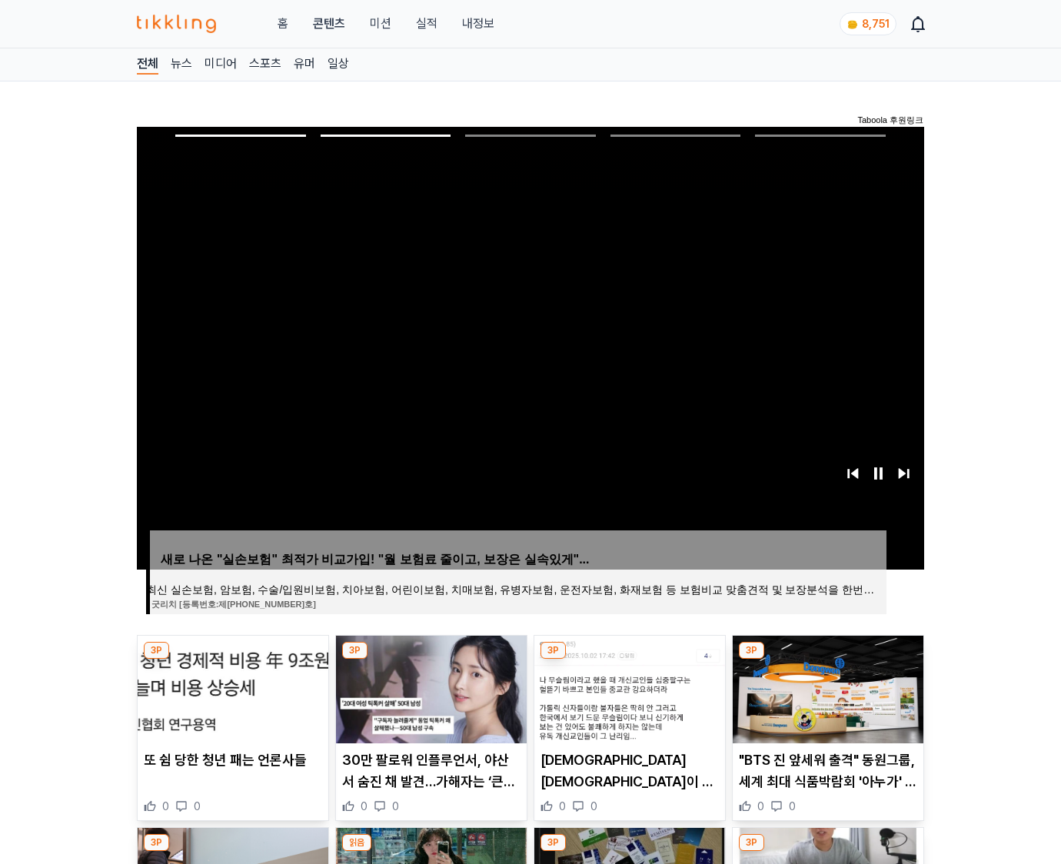
click at [826, 687] on img at bounding box center [828, 690] width 191 height 108
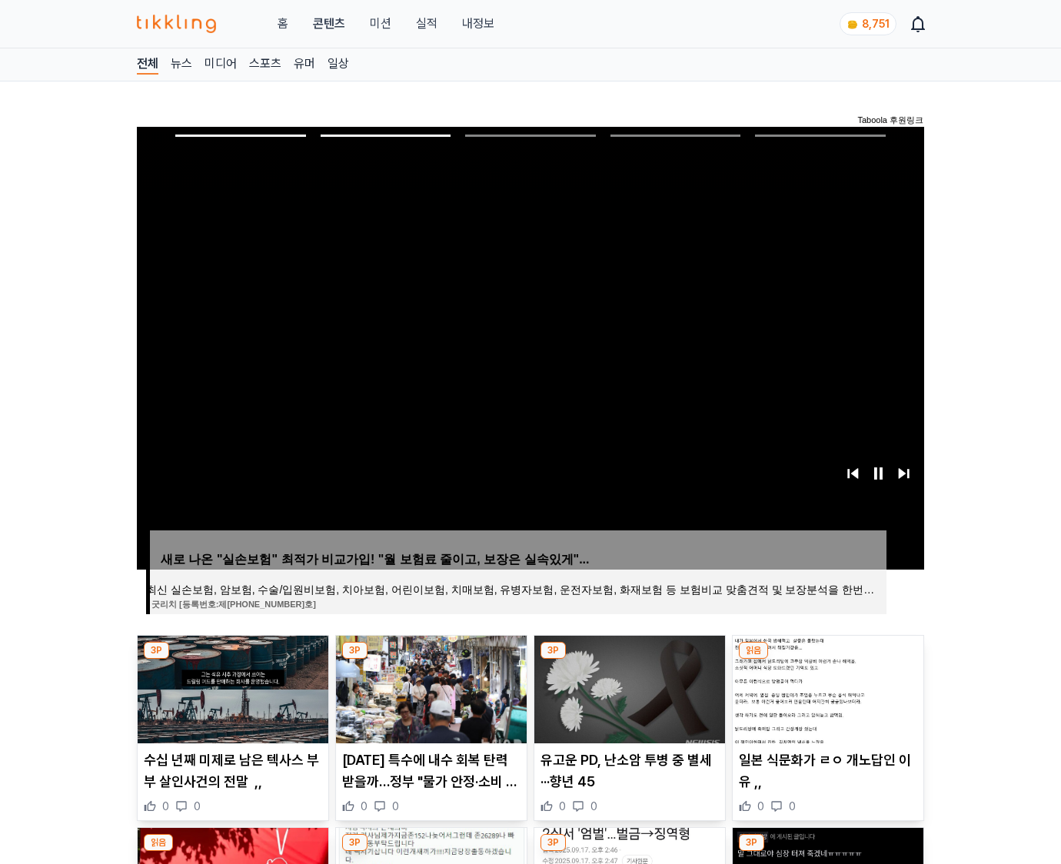
click at [826, 687] on img at bounding box center [828, 690] width 191 height 108
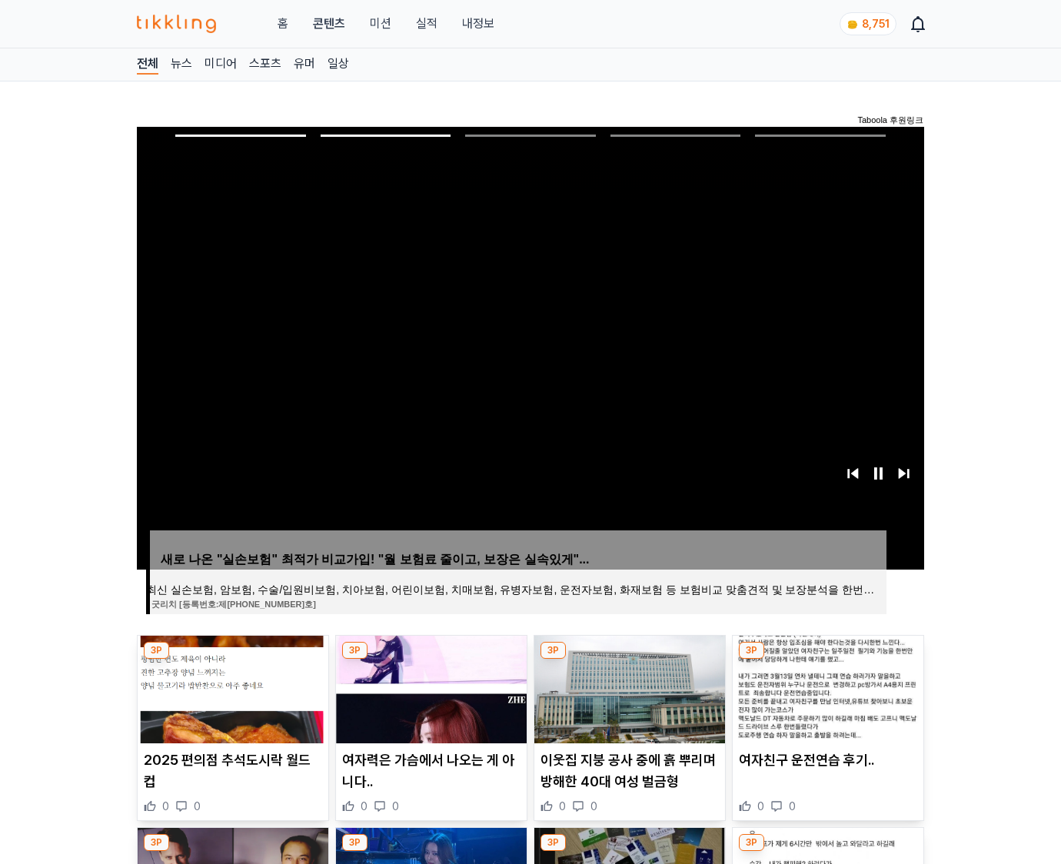
click at [826, 687] on img at bounding box center [828, 690] width 191 height 108
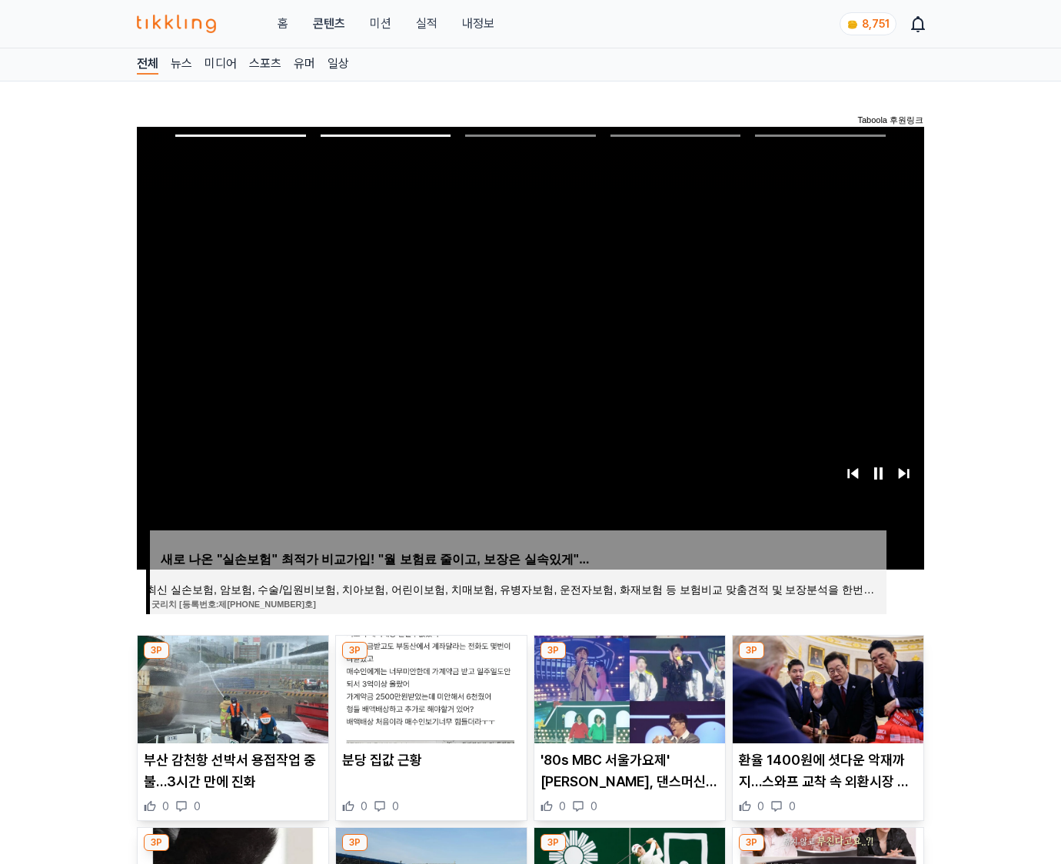
click at [826, 687] on img at bounding box center [828, 690] width 191 height 108
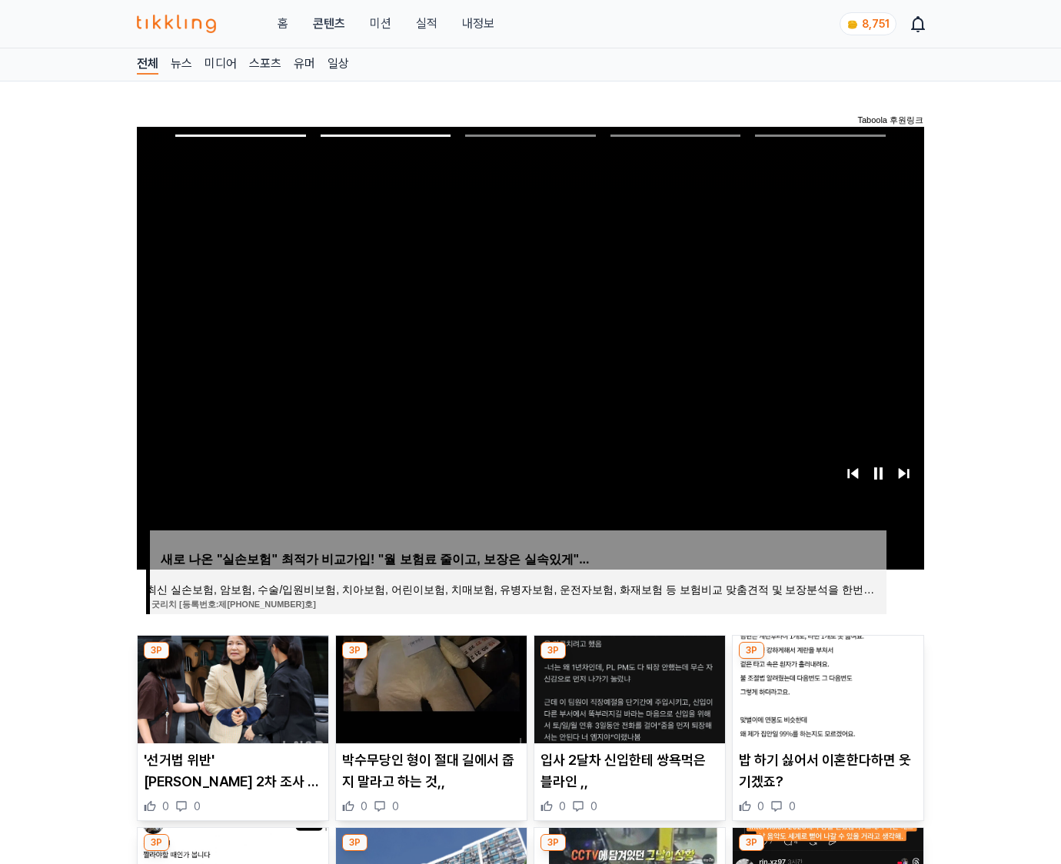
click at [826, 687] on img at bounding box center [828, 690] width 191 height 108
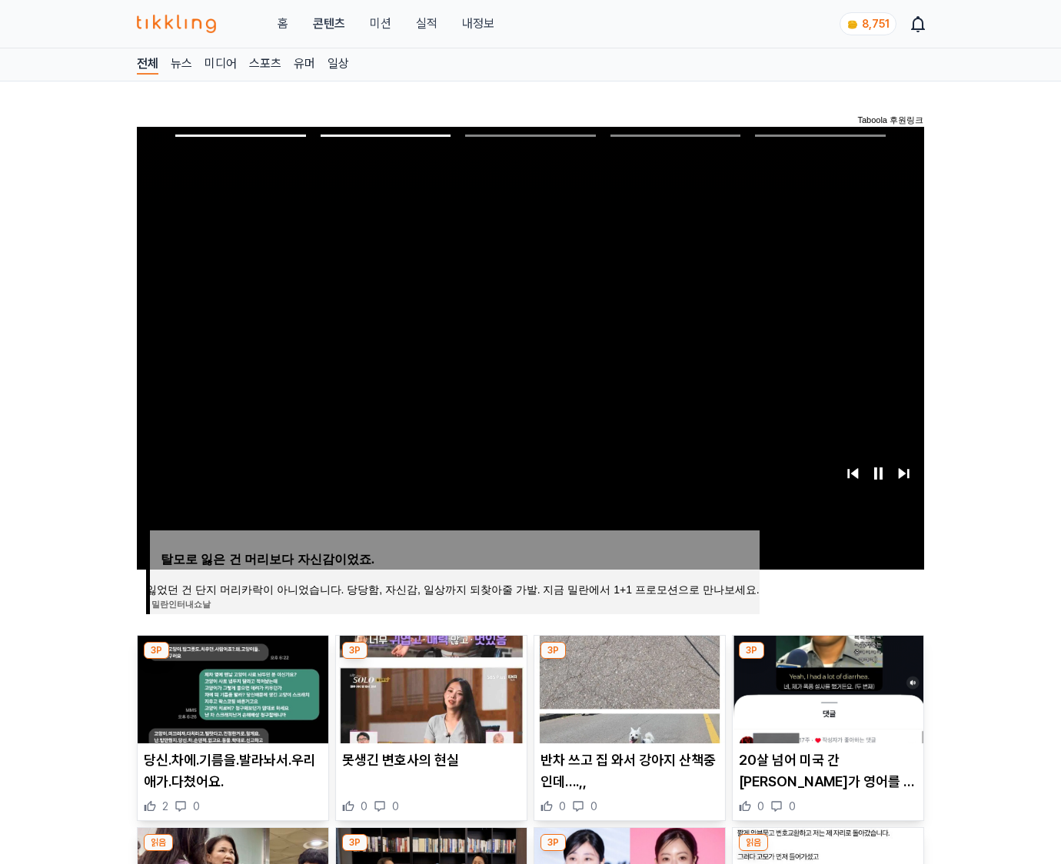
click at [826, 687] on img at bounding box center [828, 690] width 191 height 108
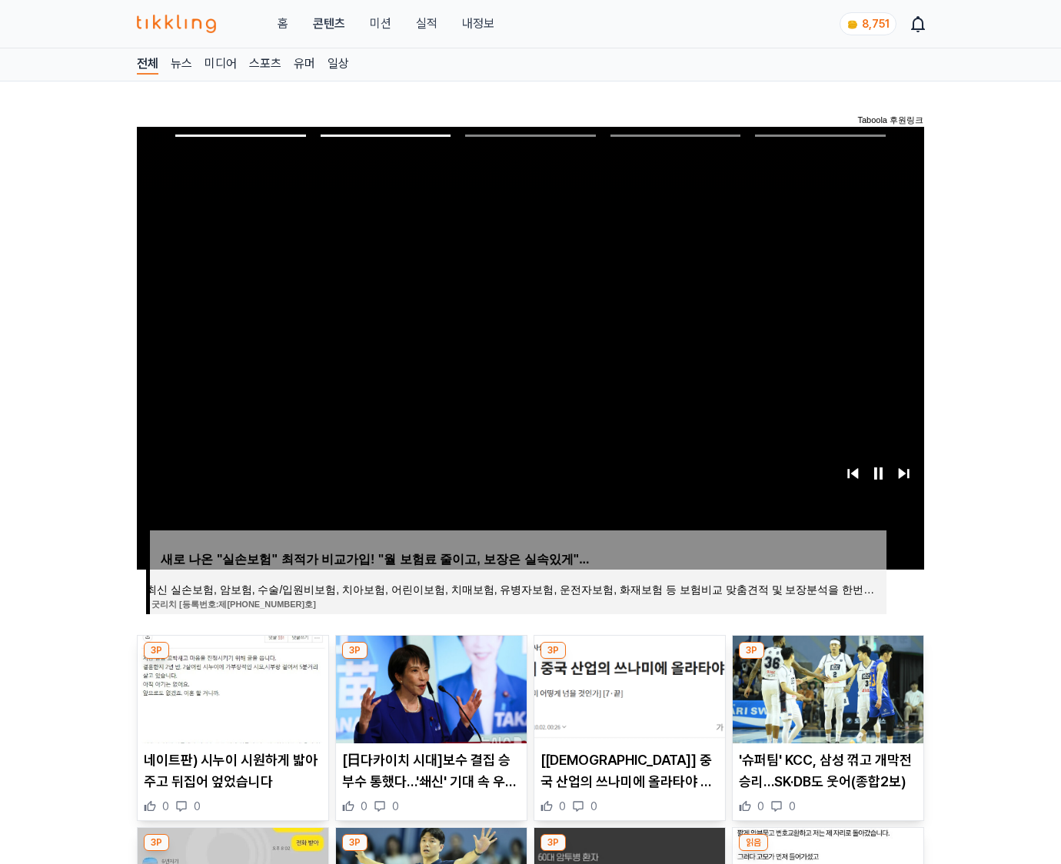
click at [826, 687] on img at bounding box center [828, 690] width 191 height 108
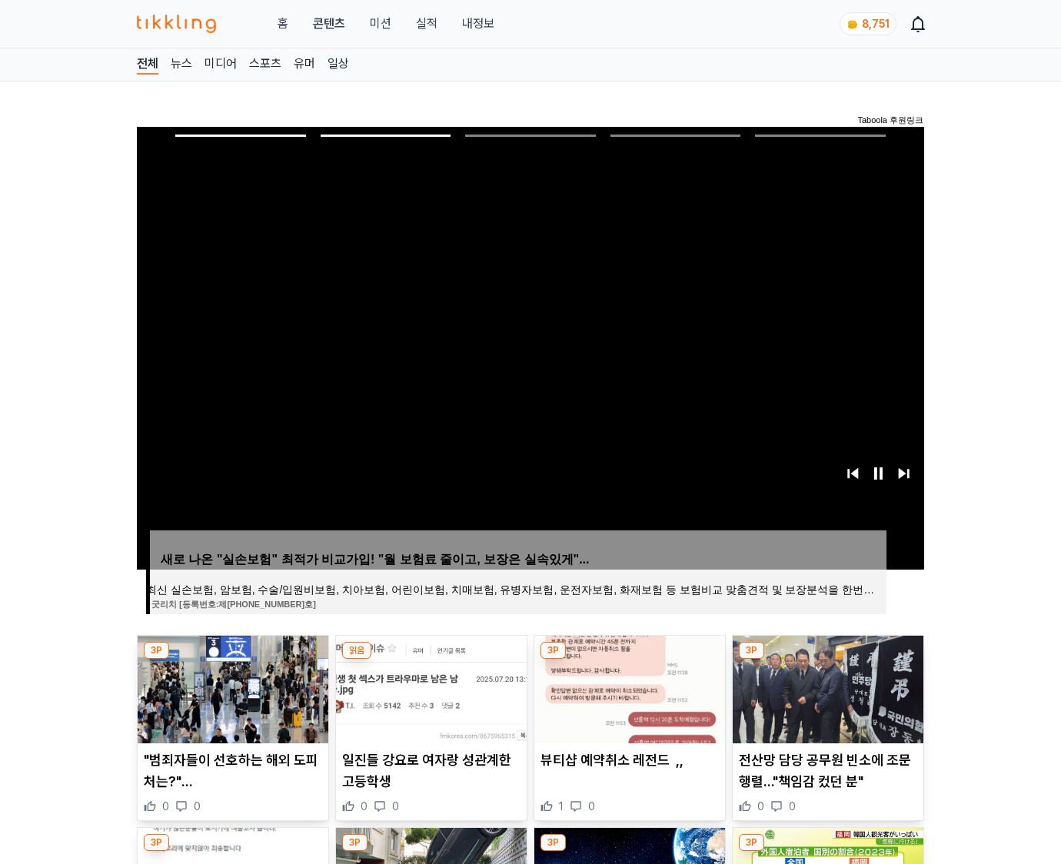
click at [826, 687] on img at bounding box center [828, 690] width 191 height 108
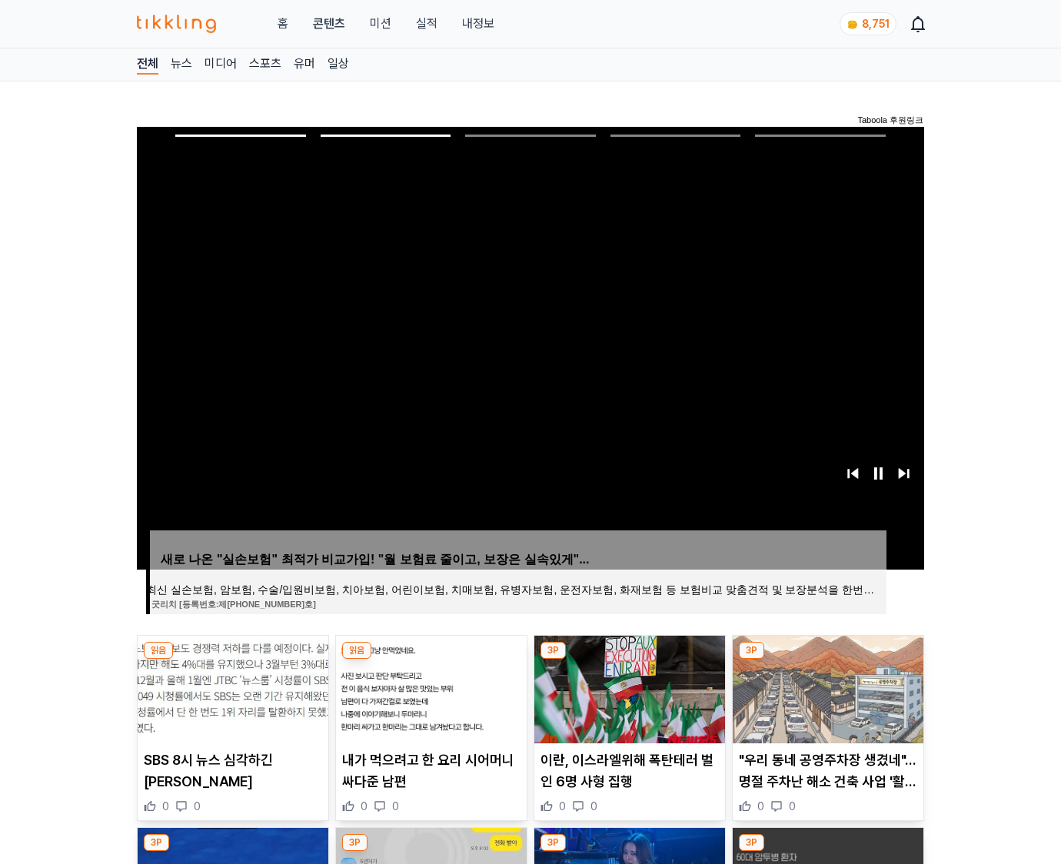
click at [826, 687] on img at bounding box center [828, 690] width 191 height 108
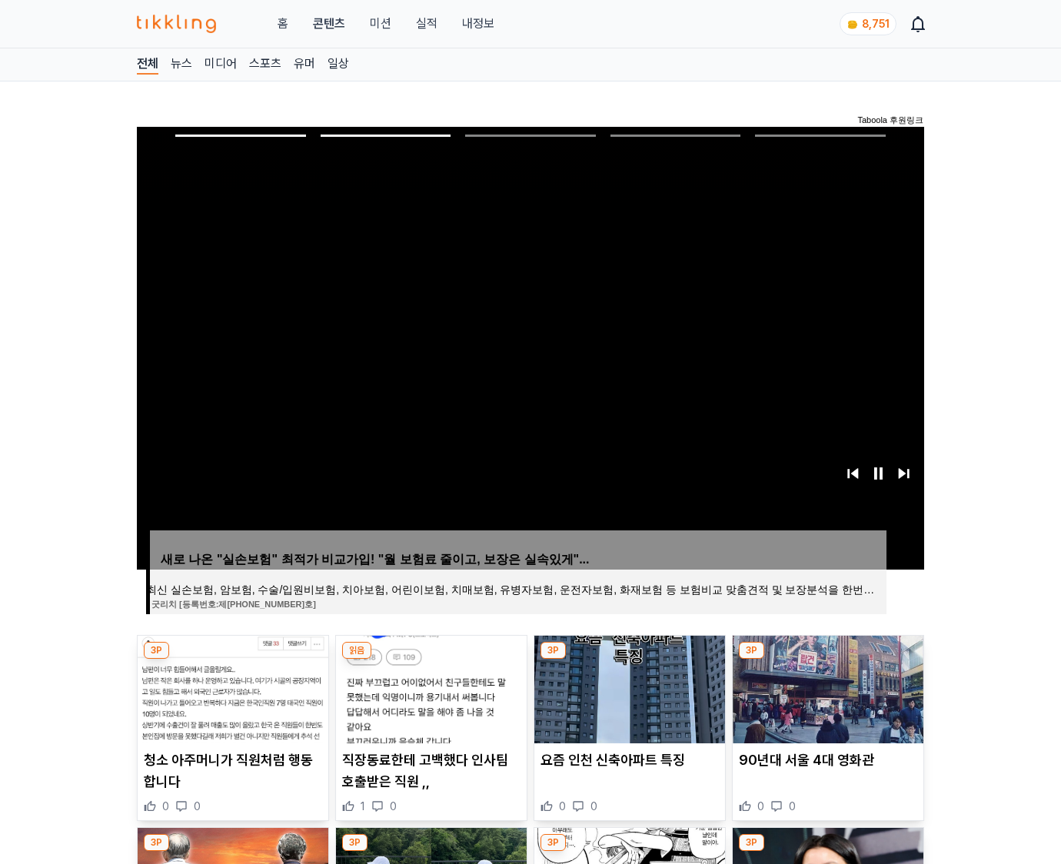
click at [826, 687] on img at bounding box center [828, 690] width 191 height 108
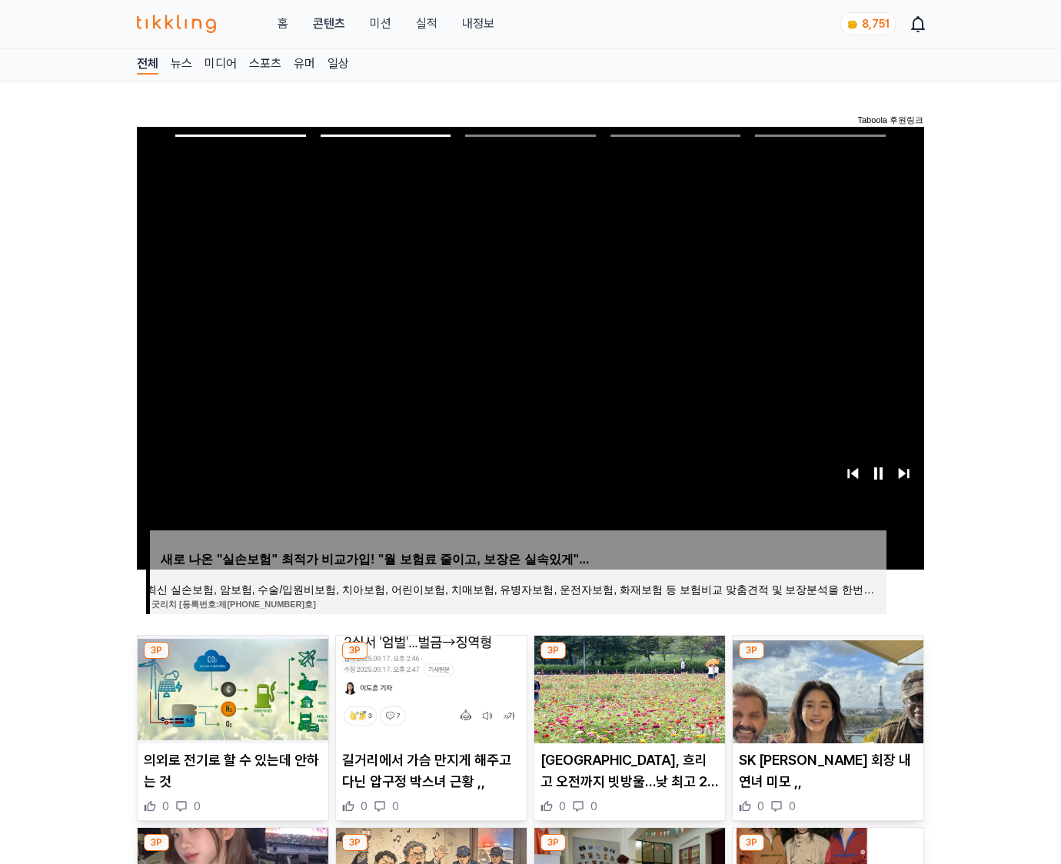
click at [826, 687] on img at bounding box center [828, 690] width 191 height 108
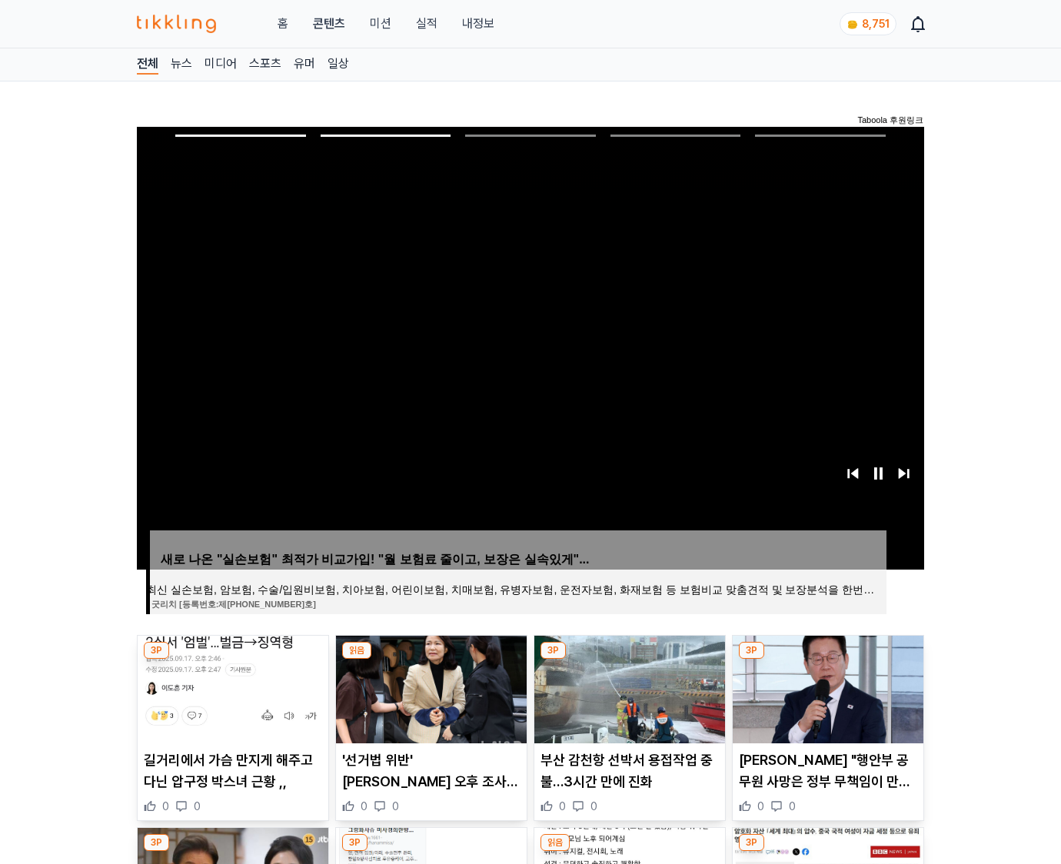
click at [826, 687] on img at bounding box center [828, 690] width 191 height 108
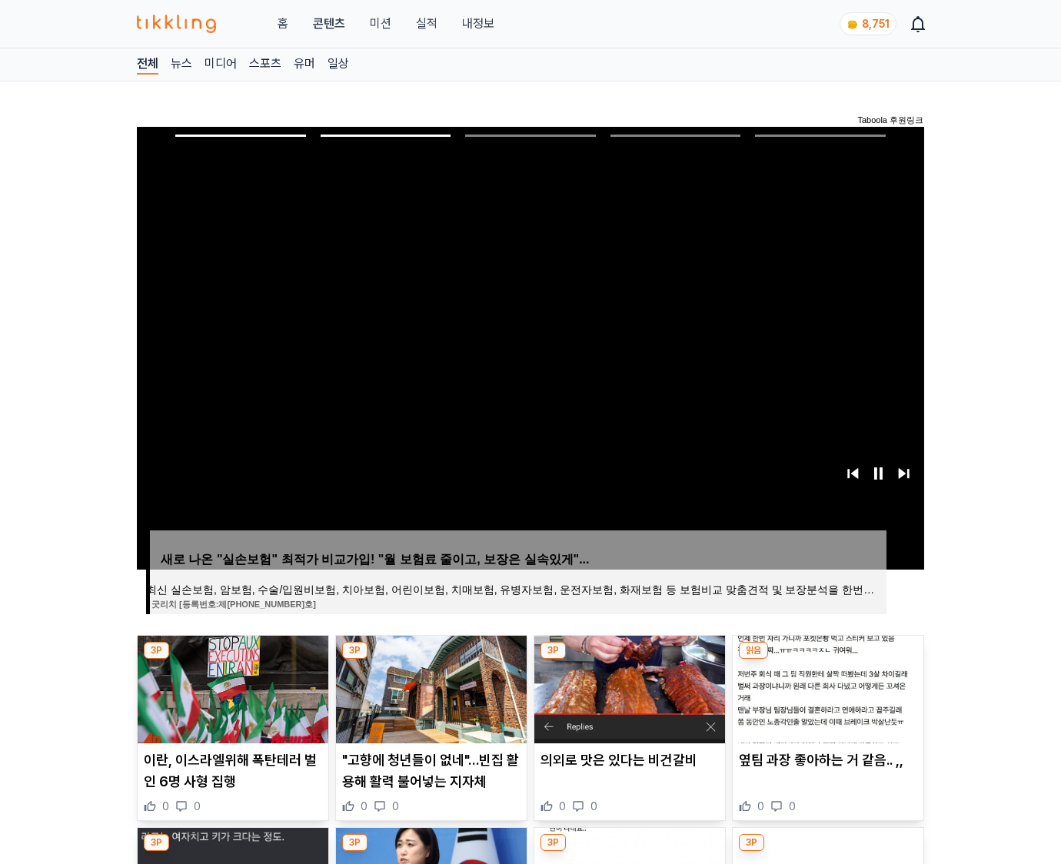
click at [826, 687] on img at bounding box center [828, 690] width 191 height 108
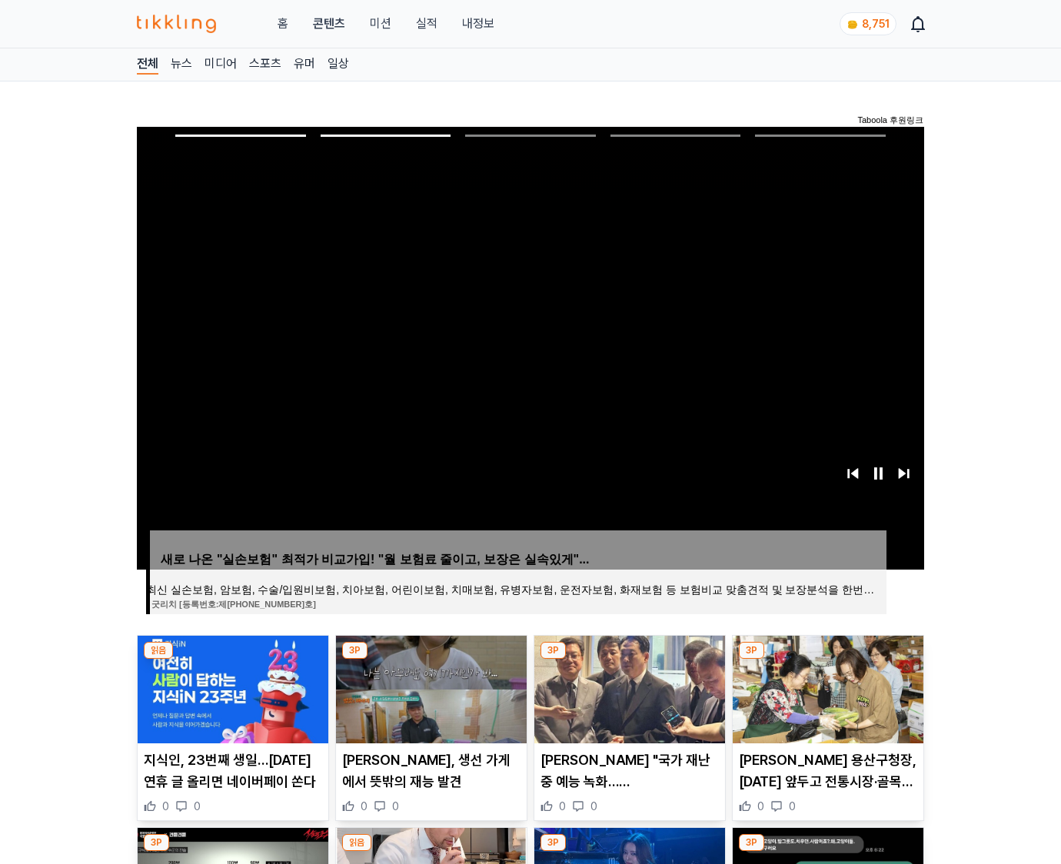
click at [826, 687] on img at bounding box center [828, 690] width 191 height 108
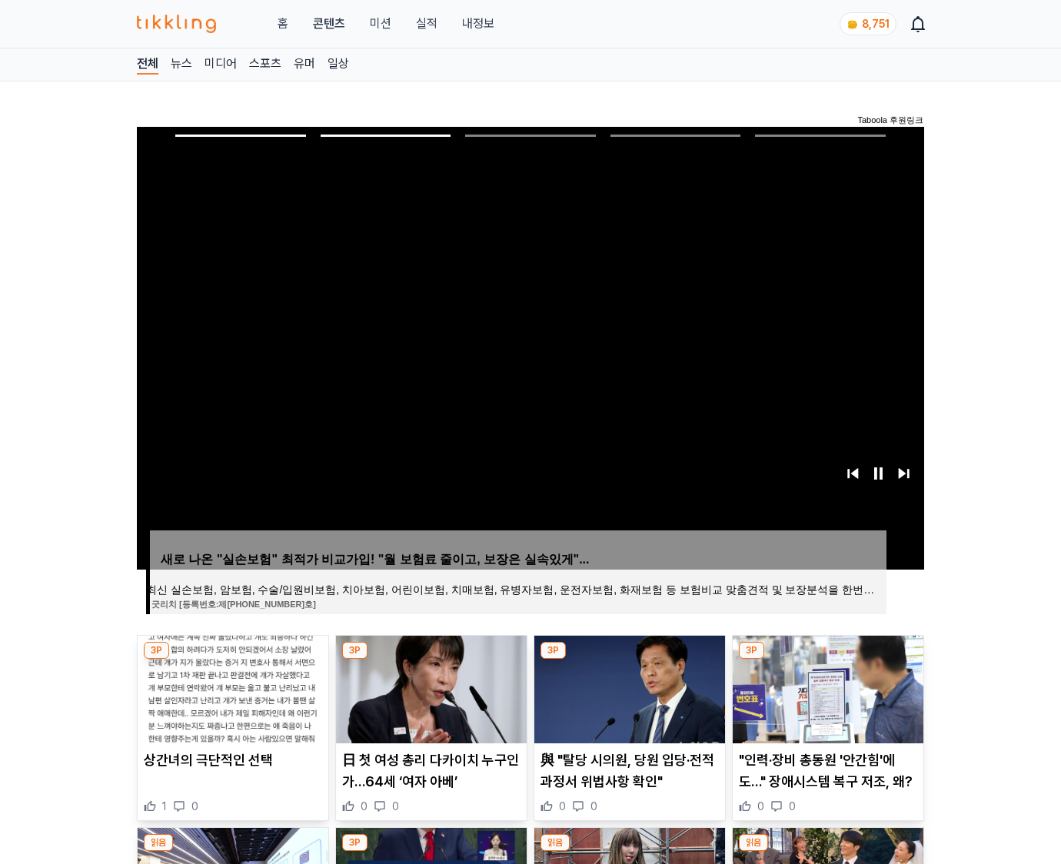
click at [826, 687] on img at bounding box center [828, 690] width 191 height 108
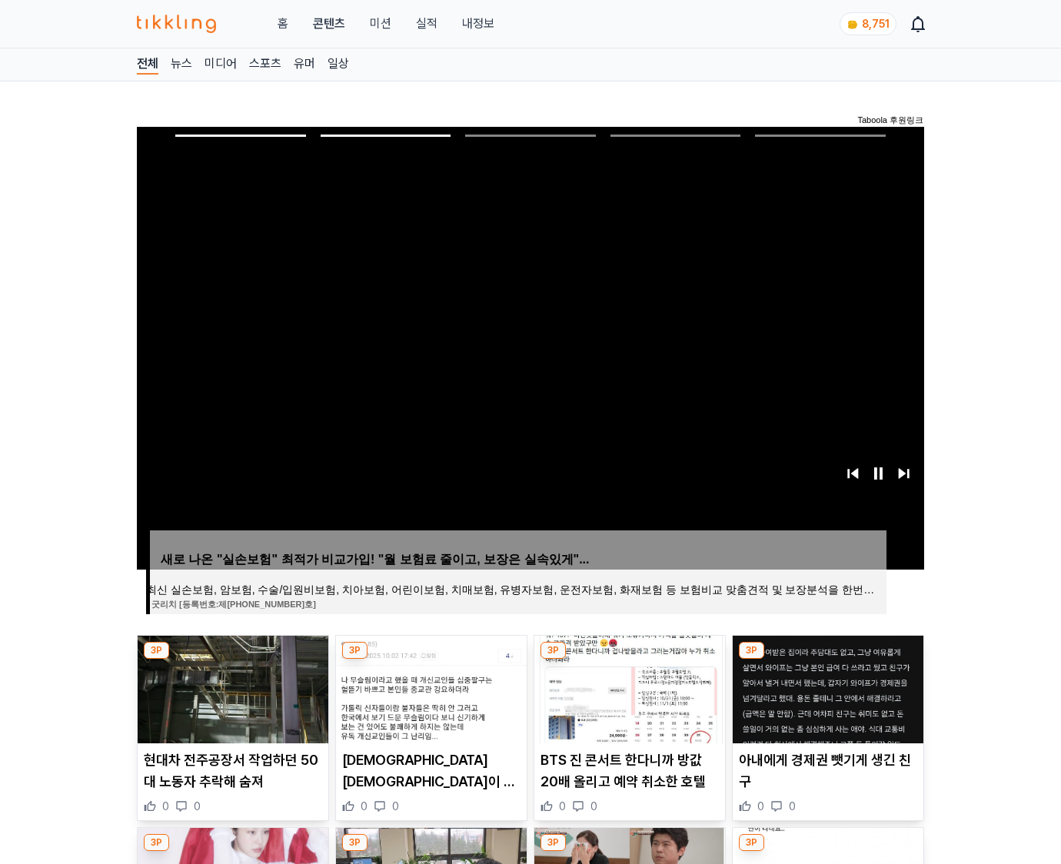
click at [826, 687] on img at bounding box center [828, 690] width 191 height 108
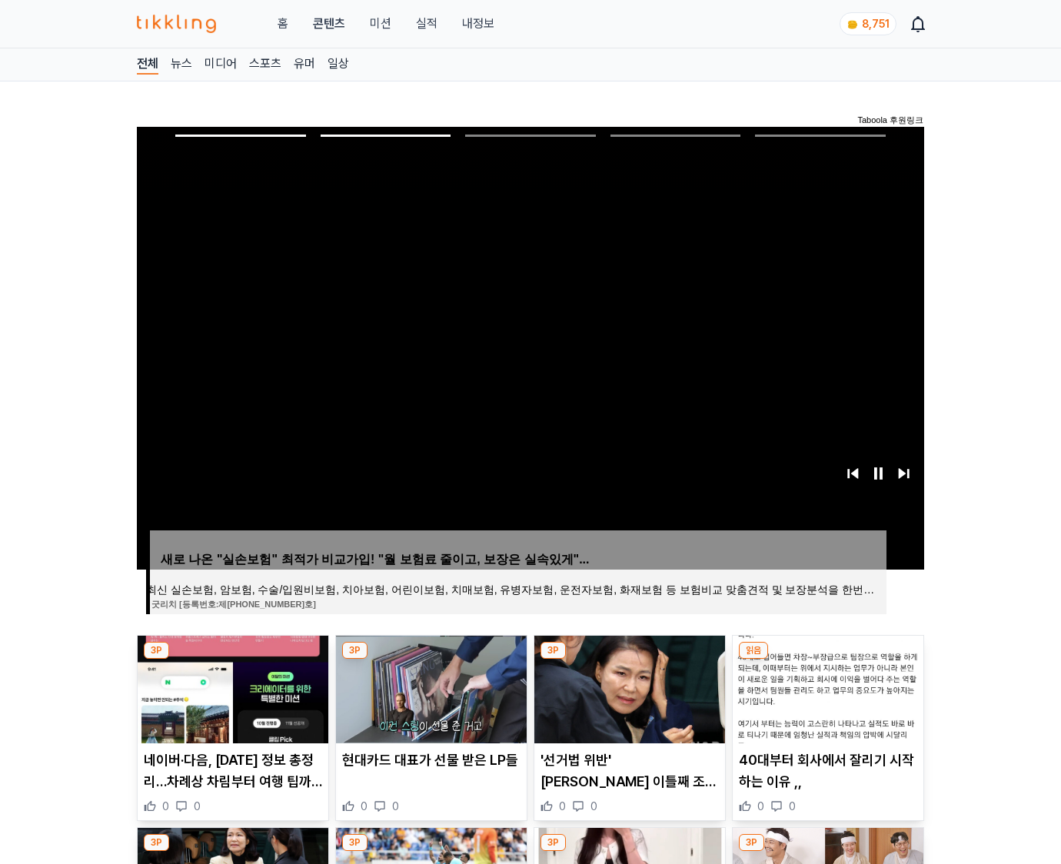
click at [826, 687] on img at bounding box center [828, 690] width 191 height 108
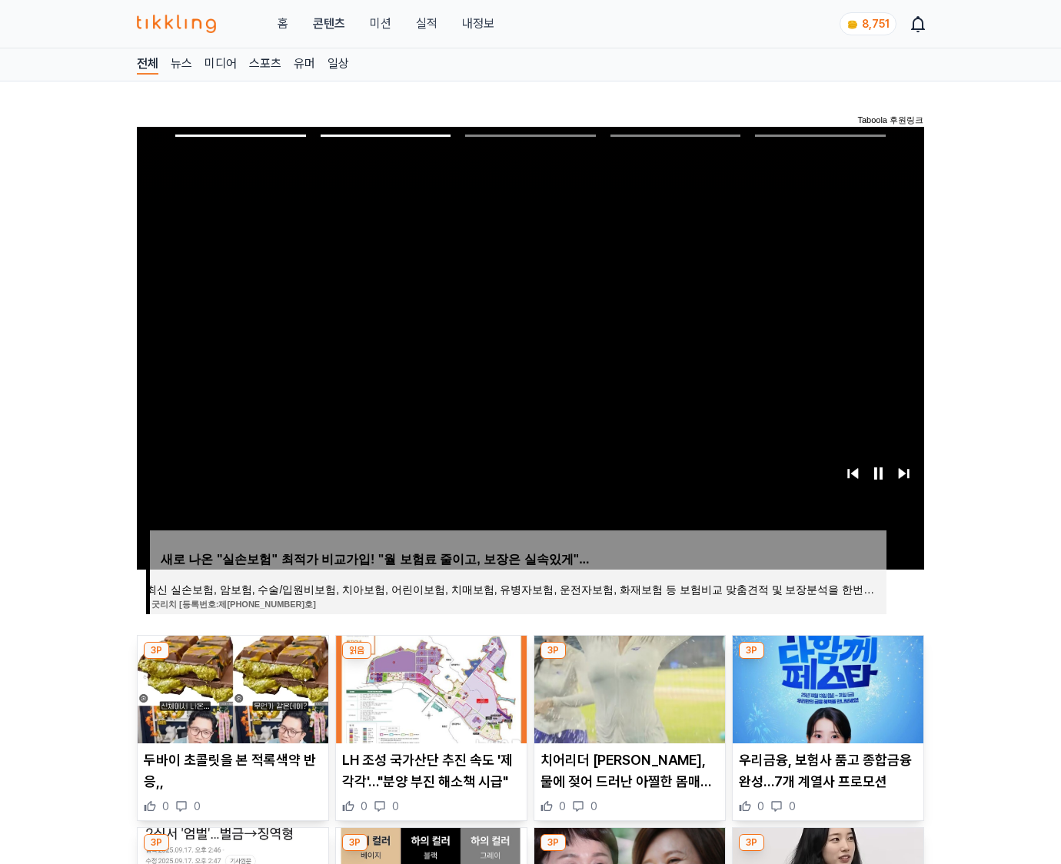
click at [826, 687] on img at bounding box center [828, 690] width 191 height 108
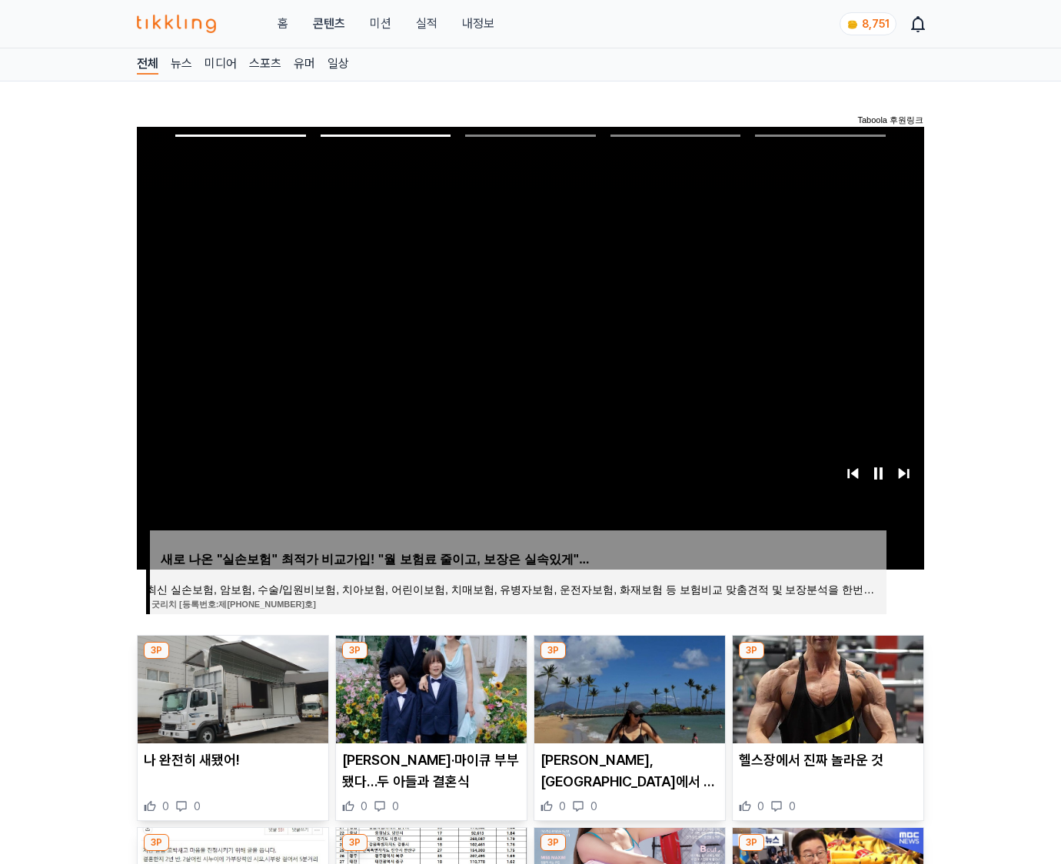
click at [826, 687] on img at bounding box center [828, 690] width 191 height 108
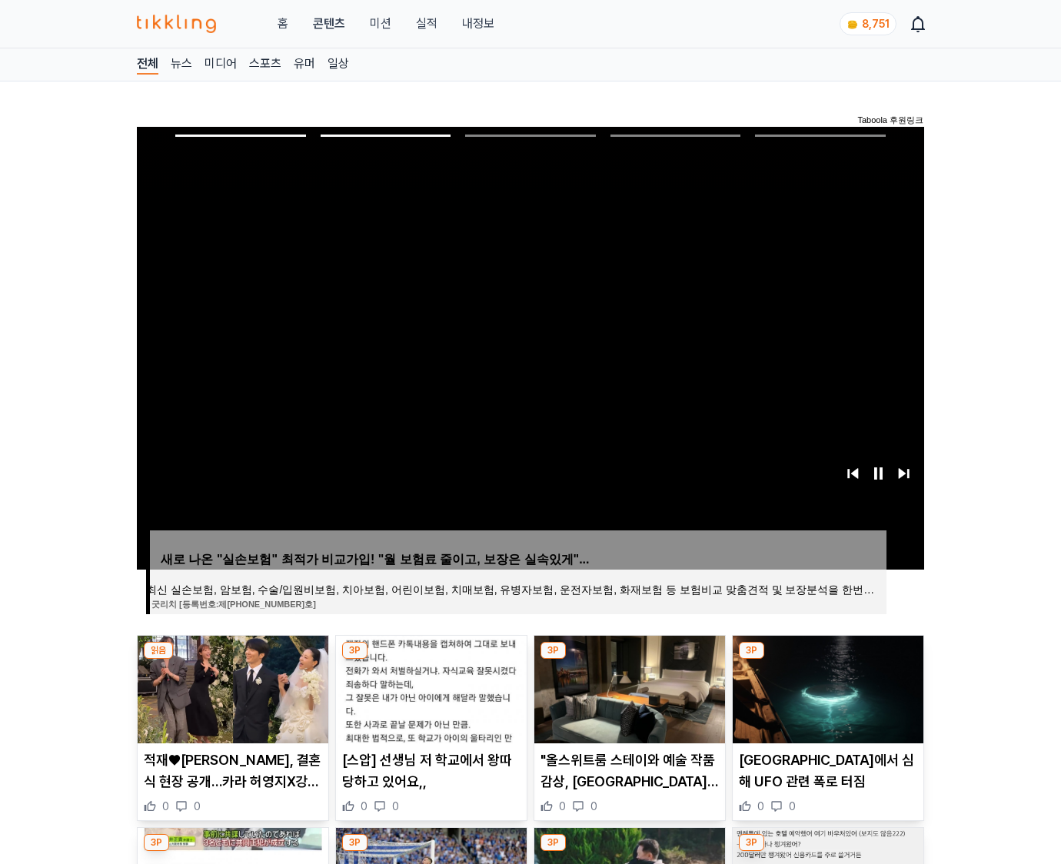
click at [826, 687] on img at bounding box center [828, 690] width 191 height 108
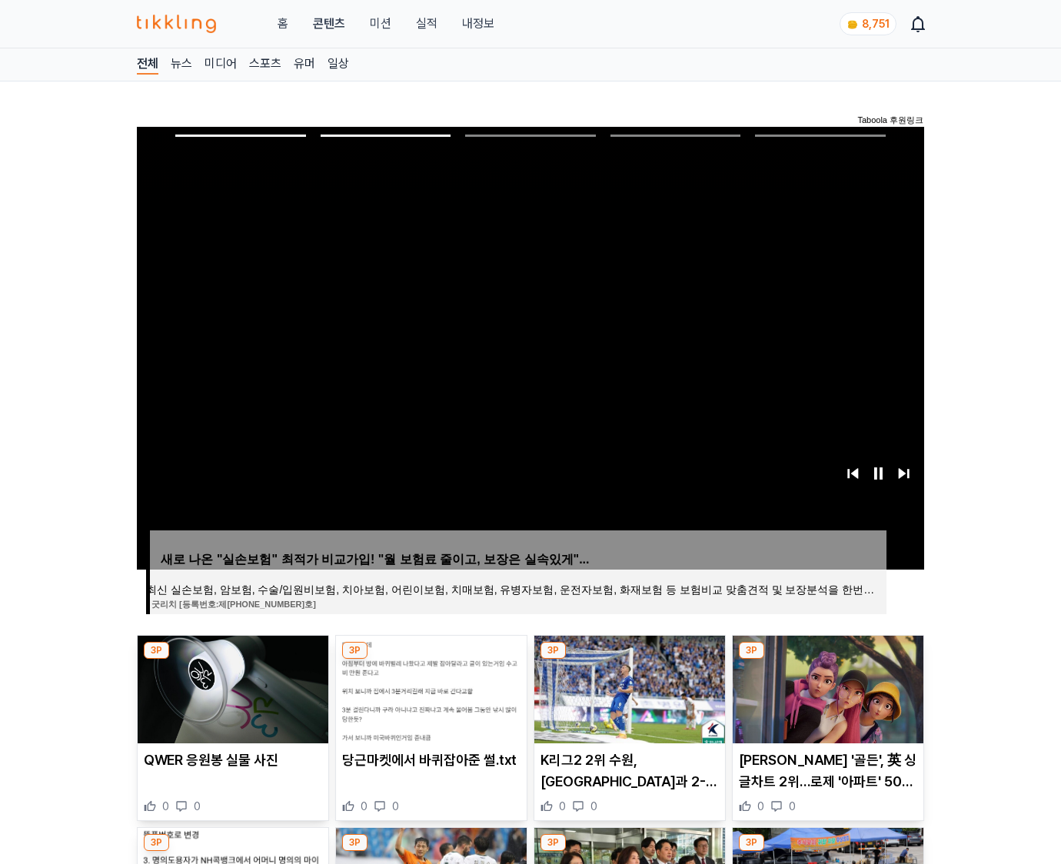
click at [826, 687] on img at bounding box center [828, 690] width 191 height 108
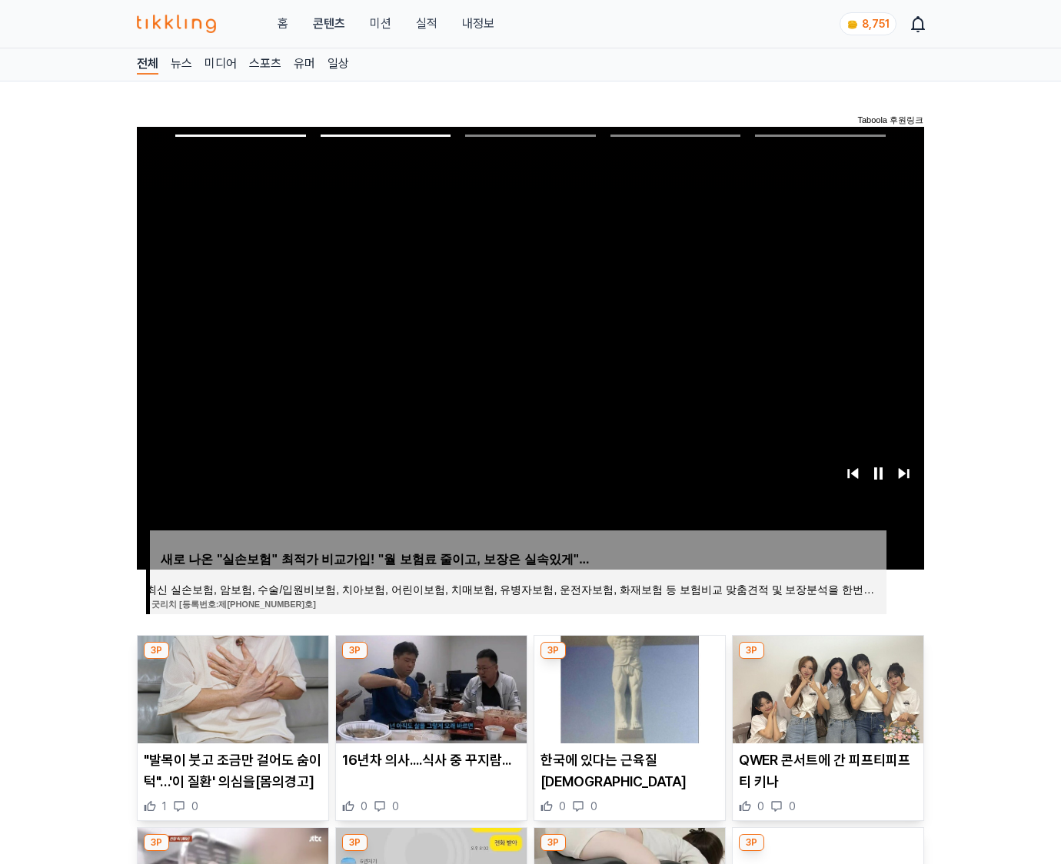
click at [826, 687] on img at bounding box center [828, 690] width 191 height 108
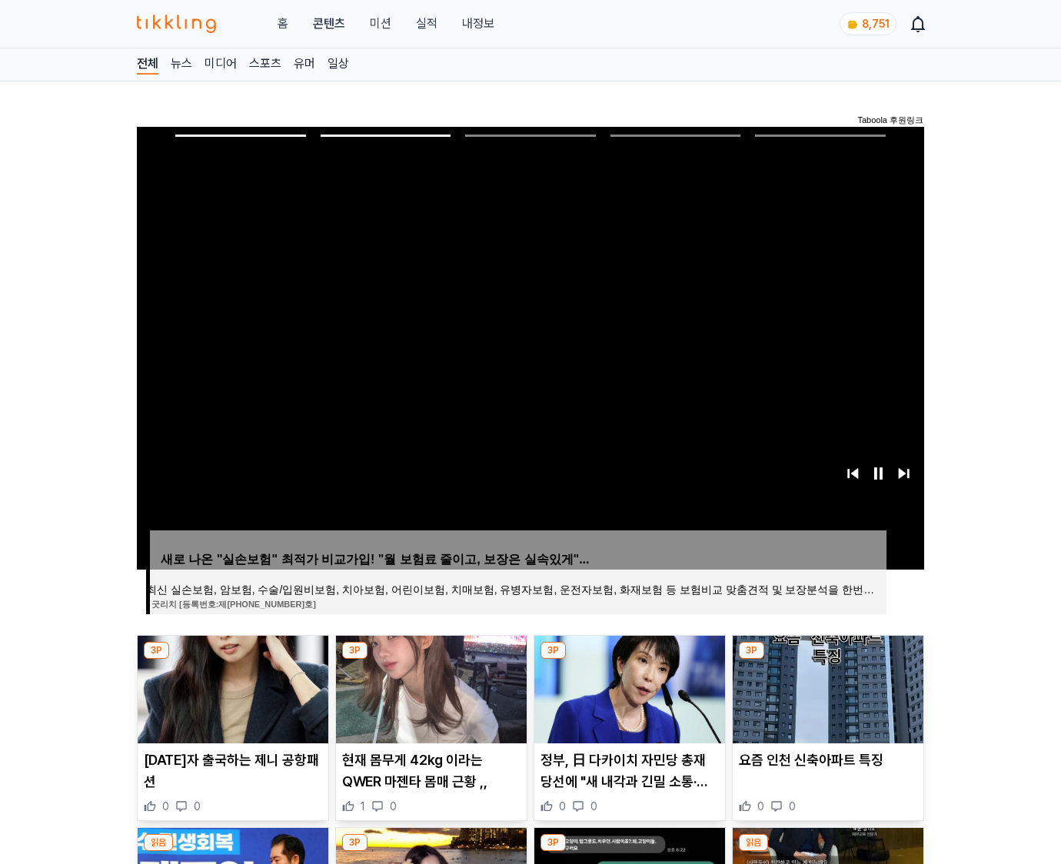
click at [826, 687] on img at bounding box center [828, 690] width 191 height 108
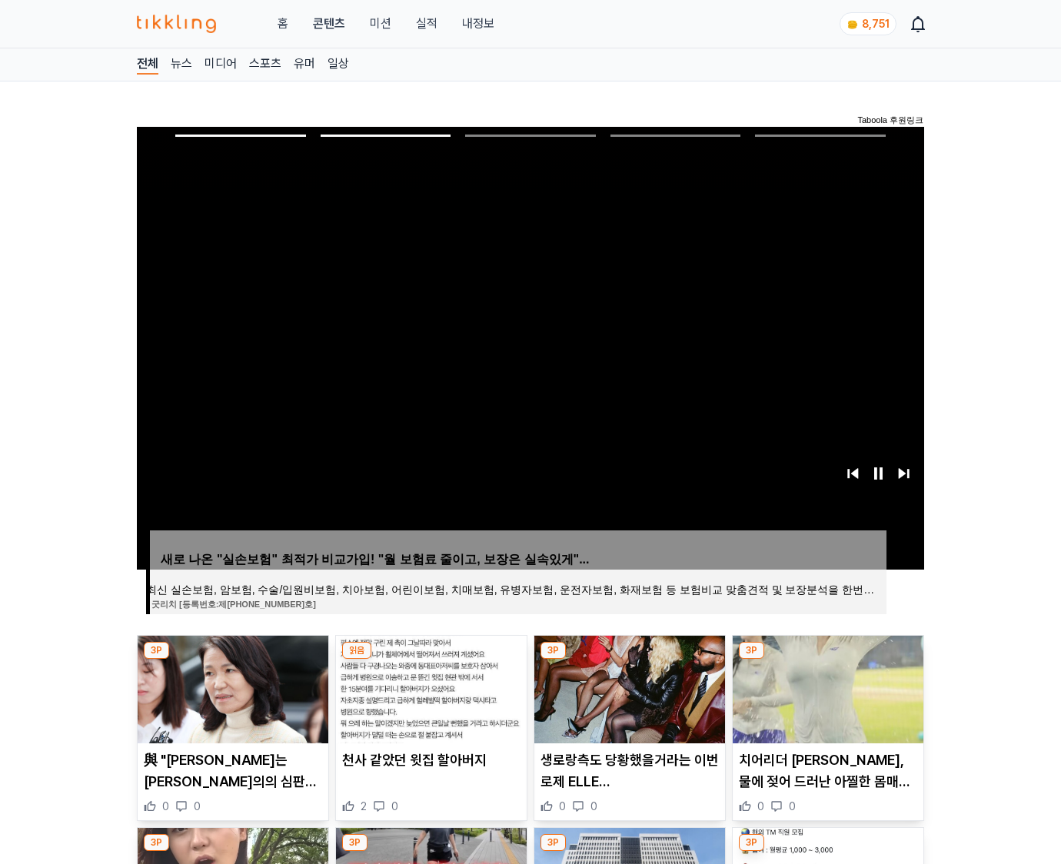
click at [826, 687] on img at bounding box center [828, 690] width 191 height 108
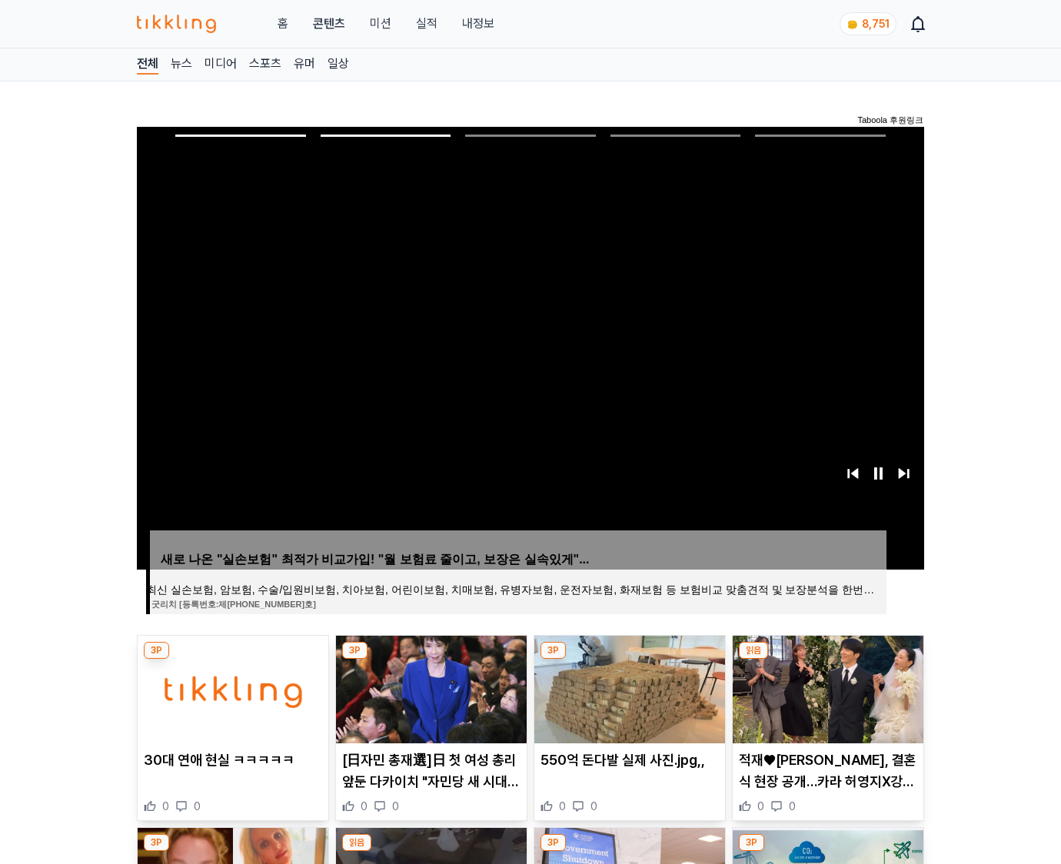
click at [826, 687] on img at bounding box center [828, 690] width 191 height 108
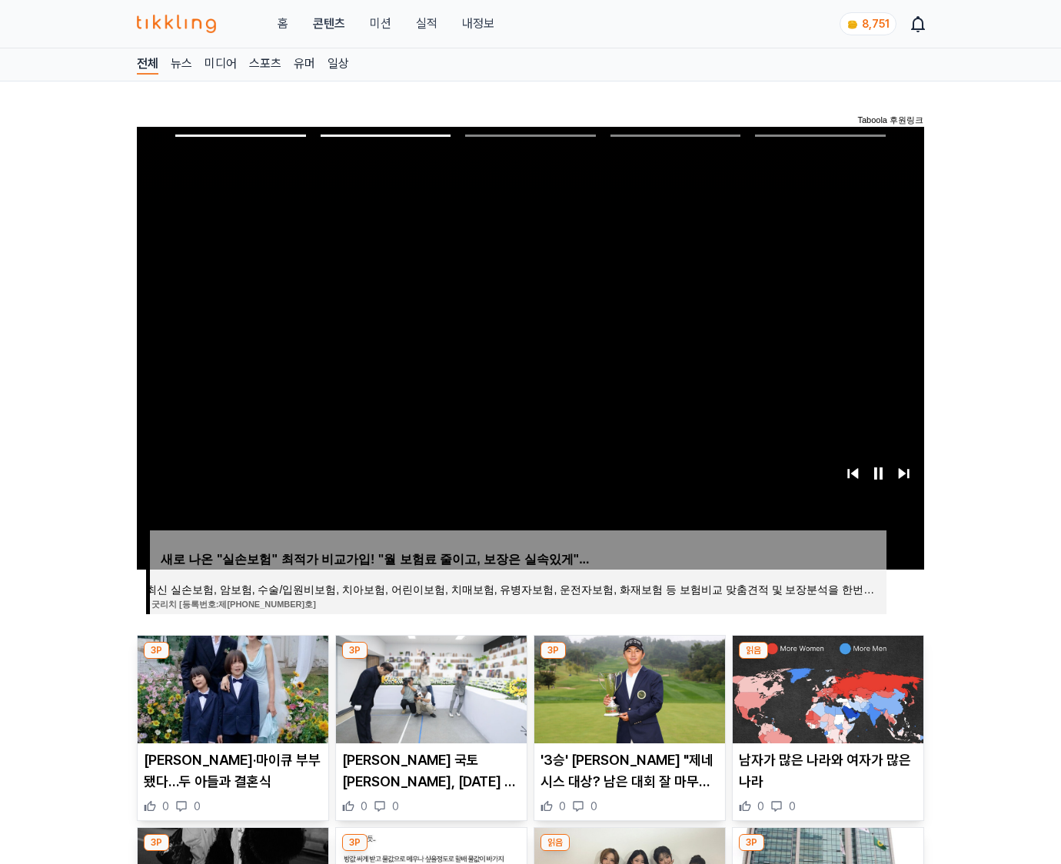
click at [826, 687] on img at bounding box center [828, 690] width 191 height 108
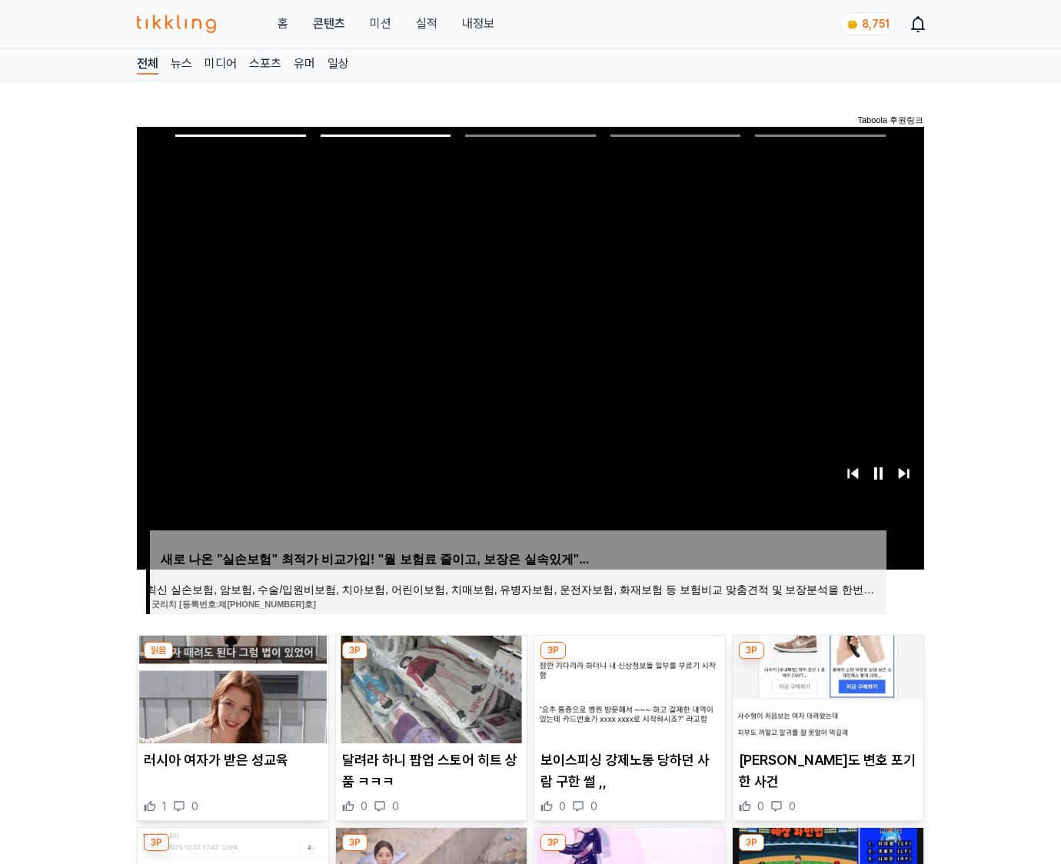
click at [826, 687] on img at bounding box center [828, 690] width 191 height 108
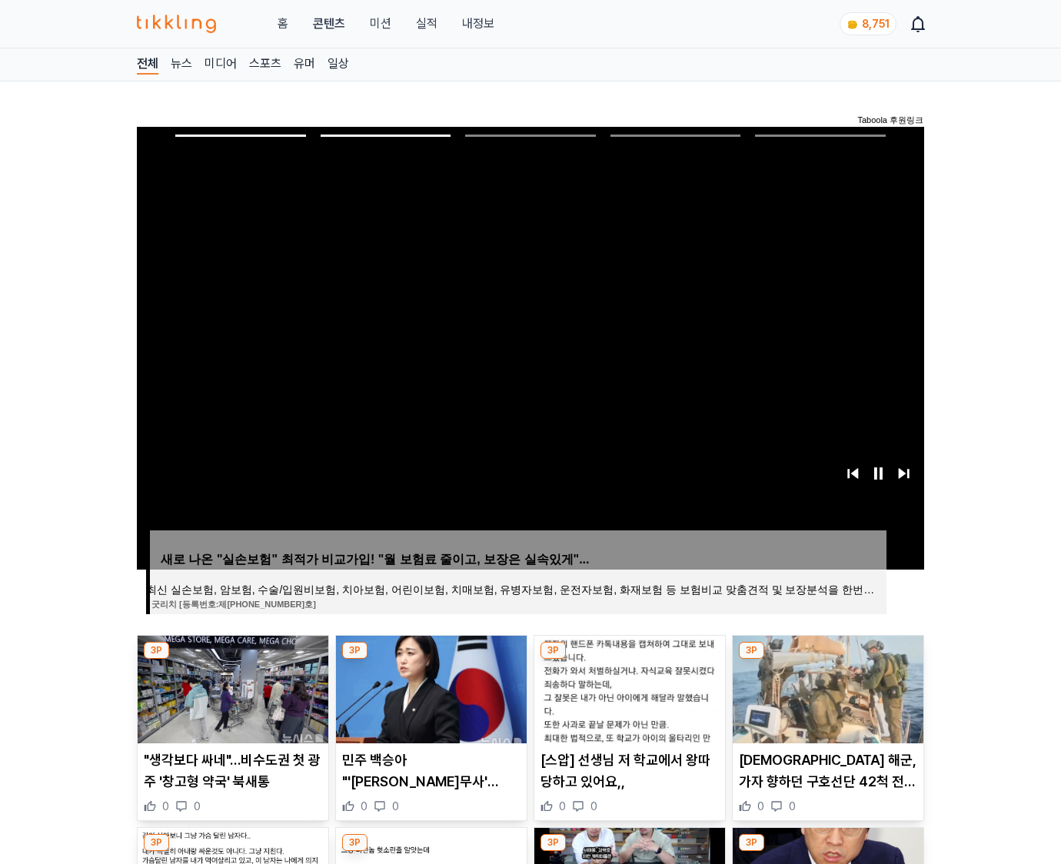
click at [826, 687] on img at bounding box center [828, 690] width 191 height 108
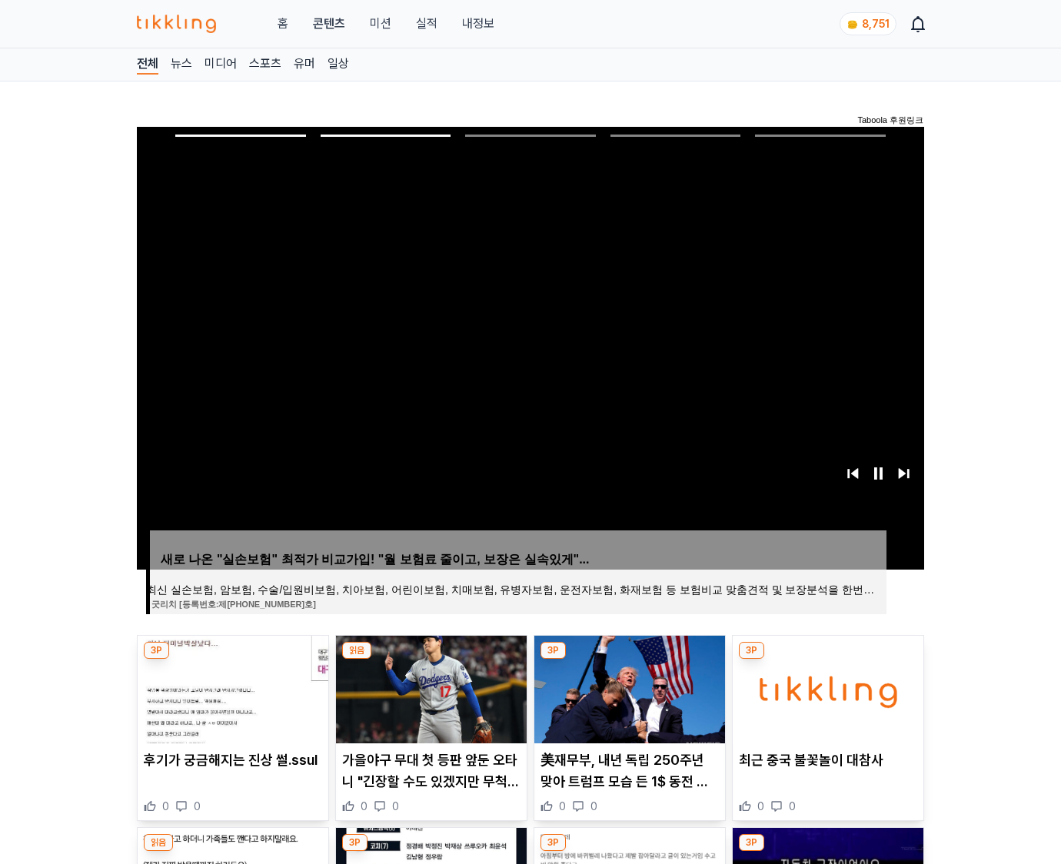
click at [826, 687] on img at bounding box center [828, 690] width 191 height 108
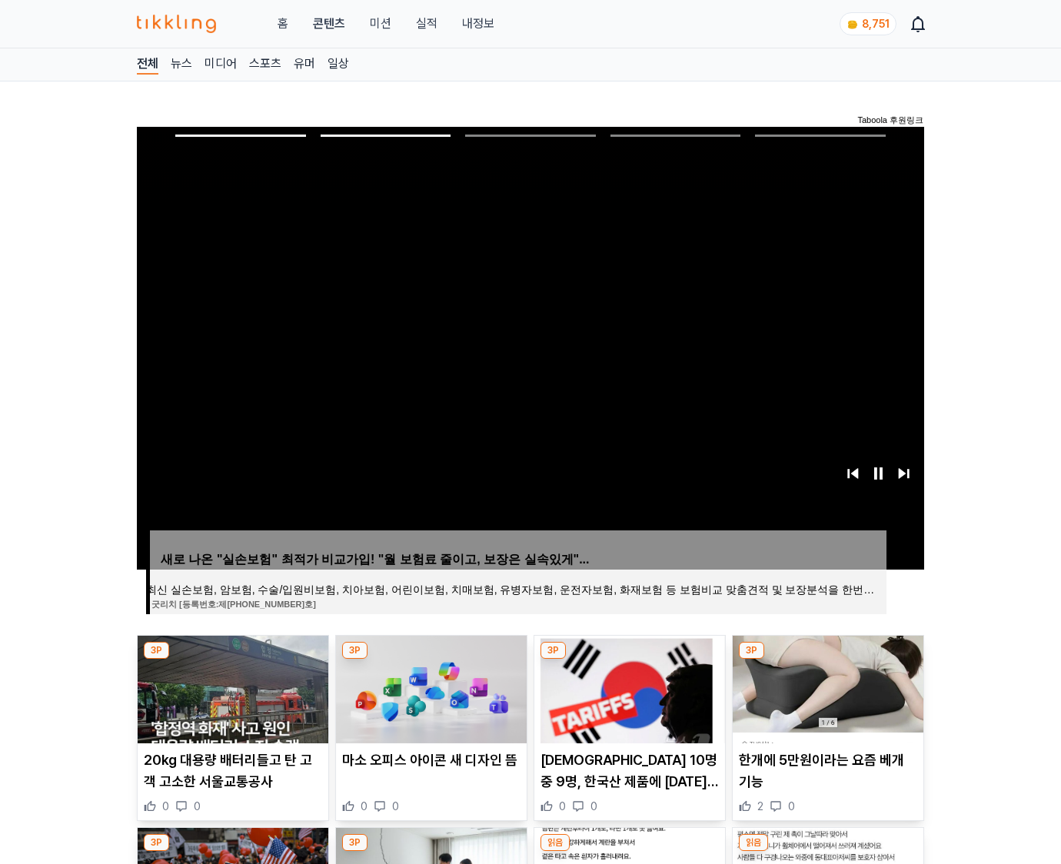
click at [826, 687] on img at bounding box center [828, 690] width 191 height 108
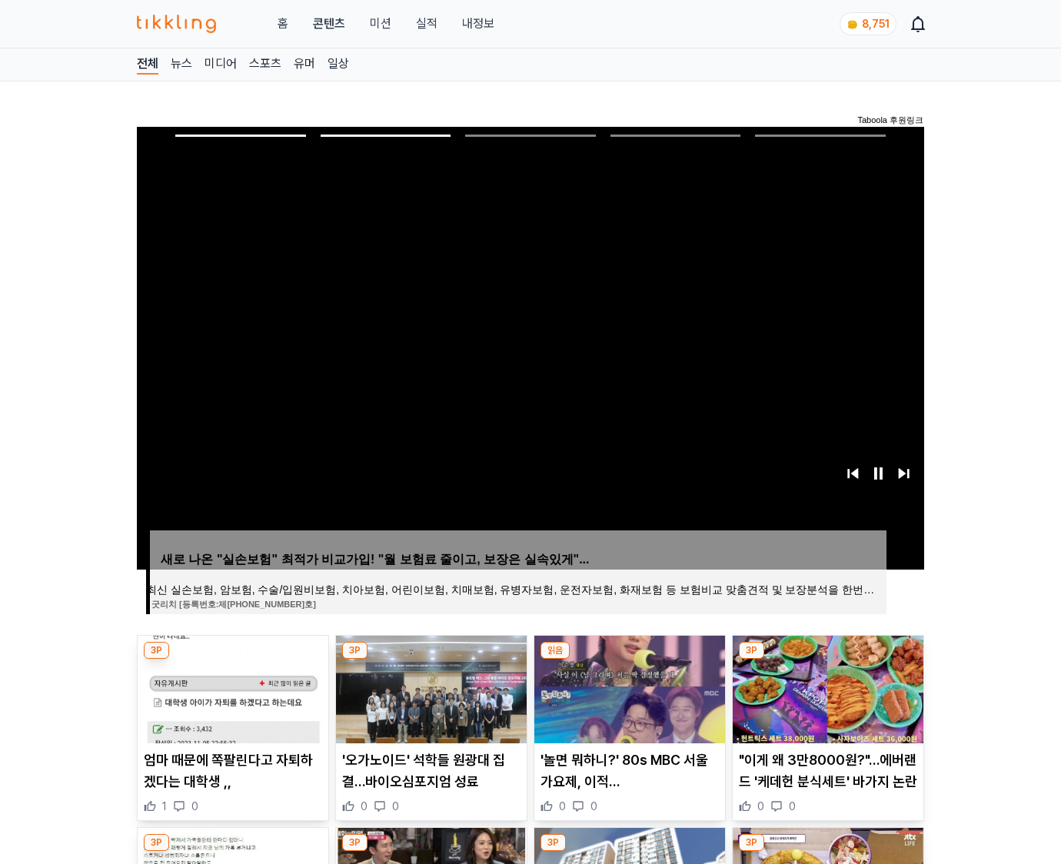
click at [826, 687] on img at bounding box center [828, 690] width 191 height 108
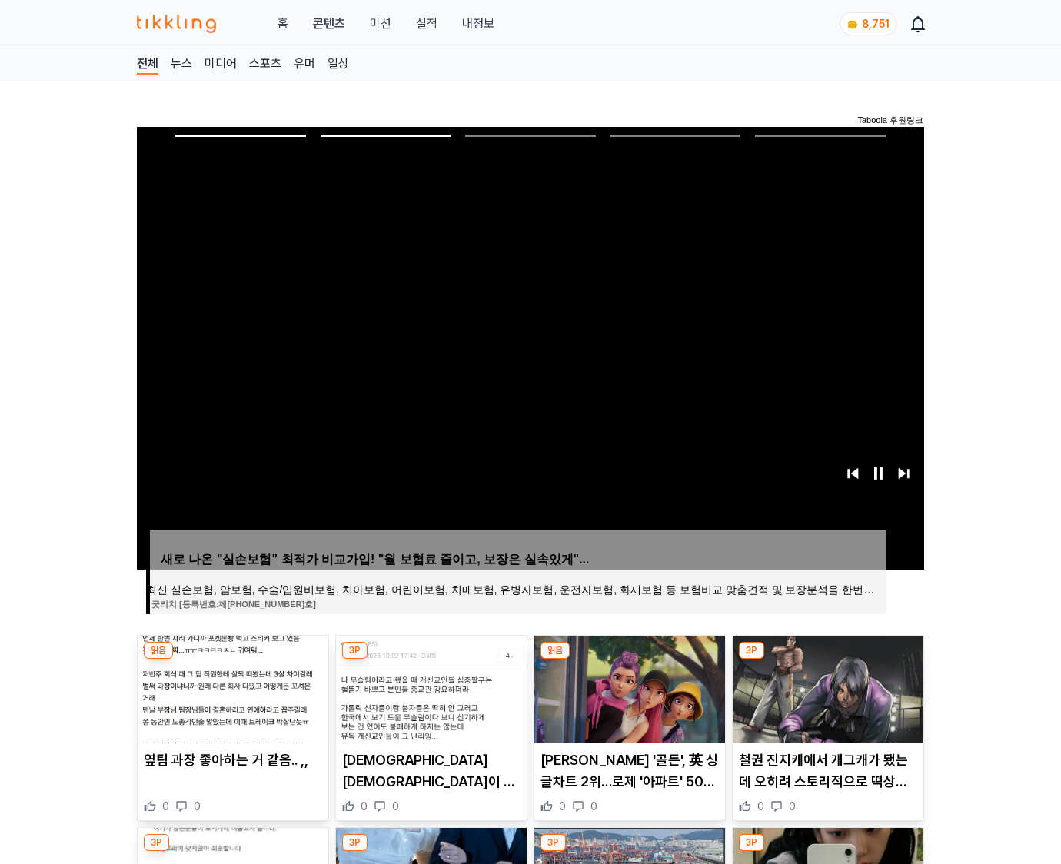
click at [826, 687] on img at bounding box center [828, 690] width 191 height 108
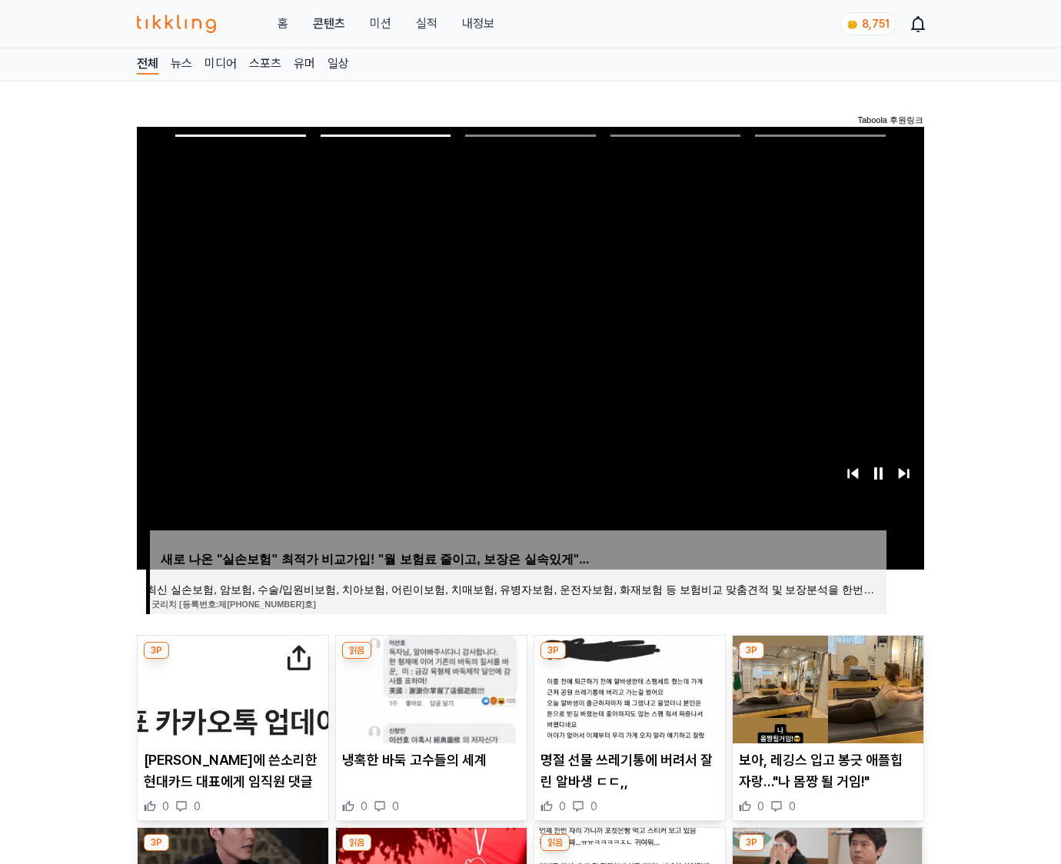
click at [826, 687] on img at bounding box center [828, 690] width 191 height 108
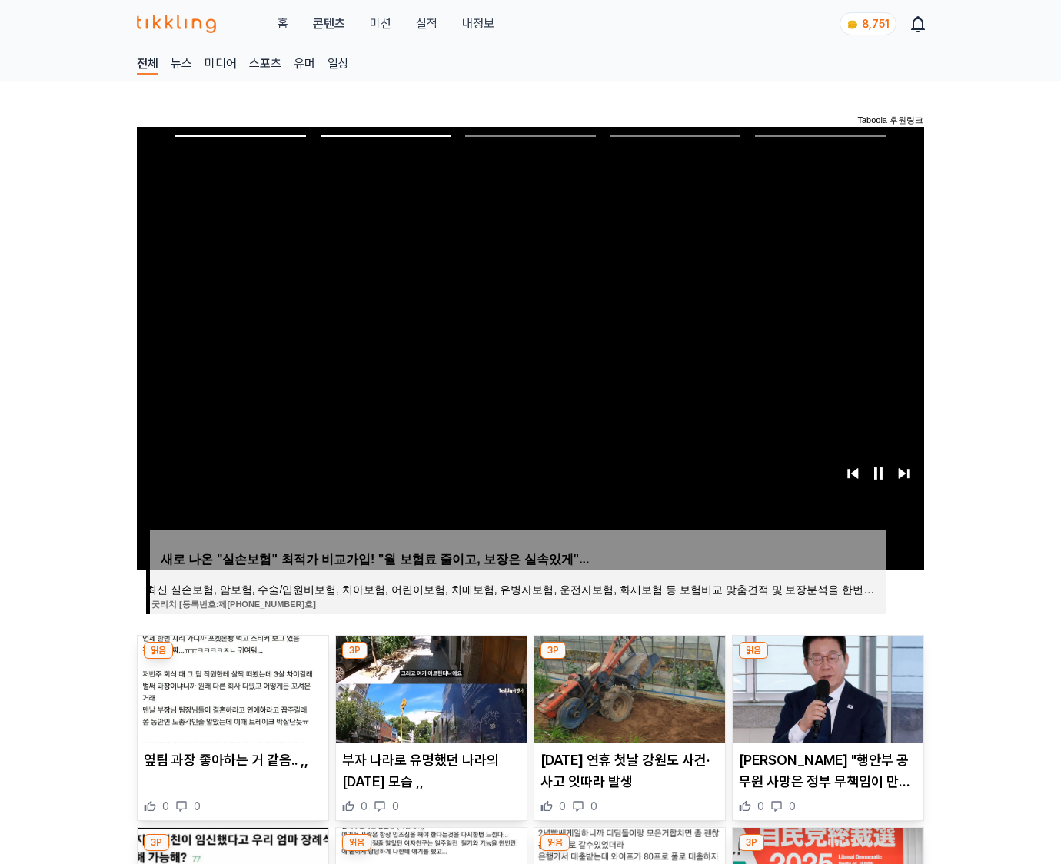
click at [826, 687] on img at bounding box center [828, 690] width 191 height 108
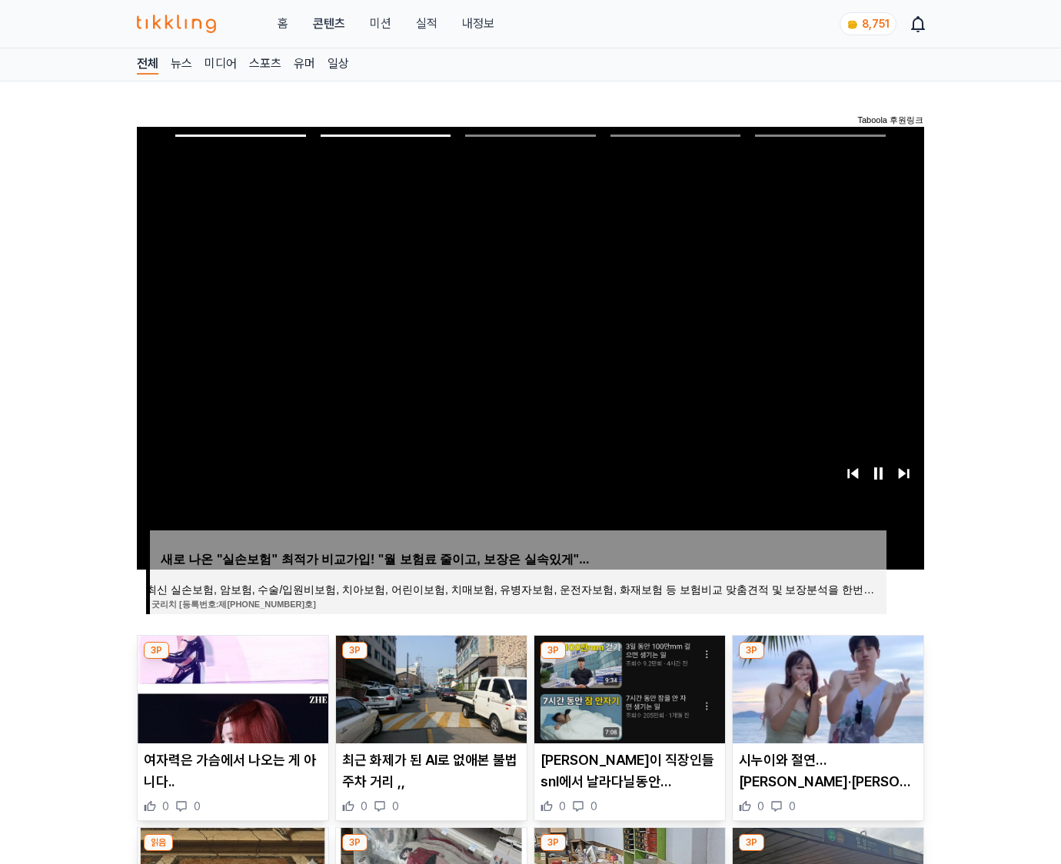
click at [826, 687] on img at bounding box center [828, 690] width 191 height 108
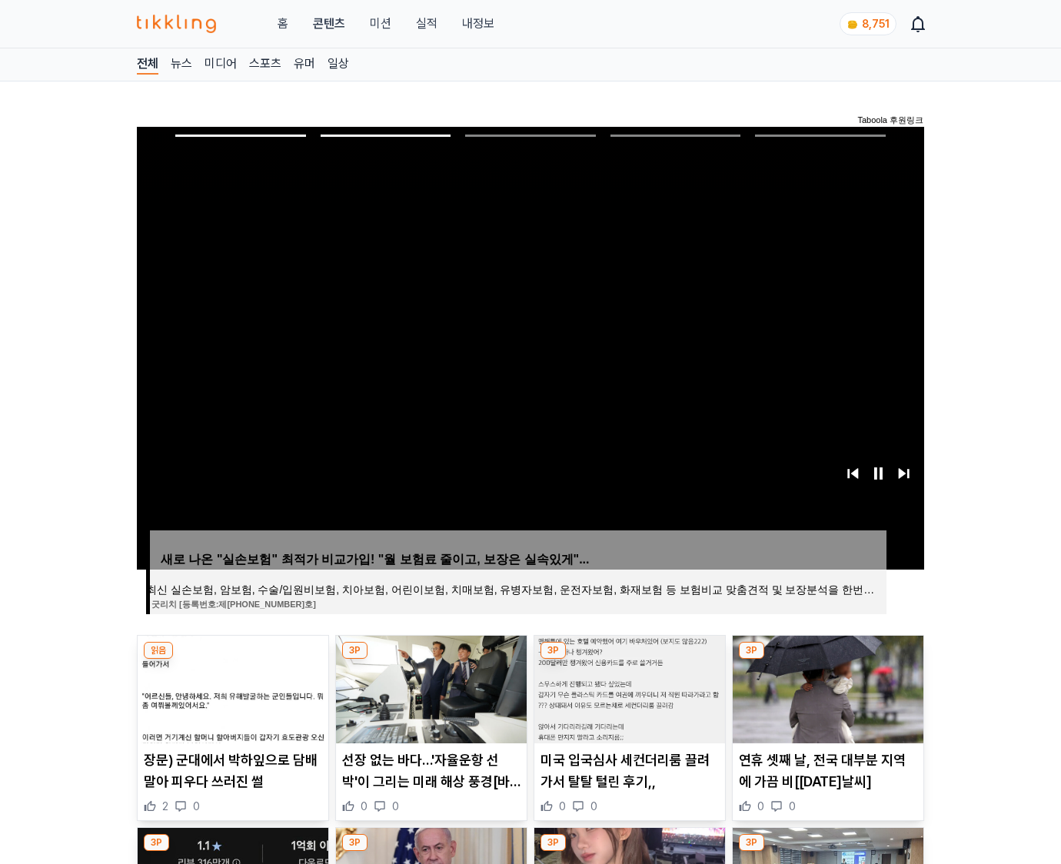
click at [826, 687] on img at bounding box center [828, 690] width 191 height 108
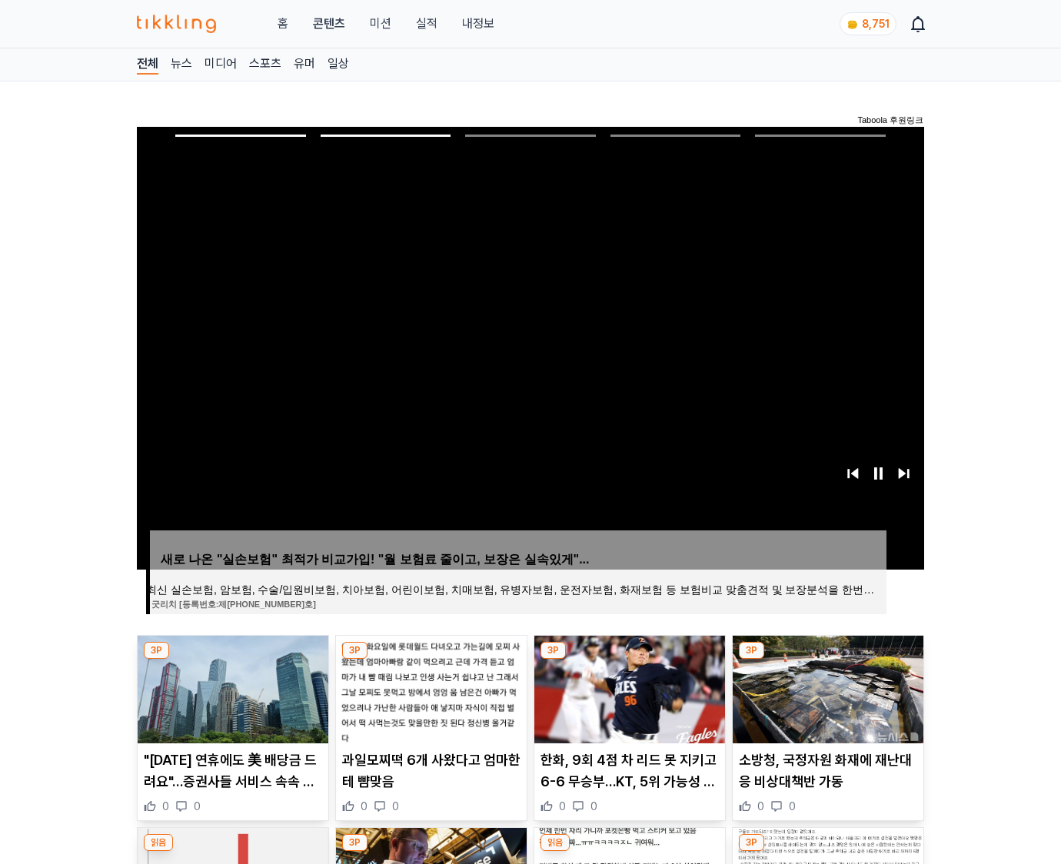
click at [826, 687] on img at bounding box center [828, 690] width 191 height 108
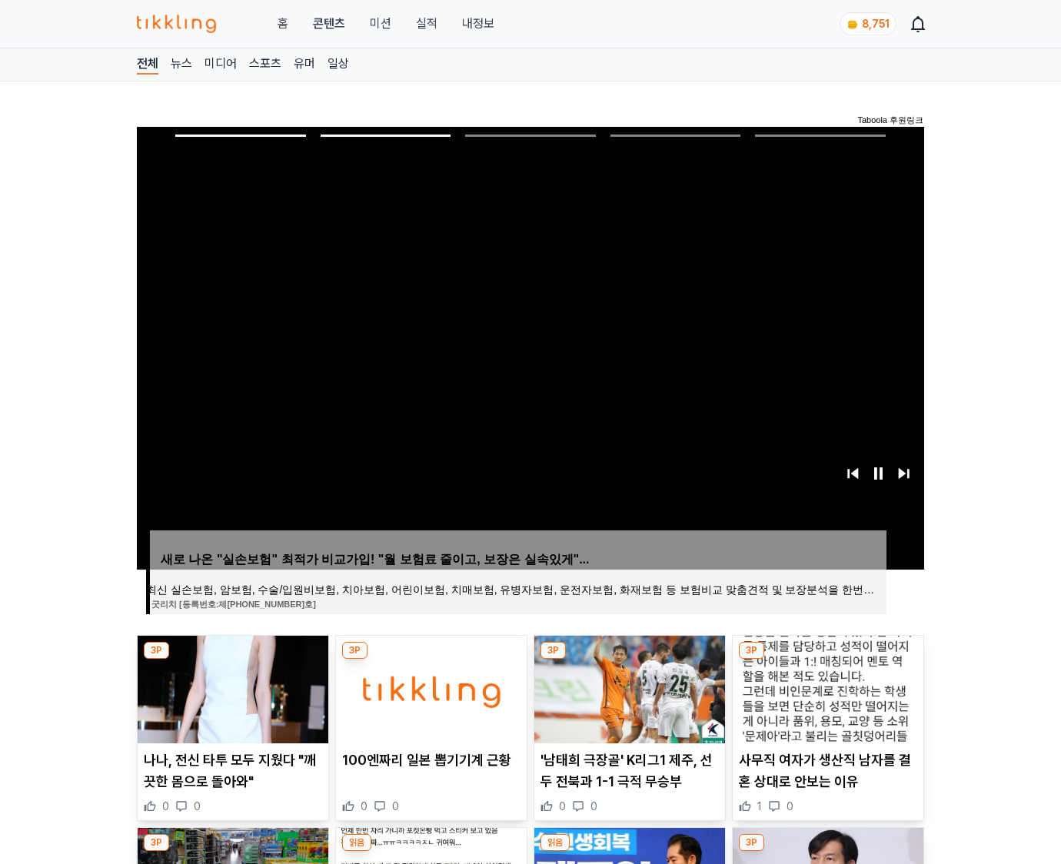
click at [826, 687] on img at bounding box center [828, 690] width 191 height 108
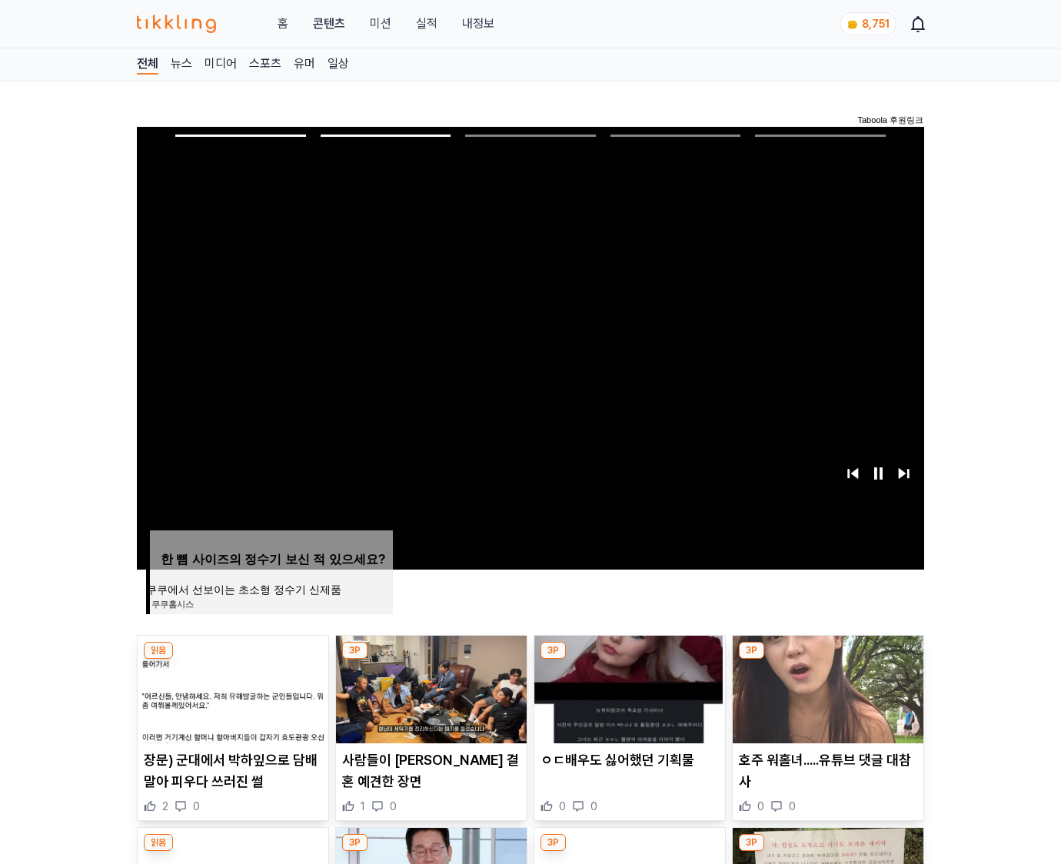
click at [826, 687] on img at bounding box center [828, 690] width 191 height 108
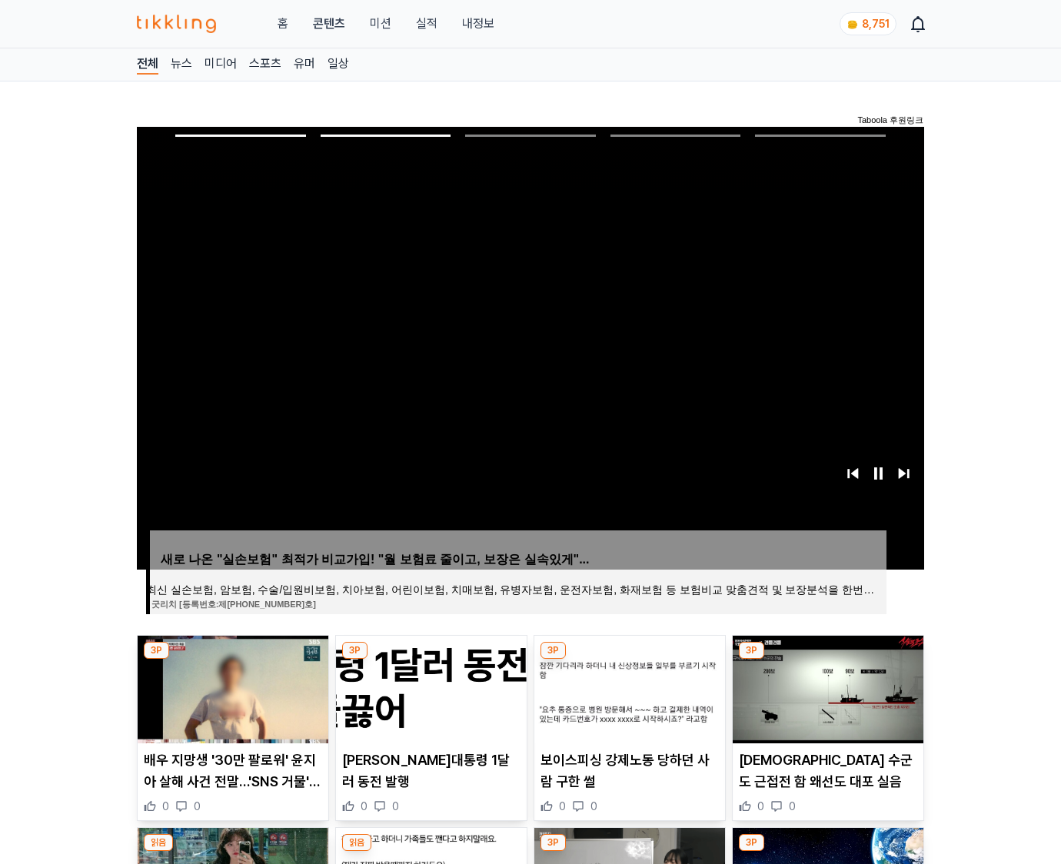
click at [826, 687] on img at bounding box center [828, 690] width 191 height 108
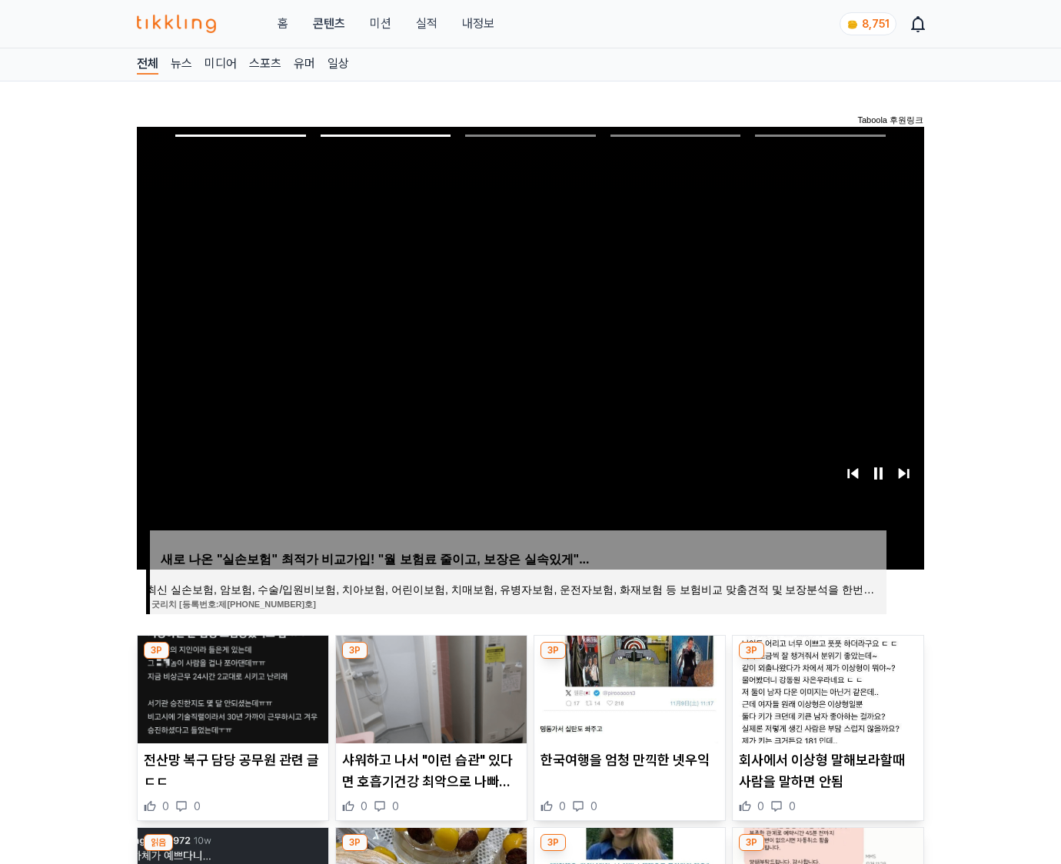
click at [826, 687] on img at bounding box center [828, 690] width 191 height 108
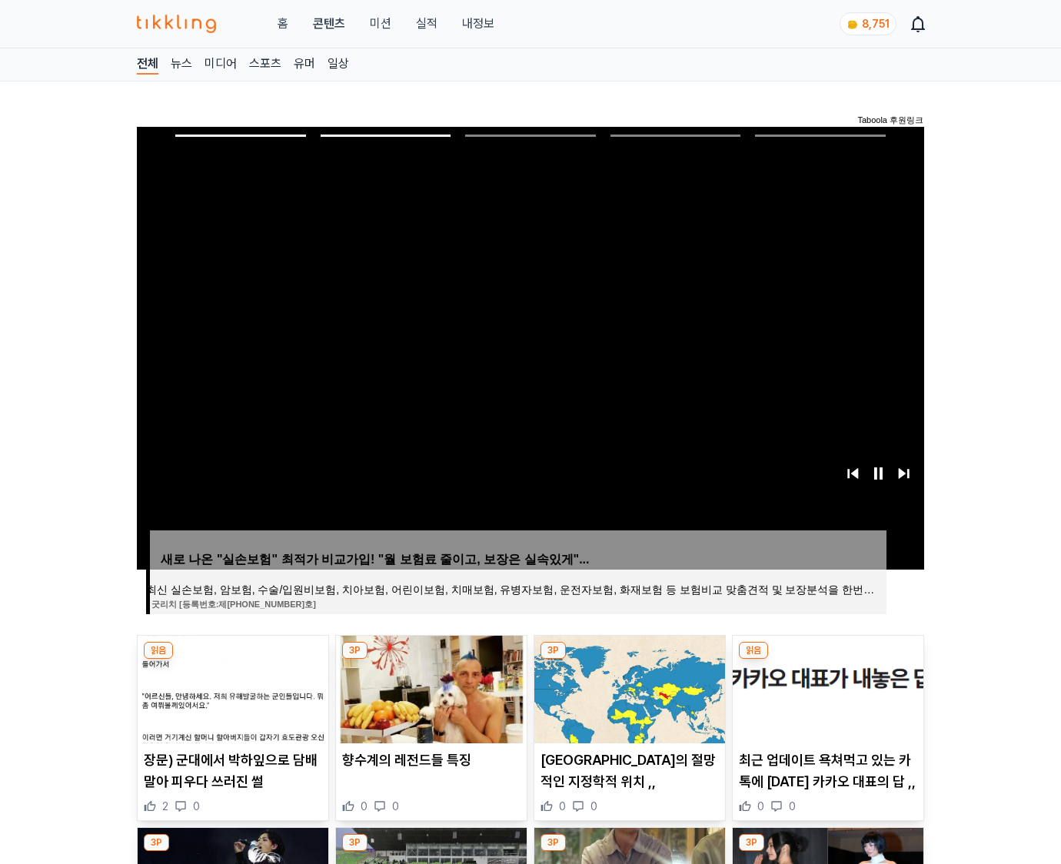
click at [826, 687] on img at bounding box center [828, 690] width 191 height 108
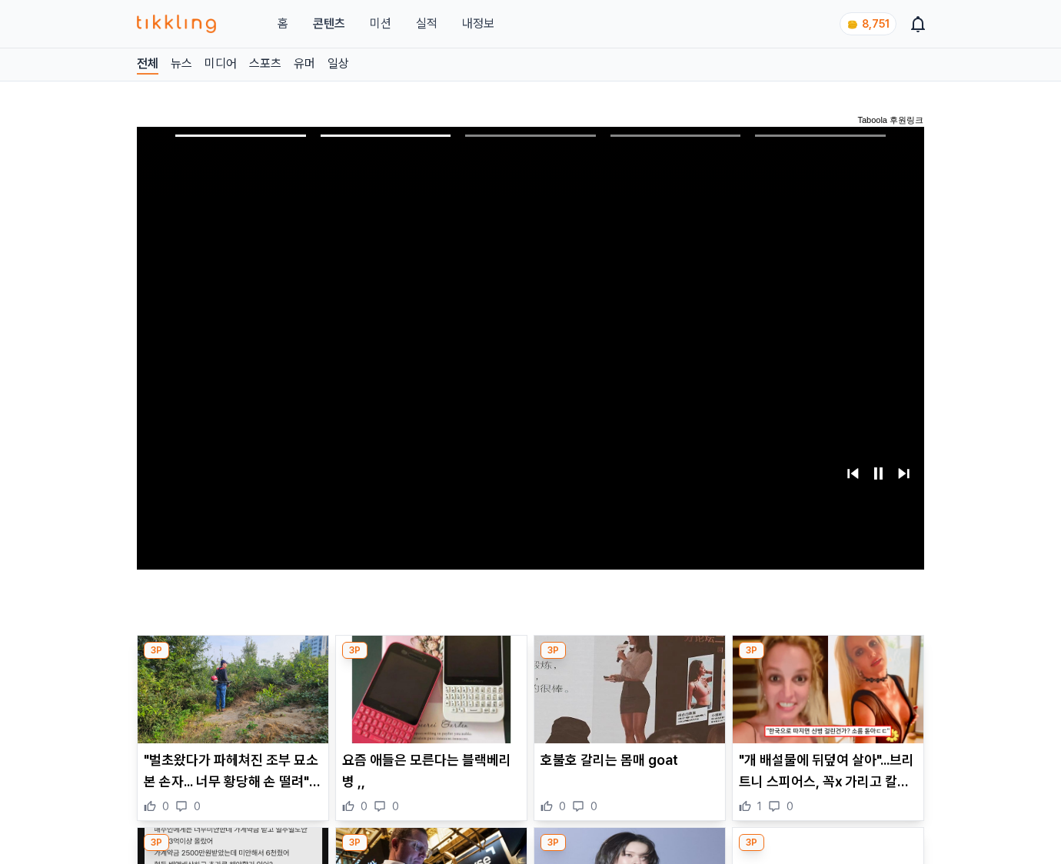
click at [826, 687] on img at bounding box center [828, 690] width 191 height 108
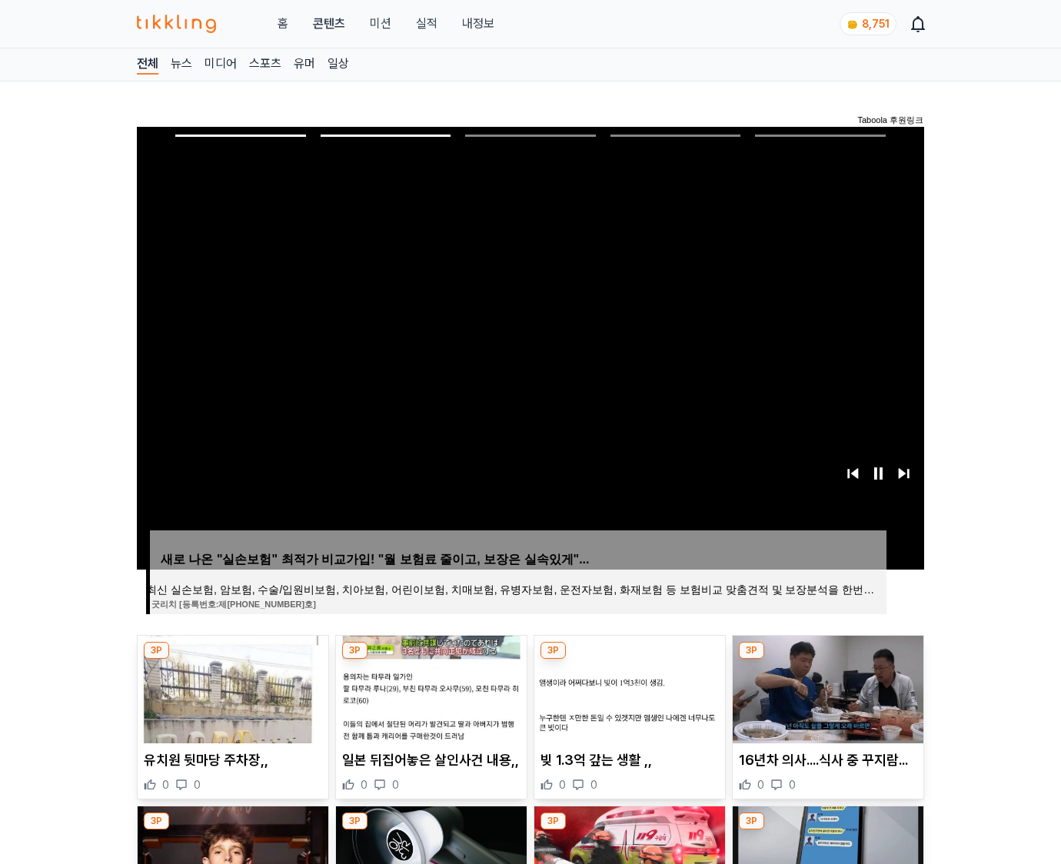
click at [826, 687] on img at bounding box center [828, 690] width 191 height 108
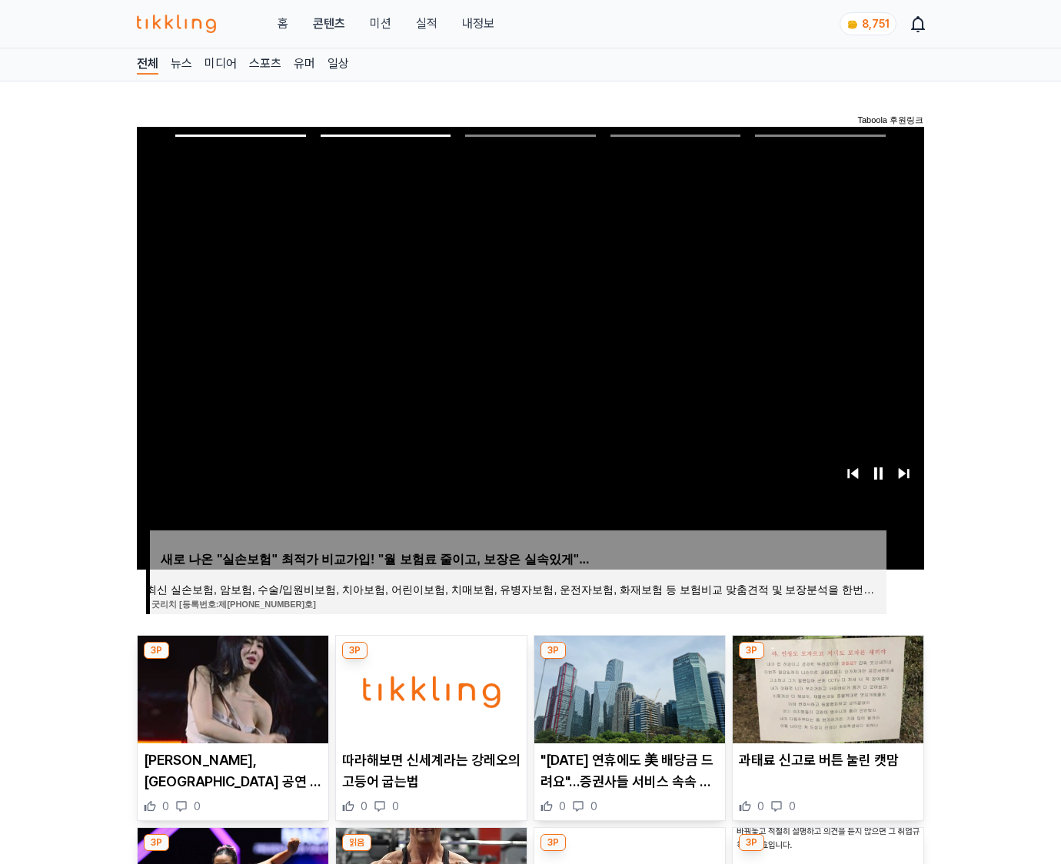
click at [826, 687] on img at bounding box center [828, 690] width 191 height 108
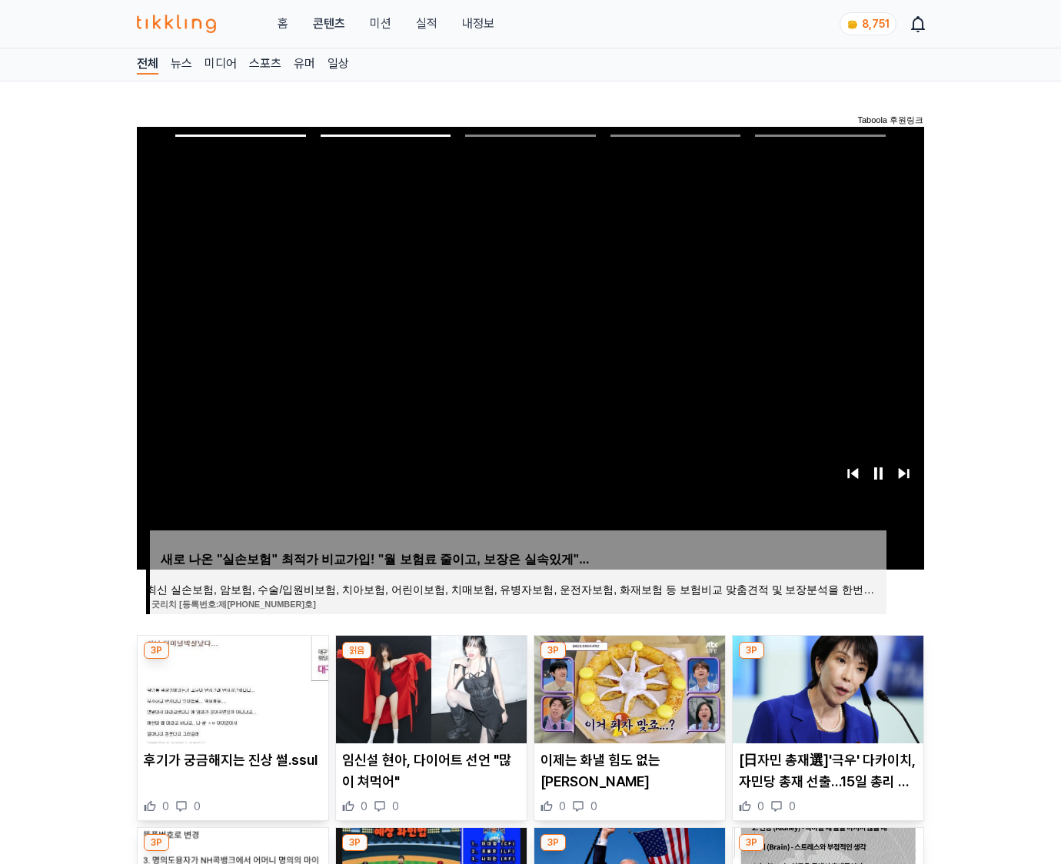
click at [826, 687] on img at bounding box center [828, 690] width 191 height 108
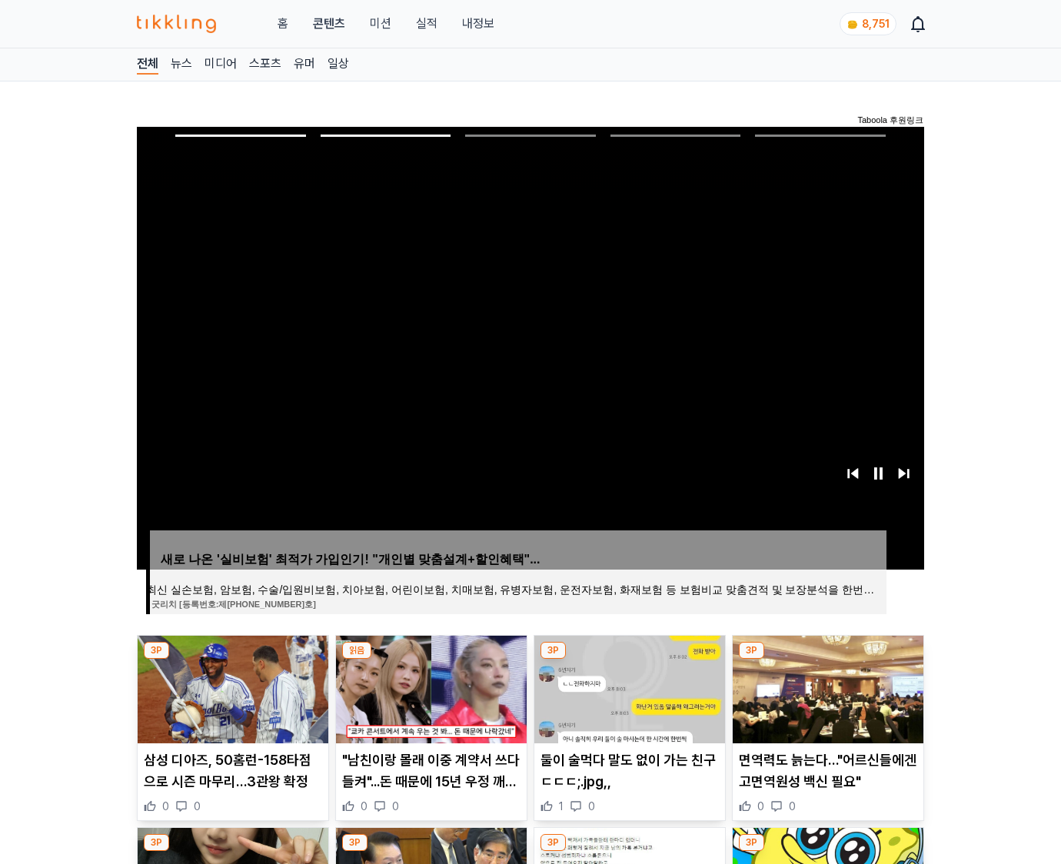
click at [826, 687] on img at bounding box center [828, 690] width 191 height 108
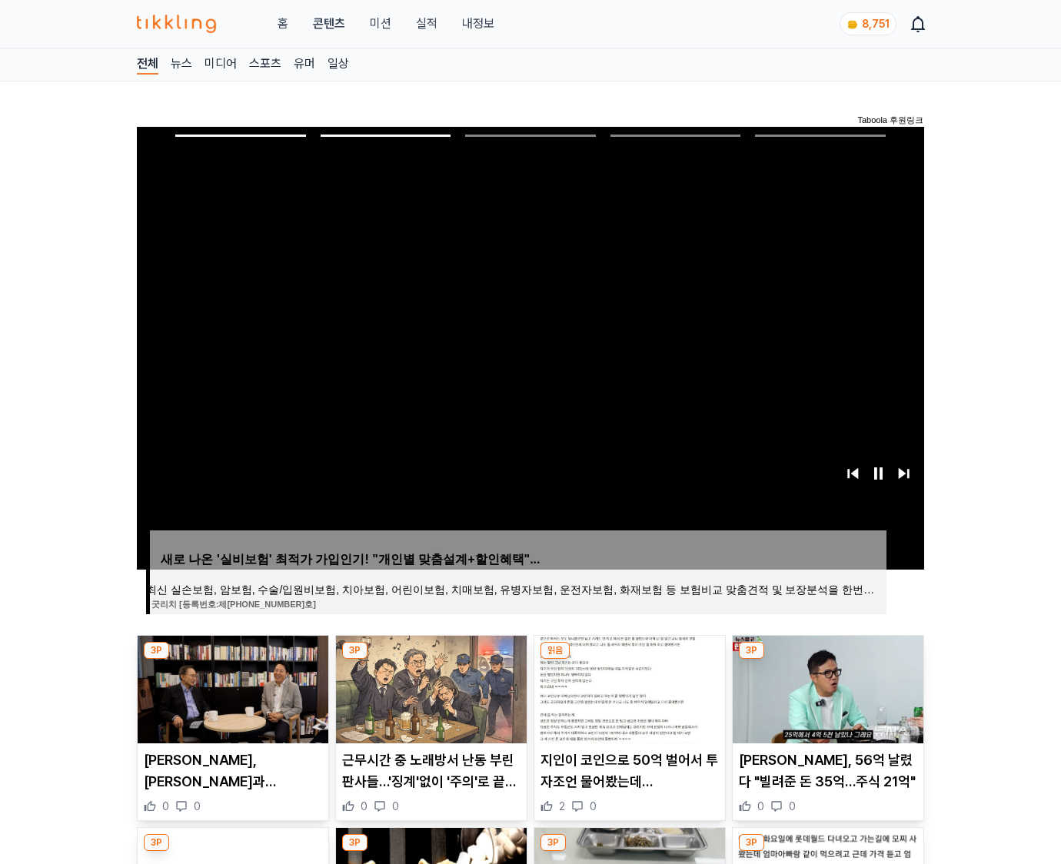
click at [826, 687] on img at bounding box center [828, 690] width 191 height 108
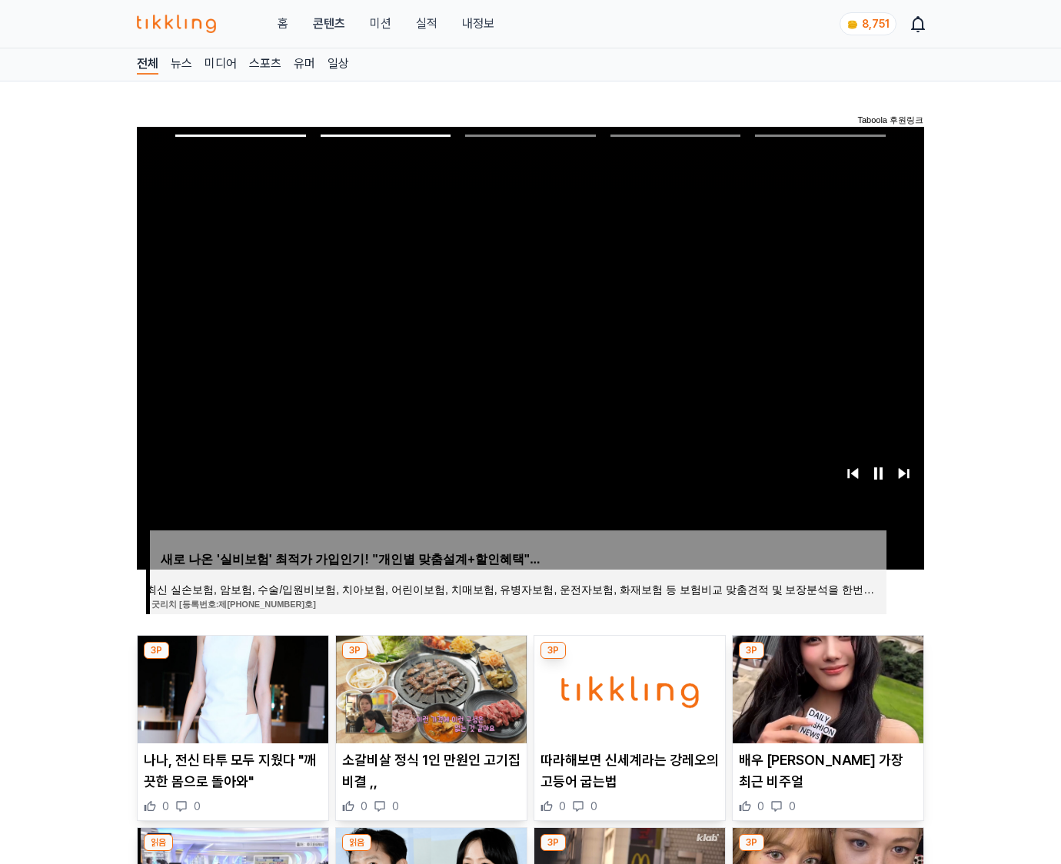
click at [826, 687] on img at bounding box center [828, 690] width 191 height 108
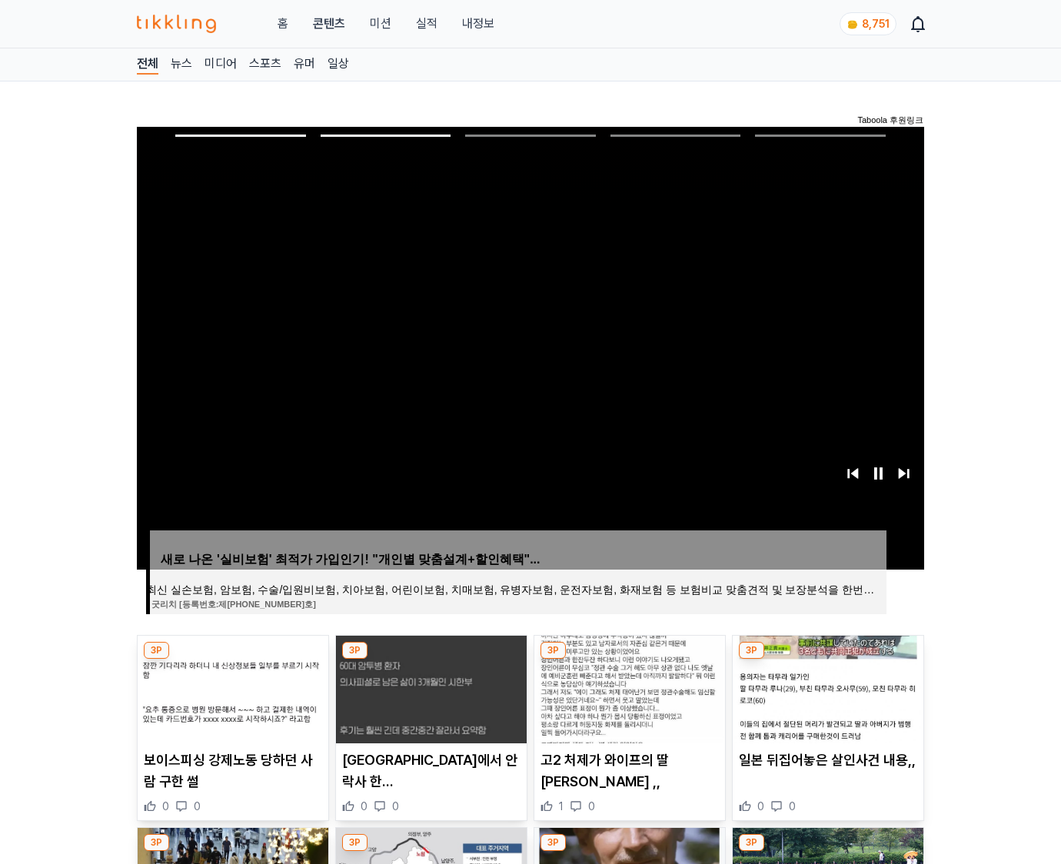
click at [826, 687] on img at bounding box center [828, 690] width 191 height 108
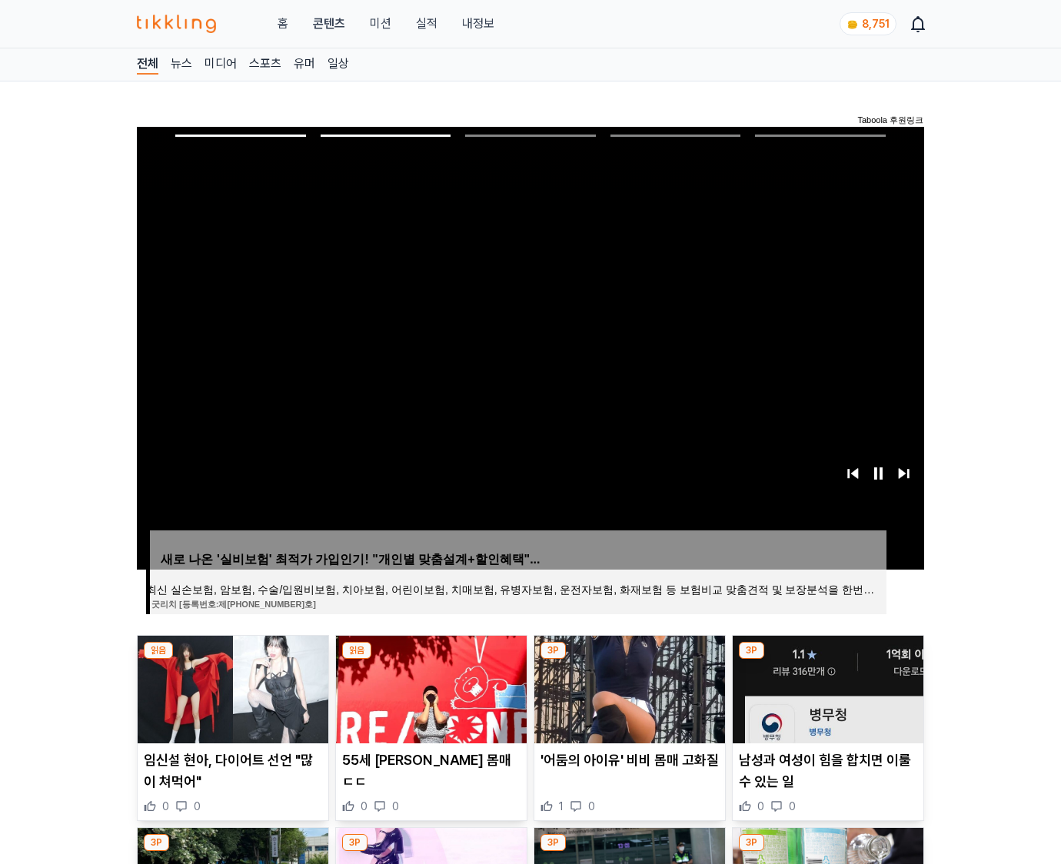
click at [826, 687] on img at bounding box center [828, 690] width 191 height 108
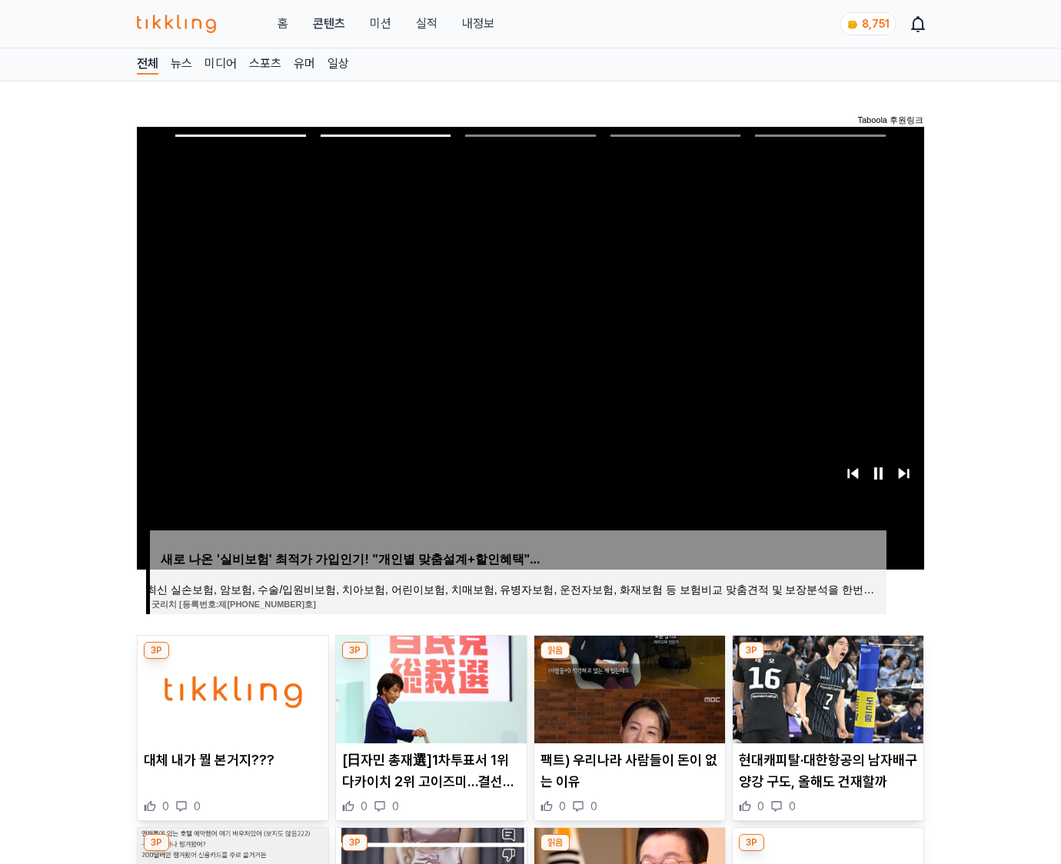
click at [826, 687] on img at bounding box center [828, 690] width 191 height 108
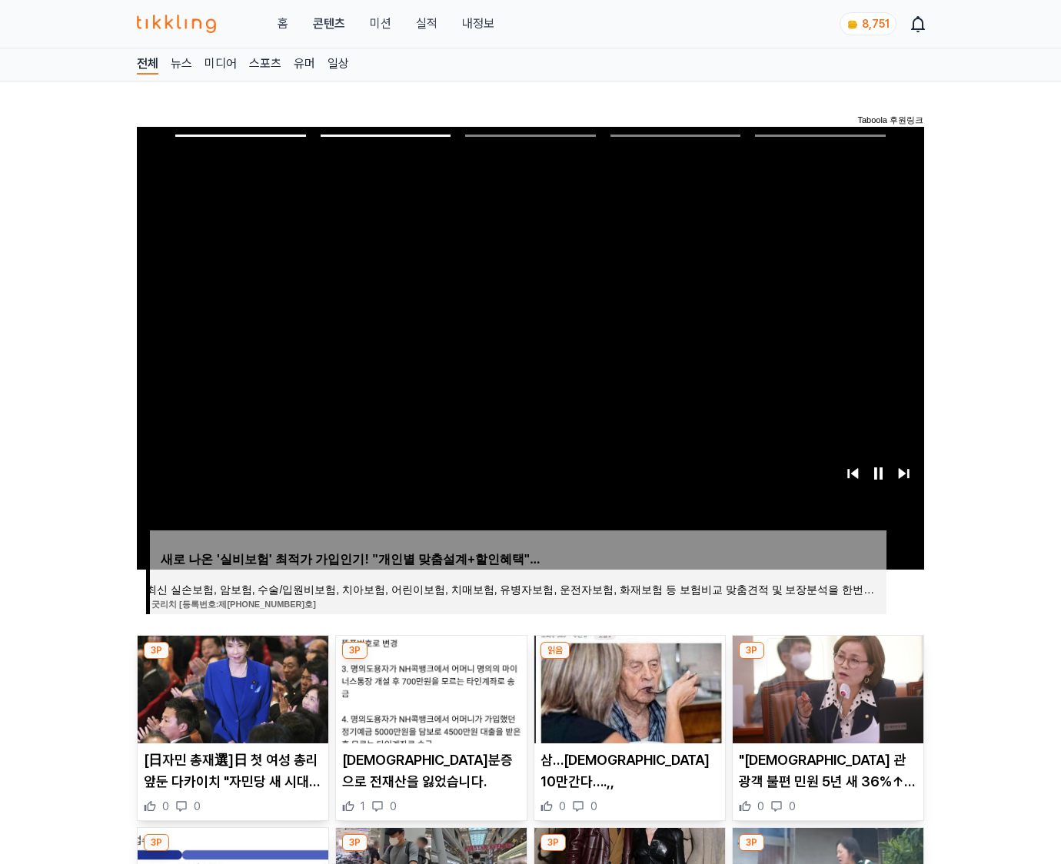
click at [826, 687] on img at bounding box center [828, 690] width 191 height 108
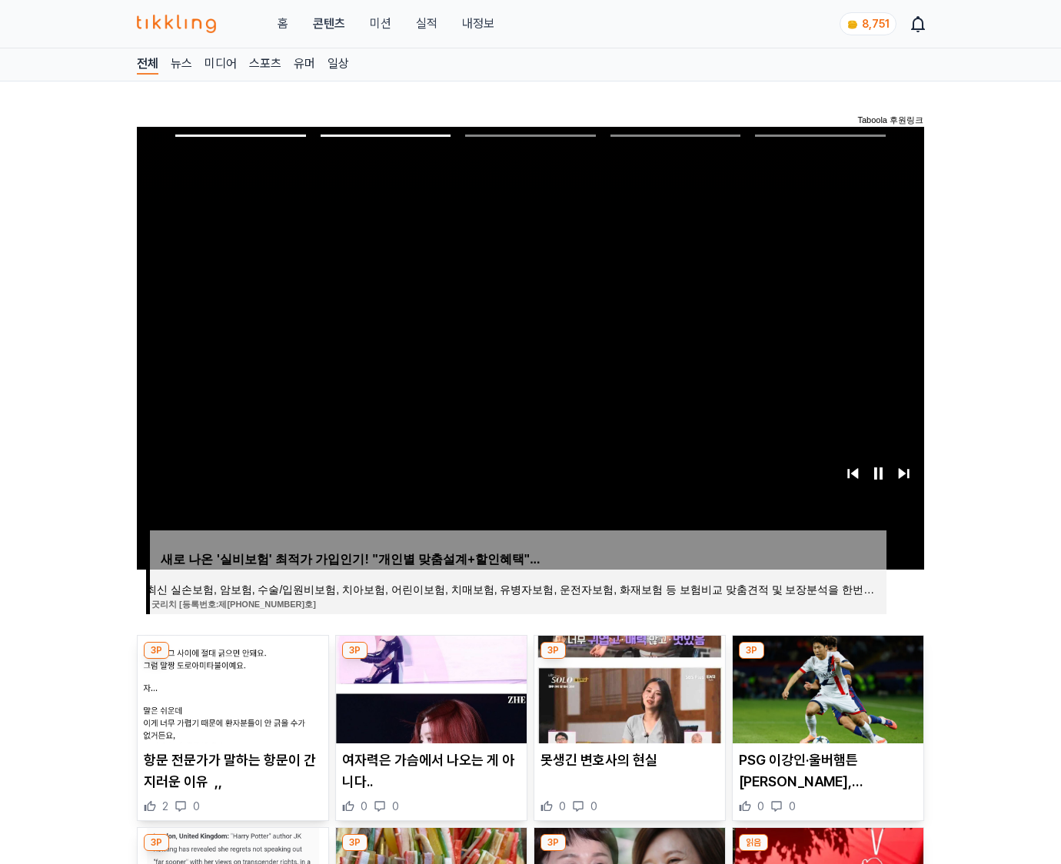
click at [826, 687] on img at bounding box center [828, 690] width 191 height 108
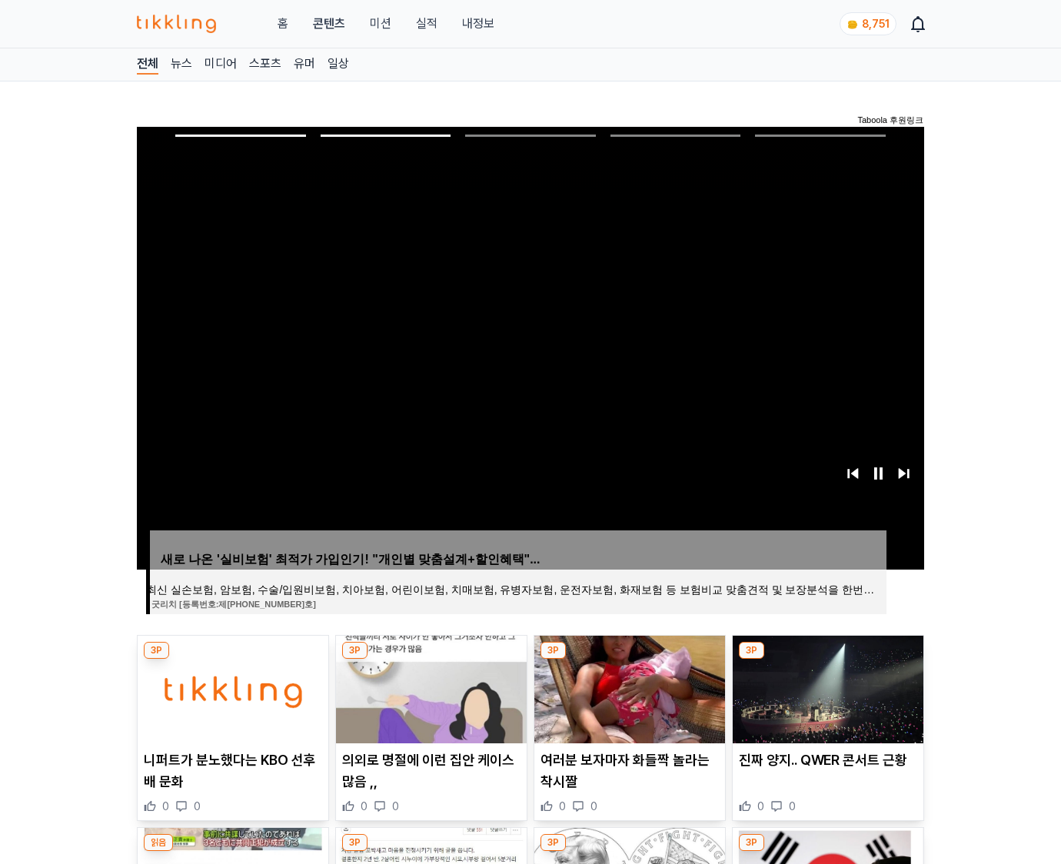
click at [826, 687] on img at bounding box center [828, 690] width 191 height 108
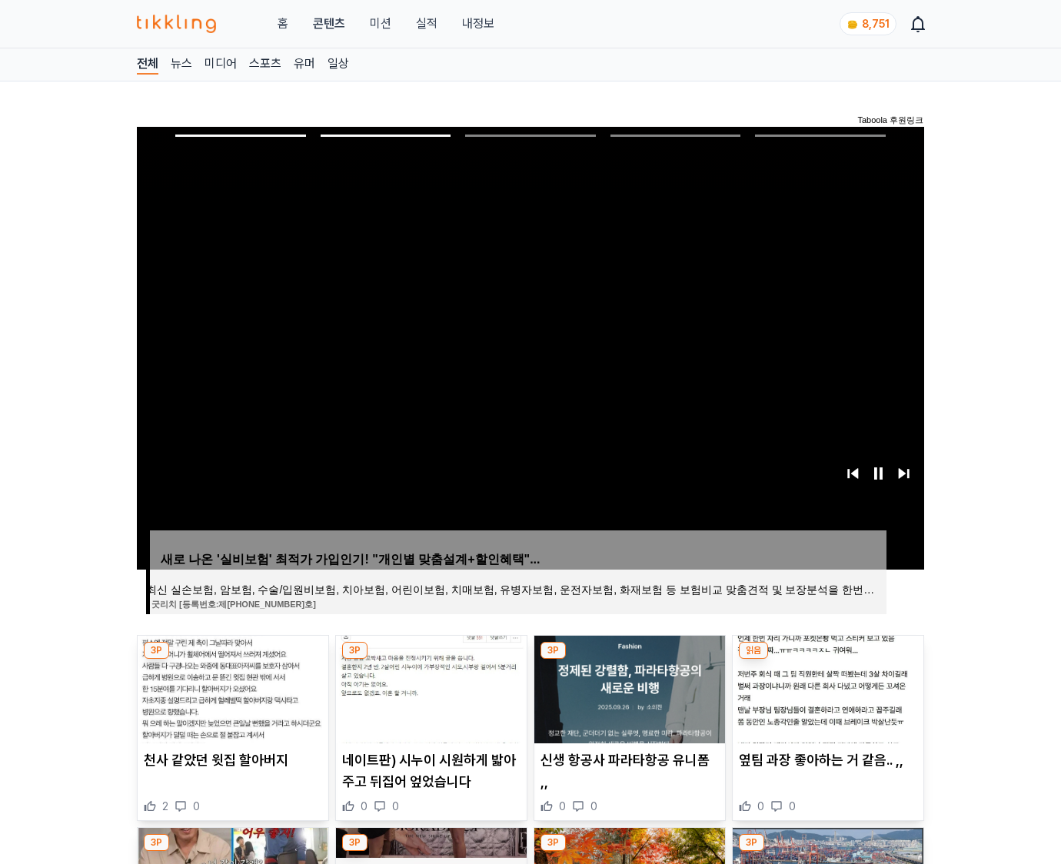
click at [826, 687] on img at bounding box center [828, 690] width 191 height 108
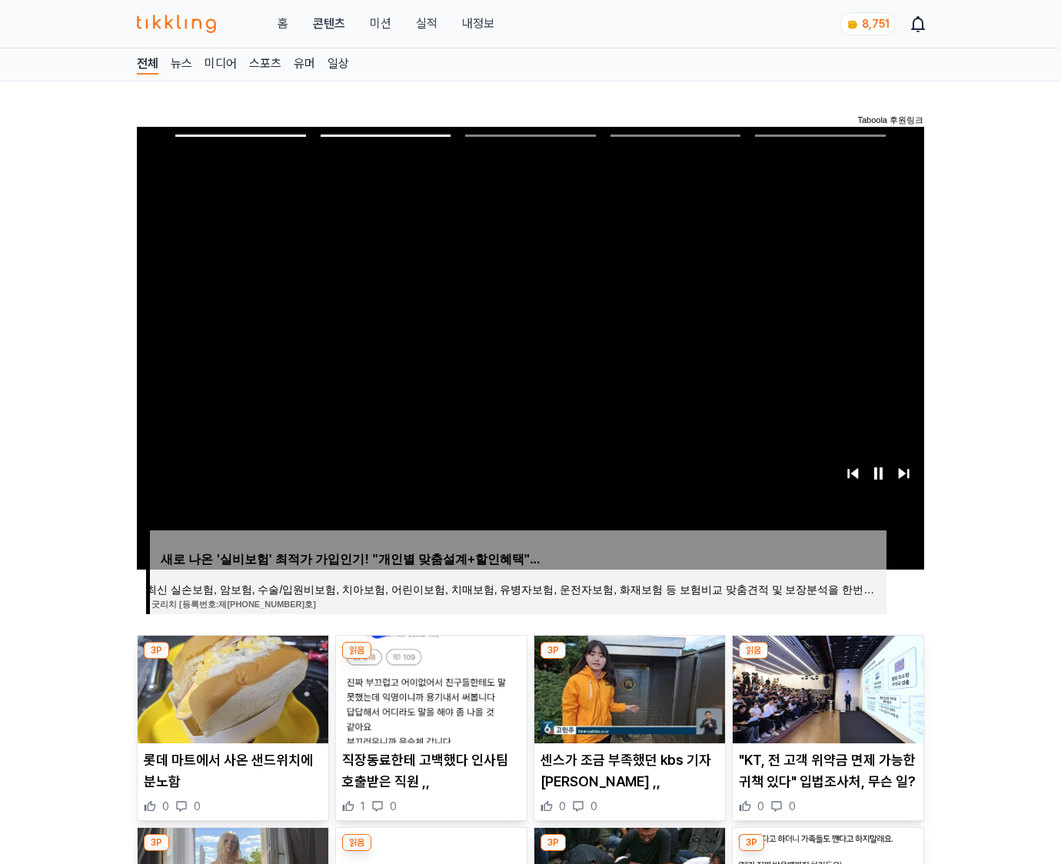
click at [826, 687] on img at bounding box center [828, 690] width 191 height 108
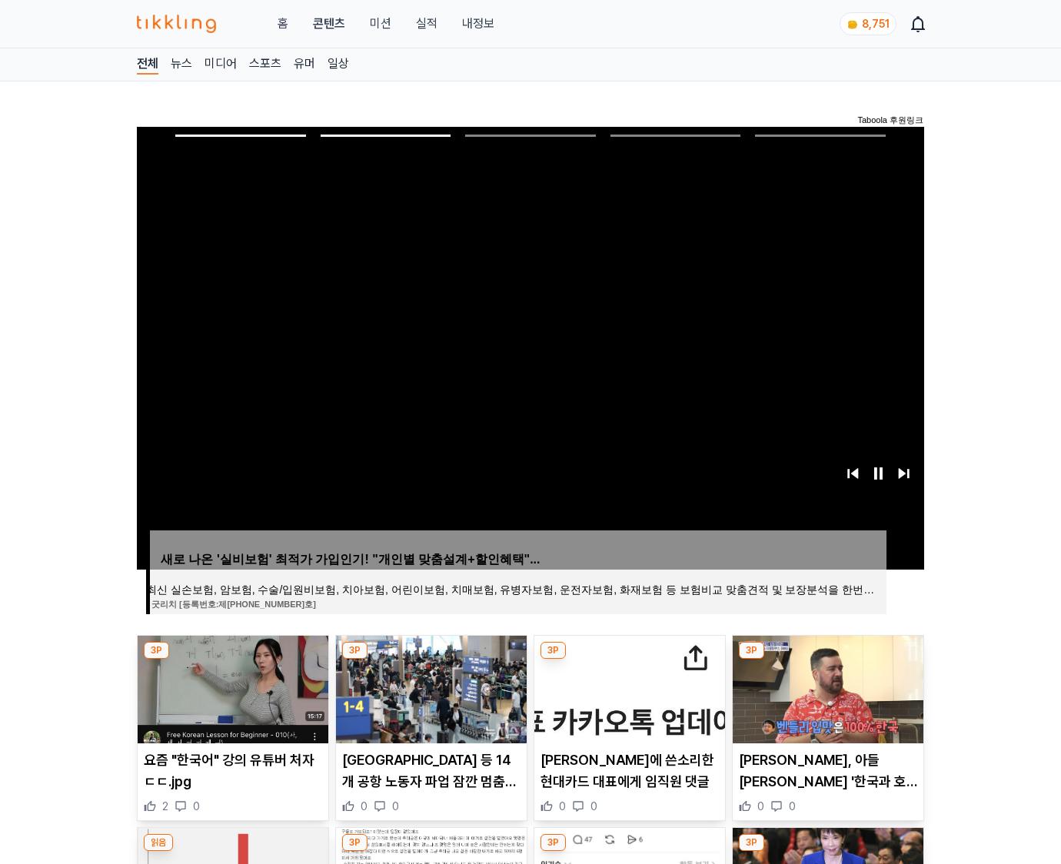
click at [826, 687] on img at bounding box center [828, 690] width 191 height 108
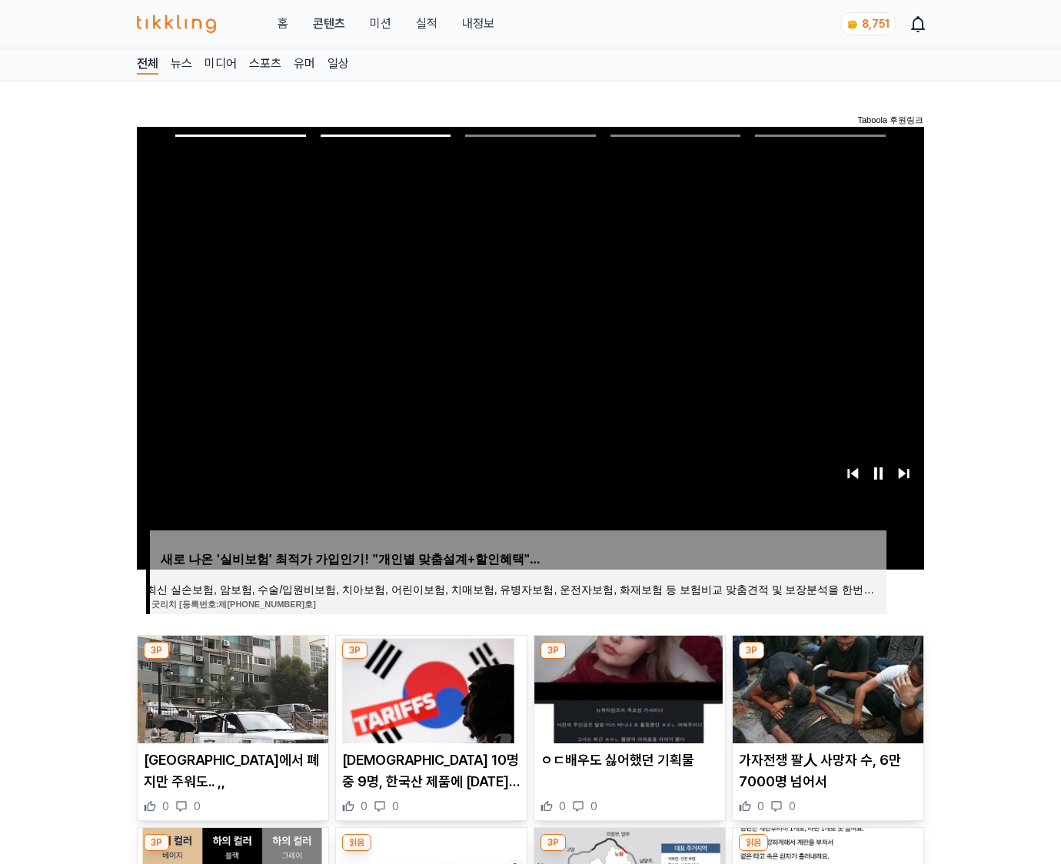
click at [826, 687] on img at bounding box center [828, 690] width 191 height 108
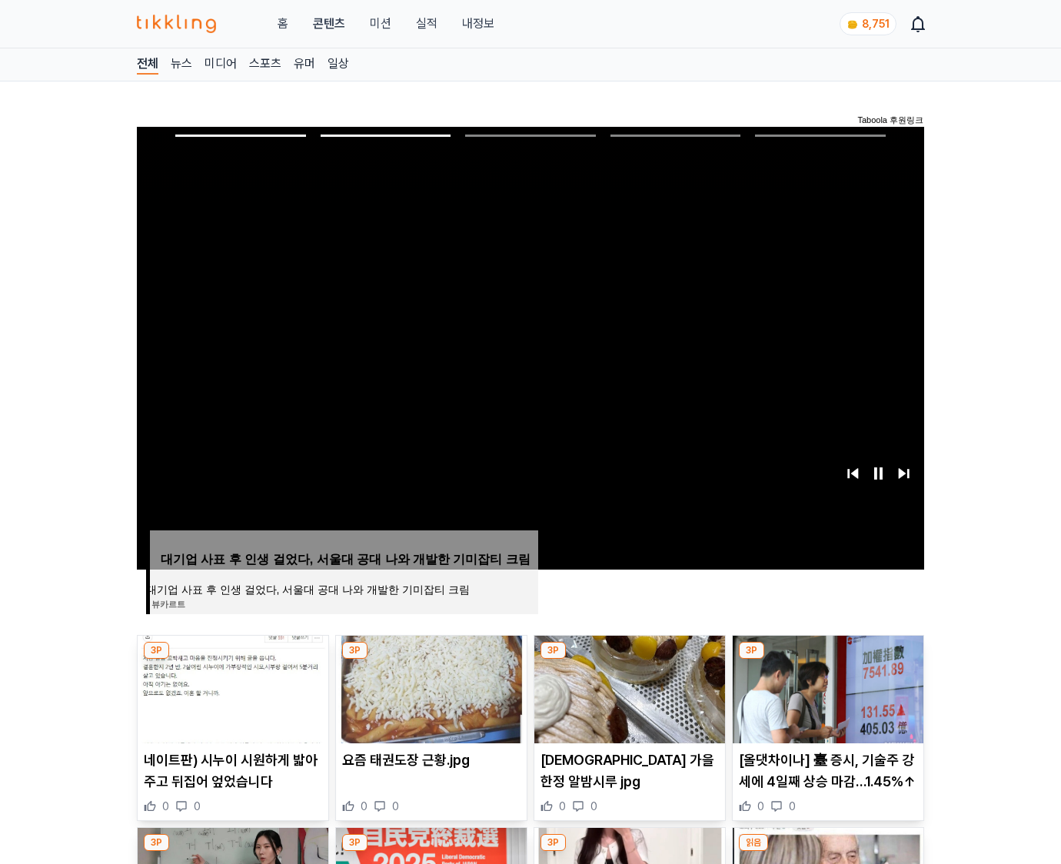
click at [826, 687] on img at bounding box center [828, 690] width 191 height 108
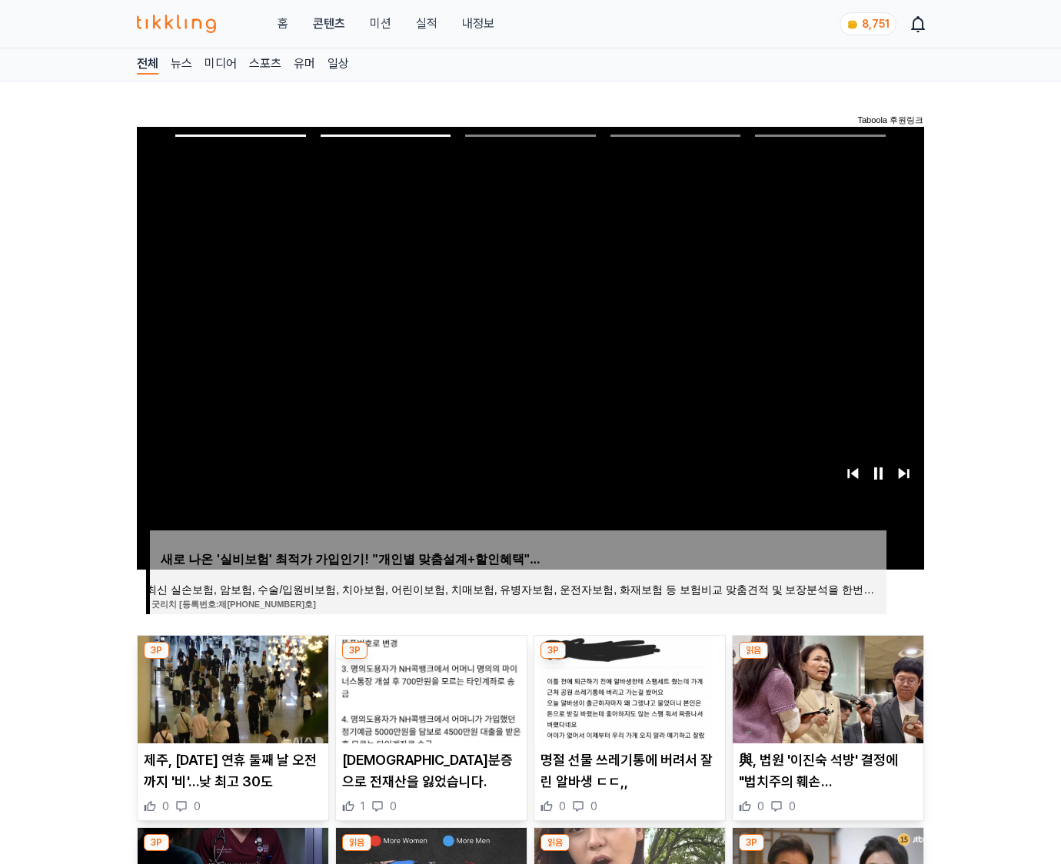
click at [826, 687] on img at bounding box center [828, 690] width 191 height 108
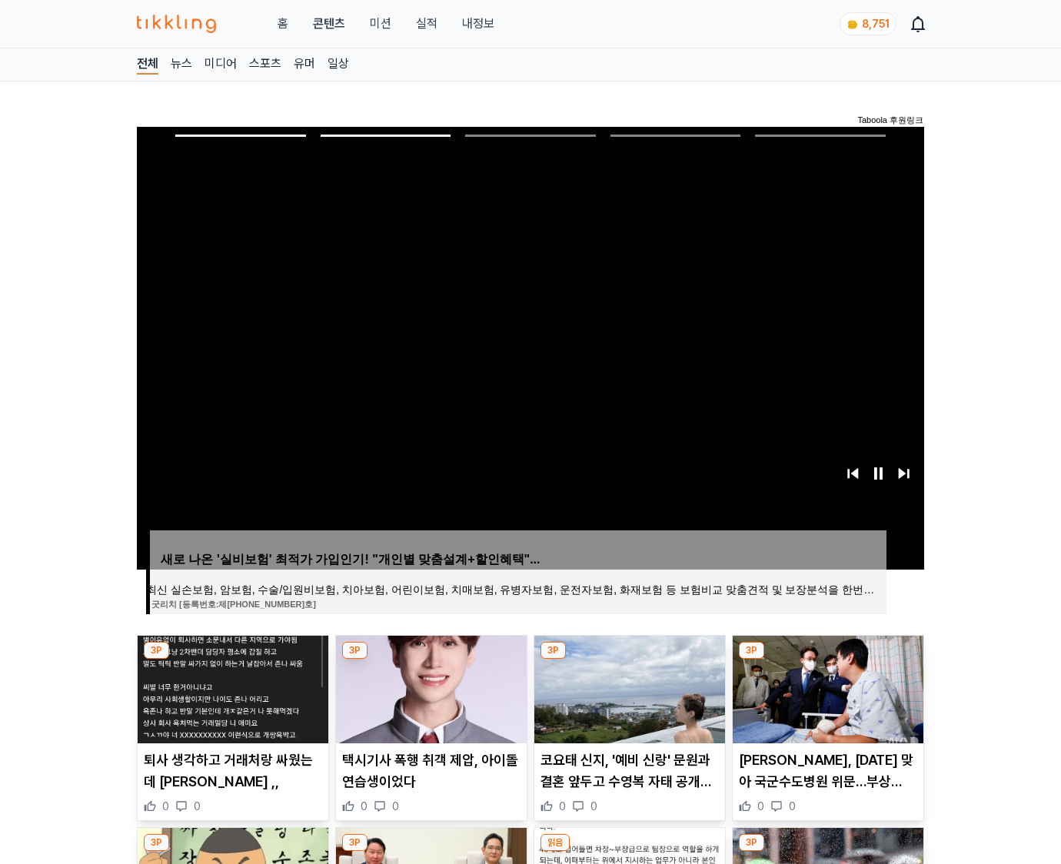
click at [826, 687] on img at bounding box center [828, 690] width 191 height 108
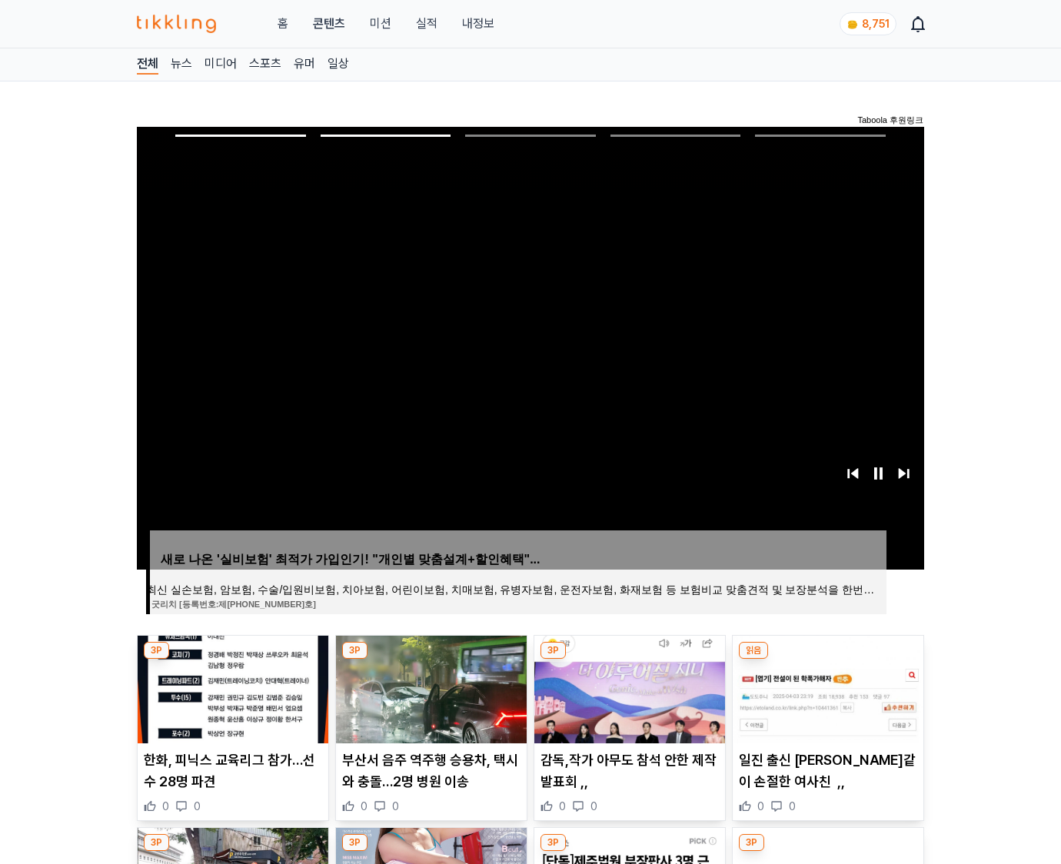
click at [826, 687] on img at bounding box center [828, 690] width 191 height 108
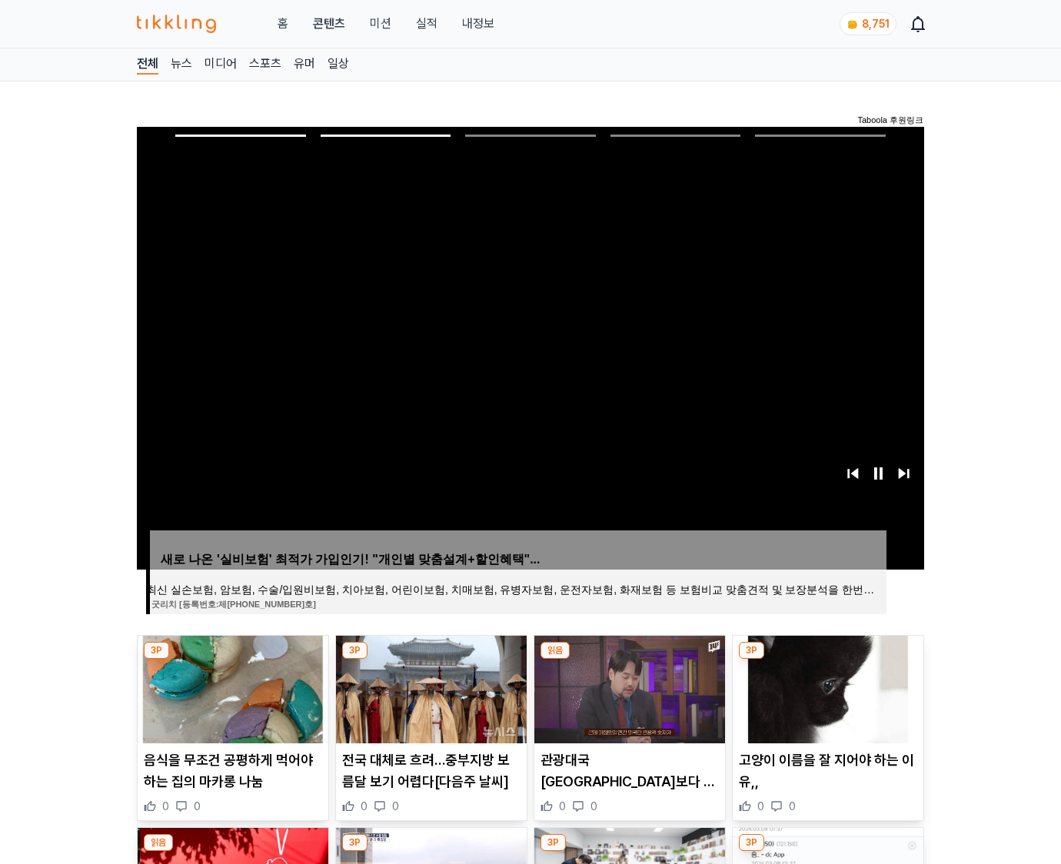
click at [826, 687] on img at bounding box center [828, 690] width 191 height 108
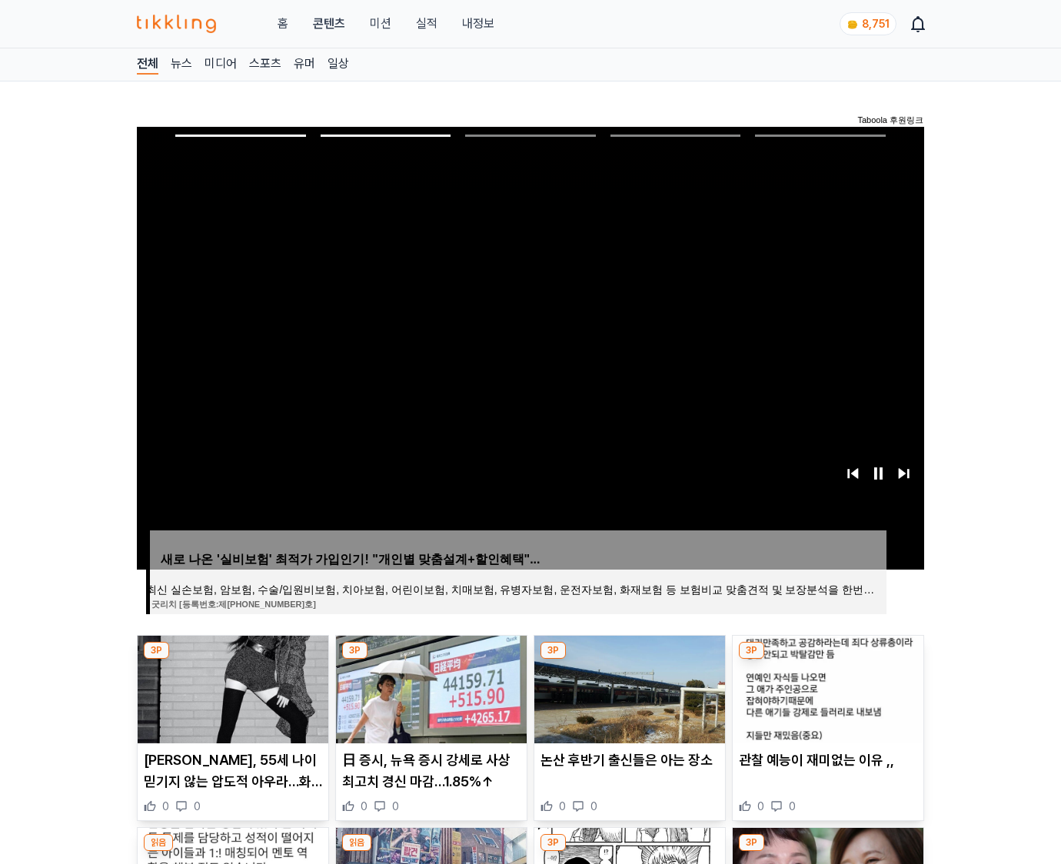
click at [826, 687] on img at bounding box center [828, 690] width 191 height 108
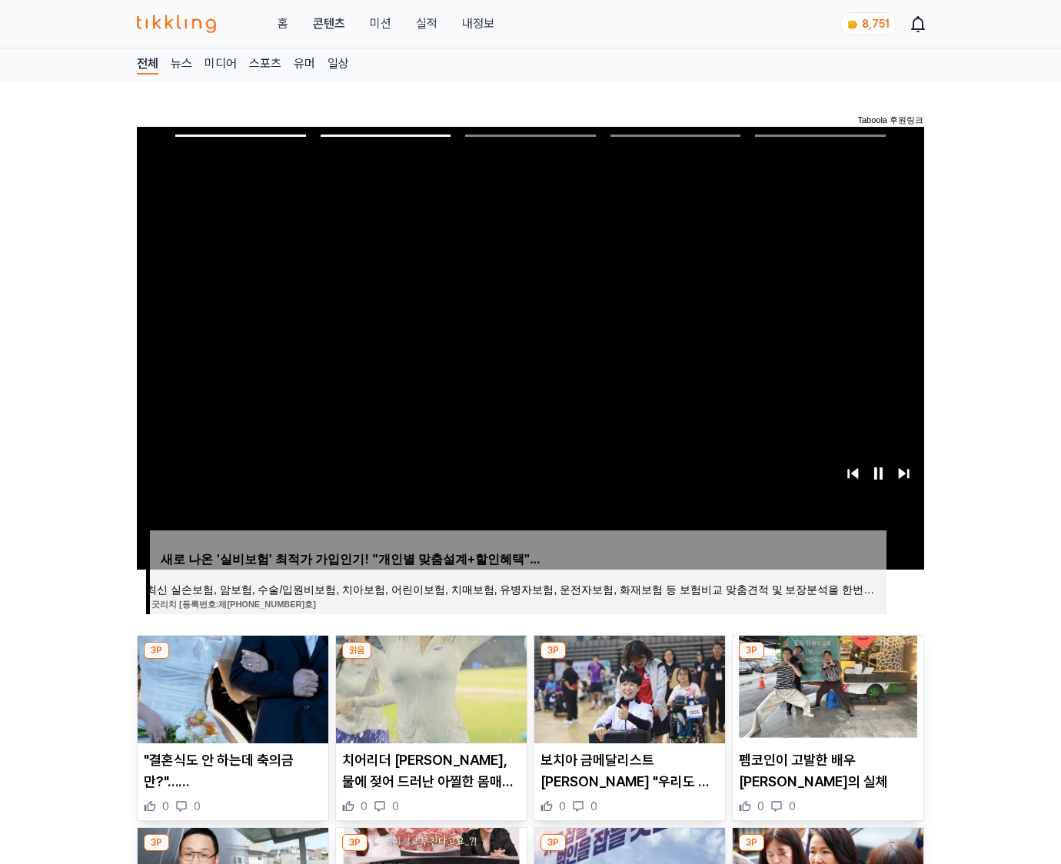
click at [826, 687] on img at bounding box center [828, 690] width 191 height 108
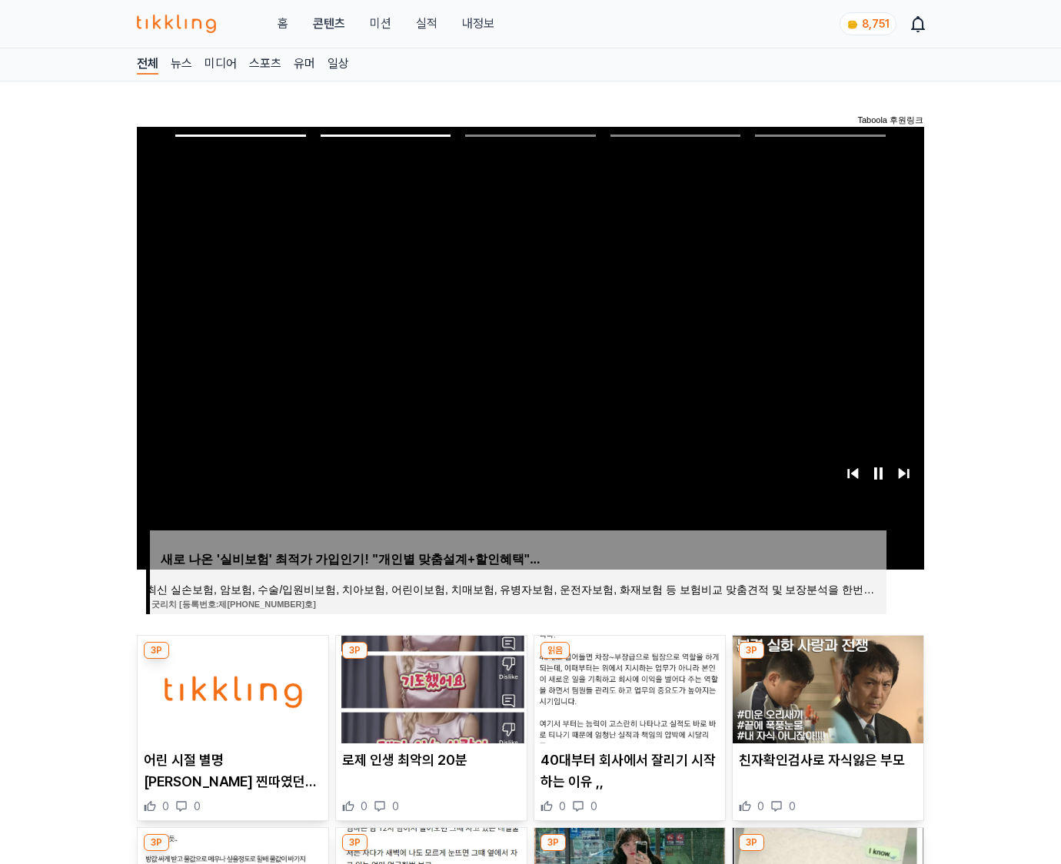
click at [826, 687] on img at bounding box center [828, 690] width 191 height 108
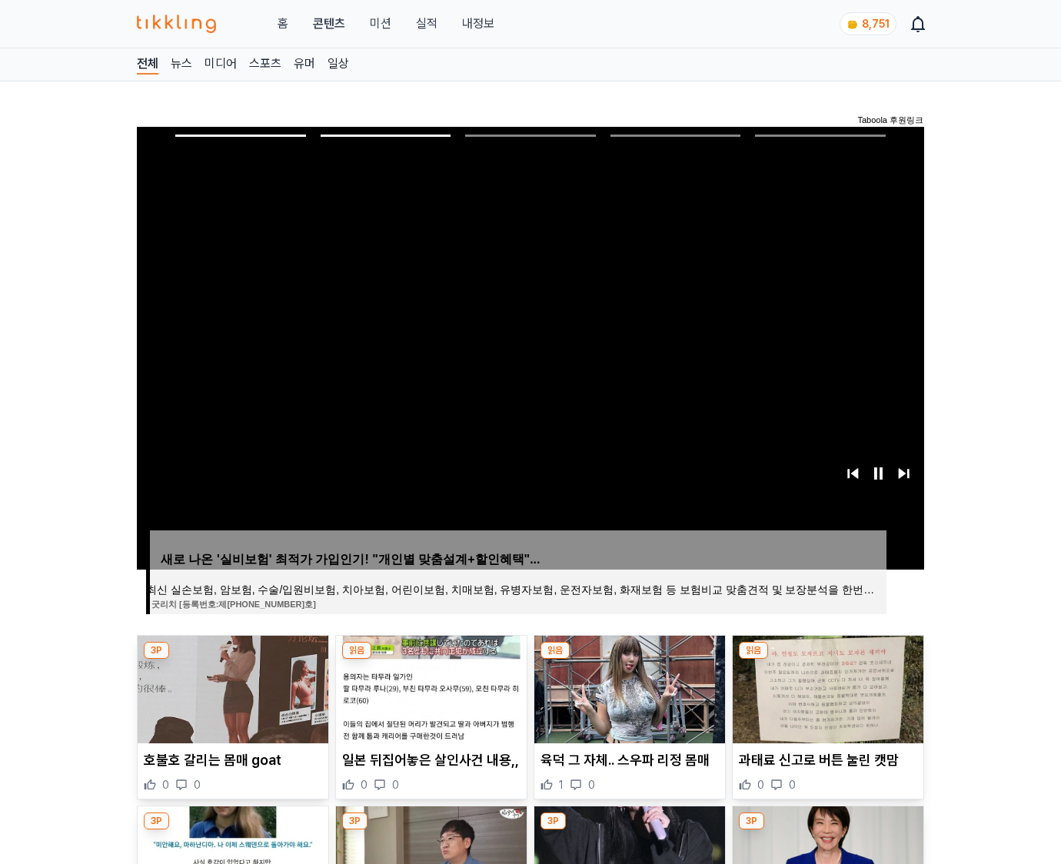
click at [826, 687] on img at bounding box center [828, 690] width 191 height 108
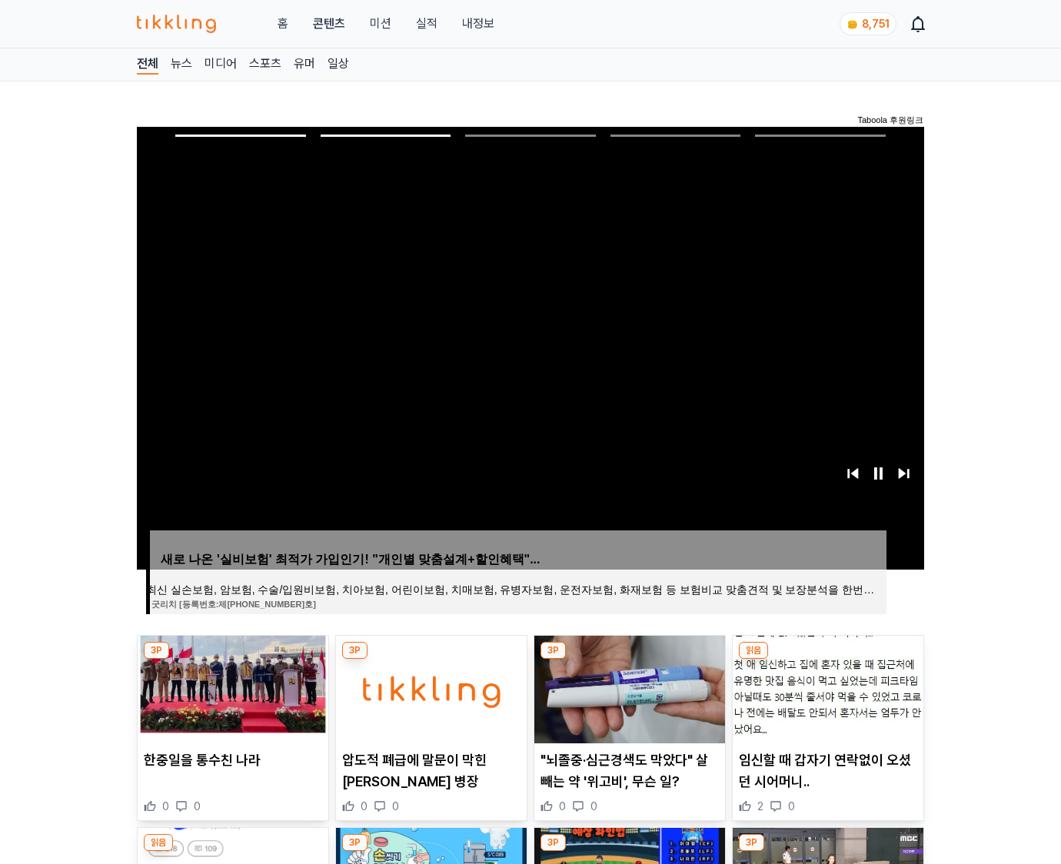
click at [826, 687] on img at bounding box center [828, 690] width 191 height 108
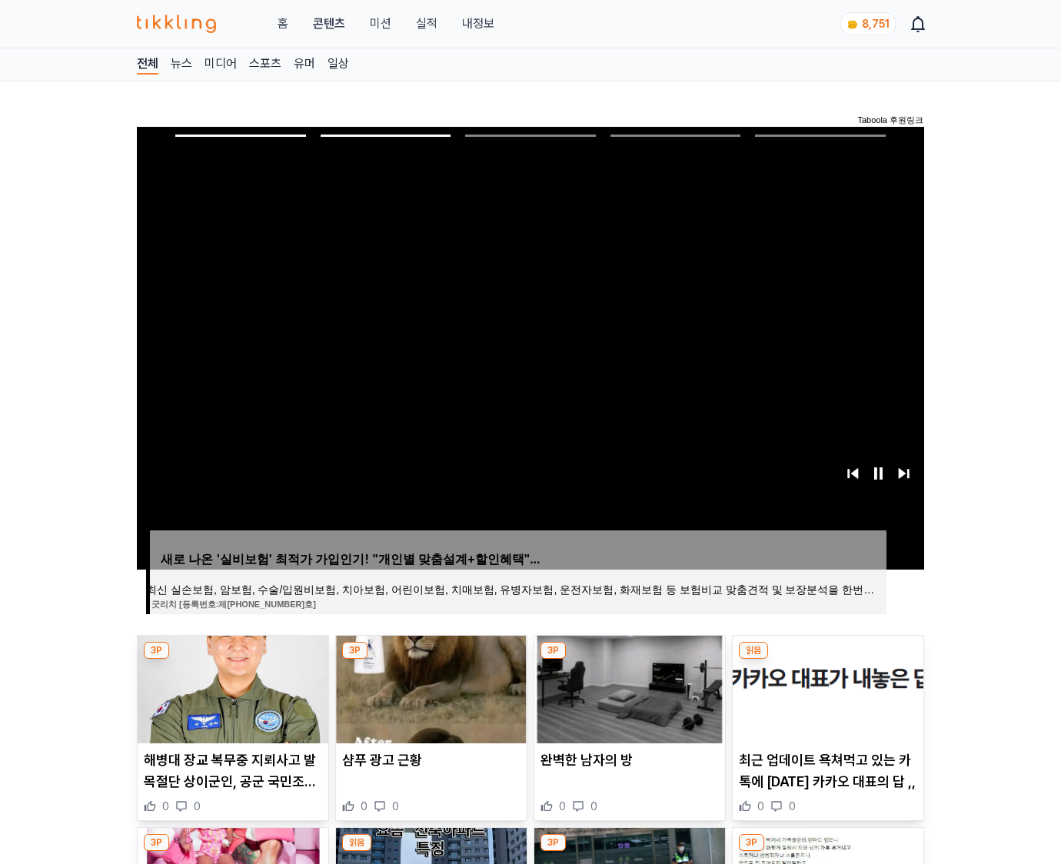
click at [826, 687] on img at bounding box center [828, 690] width 191 height 108
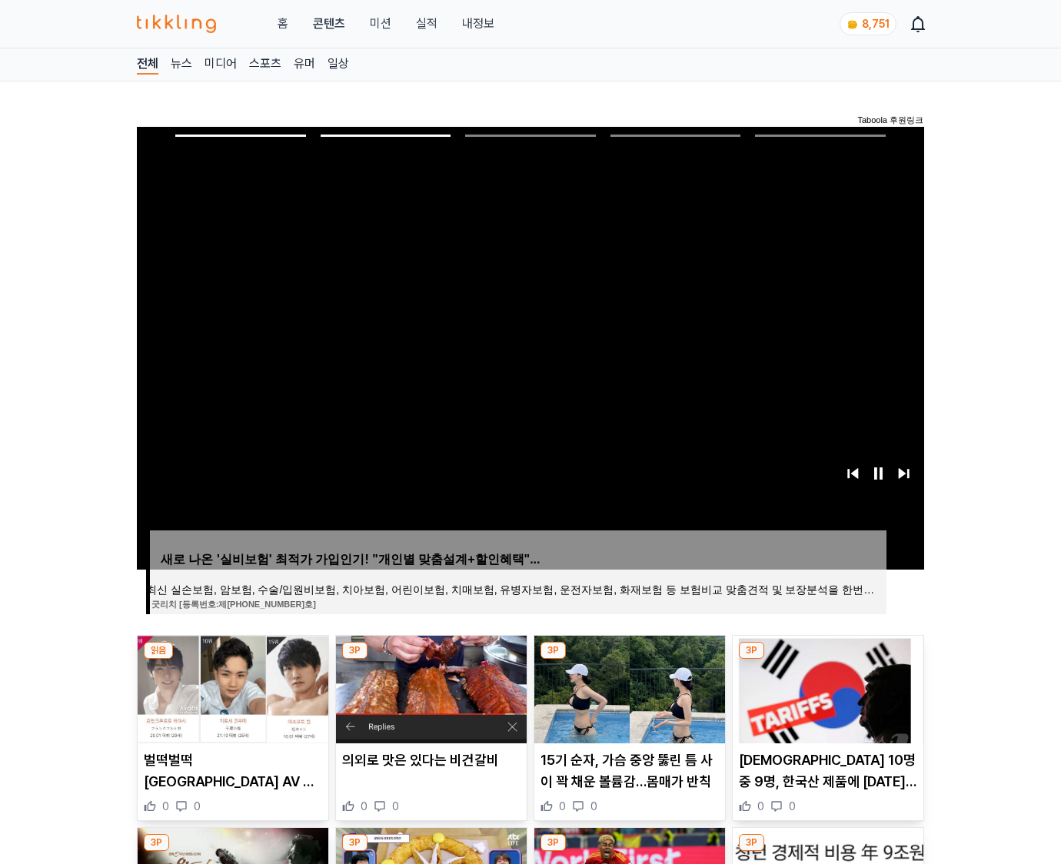
click at [826, 687] on img at bounding box center [828, 690] width 191 height 108
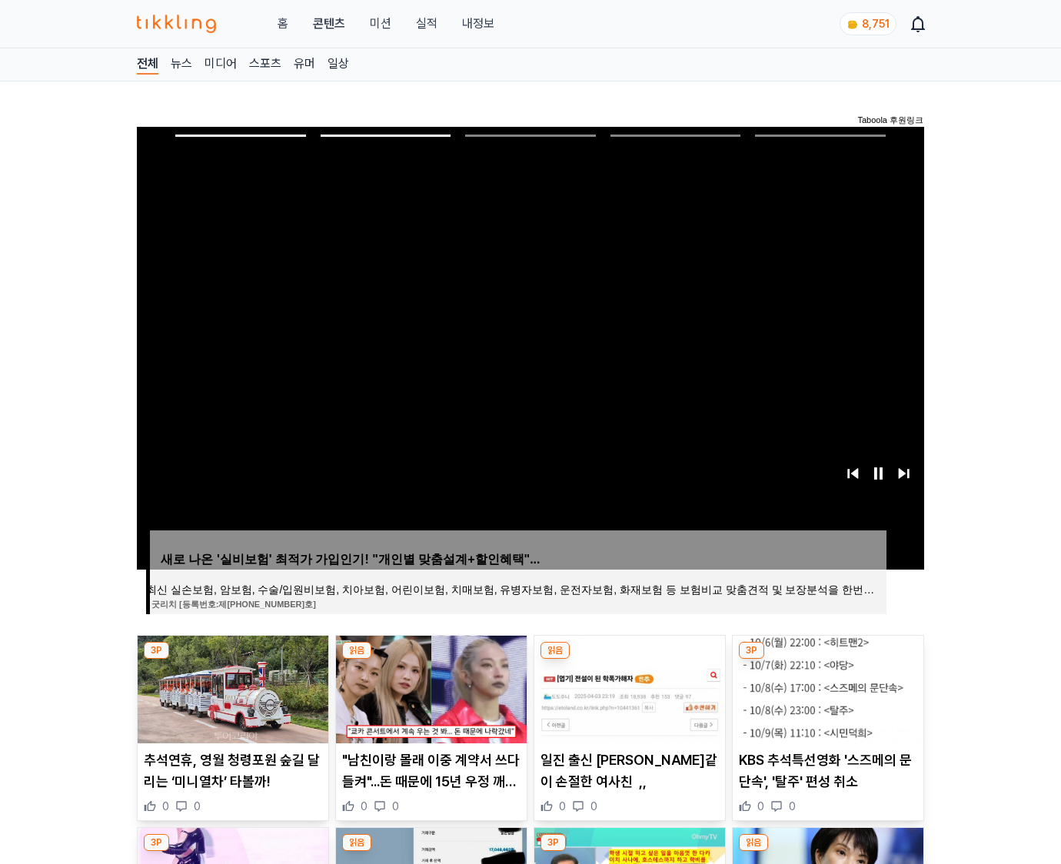
click at [826, 687] on img at bounding box center [828, 690] width 191 height 108
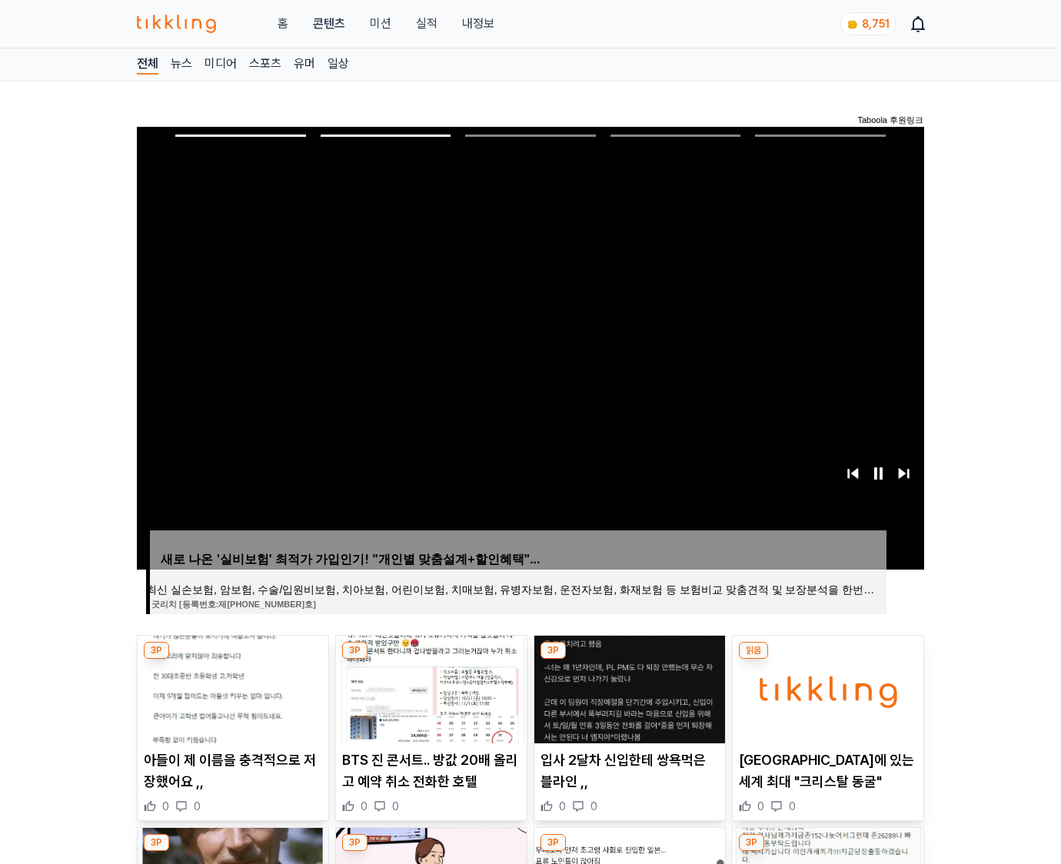
click at [826, 687] on img at bounding box center [828, 690] width 191 height 108
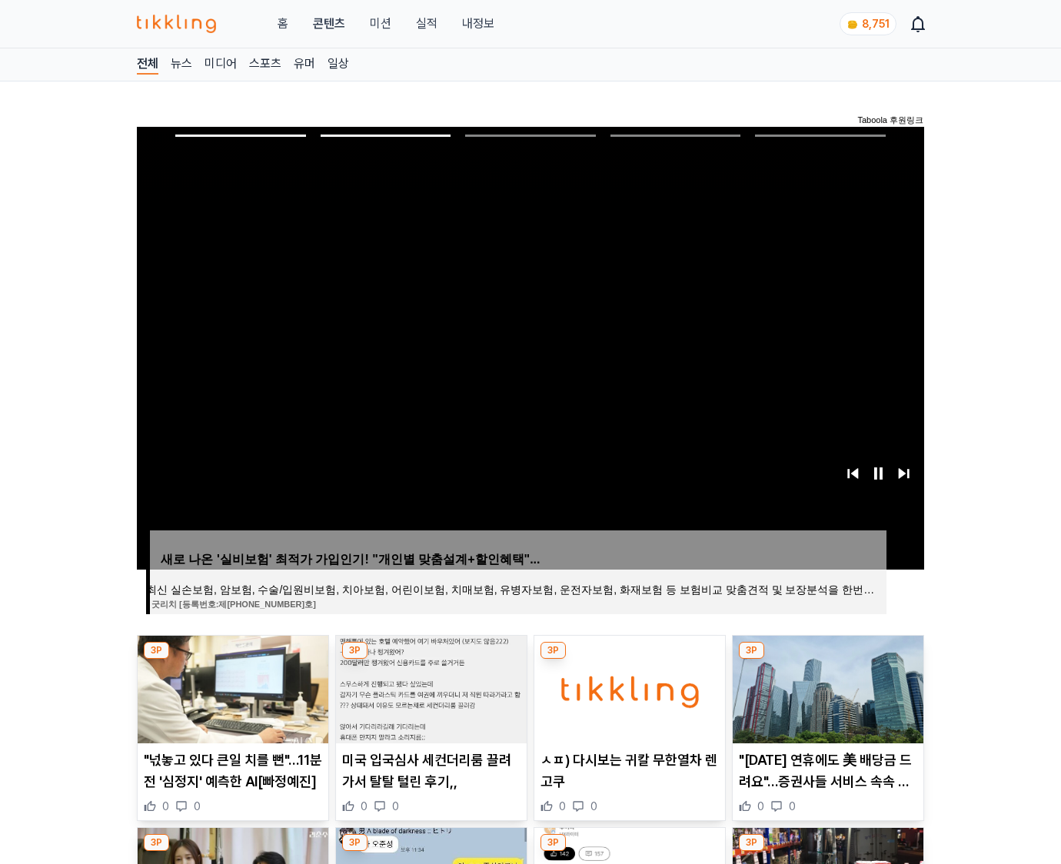
click at [826, 687] on img at bounding box center [828, 690] width 191 height 108
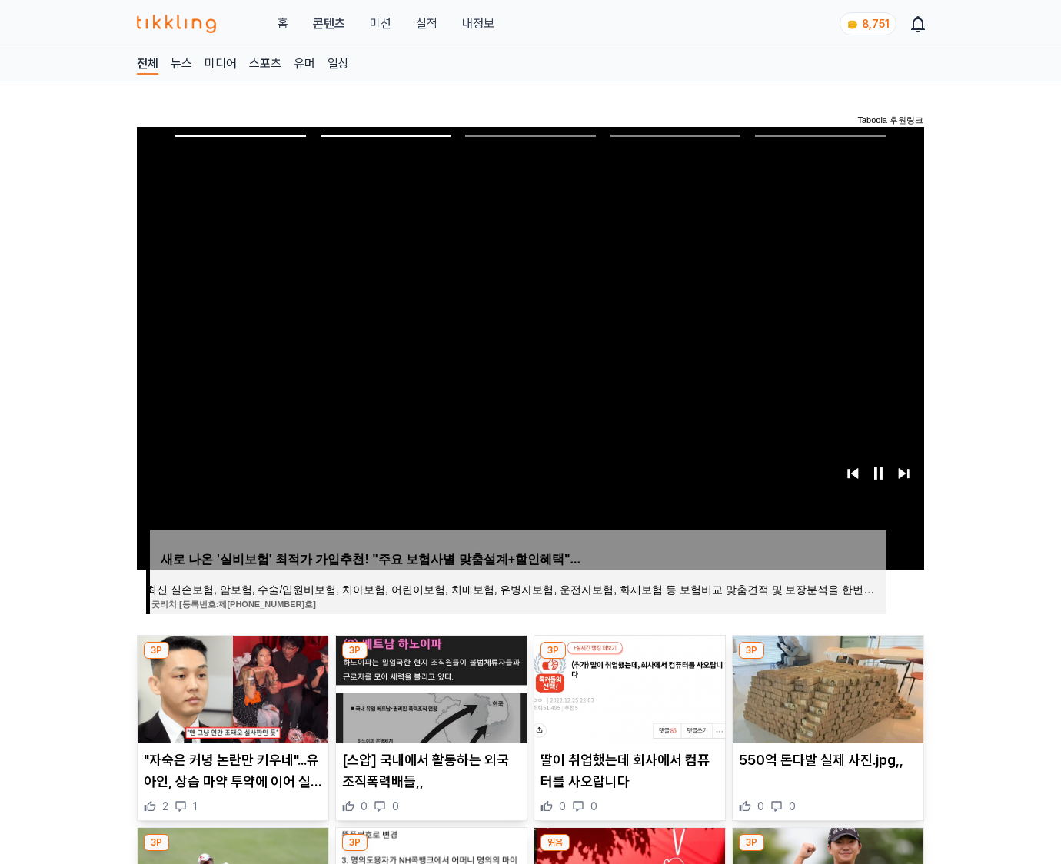
click at [826, 687] on img at bounding box center [828, 690] width 191 height 108
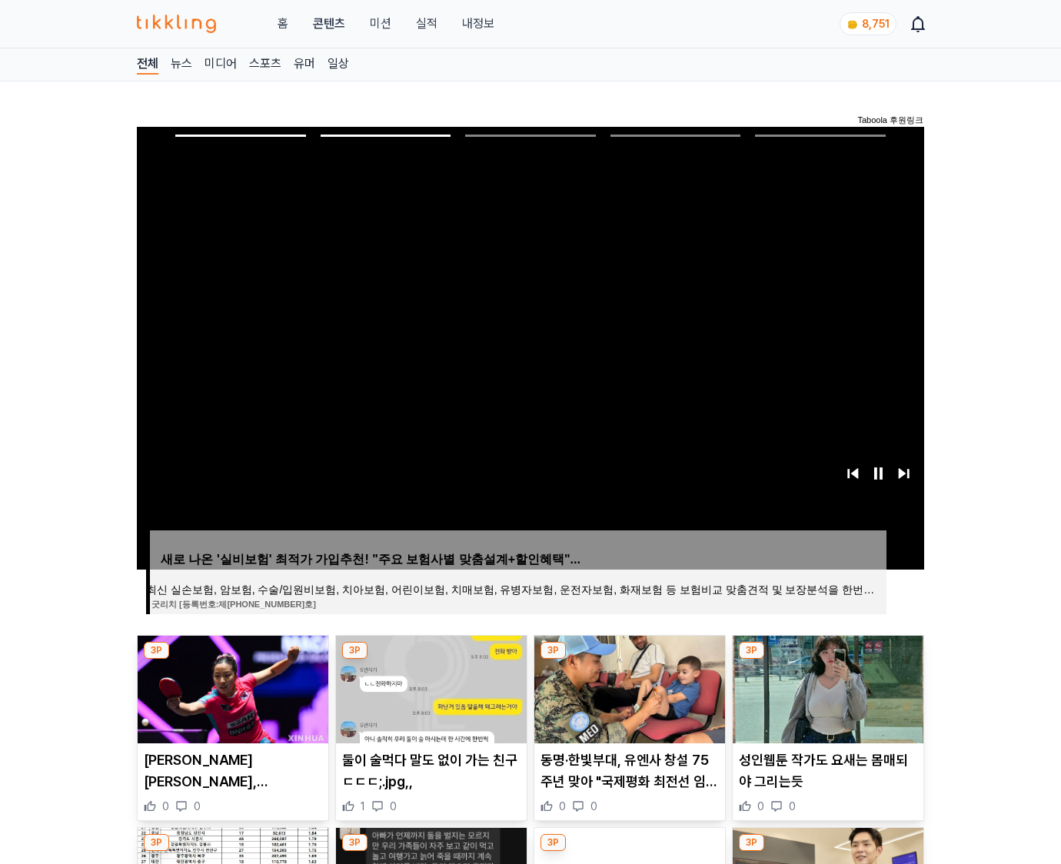
click at [826, 687] on img at bounding box center [828, 690] width 191 height 108
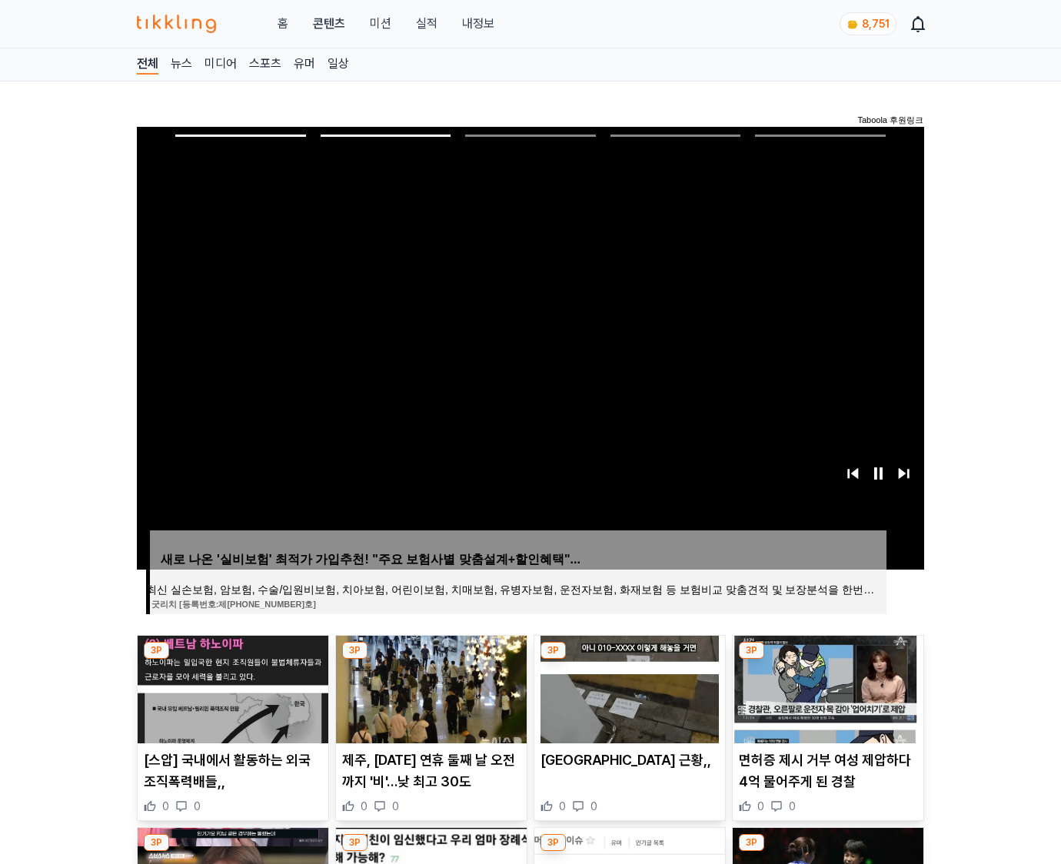
click at [826, 687] on img at bounding box center [828, 690] width 191 height 108
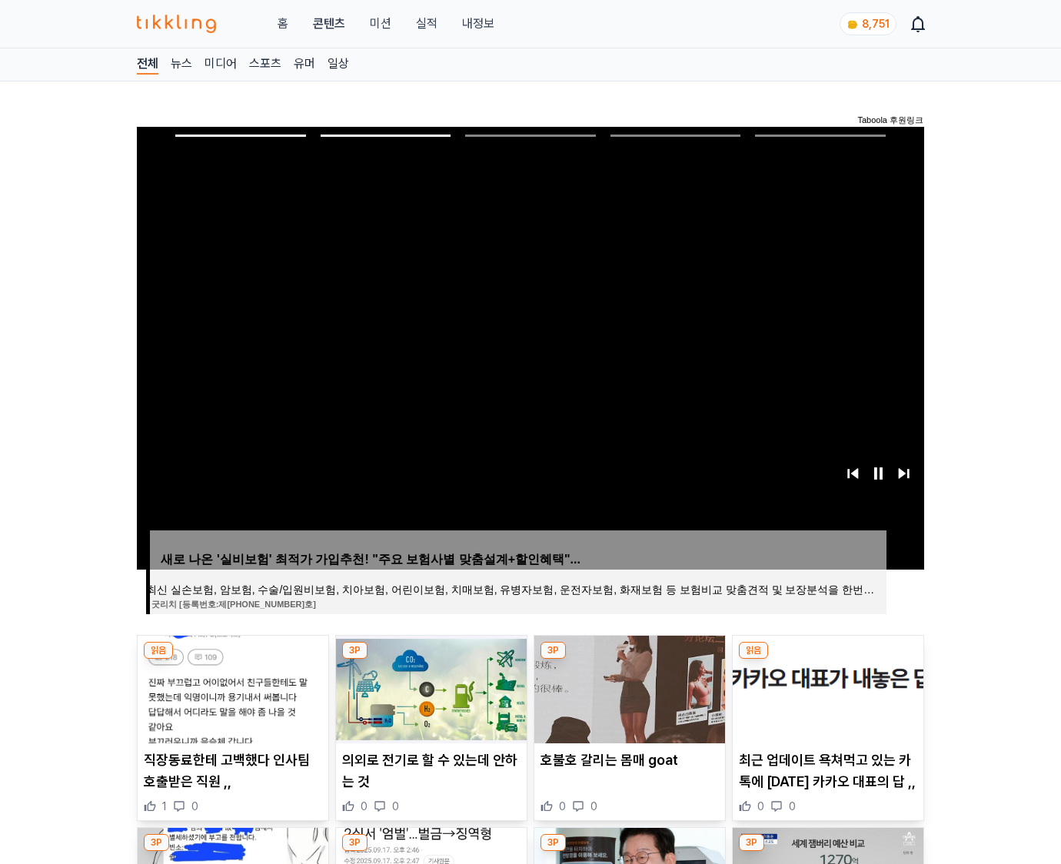
click at [826, 687] on img at bounding box center [828, 690] width 191 height 108
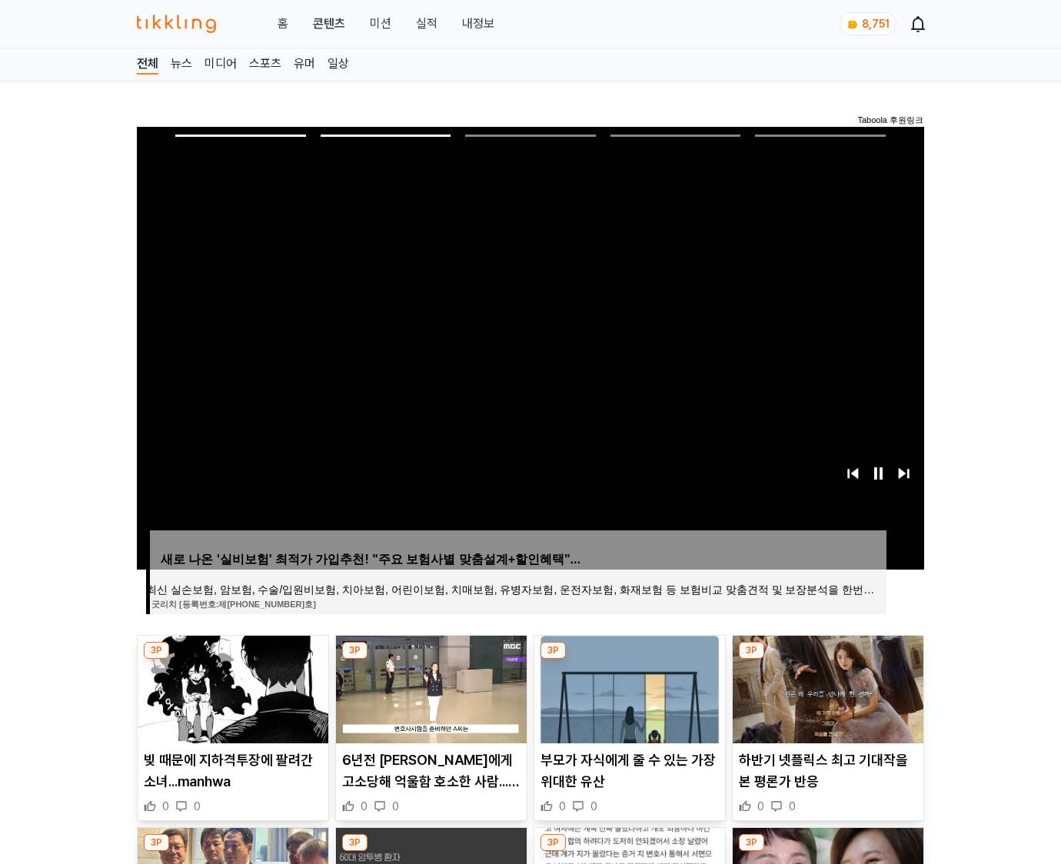
click at [826, 687] on img at bounding box center [828, 690] width 191 height 108
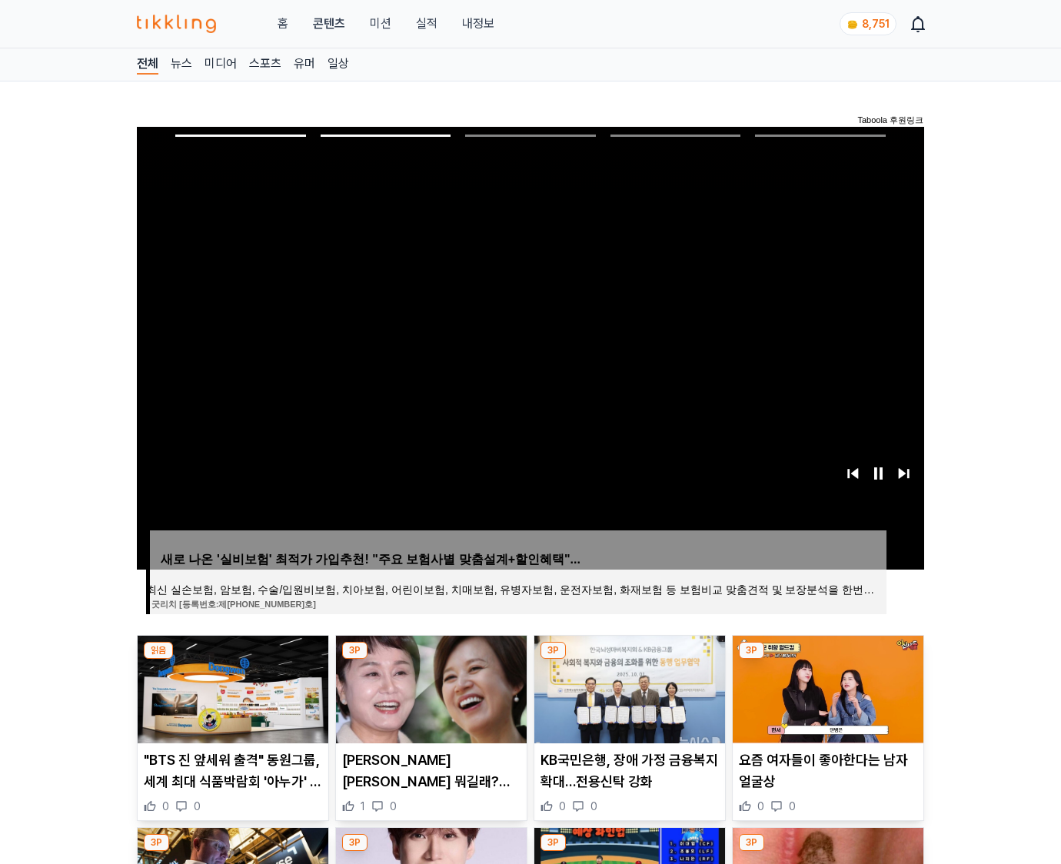
click at [826, 687] on img at bounding box center [828, 690] width 191 height 108
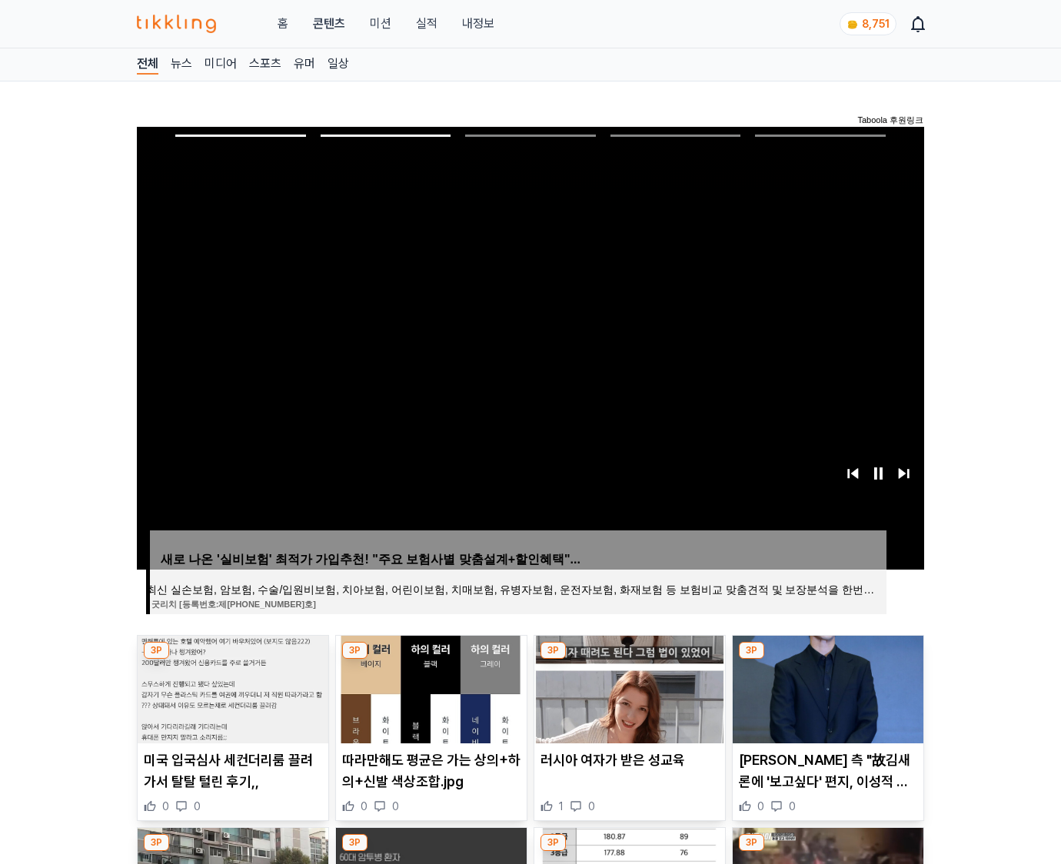
click at [826, 687] on img at bounding box center [828, 690] width 191 height 108
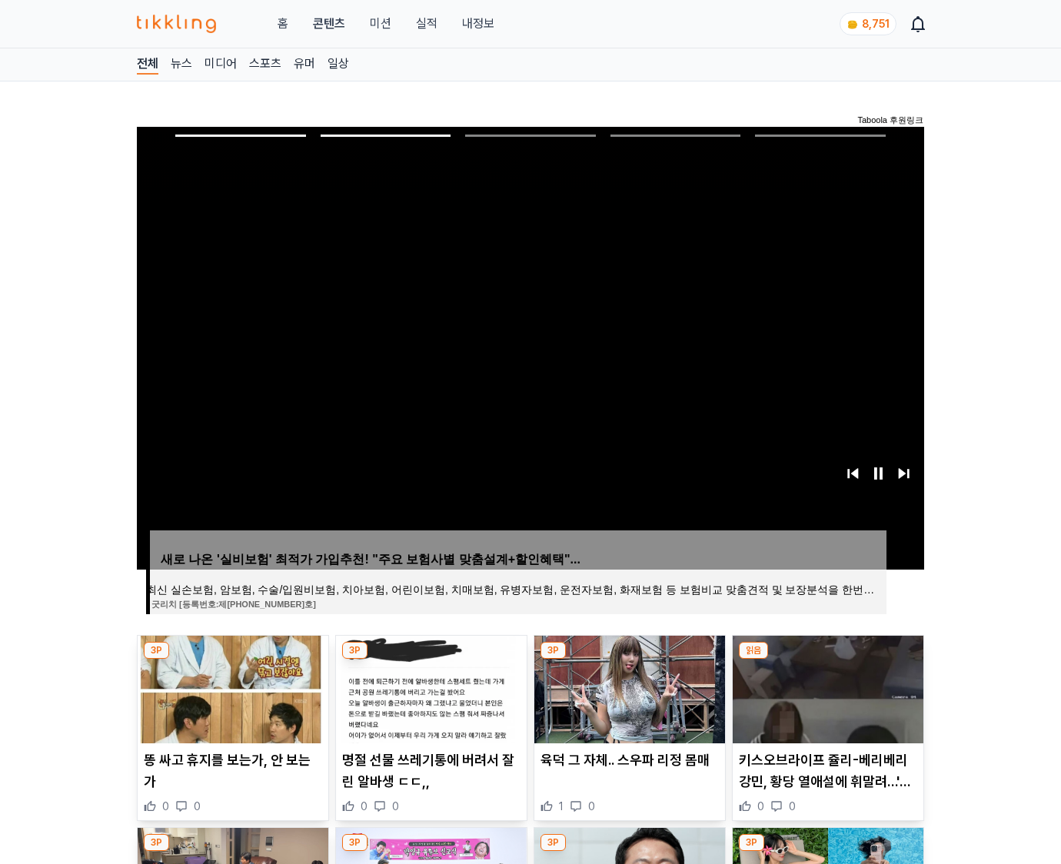
click at [826, 687] on img at bounding box center [828, 690] width 191 height 108
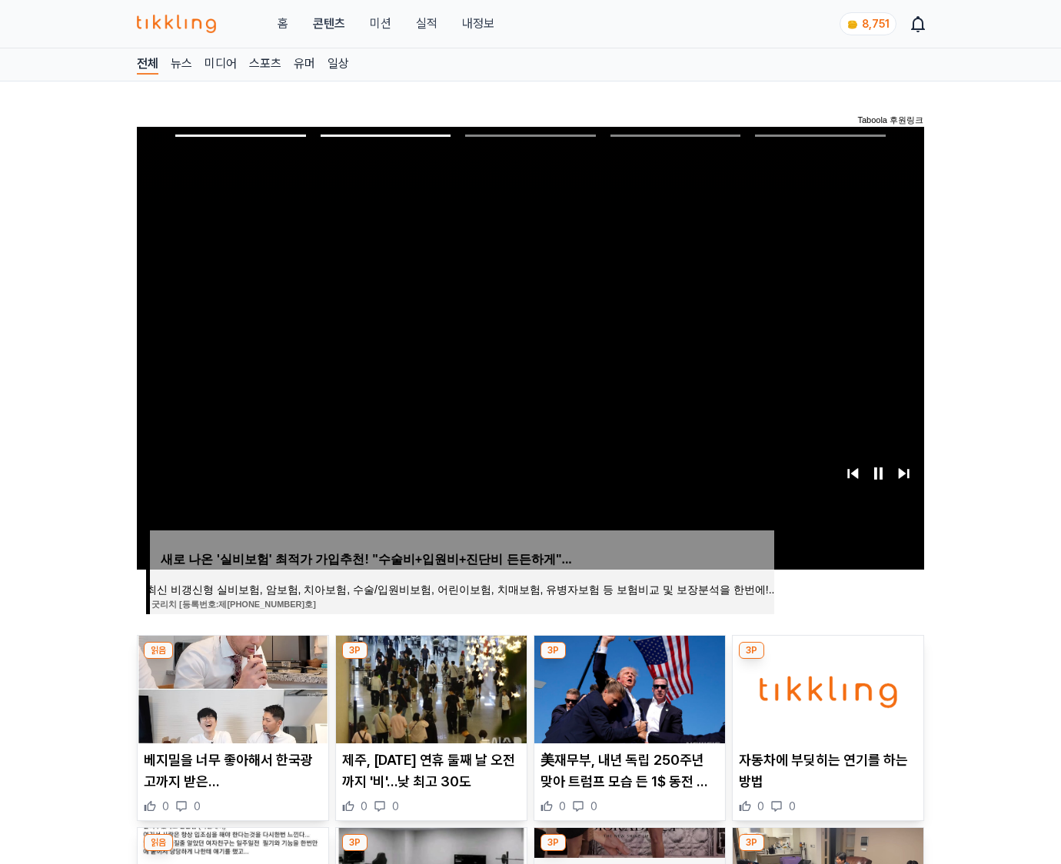
click at [826, 687] on img at bounding box center [828, 690] width 191 height 108
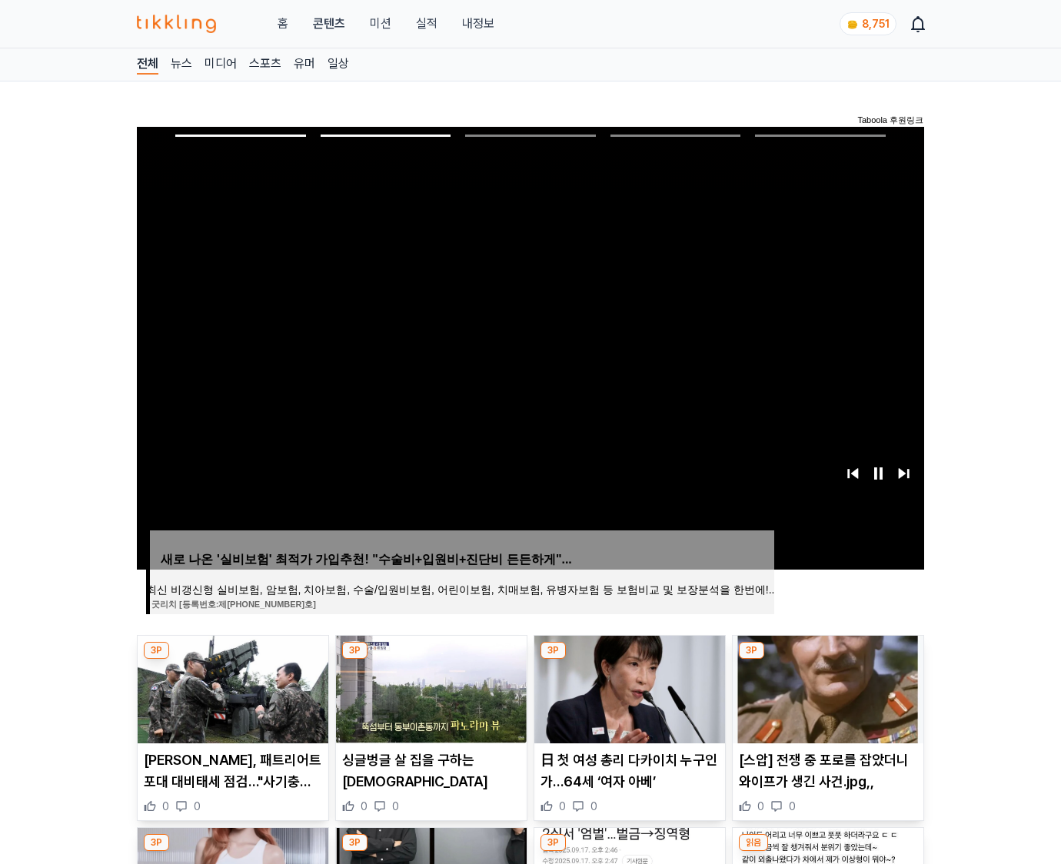
click at [826, 687] on img at bounding box center [828, 690] width 191 height 108
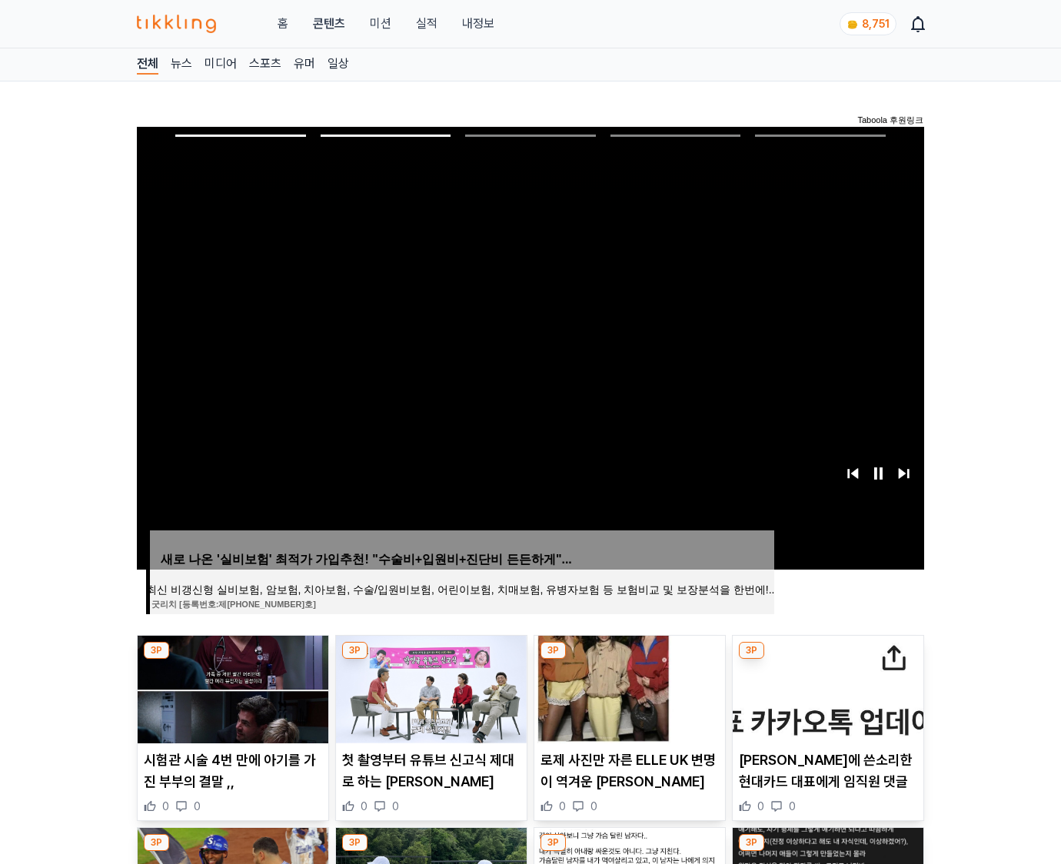
click at [826, 687] on img at bounding box center [828, 690] width 191 height 108
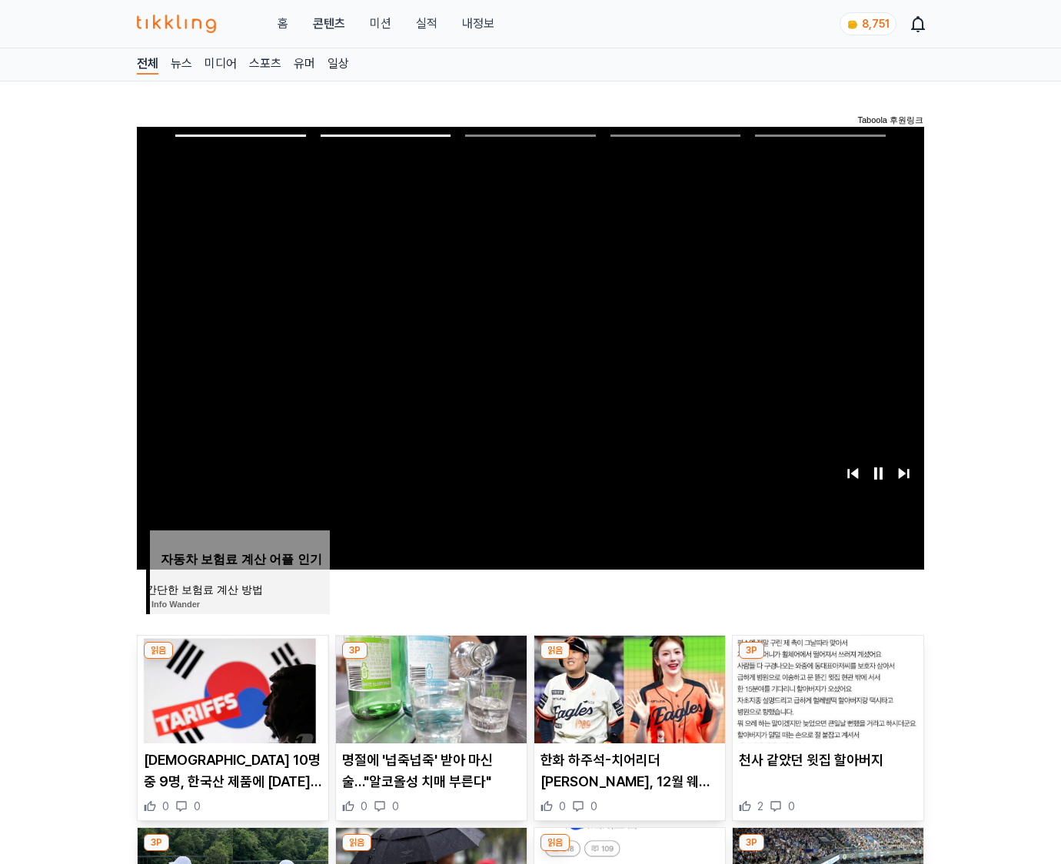
click at [826, 687] on img at bounding box center [828, 690] width 191 height 108
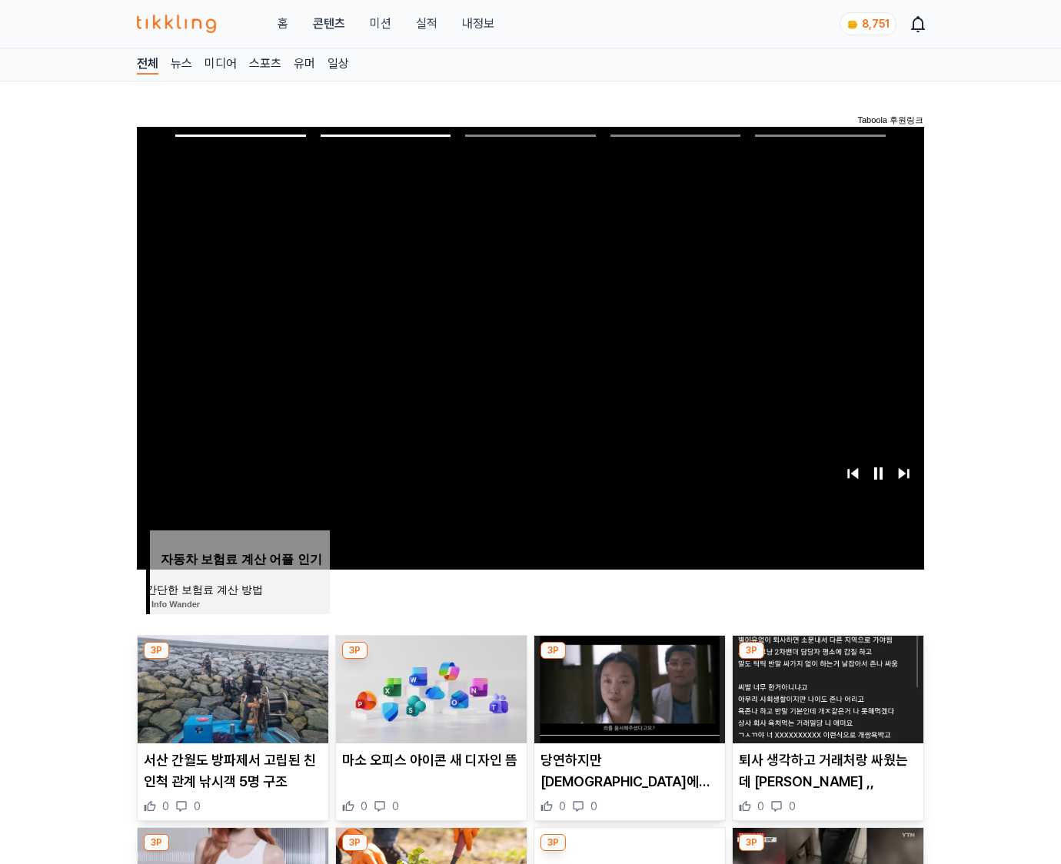
click at [826, 687] on img at bounding box center [828, 690] width 191 height 108
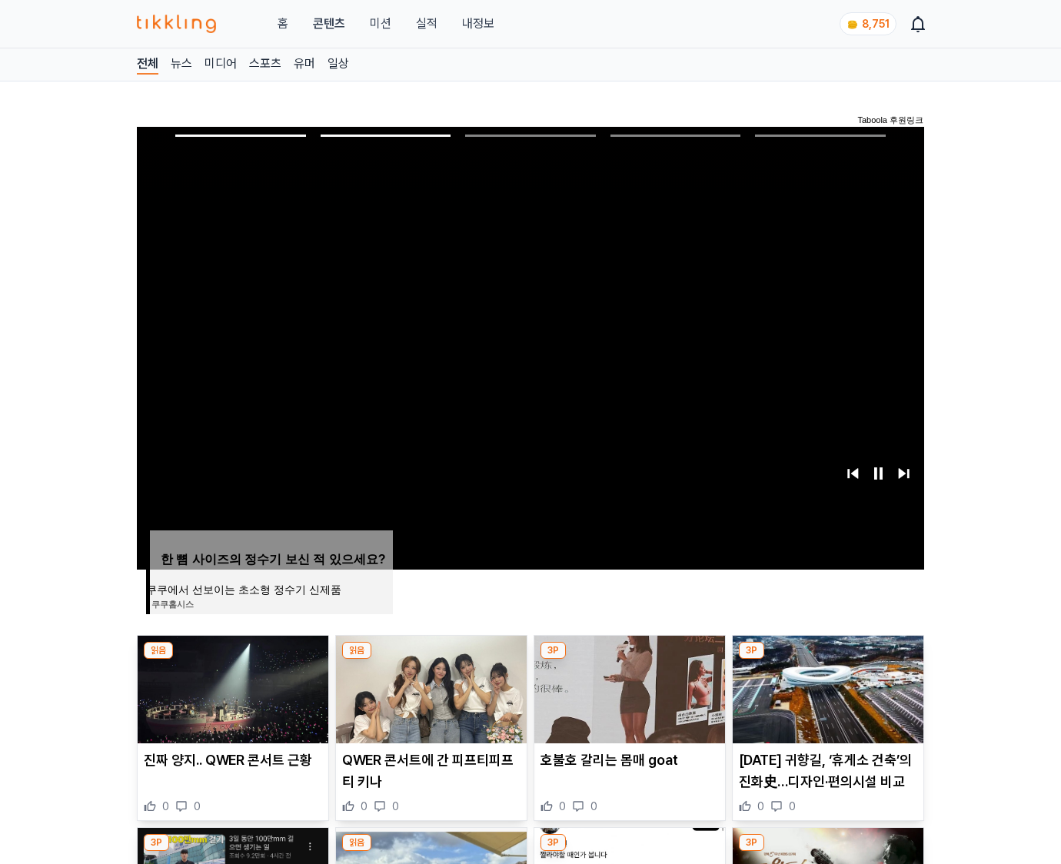
click at [826, 687] on img at bounding box center [828, 690] width 191 height 108
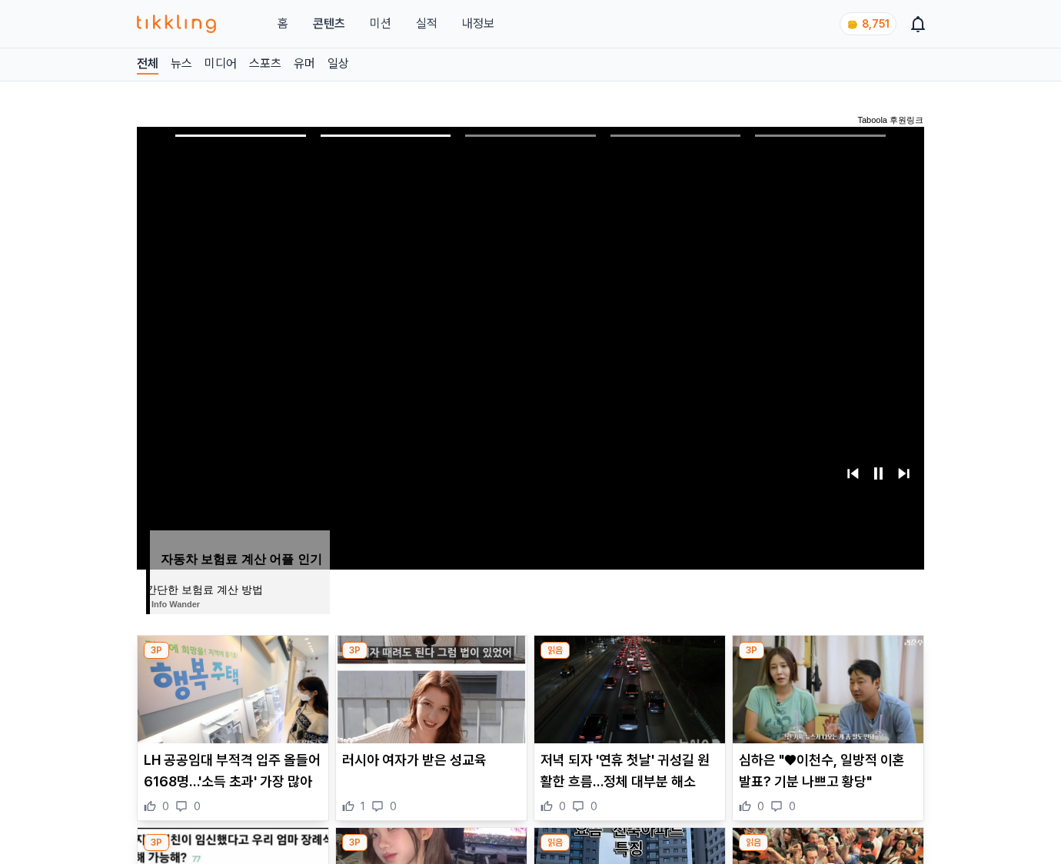
click at [826, 687] on img at bounding box center [828, 690] width 191 height 108
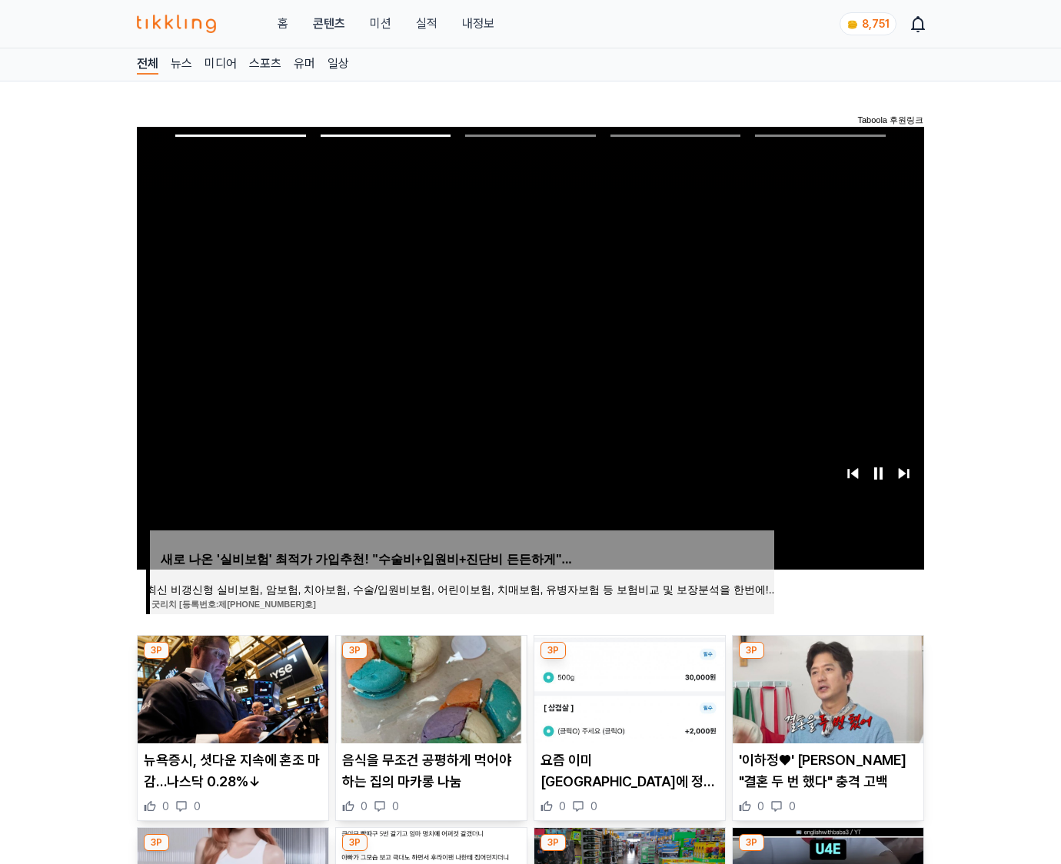
click at [826, 687] on img at bounding box center [828, 690] width 191 height 108
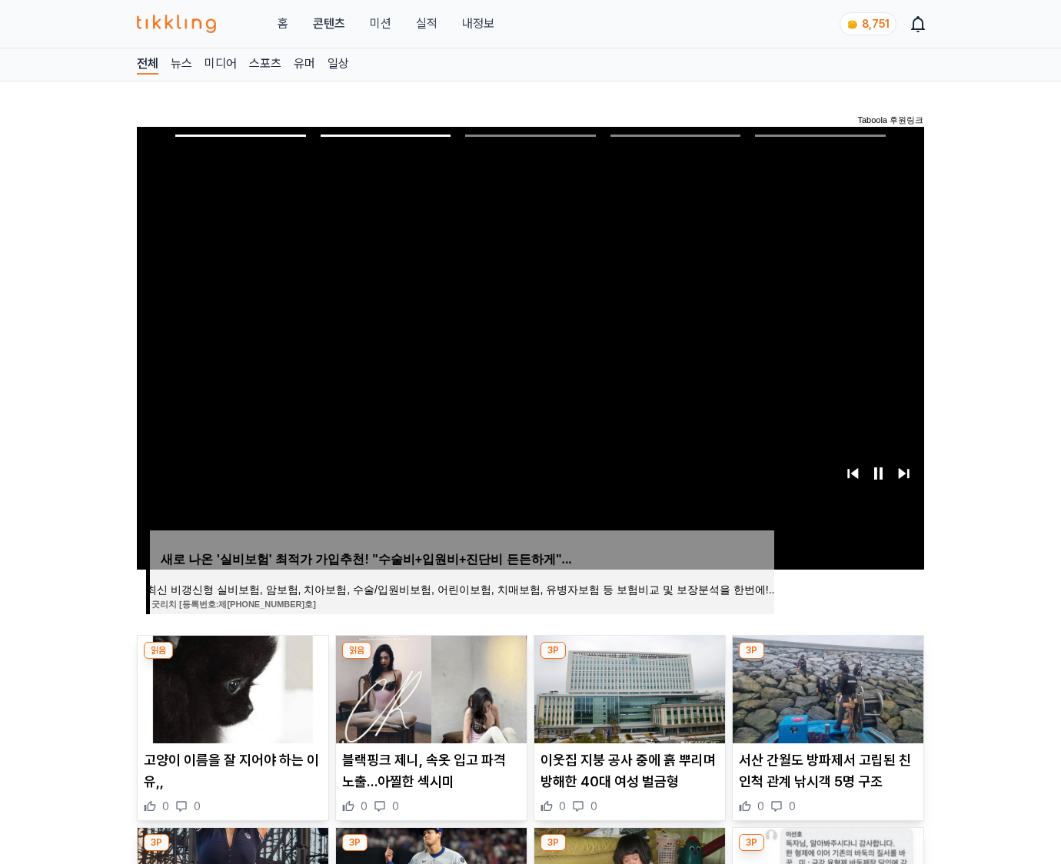
click at [826, 687] on img at bounding box center [828, 690] width 191 height 108
